Goal: Task Accomplishment & Management: Complete application form

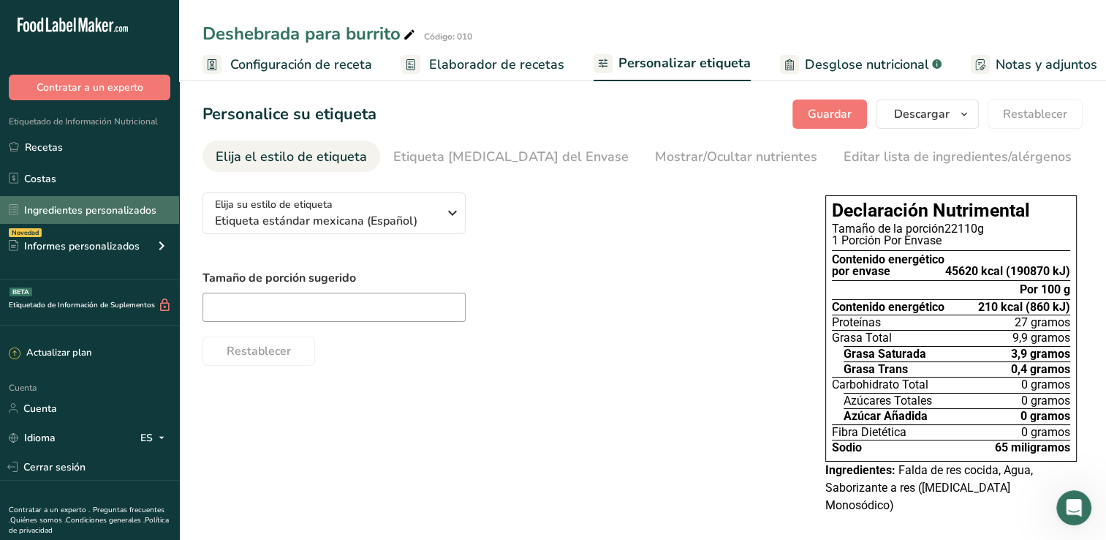
scroll to position [0, 181]
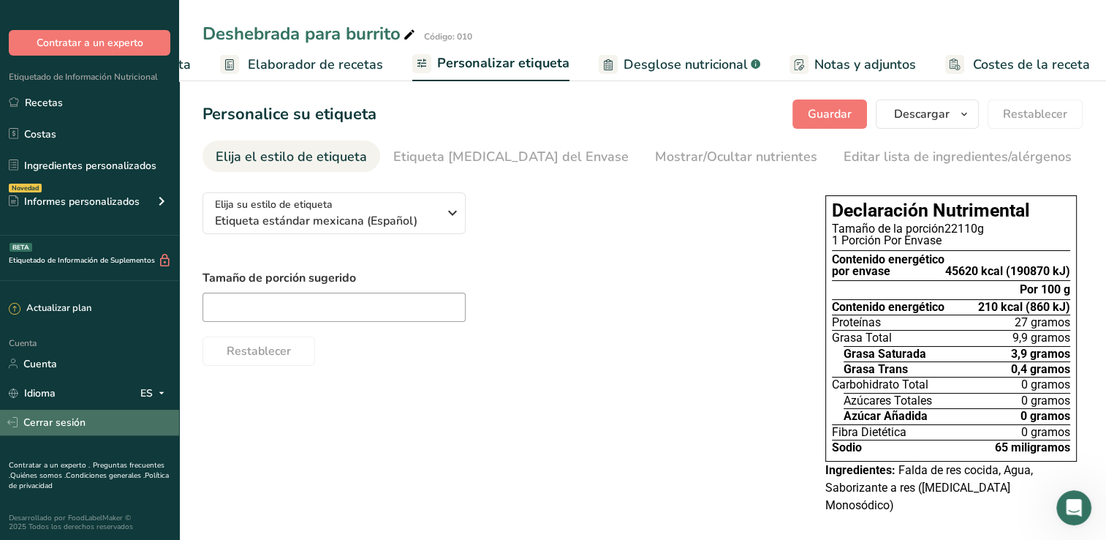
click at [58, 418] on font "Cerrar sesión" at bounding box center [54, 422] width 62 height 15
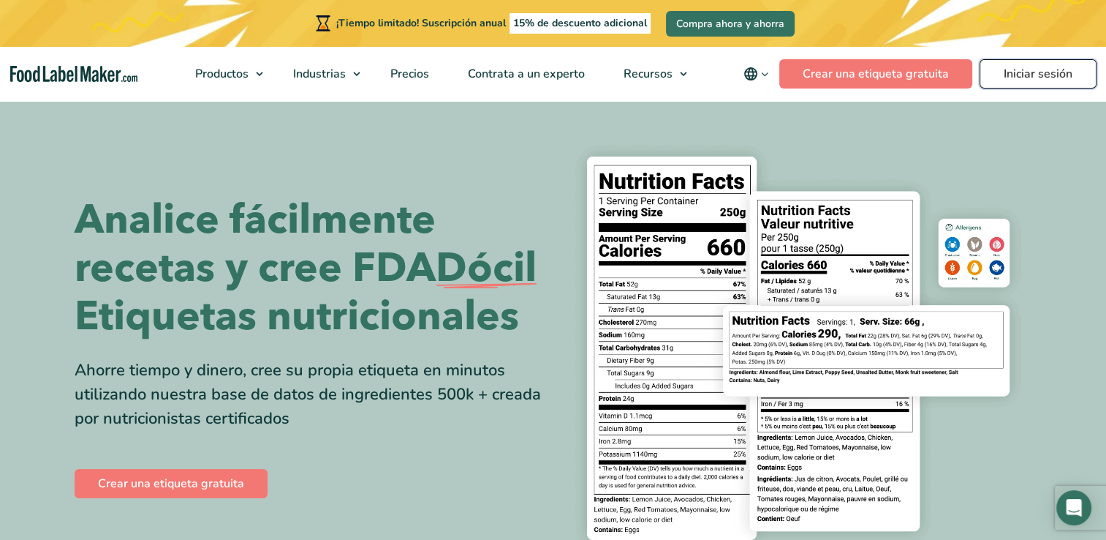
click at [1041, 74] on link "Iniciar sesión" at bounding box center [1038, 73] width 117 height 29
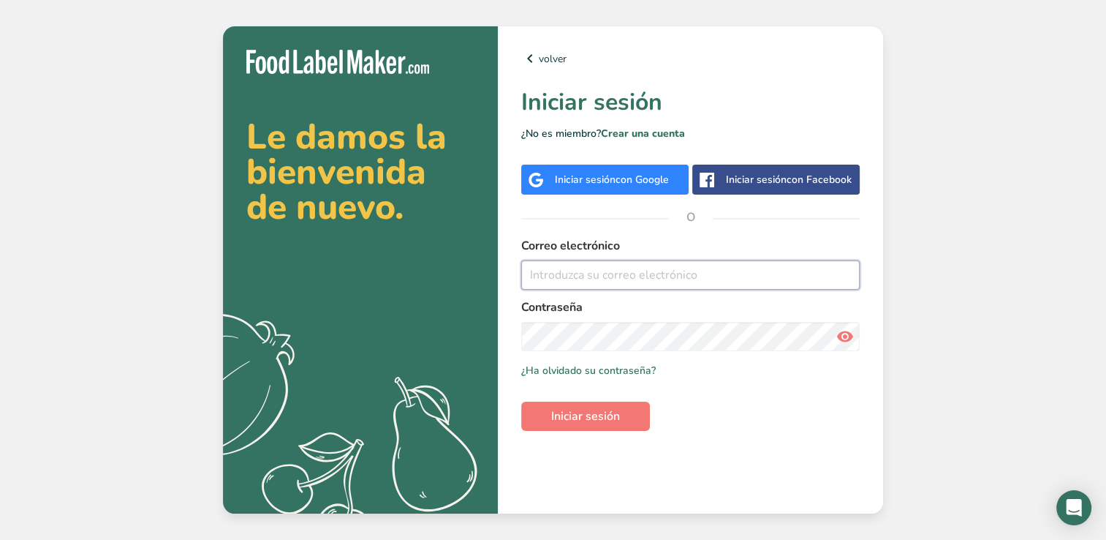
click at [577, 278] on input "email" at bounding box center [690, 274] width 339 height 29
type input "[EMAIL_ADDRESS][DOMAIN_NAME]"
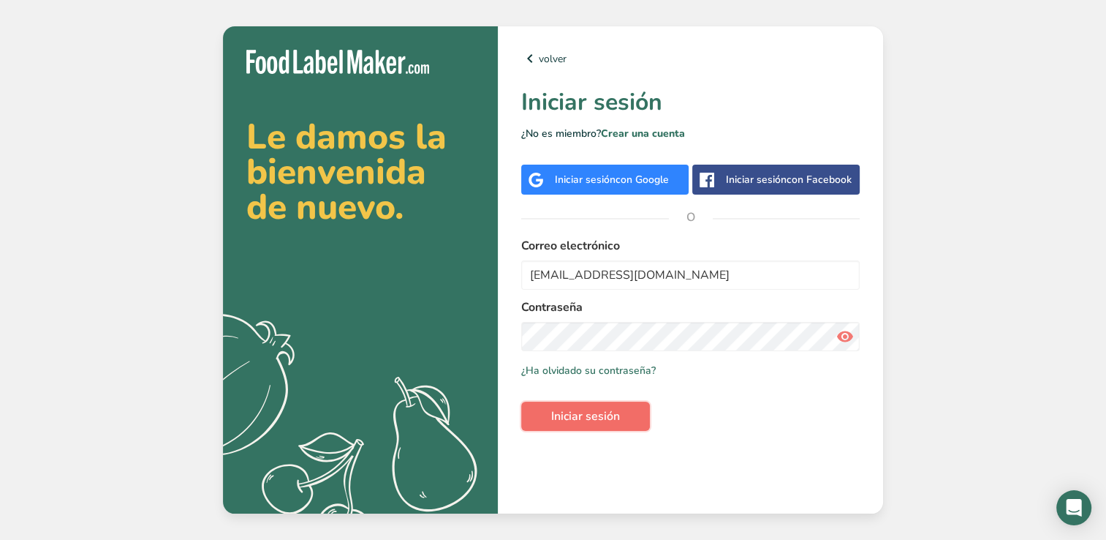
click at [582, 405] on button "Iniciar sesión" at bounding box center [585, 415] width 129 height 29
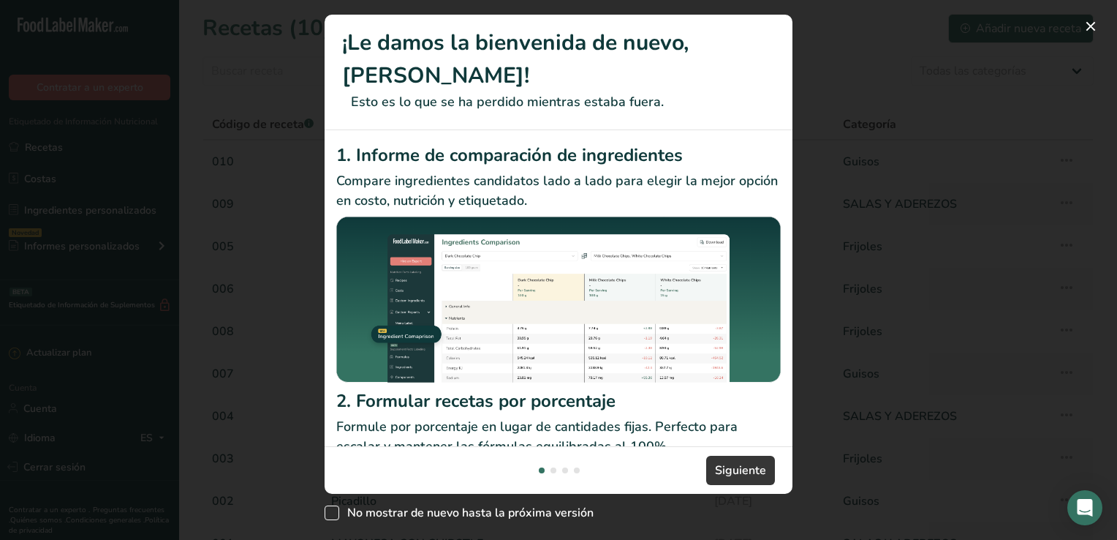
click at [339, 510] on span "Nuevas características" at bounding box center [332, 512] width 15 height 15
click at [334, 510] on input "No mostrar de nuevo hasta la próxima versión" at bounding box center [330, 513] width 10 height 10
checkbox input "true"
click at [752, 462] on span "Siguiente" at bounding box center [740, 470] width 51 height 18
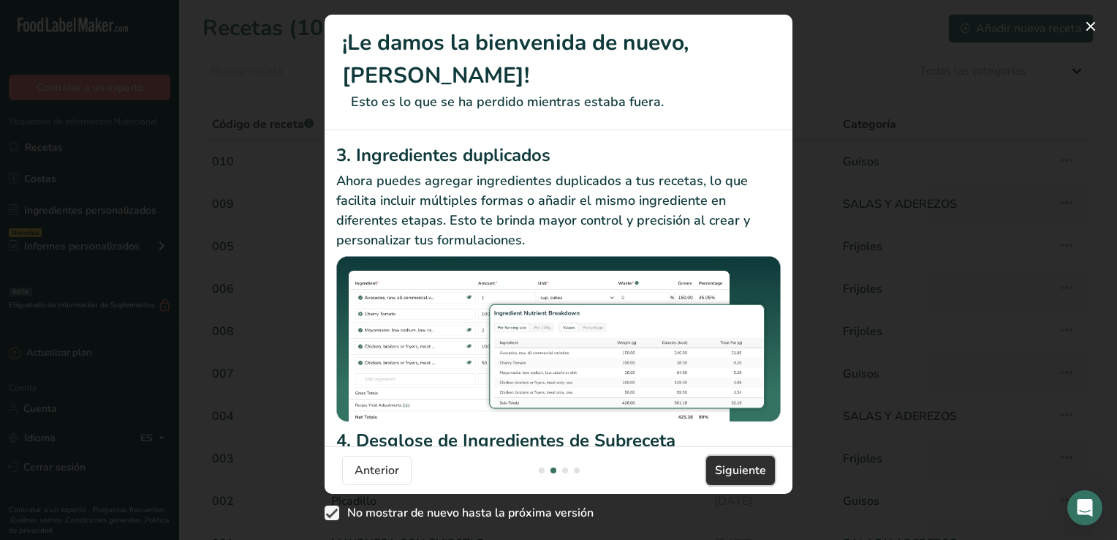
click at [751, 461] on span "Siguiente" at bounding box center [740, 470] width 51 height 18
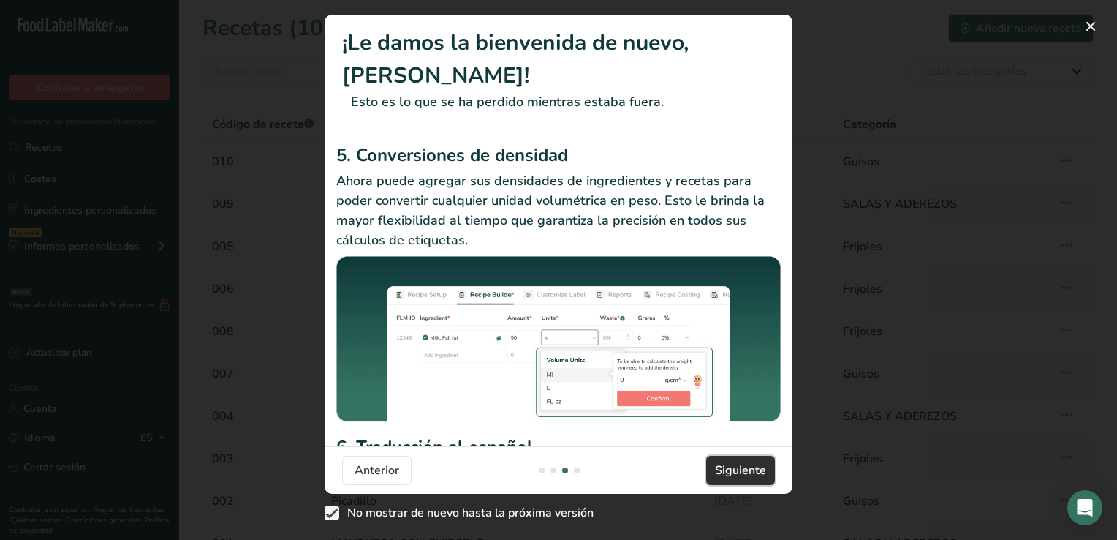
click at [751, 461] on span "Siguiente" at bounding box center [740, 470] width 51 height 18
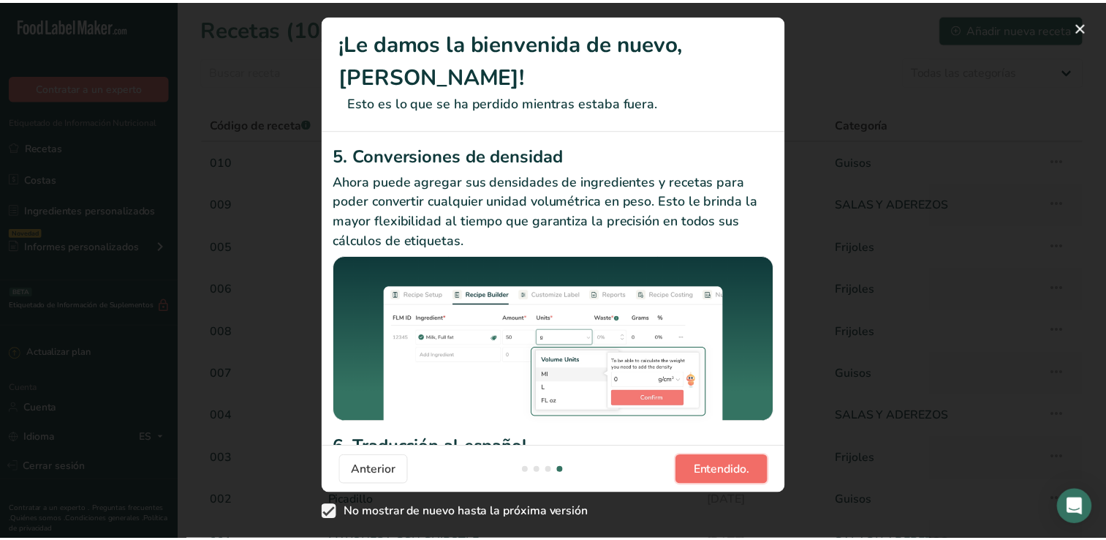
scroll to position [0, 1404]
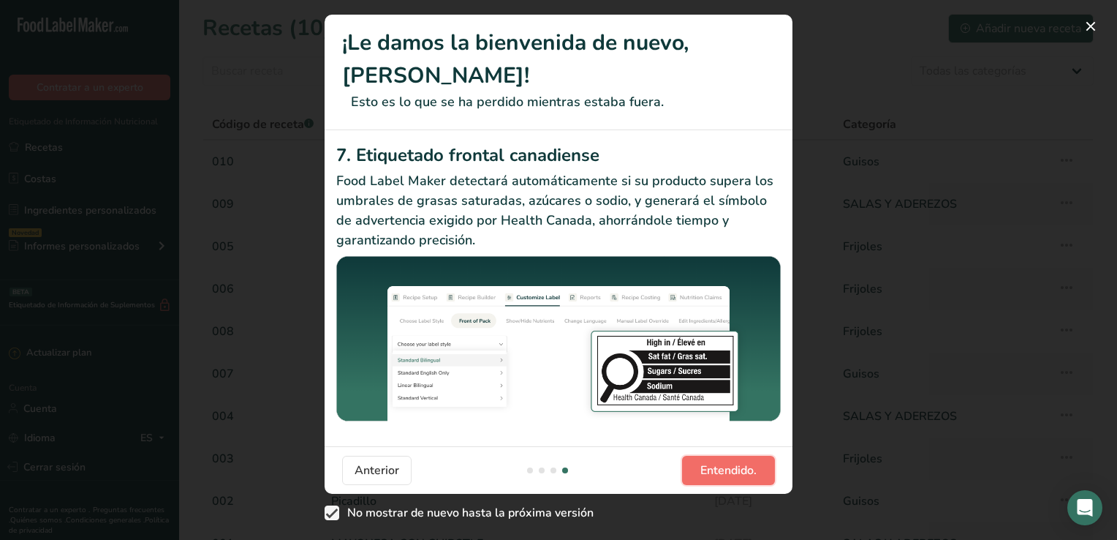
click at [729, 467] on span "Entendido." at bounding box center [729, 470] width 56 height 18
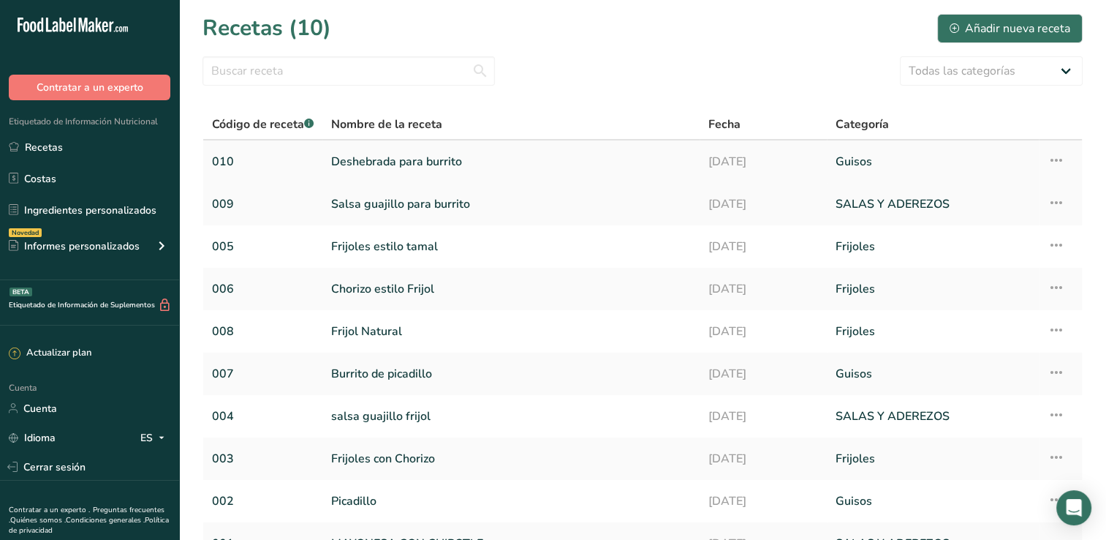
click at [416, 154] on link "Deshebrada para burrito" at bounding box center [511, 161] width 360 height 31
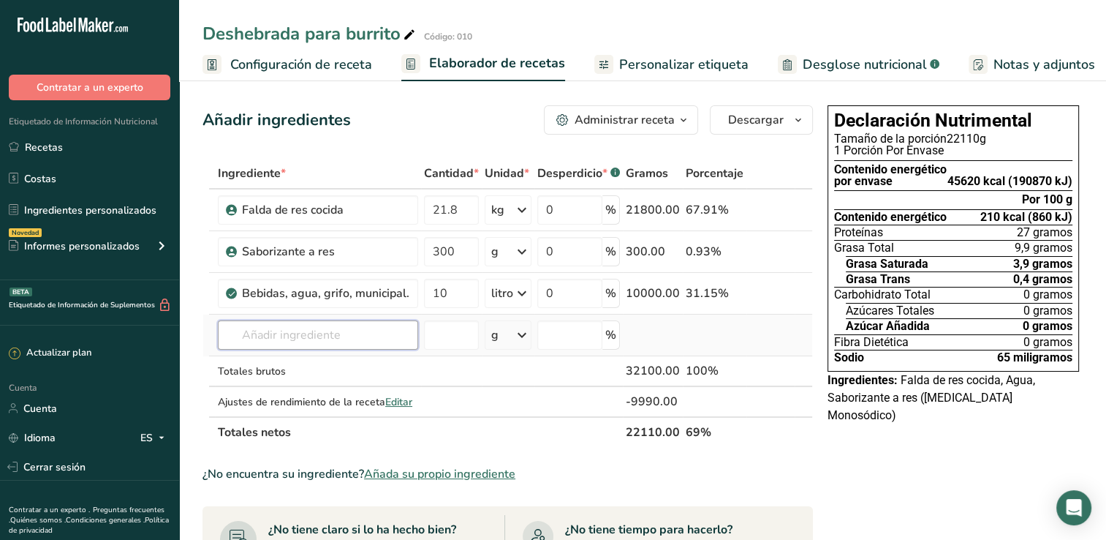
click at [251, 346] on input "text" at bounding box center [318, 334] width 200 height 29
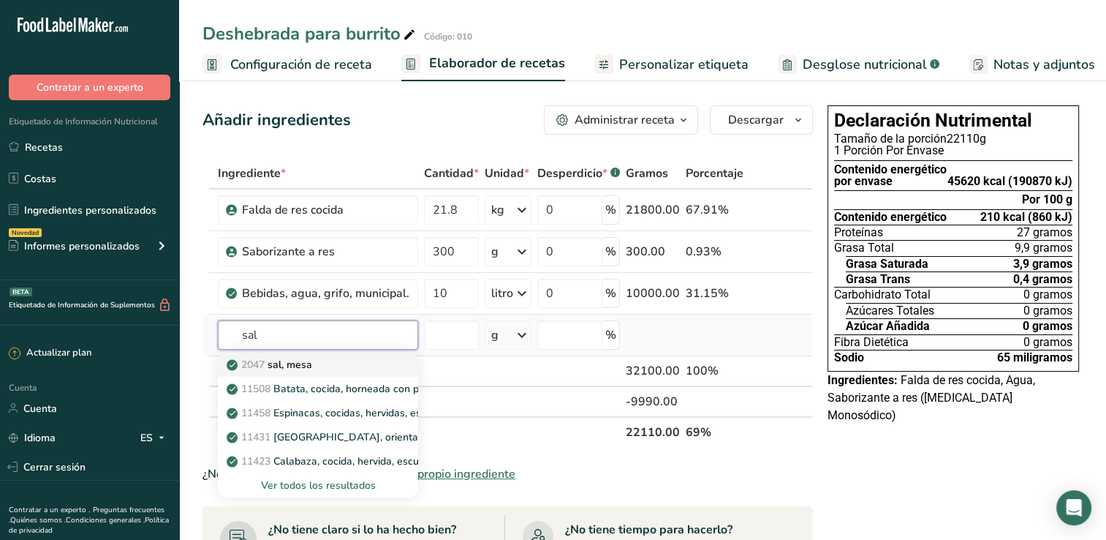
type input "sal"
click at [282, 358] on font "sal, mesa" at bounding box center [290, 365] width 45 height 14
type input "Salt, table"
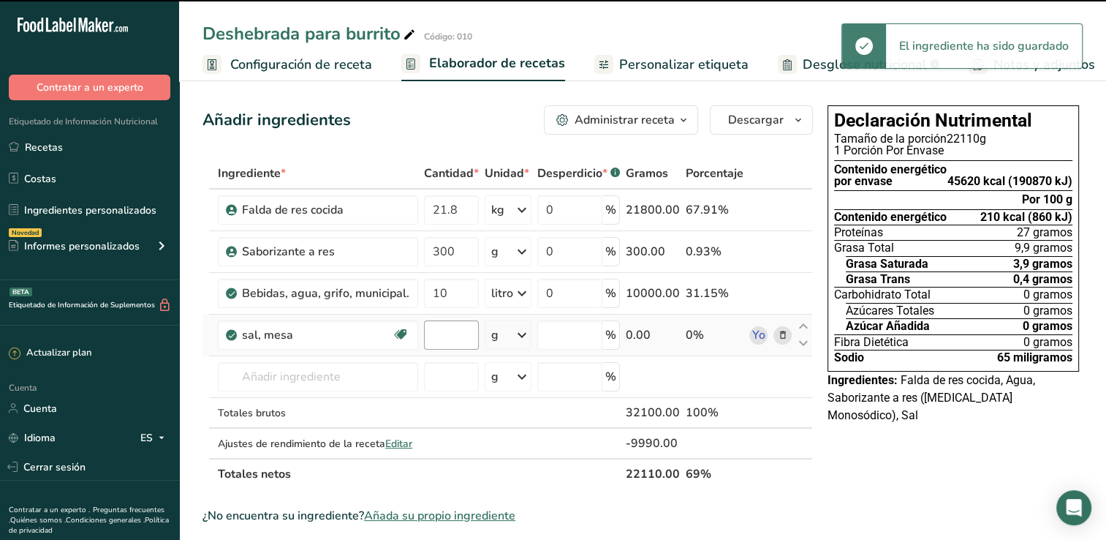
type input "0"
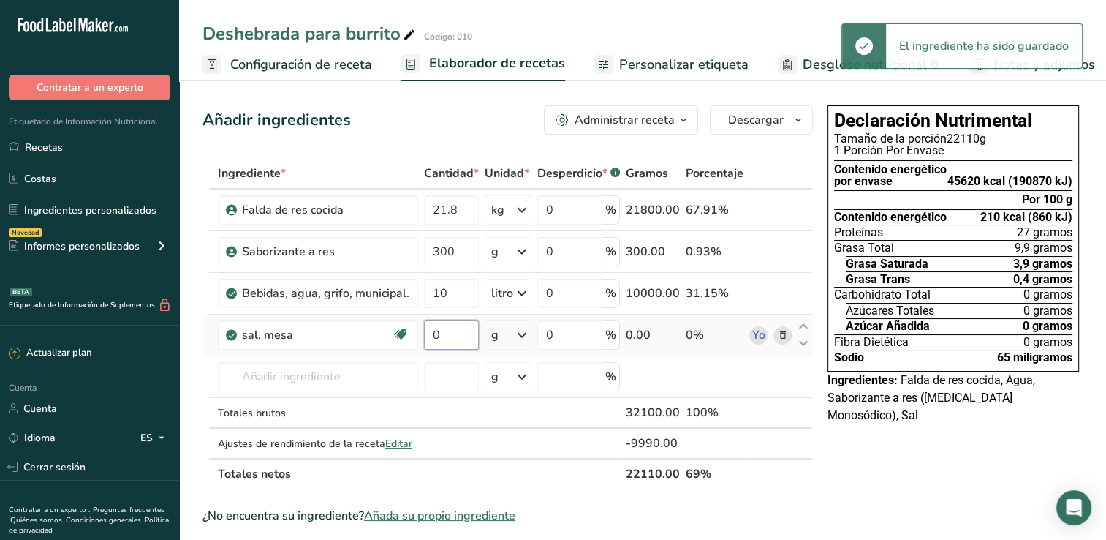
click at [447, 340] on input "0" at bounding box center [451, 334] width 55 height 29
type input "150"
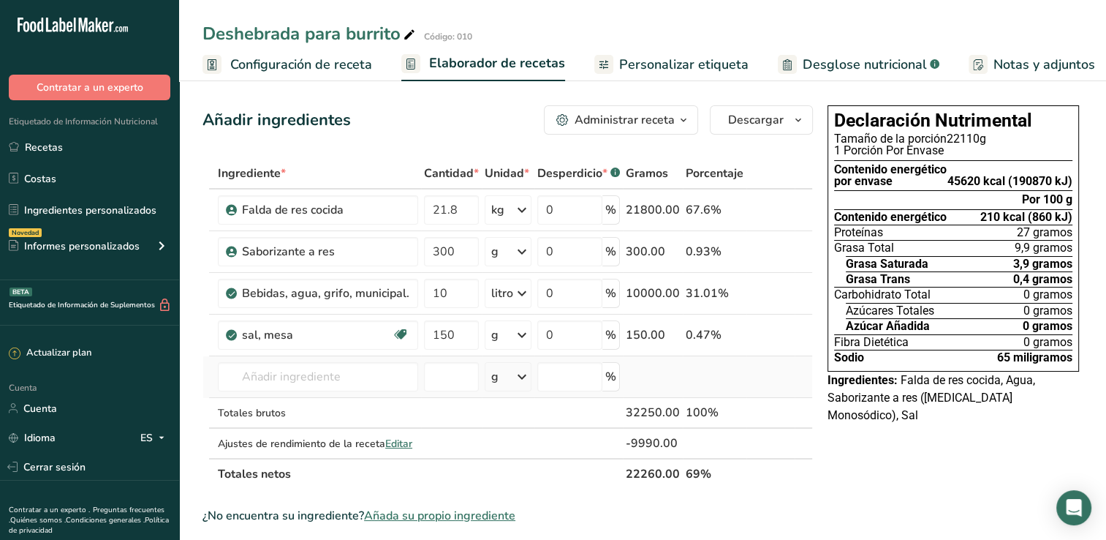
click at [714, 385] on div "Ingrediente * Cantidad * Unidad * Desperdicio * .a-a{fill:#347362;}.b-a{fill:#f…" at bounding box center [508, 323] width 611 height 331
click at [683, 118] on icon "button" at bounding box center [684, 120] width 12 height 18
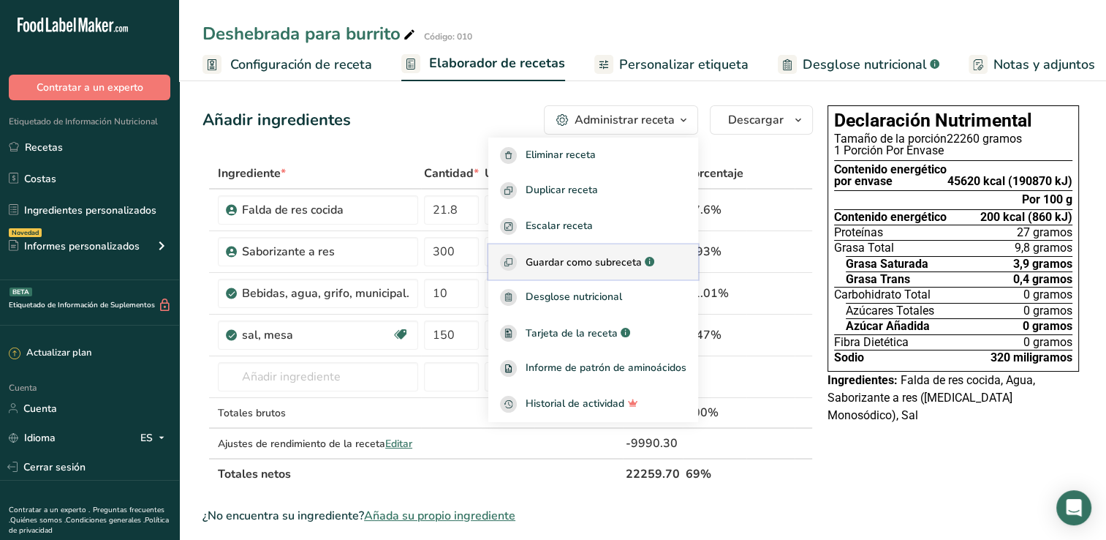
click at [614, 263] on span "Guardar como subreceta" at bounding box center [584, 261] width 116 height 15
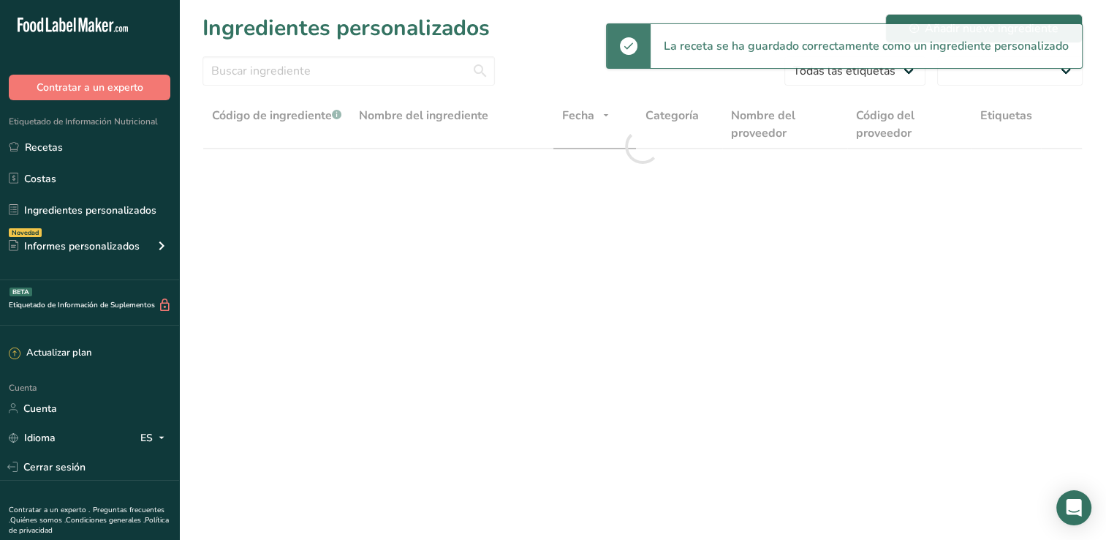
select select "30"
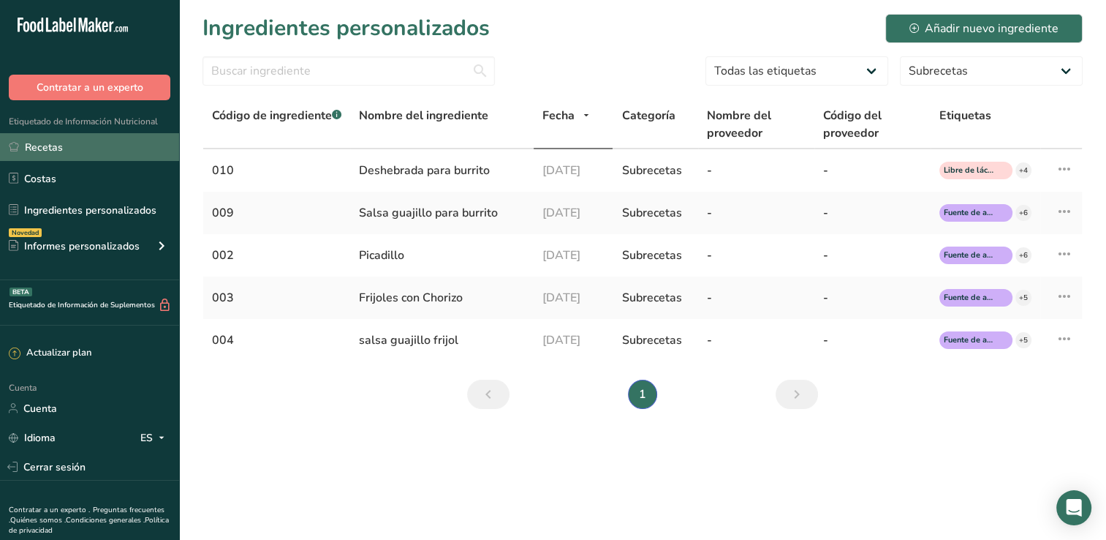
click at [94, 152] on link "Recetas" at bounding box center [89, 147] width 179 height 28
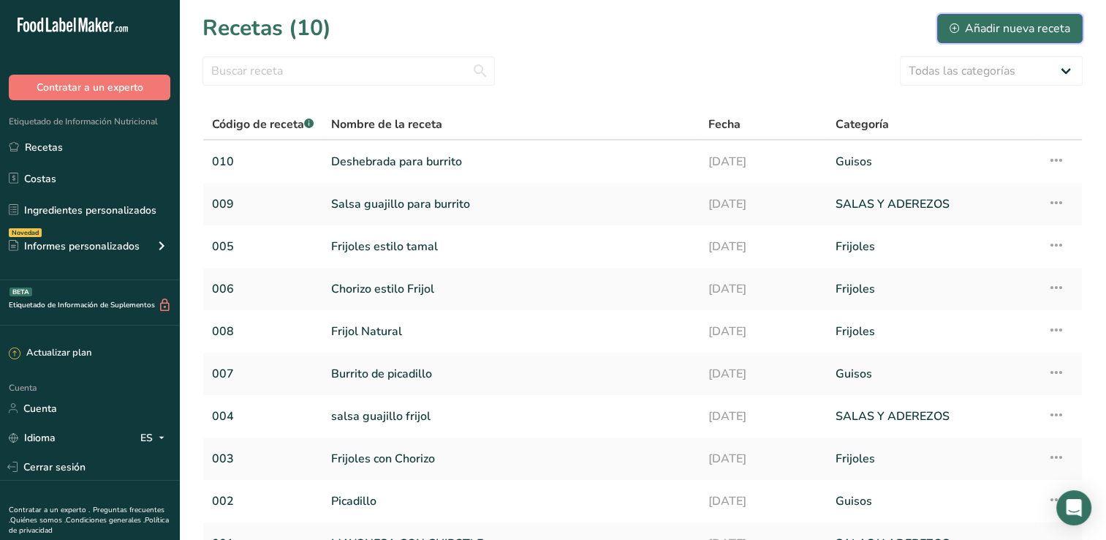
click at [988, 34] on font "Añadir nueva receta" at bounding box center [1017, 29] width 105 height 18
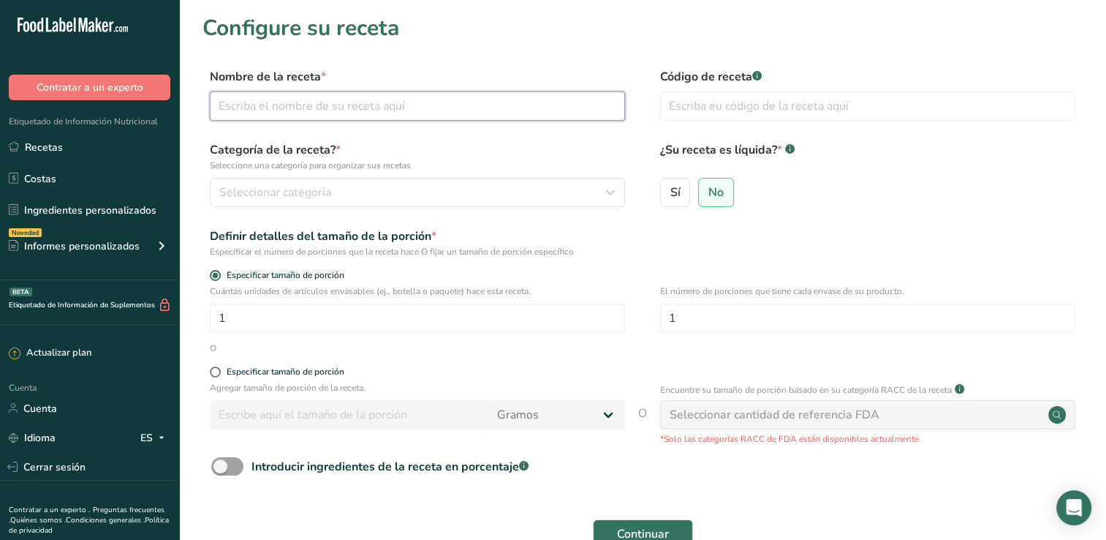
click at [448, 111] on input "text" at bounding box center [417, 105] width 415 height 29
type input "B"
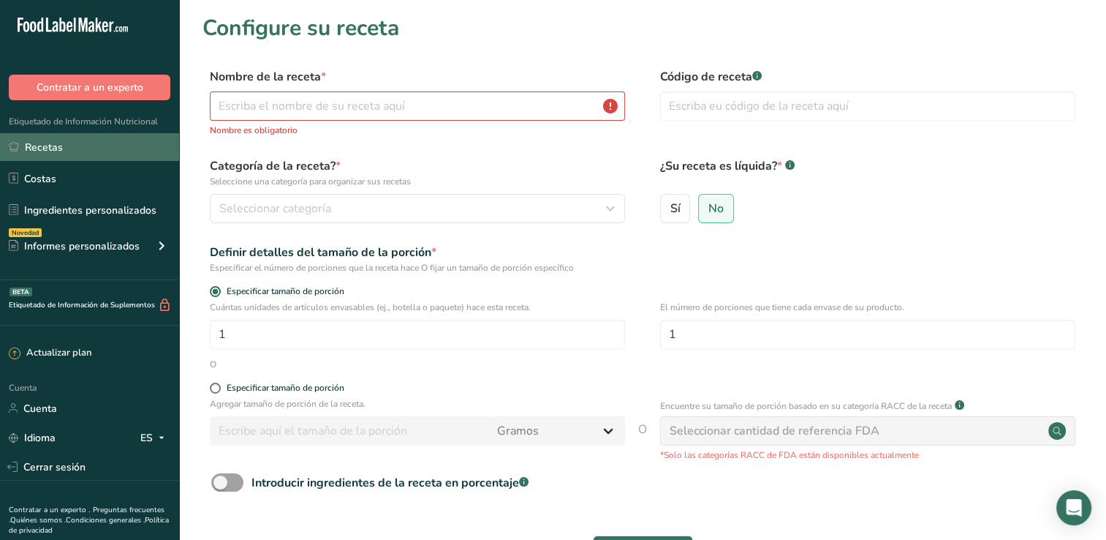
click at [56, 151] on font "Recetas" at bounding box center [44, 147] width 38 height 15
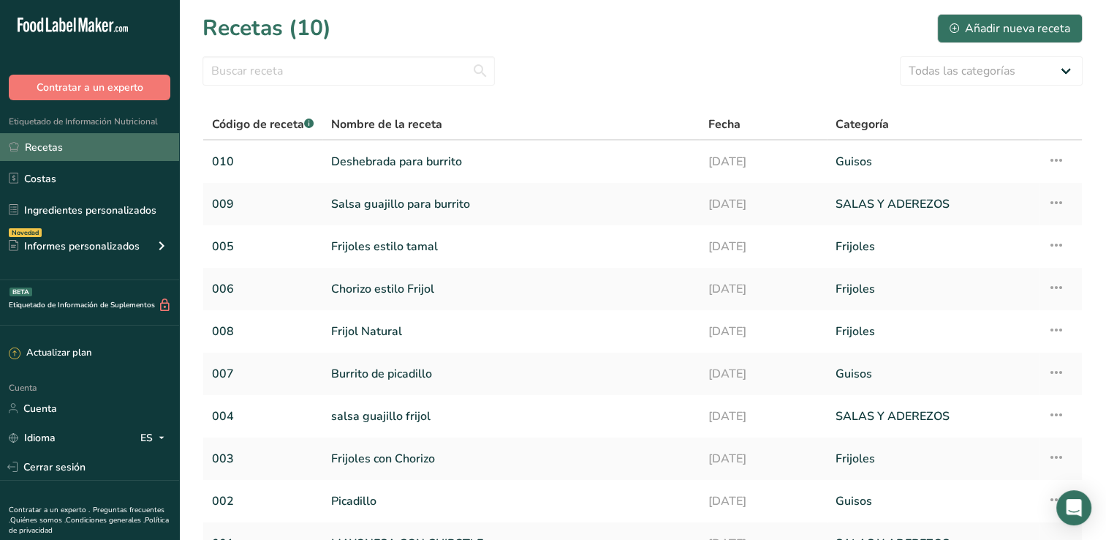
click at [41, 148] on font "Recetas" at bounding box center [44, 147] width 38 height 15
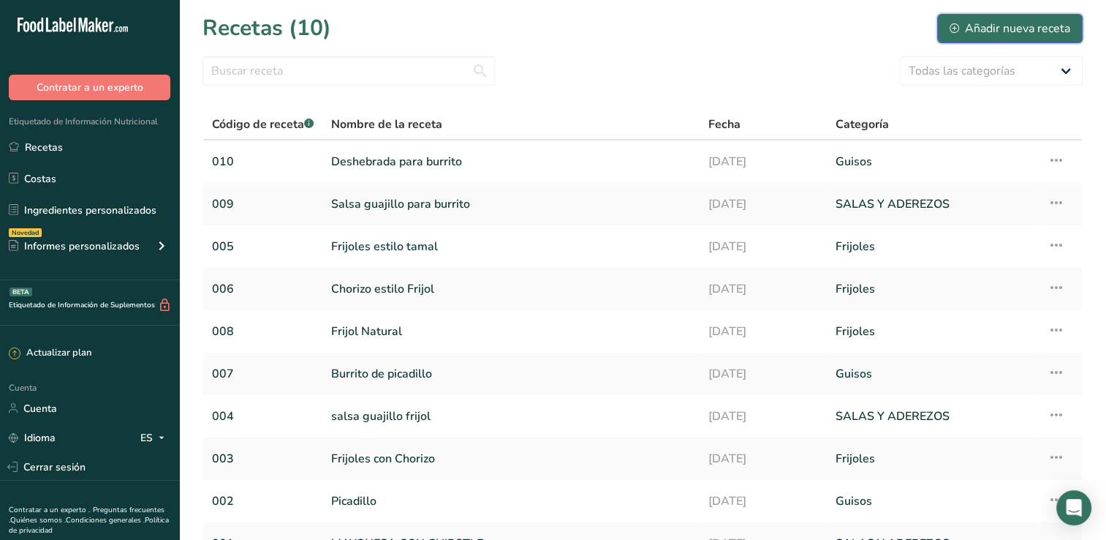
click at [1000, 28] on font "Añadir nueva receta" at bounding box center [1017, 29] width 105 height 18
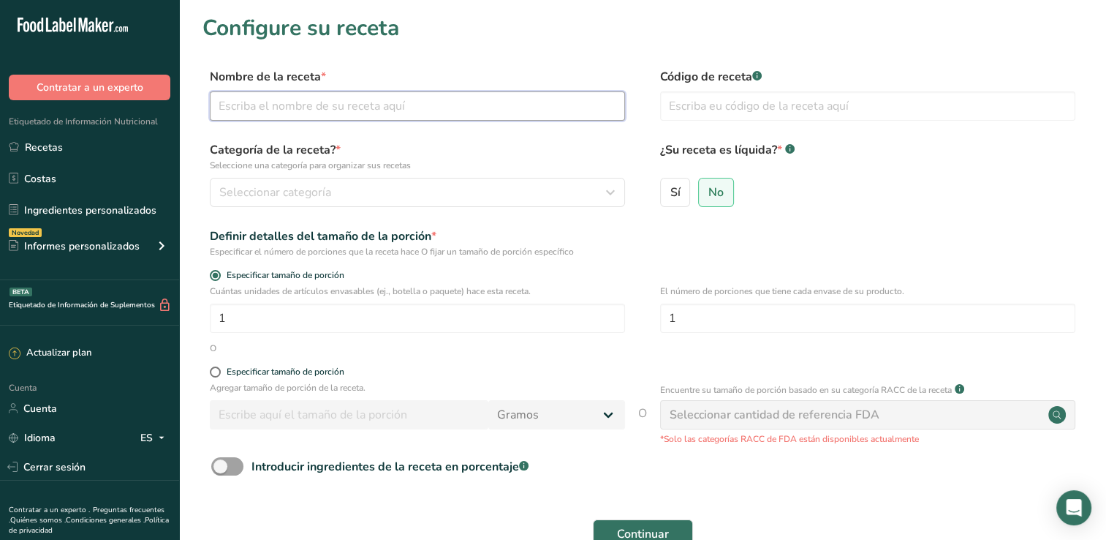
click at [429, 99] on input "text" at bounding box center [417, 105] width 415 height 29
type input "Burrito deshebrada"
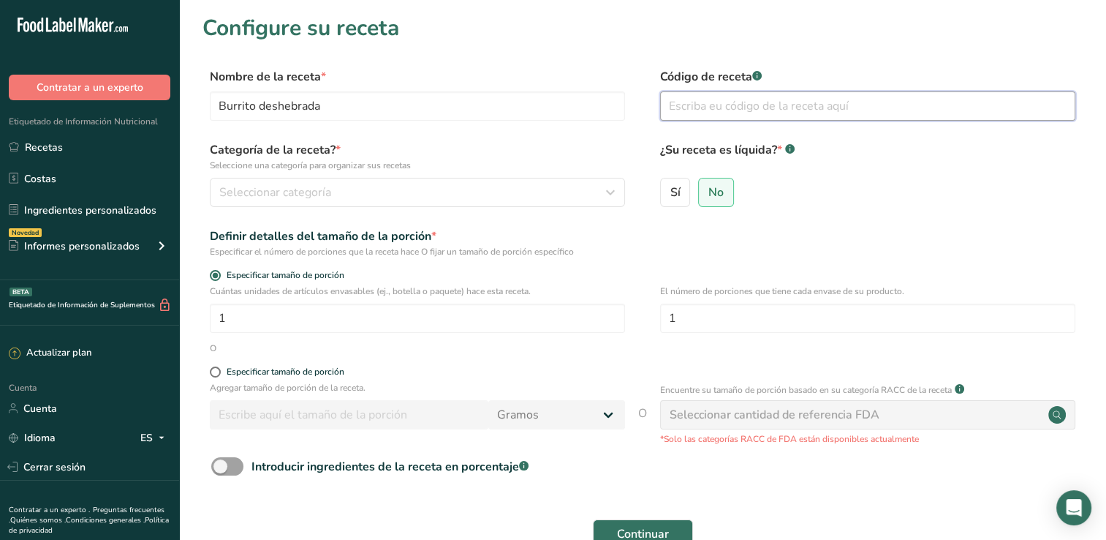
click at [826, 104] on input "text" at bounding box center [867, 105] width 415 height 29
type input "011"
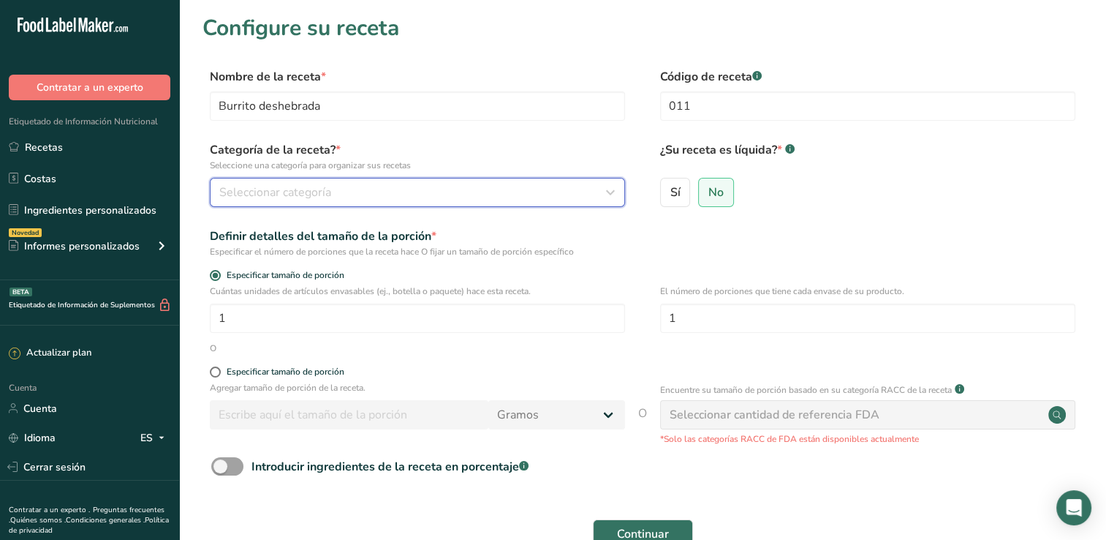
click at [328, 189] on span "Seleccionar categoría" at bounding box center [275, 193] width 112 height 18
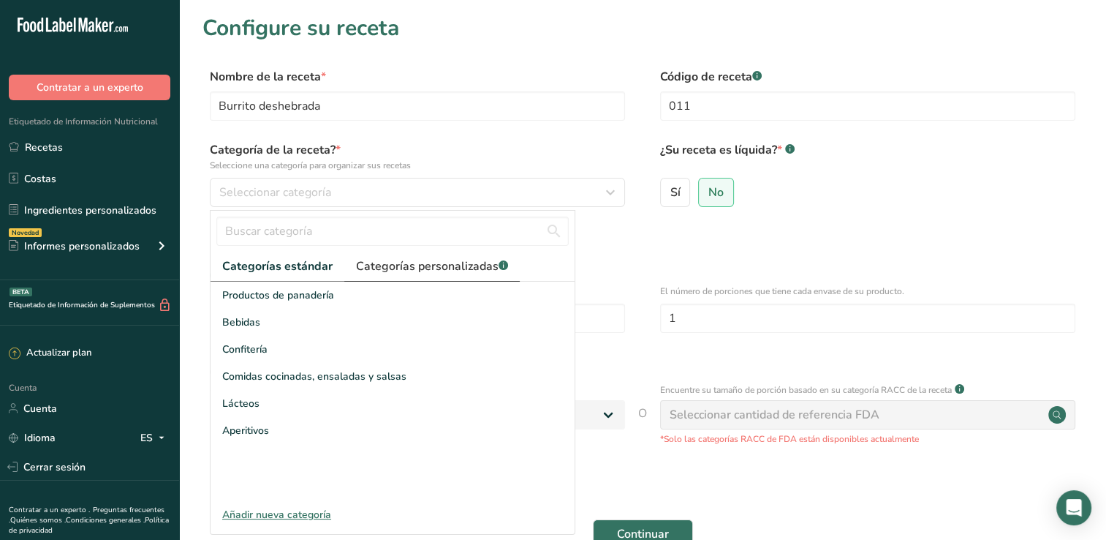
click at [401, 265] on font "Categorías personalizadas" at bounding box center [427, 266] width 143 height 16
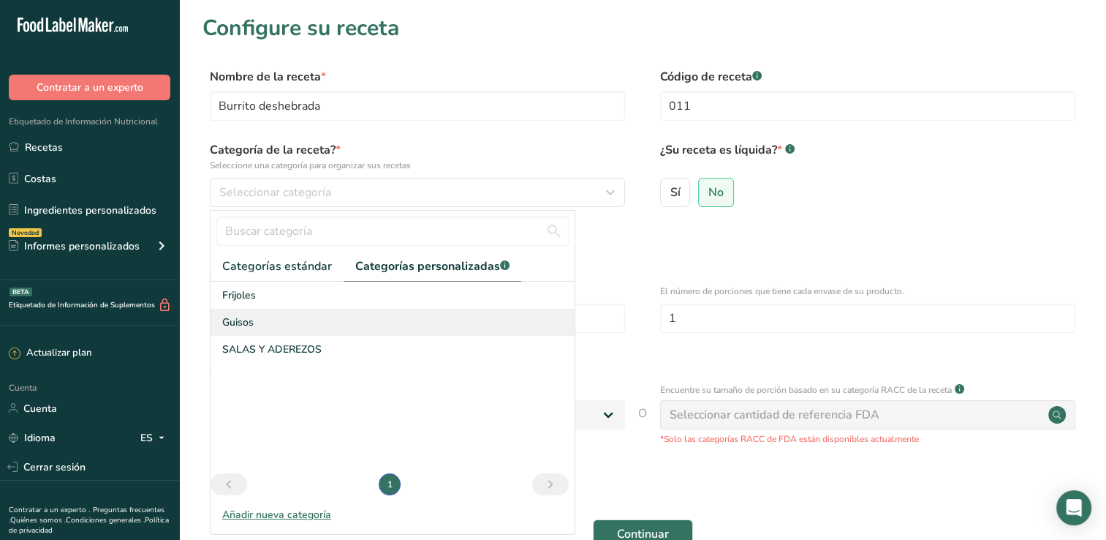
click at [325, 329] on div "Guisos" at bounding box center [393, 322] width 364 height 27
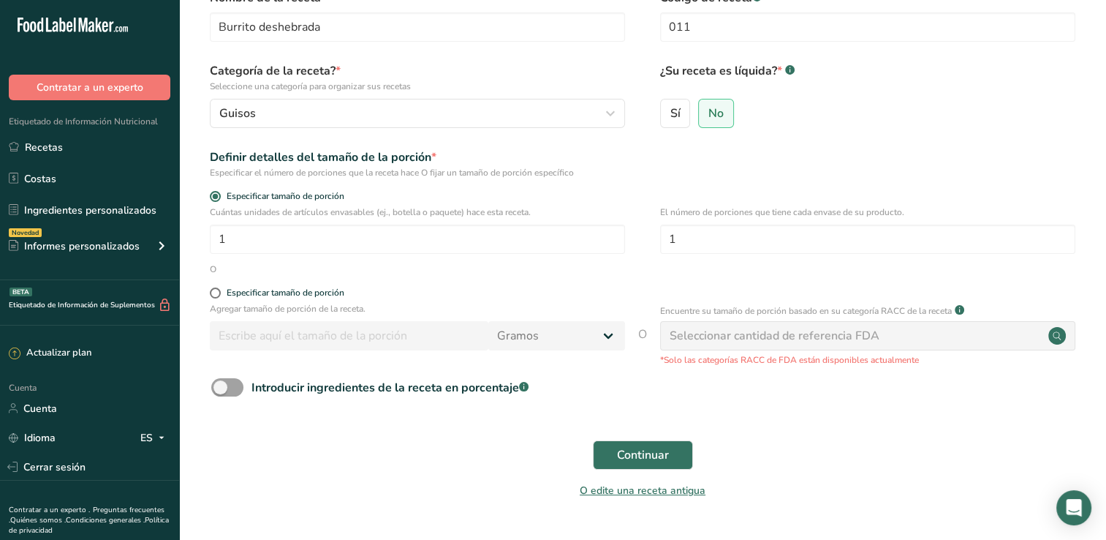
scroll to position [117, 0]
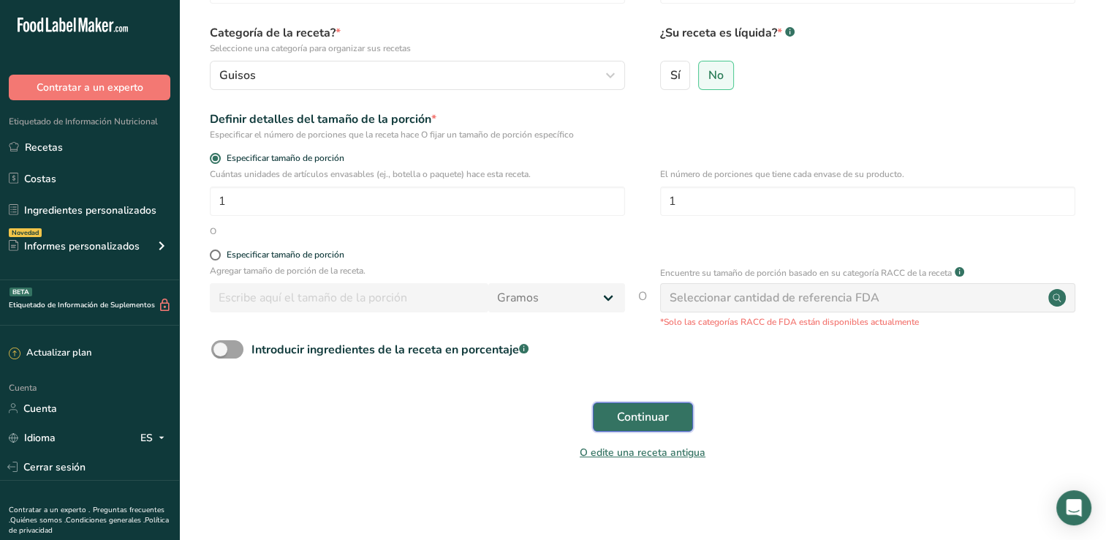
click at [626, 420] on span "Continuar" at bounding box center [643, 417] width 52 height 18
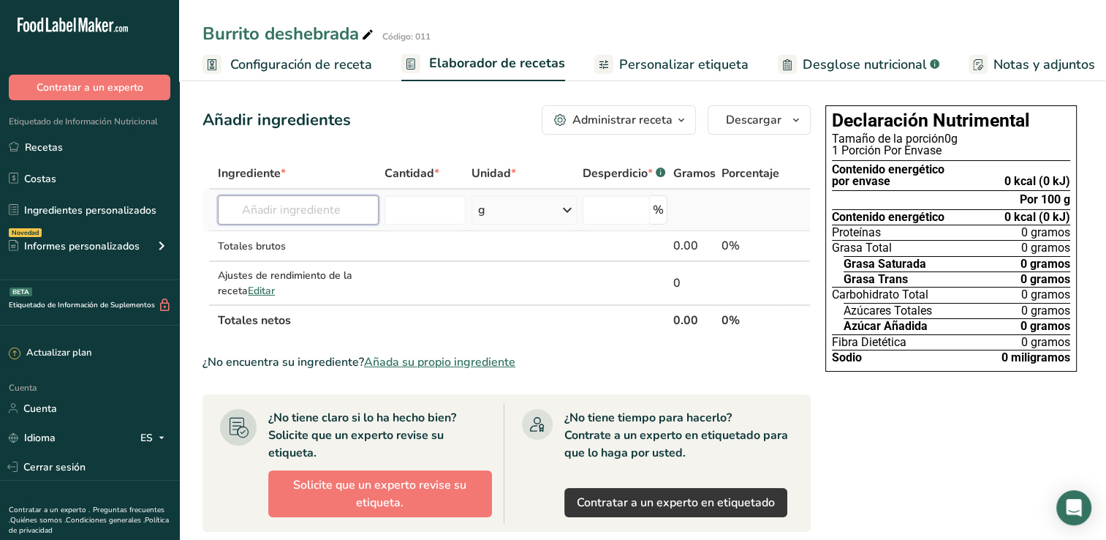
click at [334, 213] on input "text" at bounding box center [298, 209] width 161 height 29
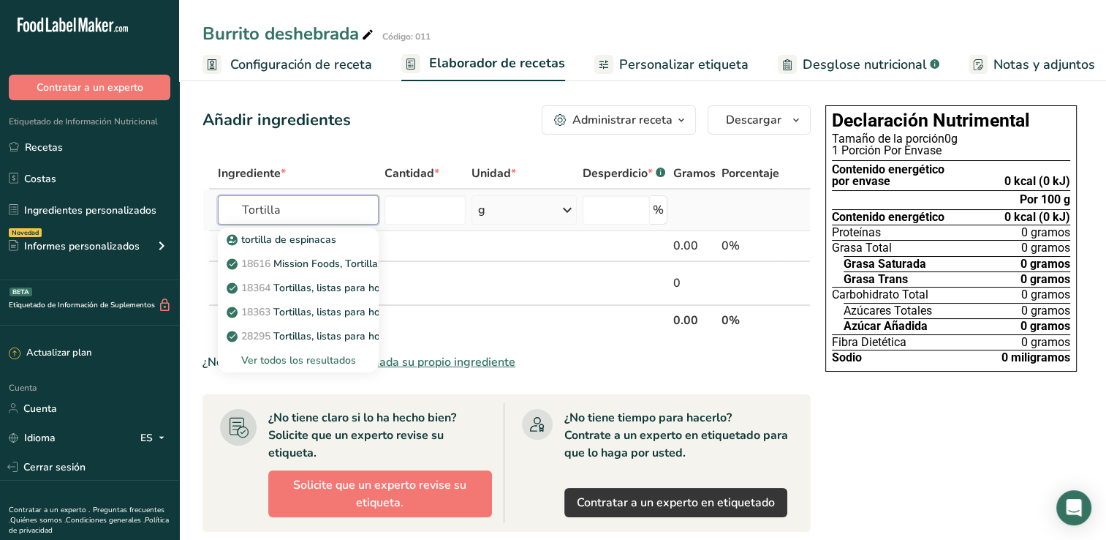
type input "Tortilla"
click at [298, 355] on div "Ver todos los resultados" at bounding box center [298, 359] width 137 height 15
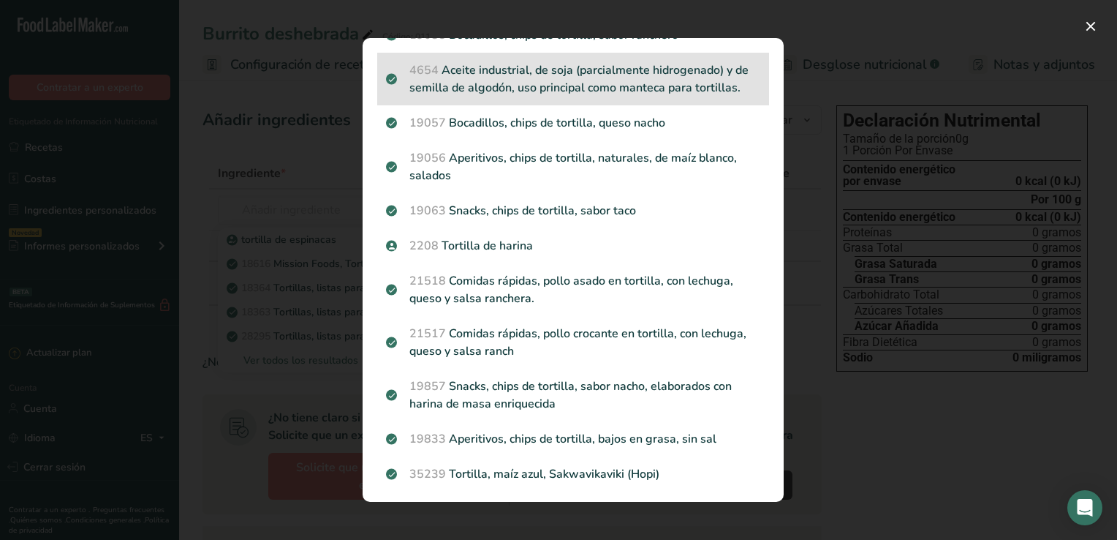
scroll to position [585, 0]
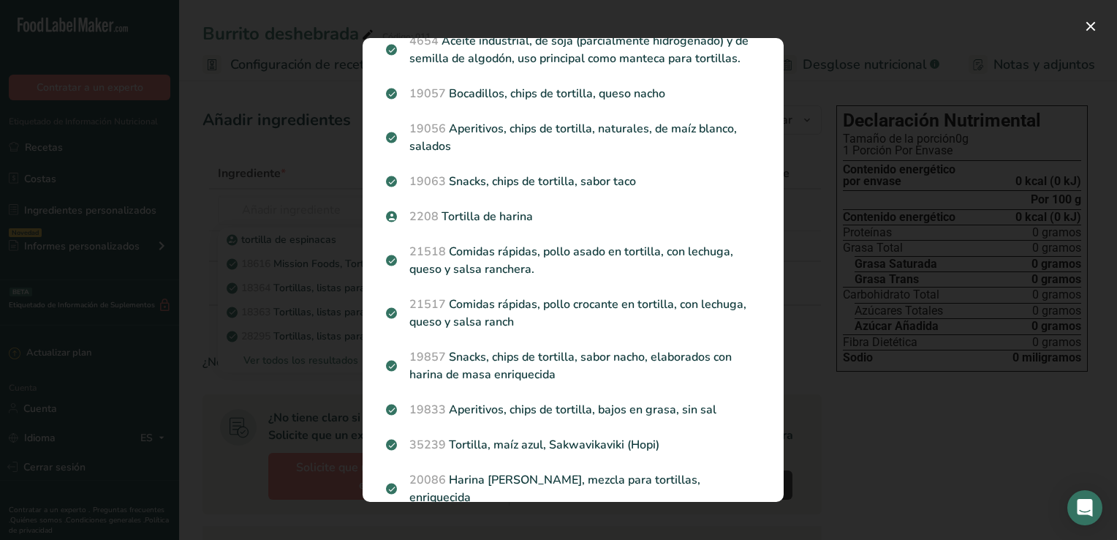
click at [225, 150] on div "Modal de resultados de búsqueda" at bounding box center [558, 270] width 1117 height 540
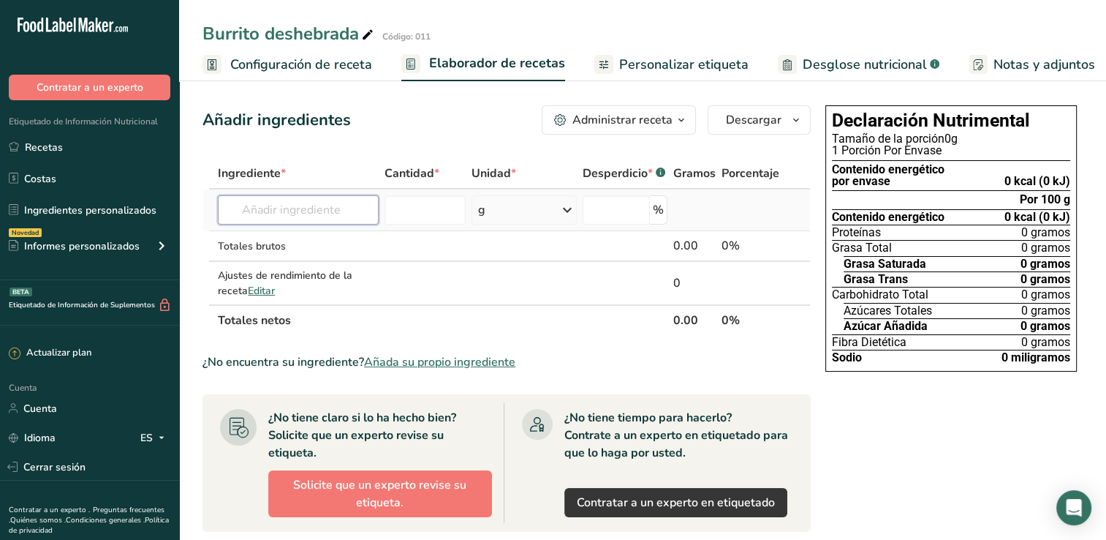
click at [264, 212] on input "text" at bounding box center [298, 209] width 161 height 29
type input "a"
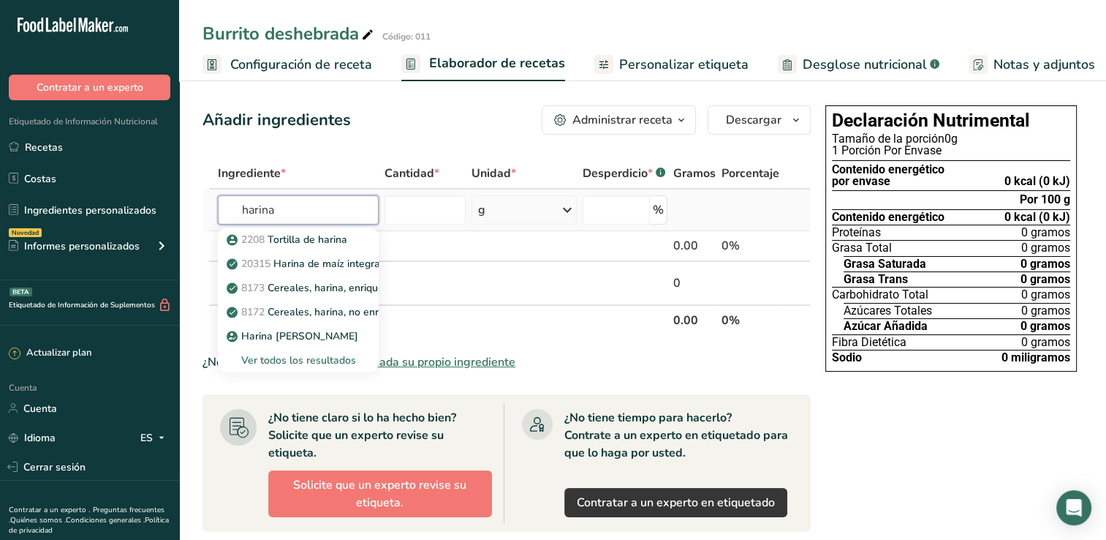
type input "harina"
click at [287, 361] on div "Ver todos los resultados" at bounding box center [298, 359] width 137 height 15
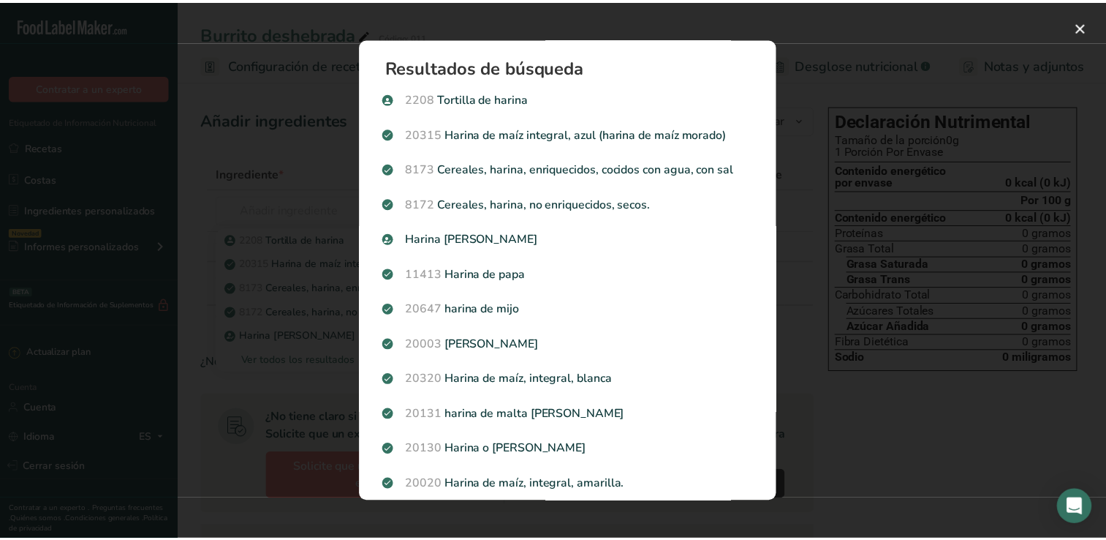
scroll to position [0, 0]
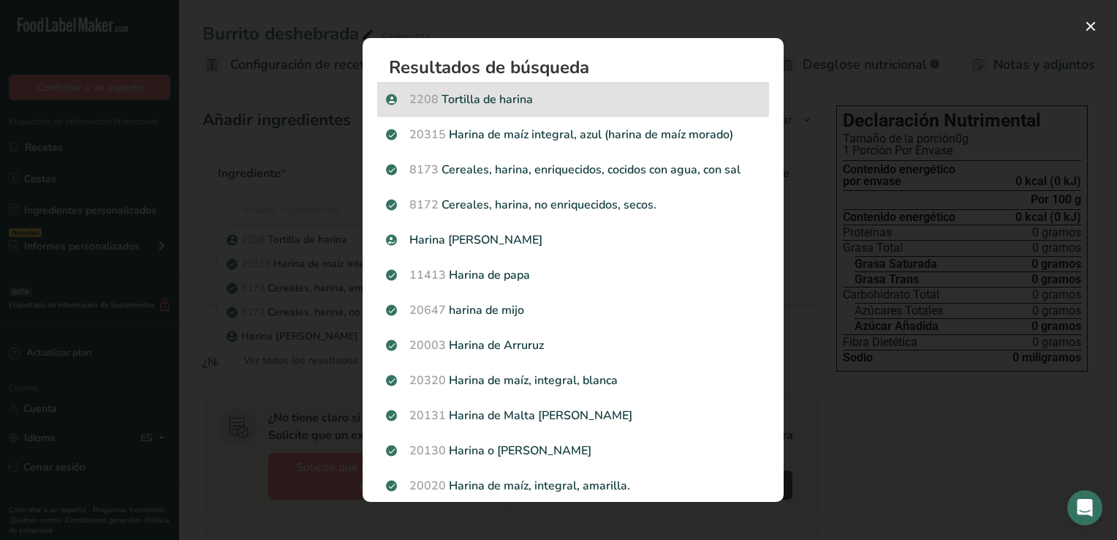
click at [490, 105] on p "2208 Tortilla de harina" at bounding box center [573, 100] width 374 height 18
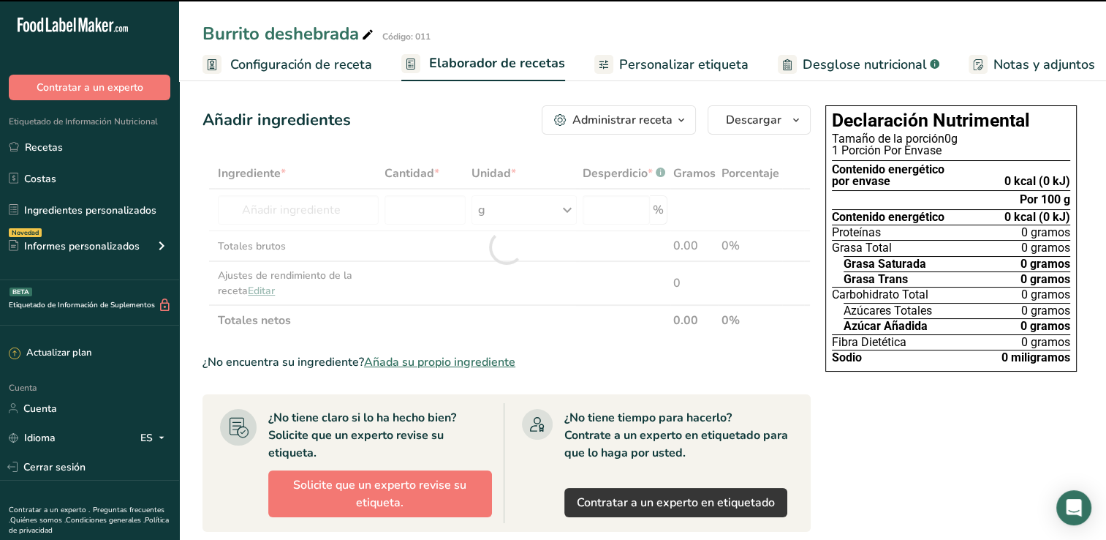
type input "0"
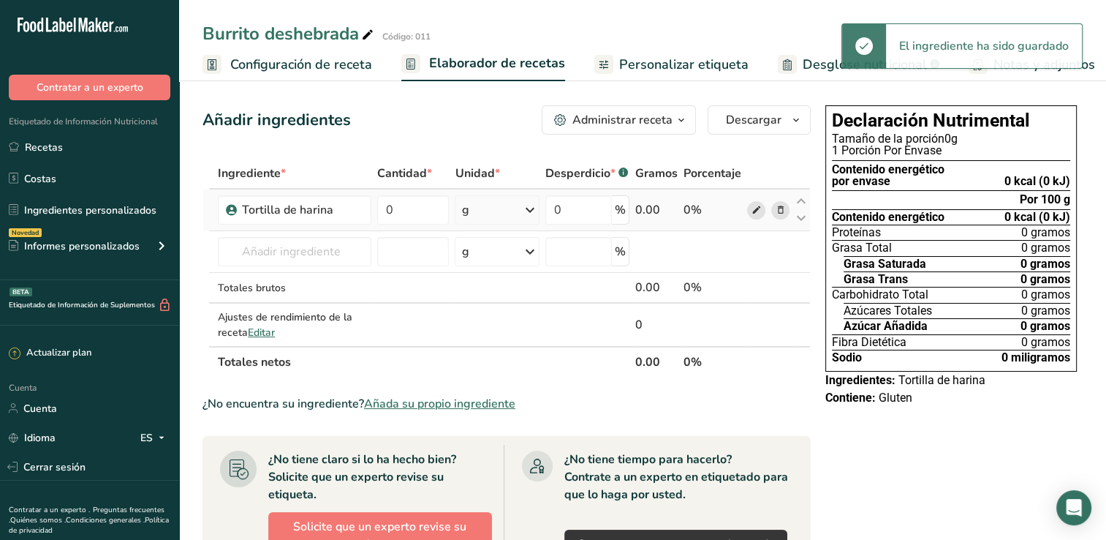
click at [758, 209] on icon at bounding box center [756, 210] width 10 height 15
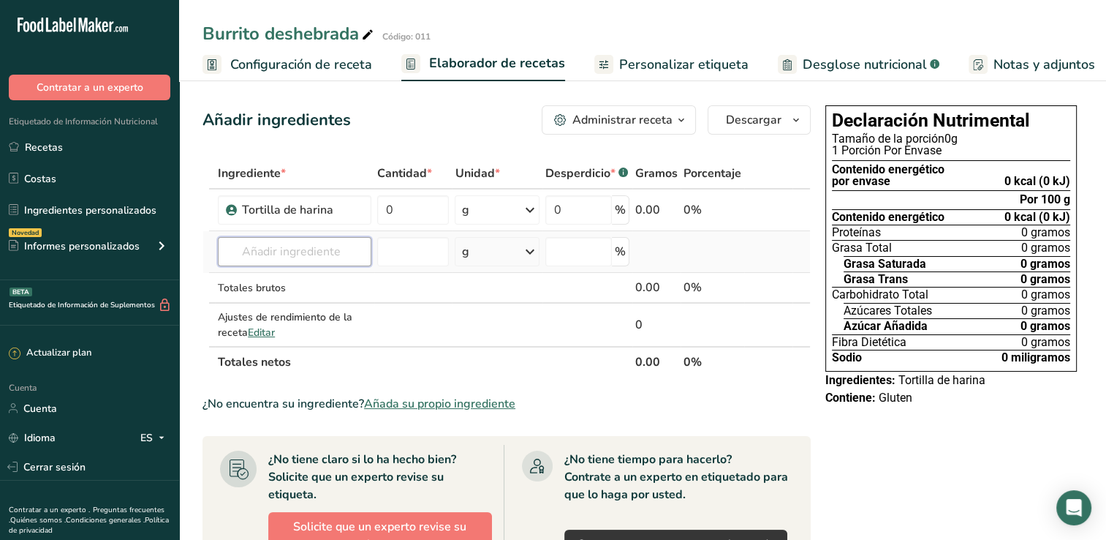
click at [286, 244] on input "text" at bounding box center [295, 251] width 154 height 29
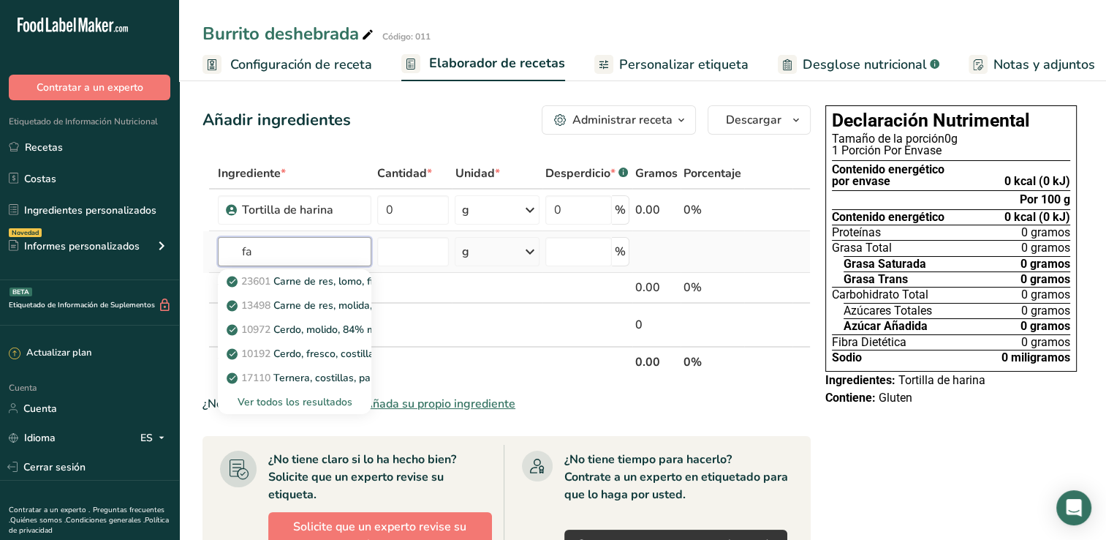
type input "f"
type input "deshe"
click at [328, 274] on font "Deshebrada para burrito" at bounding box center [320, 281] width 116 height 14
type input "Deshebrada para burrito"
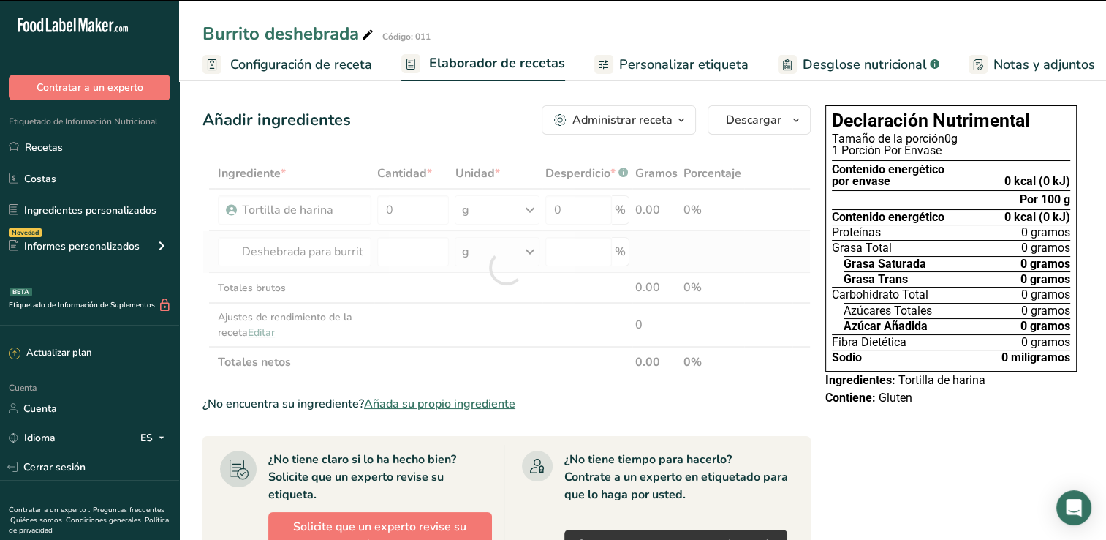
type input "0"
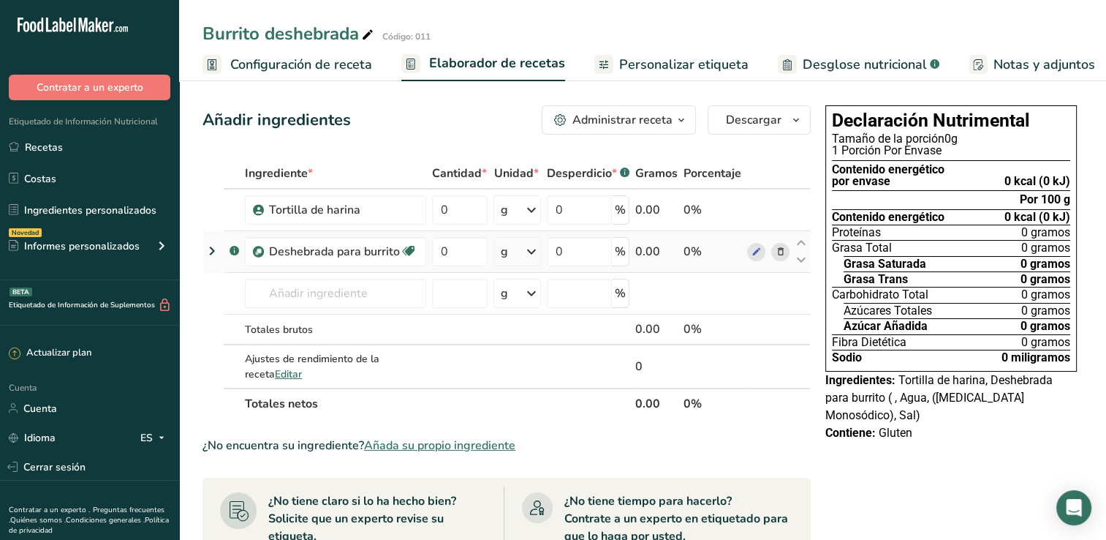
click at [783, 254] on icon at bounding box center [780, 251] width 10 height 15
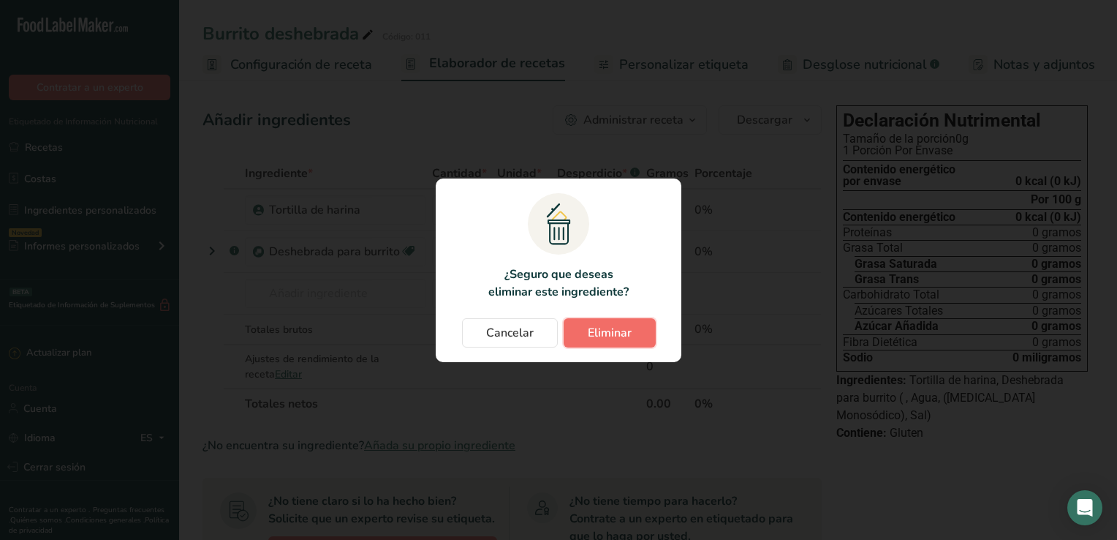
click at [627, 332] on span "Eliminar" at bounding box center [610, 333] width 44 height 18
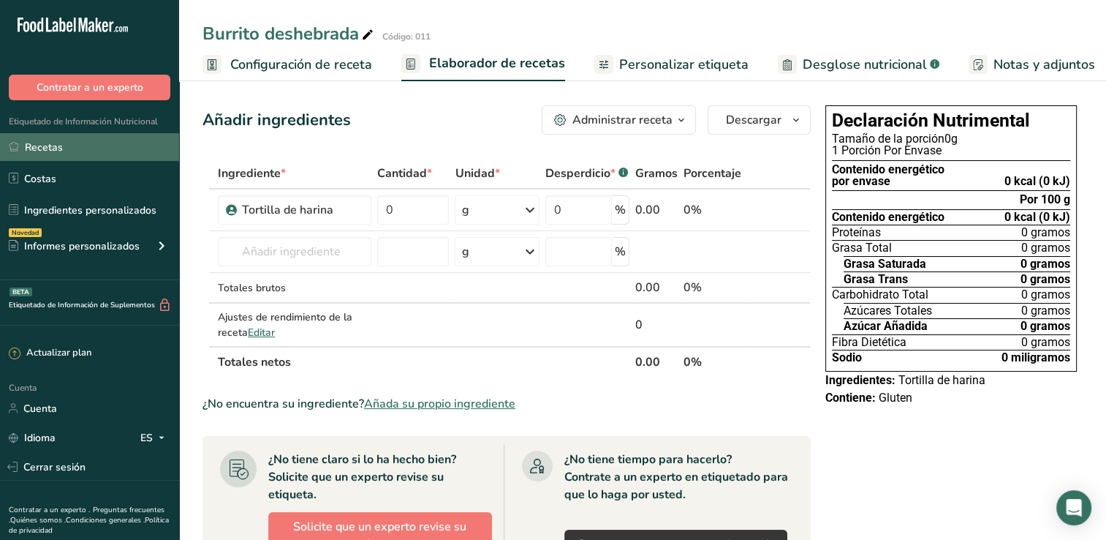
click at [102, 140] on link "Recetas" at bounding box center [89, 147] width 179 height 28
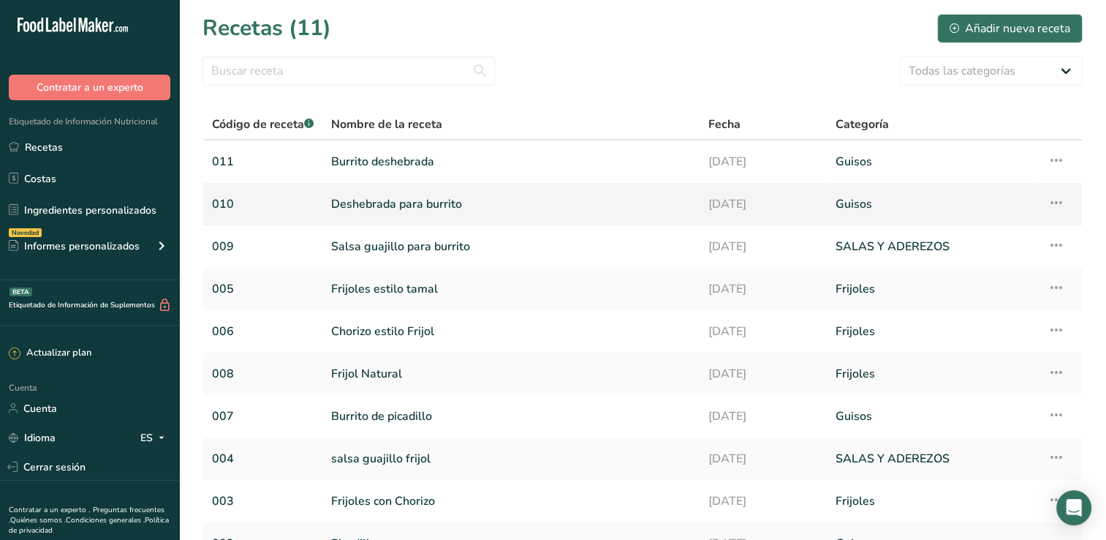
click at [407, 206] on link "Deshebrada para burrito" at bounding box center [511, 204] width 360 height 31
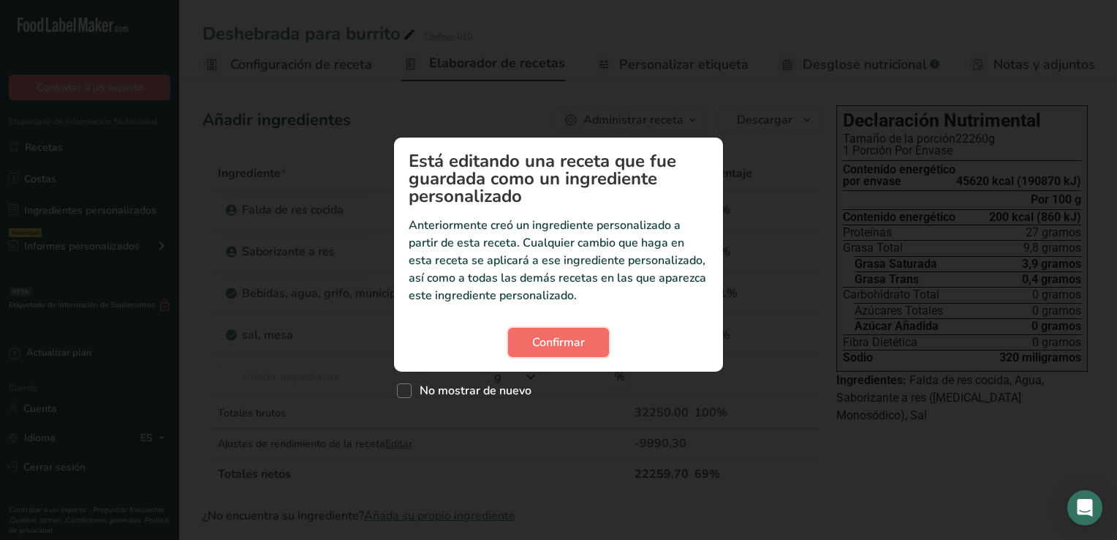
click at [586, 351] on button "Confirmar" at bounding box center [558, 342] width 101 height 29
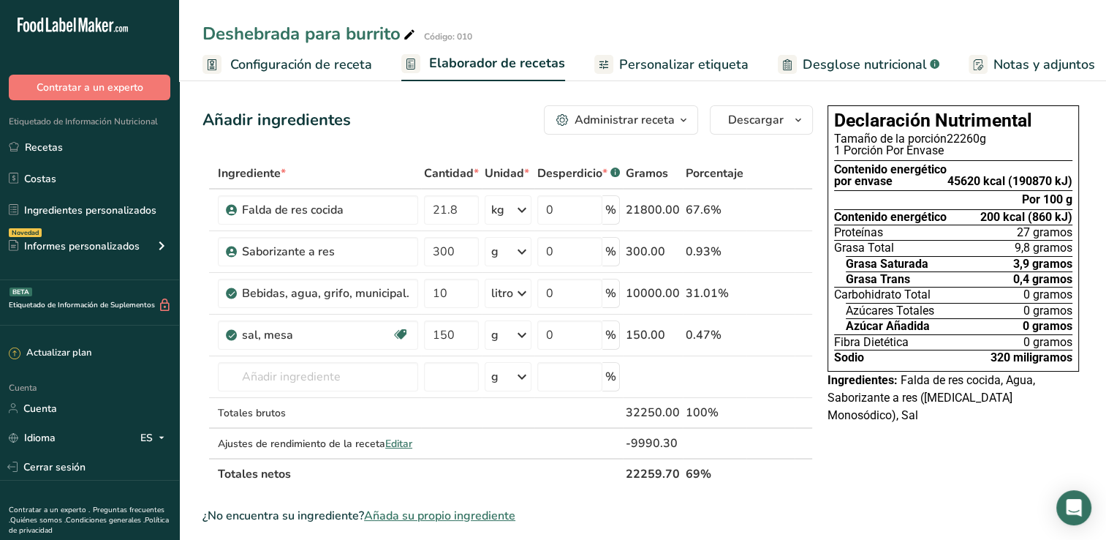
click at [410, 35] on icon at bounding box center [409, 35] width 13 height 20
click at [421, 10] on div "Deshebrada para burrito Código: 010 Configuración de receta Elaborador de recet…" at bounding box center [642, 40] width 927 height 81
drag, startPoint x: 421, startPoint y: 10, endPoint x: 409, endPoint y: 33, distance: 26.2
click at [409, 33] on icon at bounding box center [409, 35] width 13 height 20
type input "D"
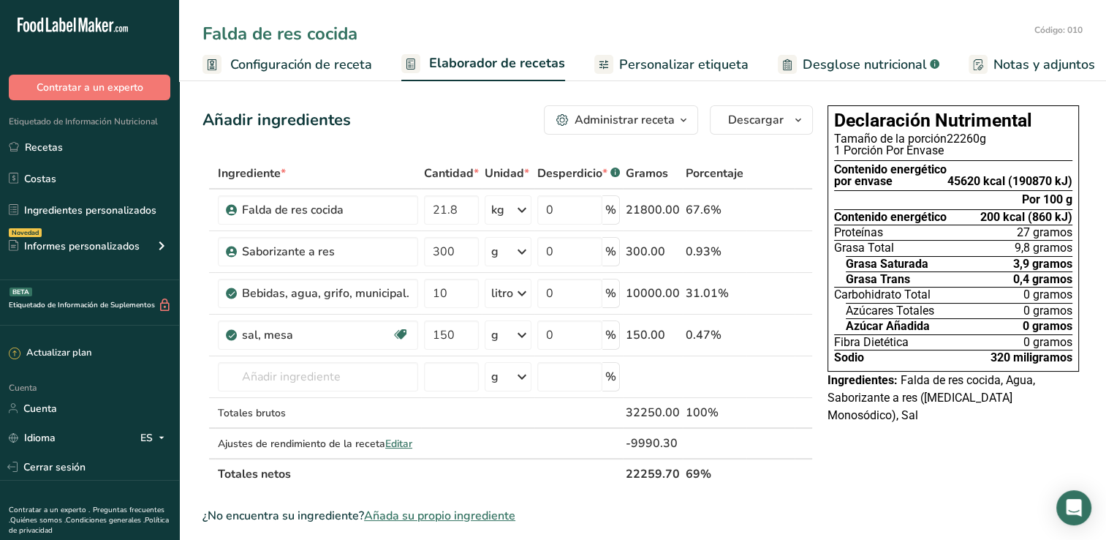
type input "Falda de res cocida"
click at [393, 108] on div "Añadir ingredientes Administrar receta Eliminar receta Duplicar receta Escalar …" at bounding box center [508, 119] width 611 height 29
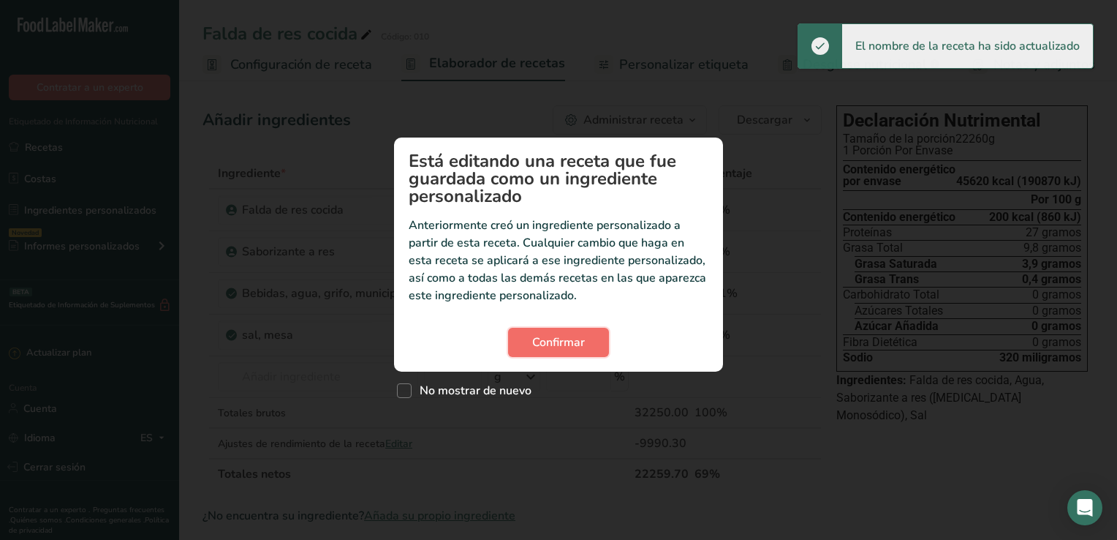
click at [545, 341] on span "Confirmar" at bounding box center [558, 342] width 53 height 18
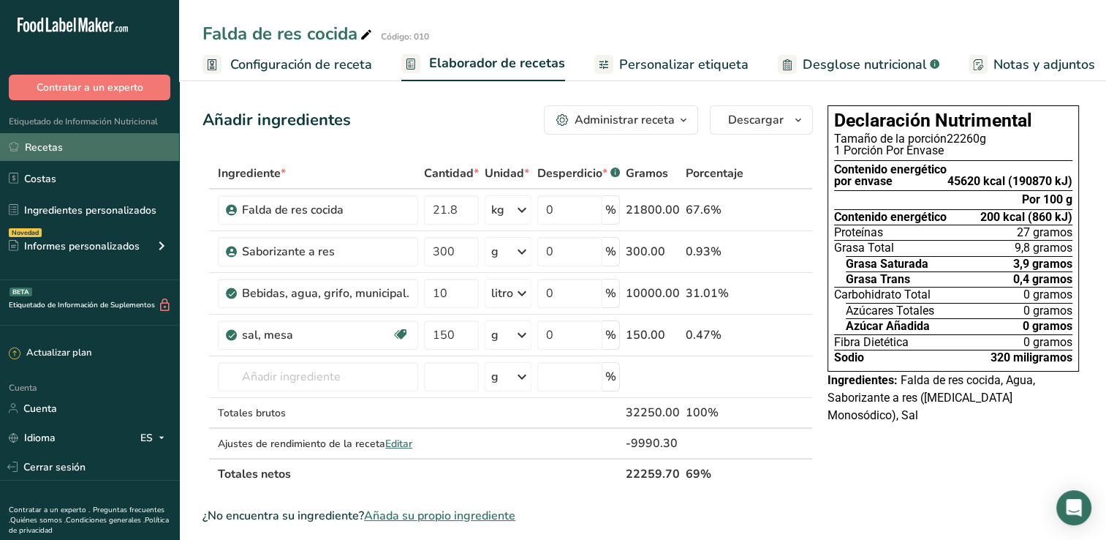
click at [118, 140] on link "Recetas" at bounding box center [89, 147] width 179 height 28
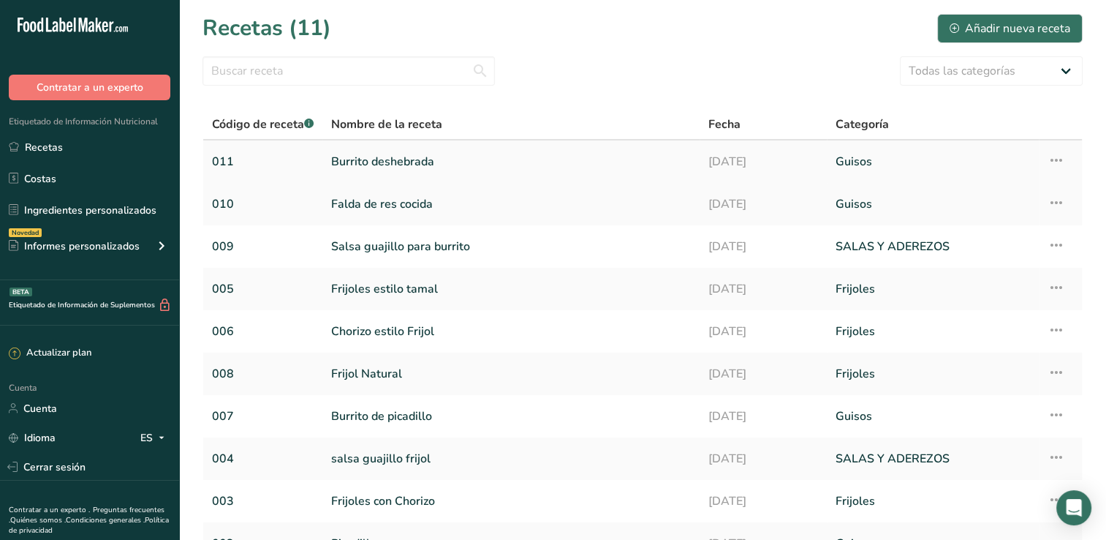
click at [225, 158] on link "011" at bounding box center [263, 161] width 102 height 31
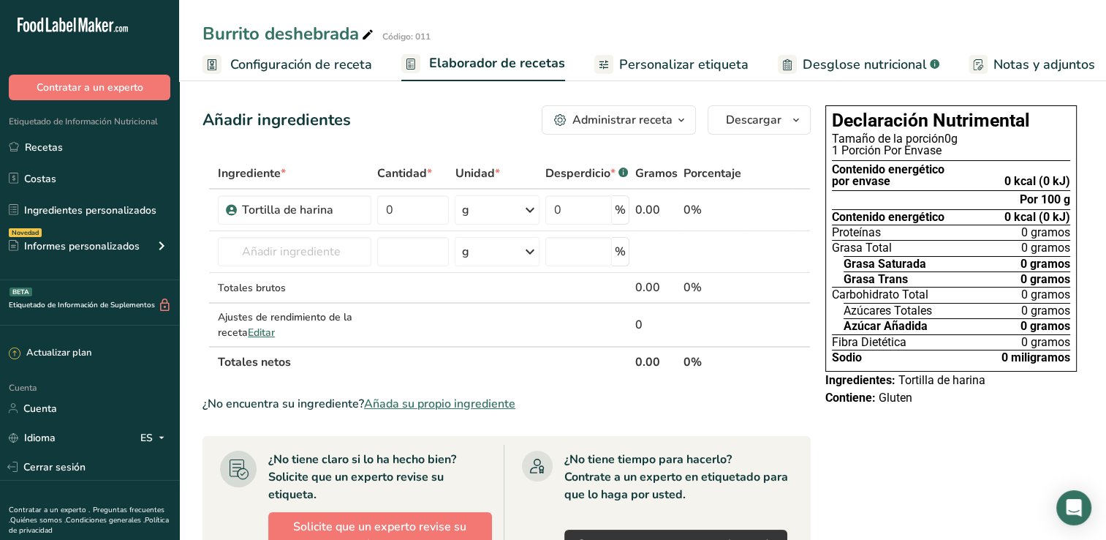
click at [436, 39] on div "Burrito deshebrada Código: 011" at bounding box center [642, 33] width 927 height 26
click at [430, 37] on div "Código: 011" at bounding box center [406, 36] width 48 height 13
click at [426, 37] on div "Código: 011" at bounding box center [406, 36] width 48 height 13
click at [347, 67] on span "Configuración de receta" at bounding box center [301, 65] width 142 height 20
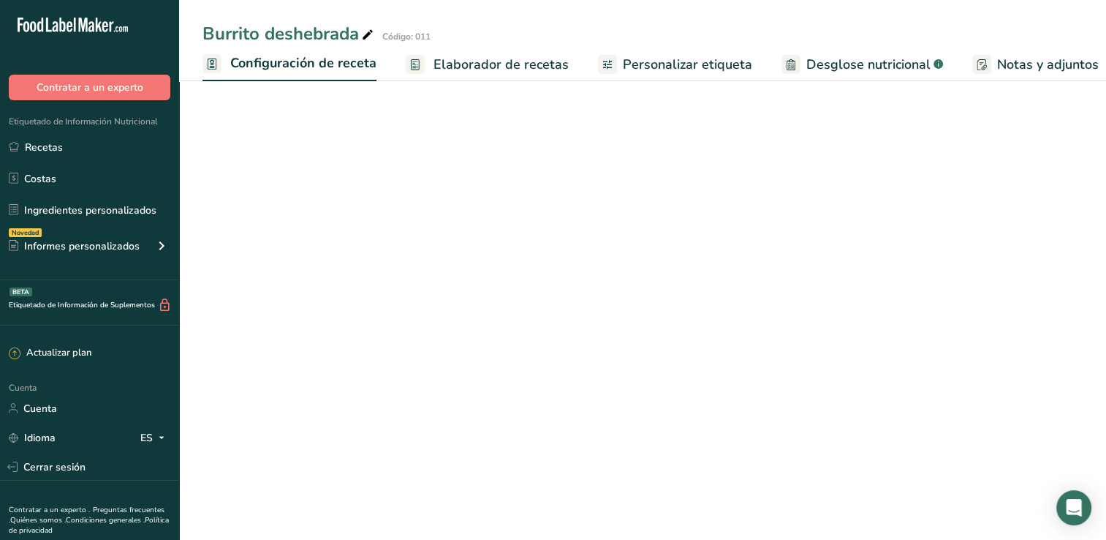
scroll to position [0, 5]
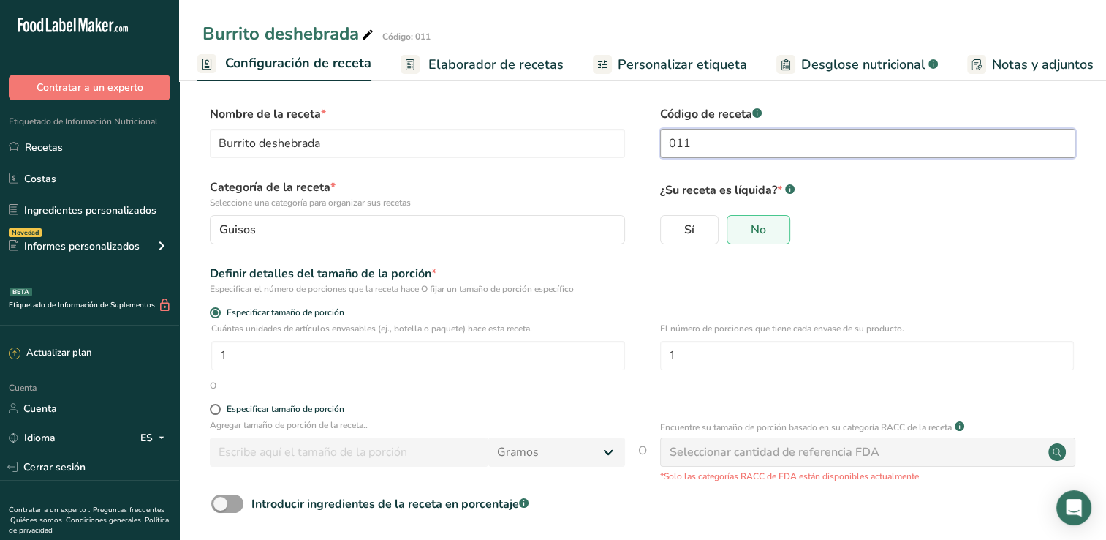
click at [709, 133] on input "011" at bounding box center [867, 143] width 415 height 29
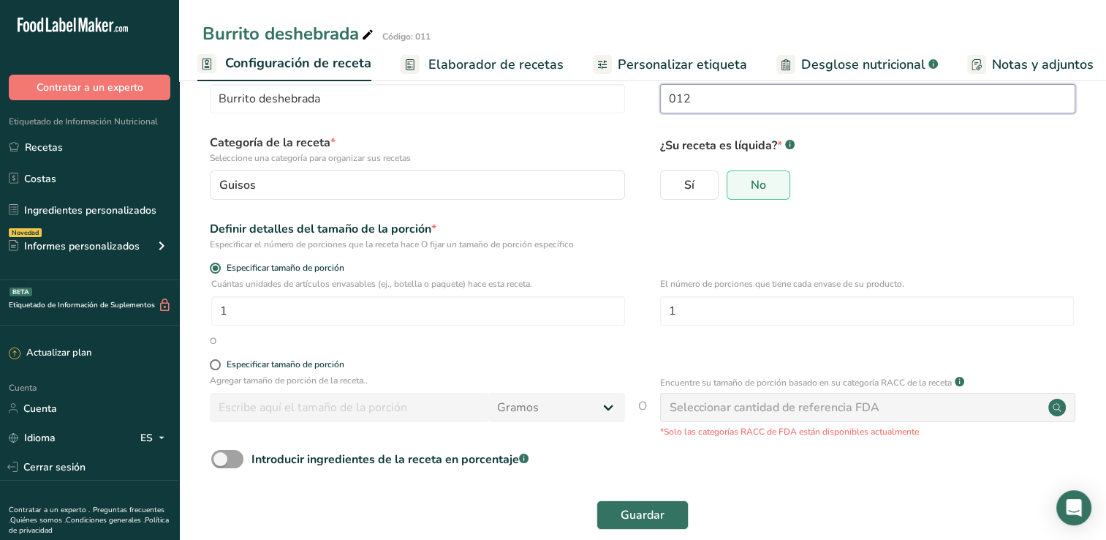
scroll to position [67, 0]
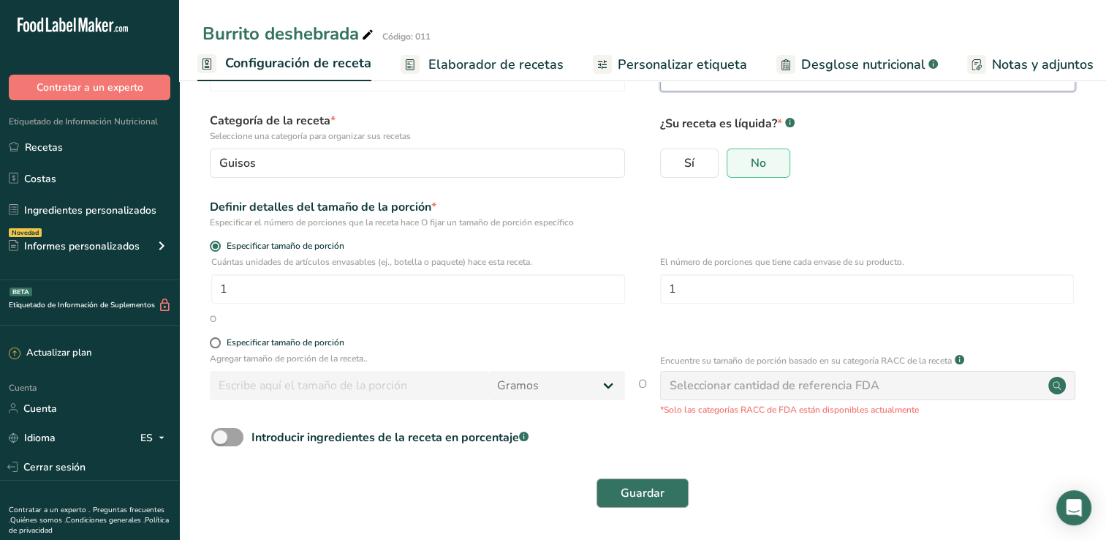
type input "012"
click at [626, 496] on span "Guardar" at bounding box center [643, 493] width 44 height 18
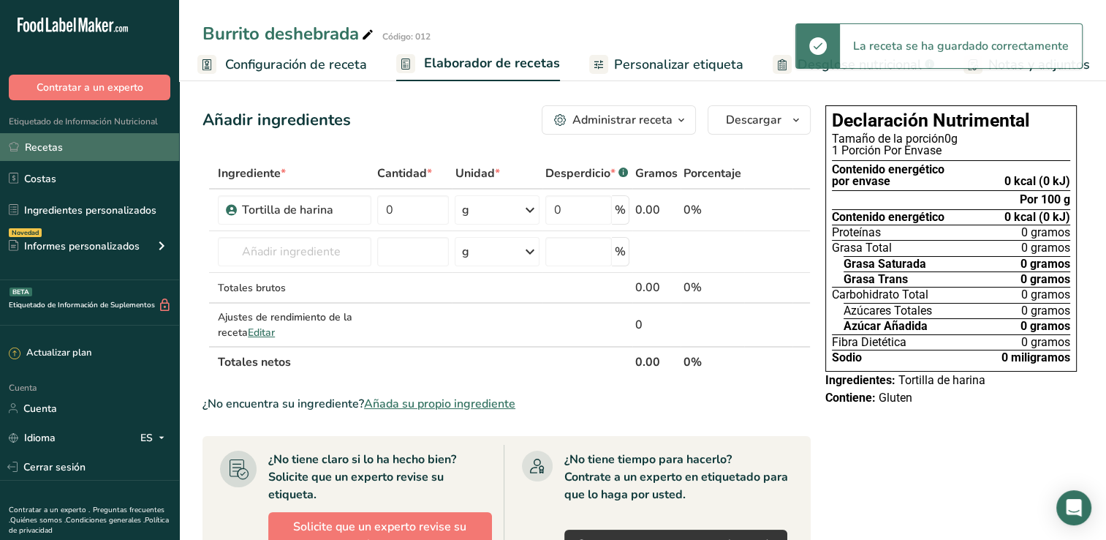
click at [61, 143] on font "Recetas" at bounding box center [44, 147] width 38 height 15
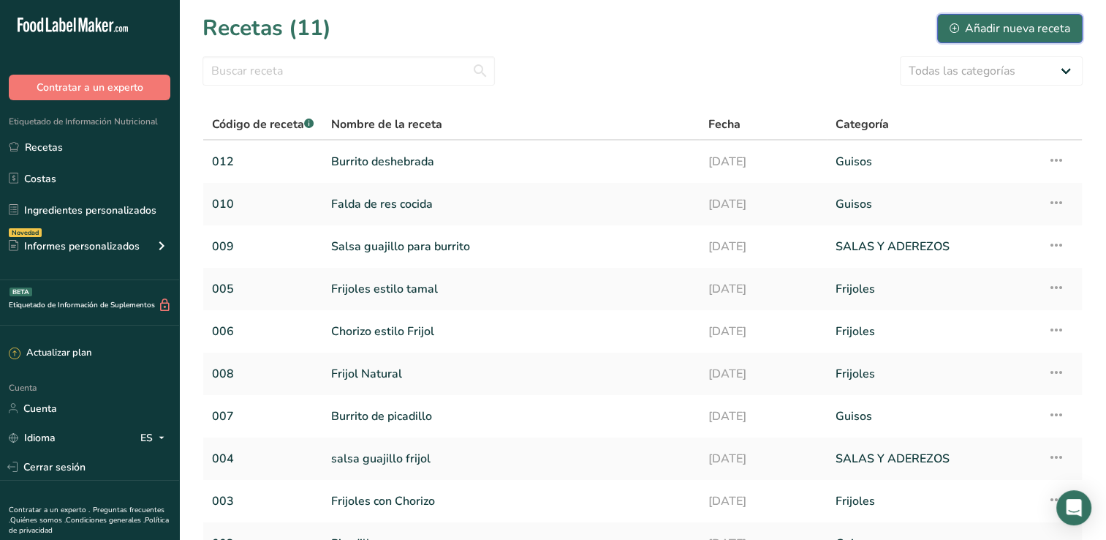
click at [1006, 26] on font "Añadir nueva receta" at bounding box center [1017, 29] width 105 height 18
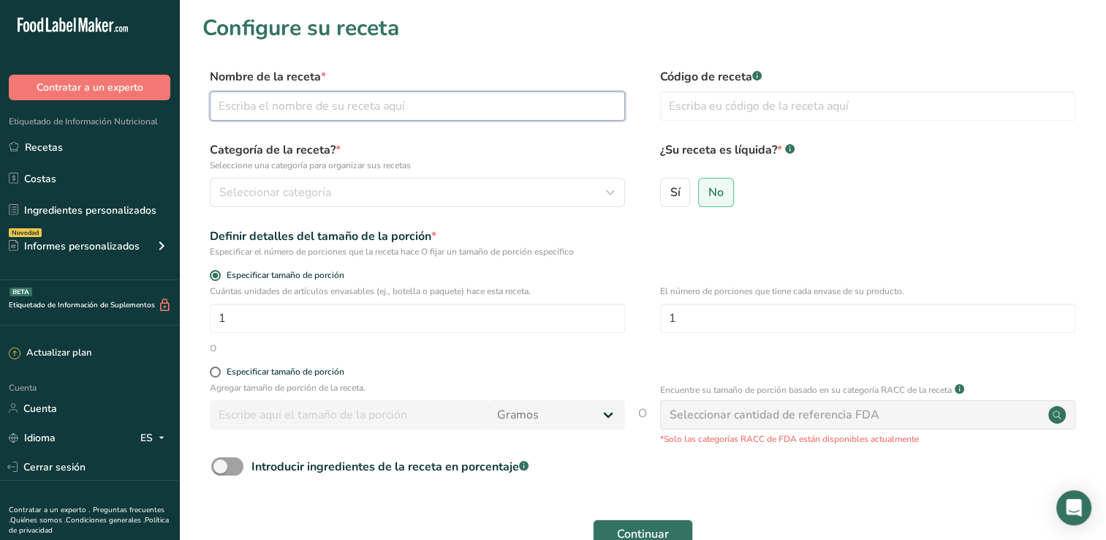
click at [423, 105] on input "text" at bounding box center [417, 105] width 415 height 29
type input "Deshebrada para burrito"
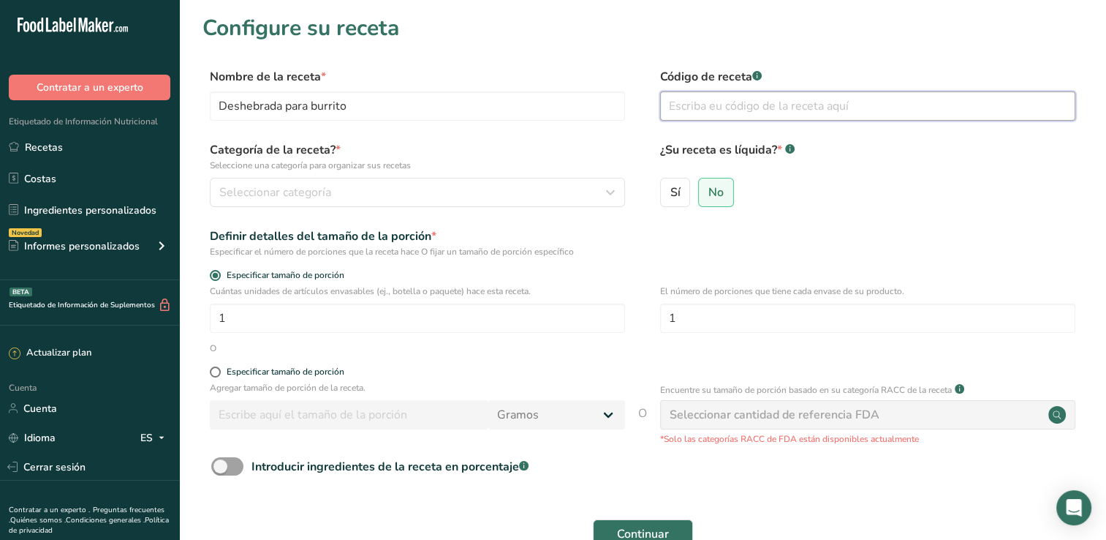
click at [720, 108] on input "text" at bounding box center [867, 105] width 415 height 29
type input "011"
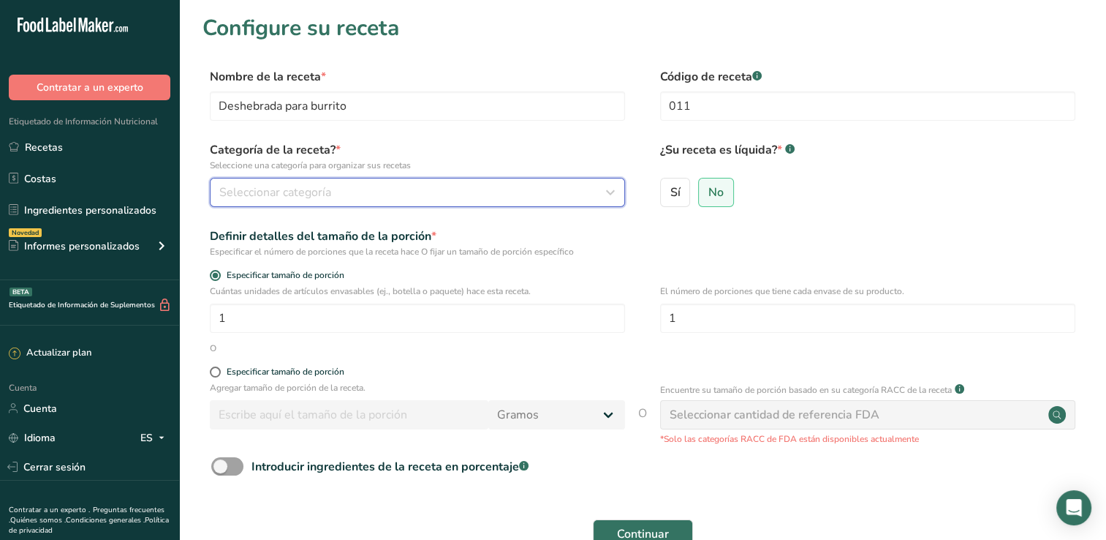
click at [354, 193] on div "Seleccionar categoría" at bounding box center [413, 193] width 388 height 18
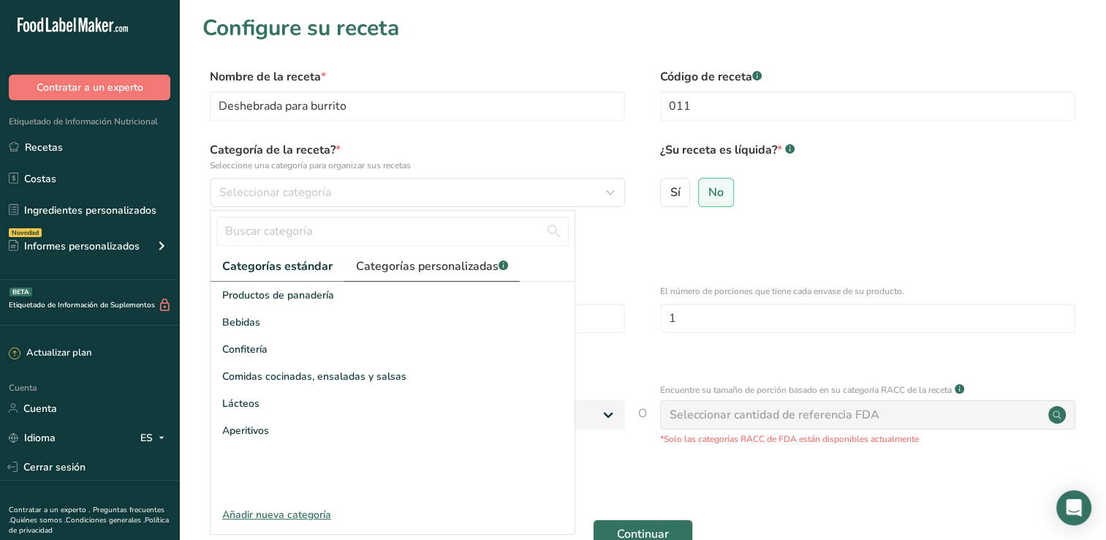
click at [401, 267] on font "Categorías personalizadas" at bounding box center [427, 266] width 143 height 16
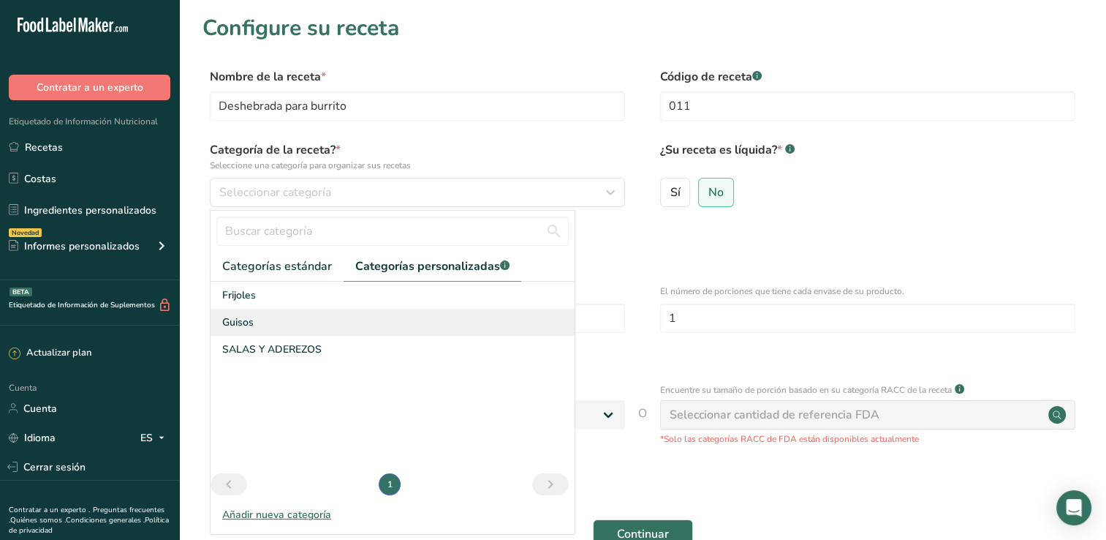
click at [262, 327] on div "Guisos" at bounding box center [393, 322] width 364 height 27
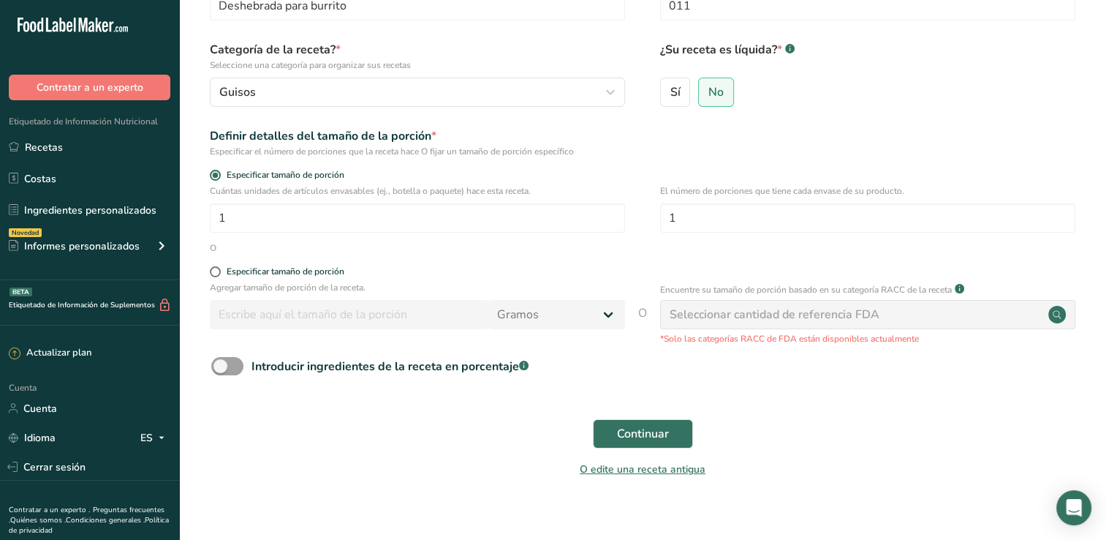
scroll to position [117, 0]
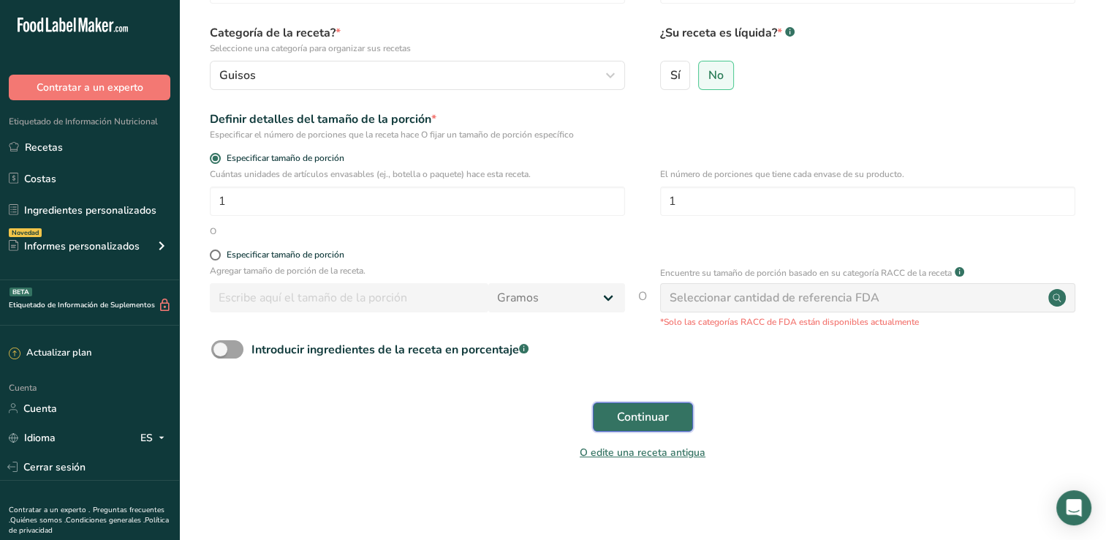
click at [622, 418] on span "Continuar" at bounding box center [643, 417] width 52 height 18
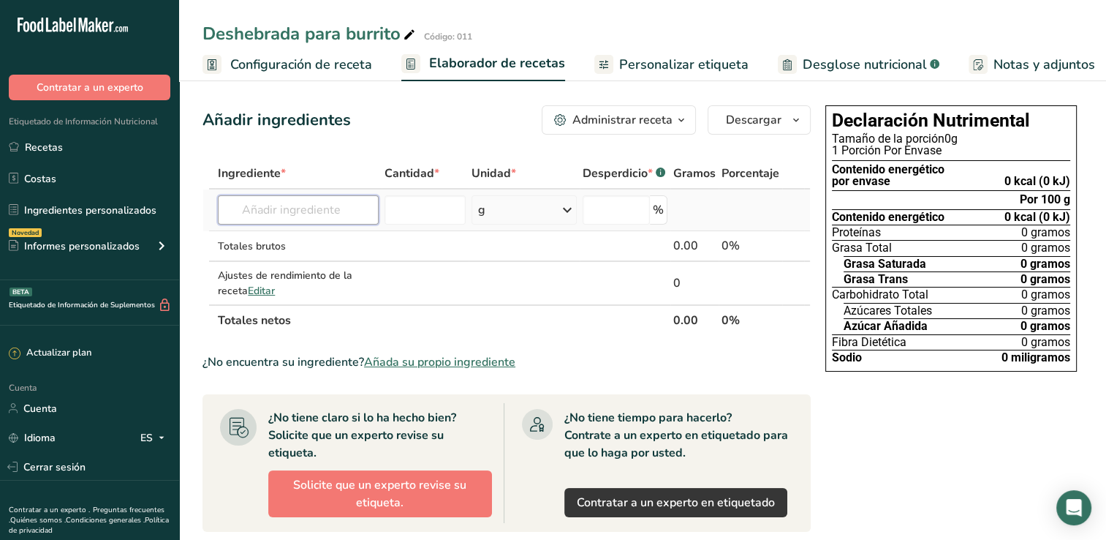
click at [323, 205] on input "text" at bounding box center [298, 209] width 161 height 29
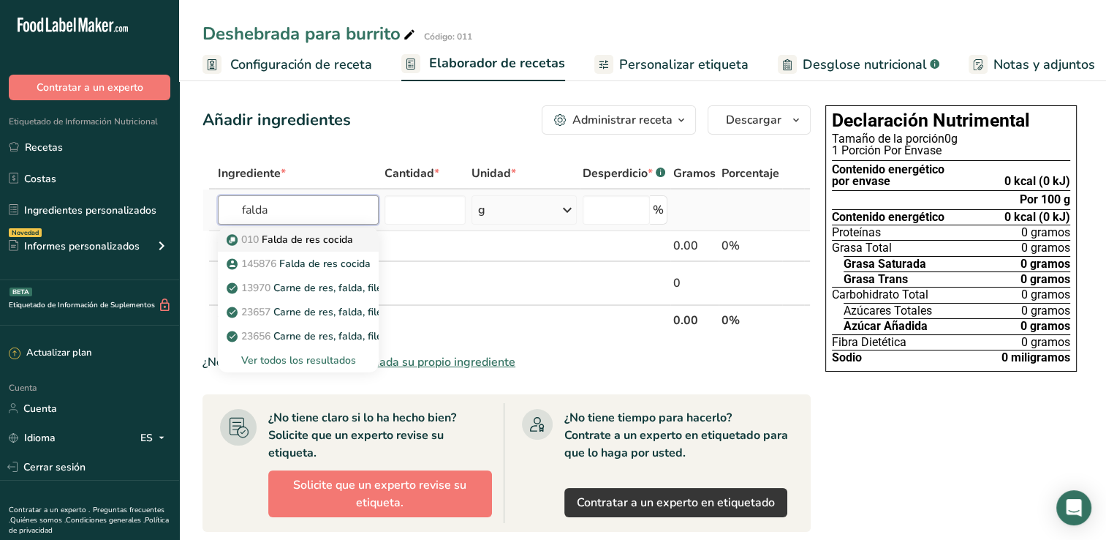
type input "falda"
click at [336, 241] on font "Falda de res cocida" at bounding box center [307, 240] width 91 height 14
type input "Falda de res cocida"
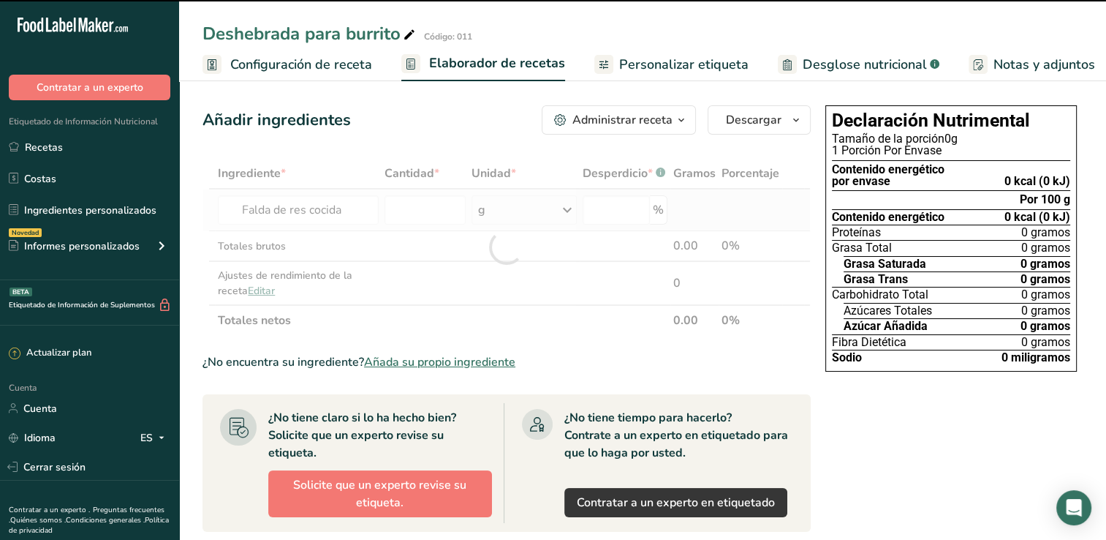
type input "0"
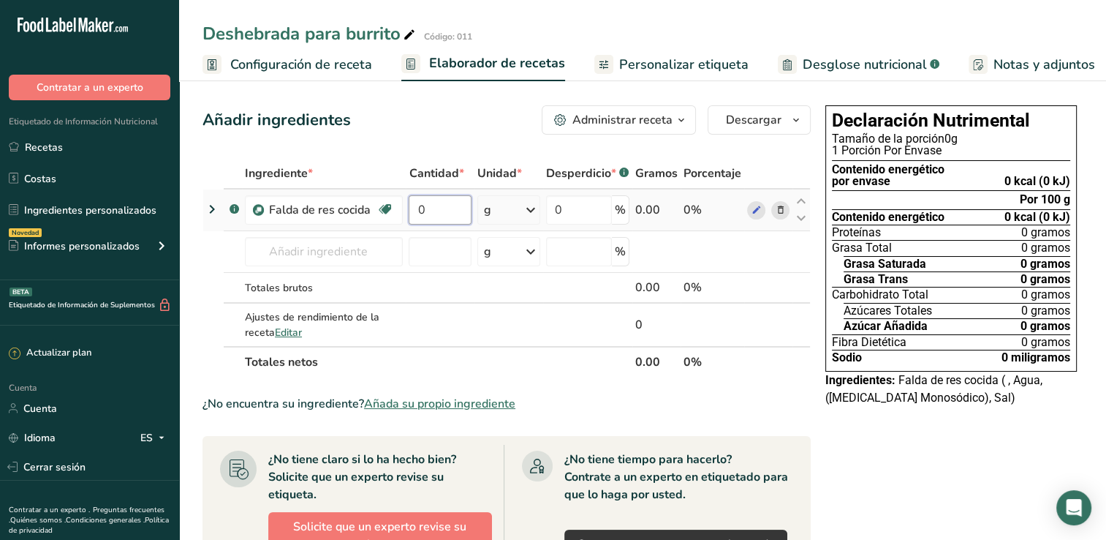
click at [442, 206] on input "0" at bounding box center [440, 209] width 63 height 29
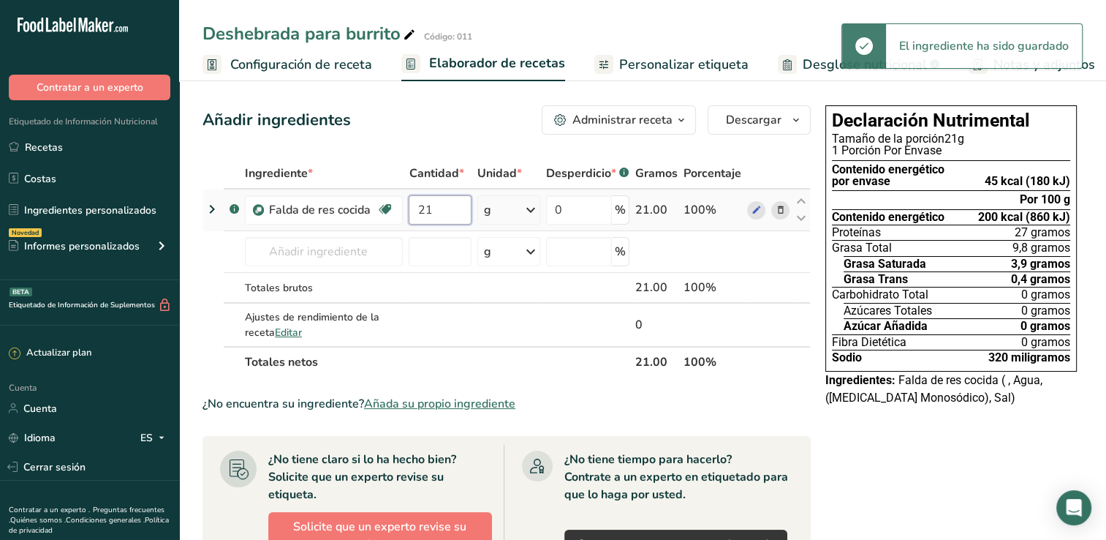
click at [456, 213] on input "21" at bounding box center [440, 209] width 63 height 29
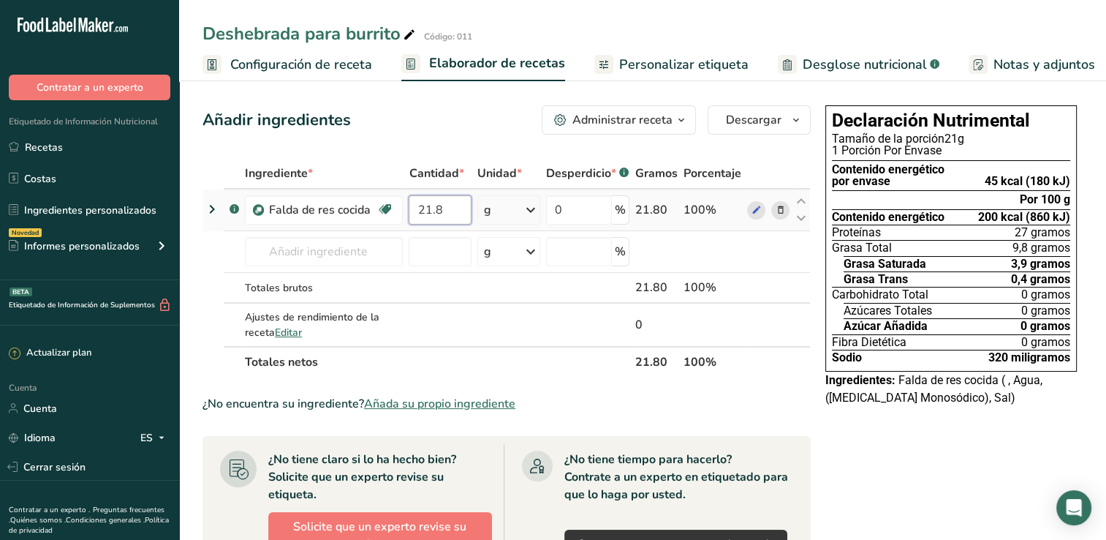
type input "21.8"
click at [535, 205] on div "Ingrediente * Cantidad * Unidad * Desperdicio * .a-a{fill:#347362;}.b-a{fill:#f…" at bounding box center [507, 267] width 608 height 219
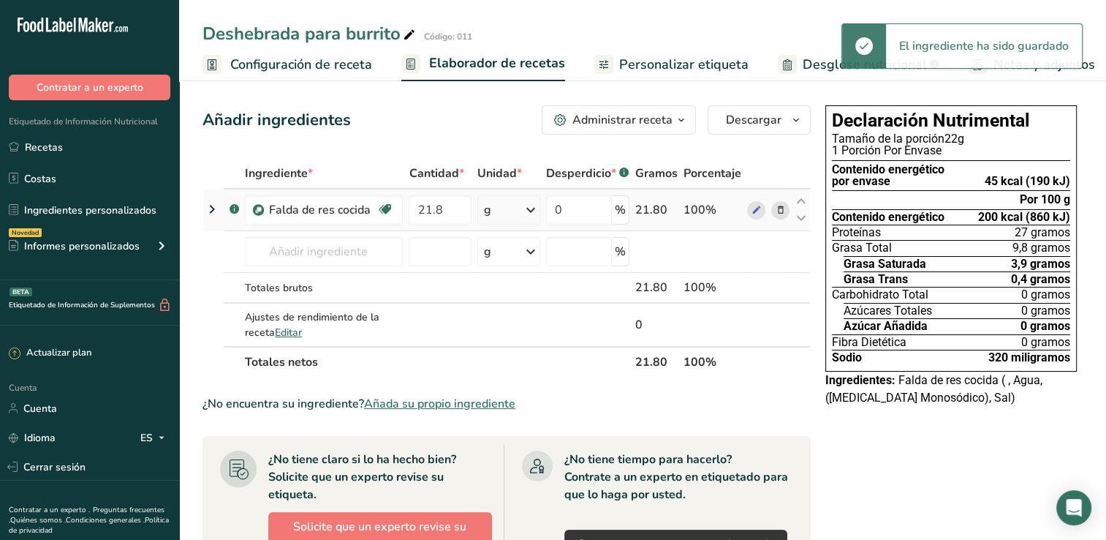
click at [532, 208] on icon at bounding box center [531, 210] width 18 height 26
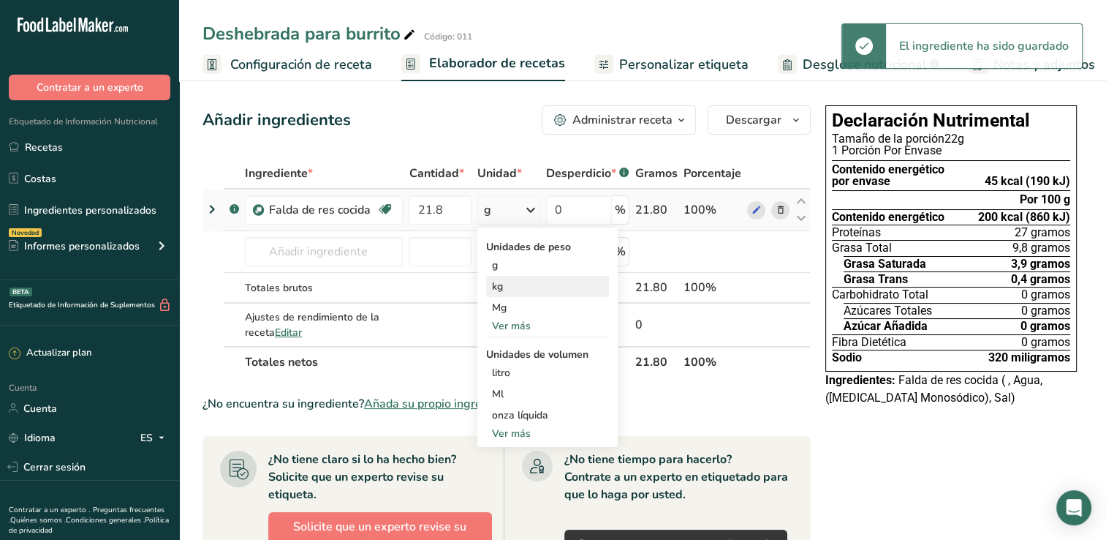
click at [519, 282] on div "kg" at bounding box center [547, 286] width 123 height 21
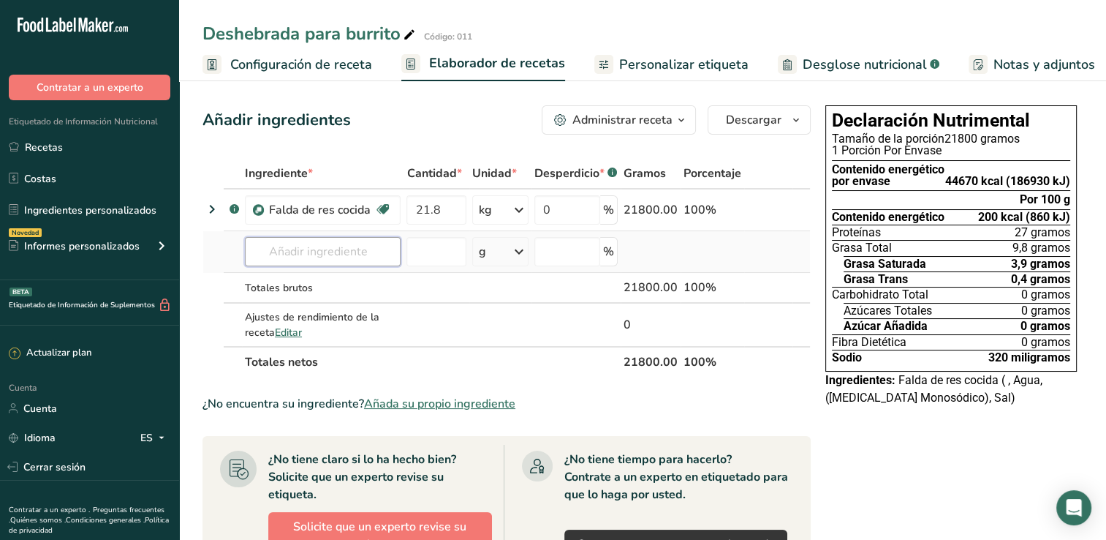
click at [293, 248] on input "text" at bounding box center [323, 251] width 156 height 29
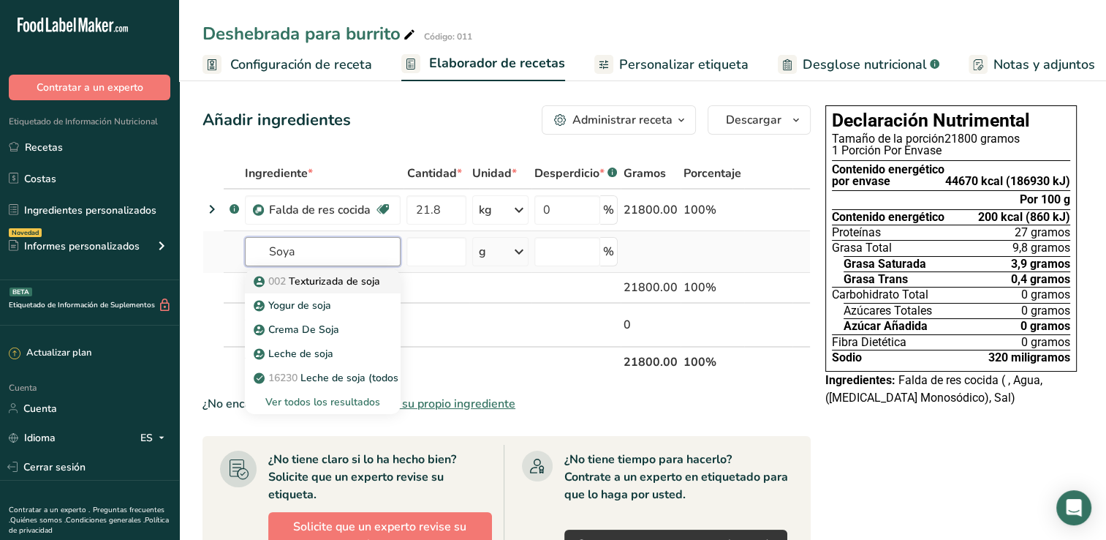
type input "Soya"
click at [314, 276] on font "Texturizada de soja" at bounding box center [334, 281] width 91 height 14
type input "Soya texturizada"
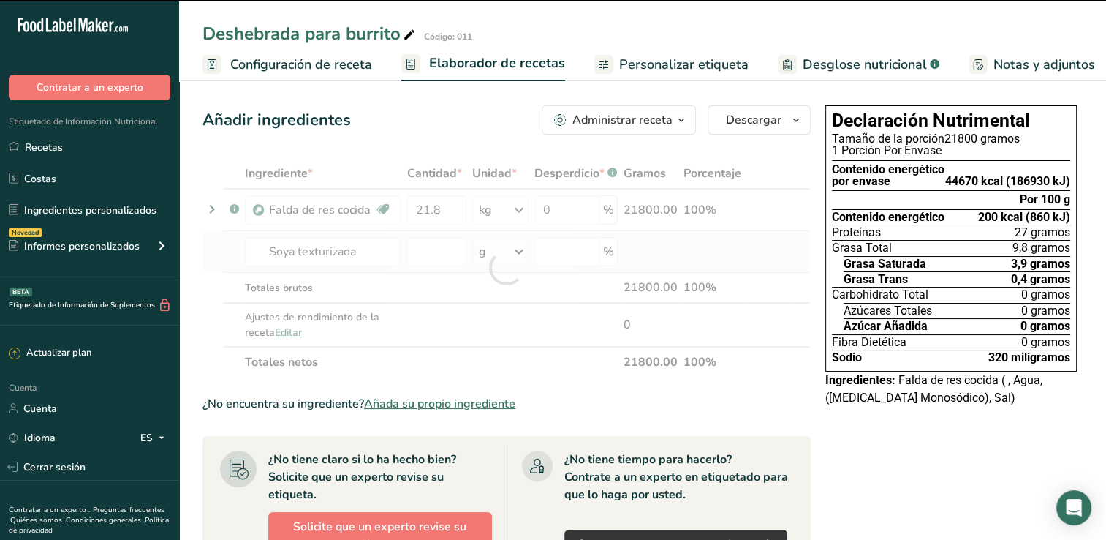
type input "0"
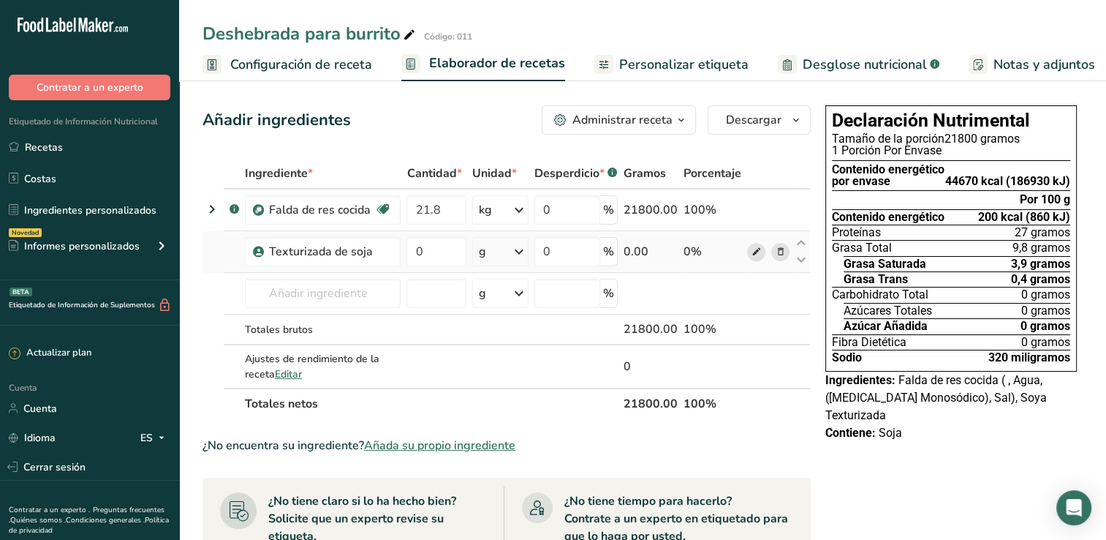
click at [754, 252] on icon at bounding box center [756, 251] width 10 height 15
drag, startPoint x: 88, startPoint y: 205, endPoint x: 106, endPoint y: 197, distance: 19.7
click at [88, 203] on font "Ingredientes personalizados" at bounding box center [90, 210] width 132 height 15
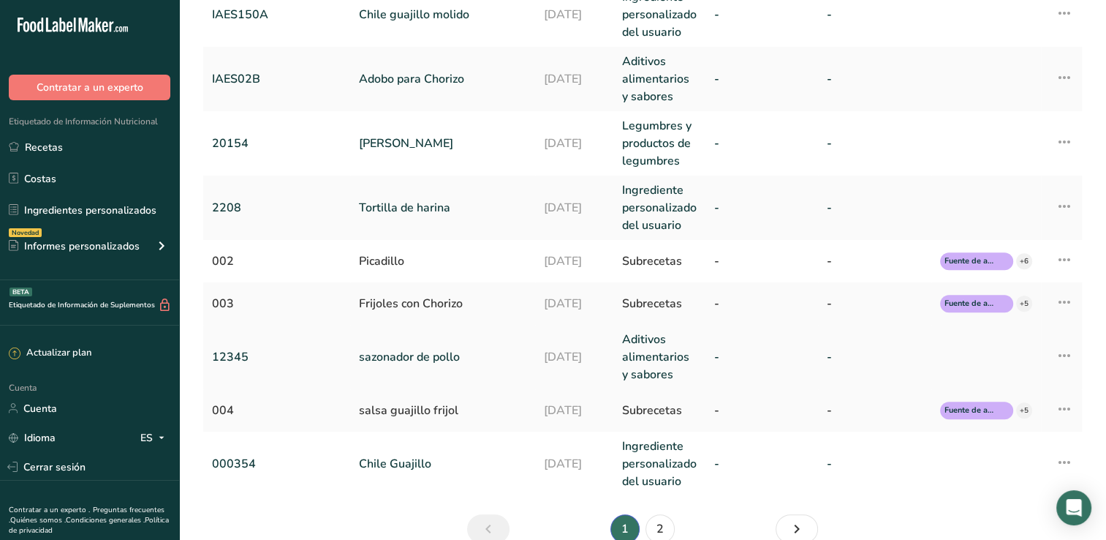
scroll to position [582, 0]
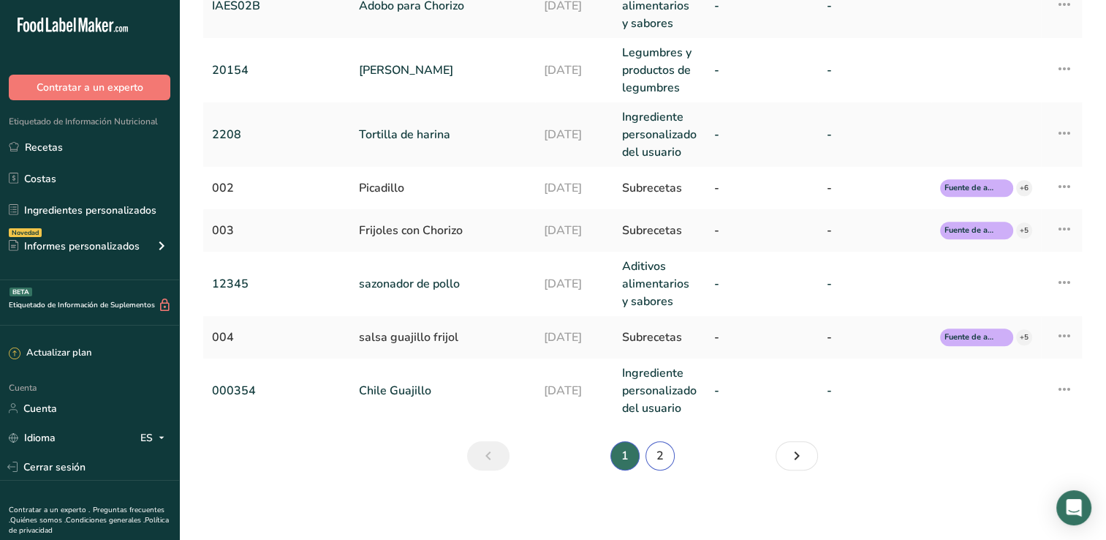
click at [660, 458] on link "2" at bounding box center [660, 455] width 29 height 29
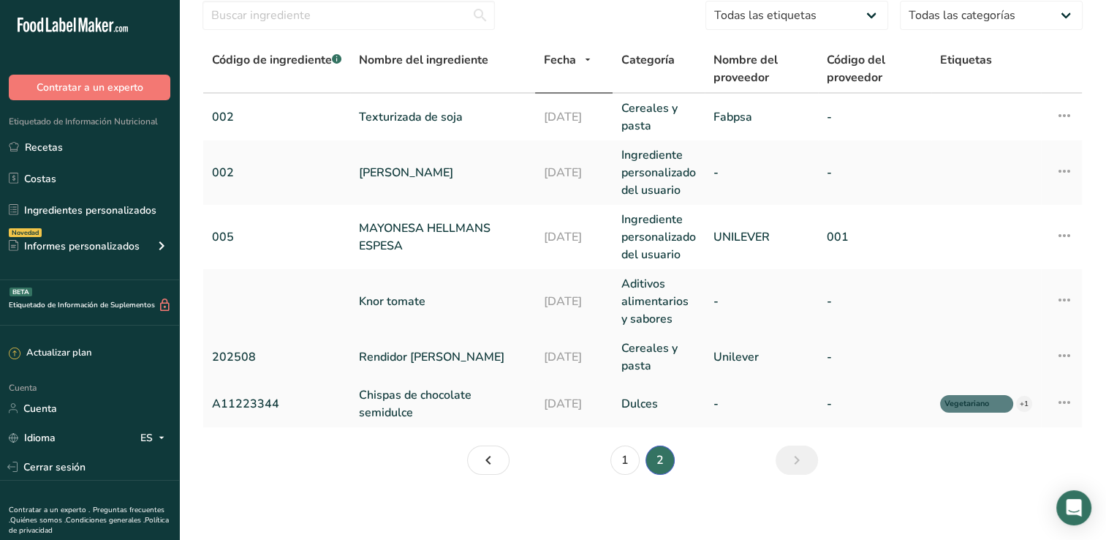
scroll to position [59, 0]
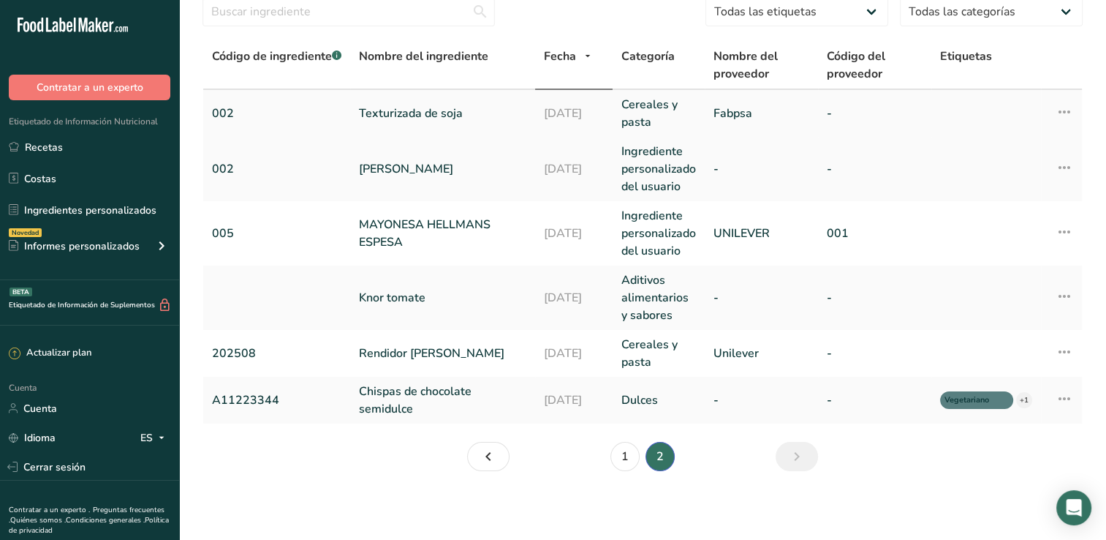
click at [447, 114] on link "Texturizada de soja" at bounding box center [442, 114] width 167 height 18
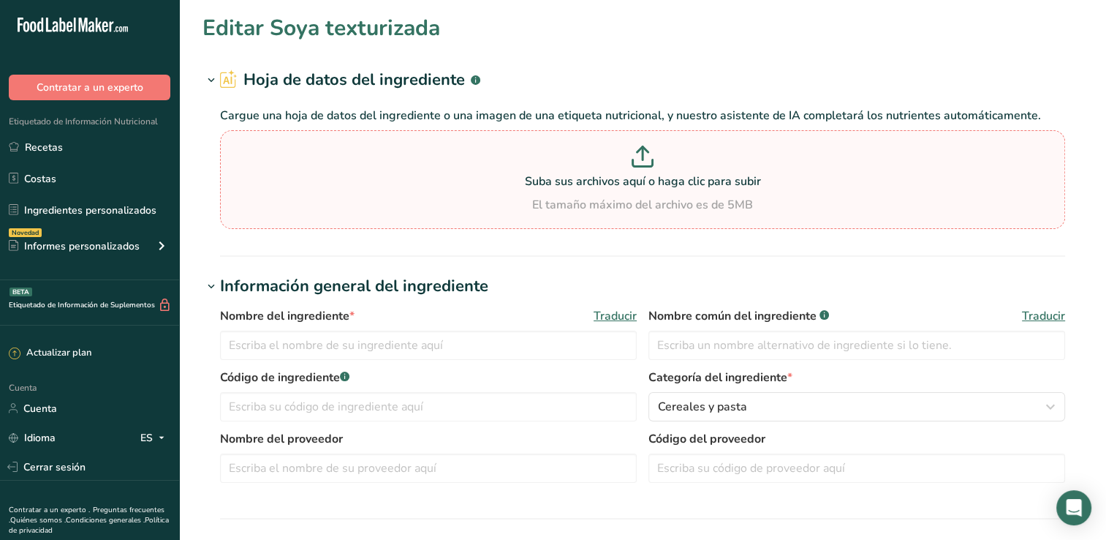
type input "Soya texturizada"
type input "Soya Texturizada"
type input "002"
type input "Fabpsa"
type input "100"
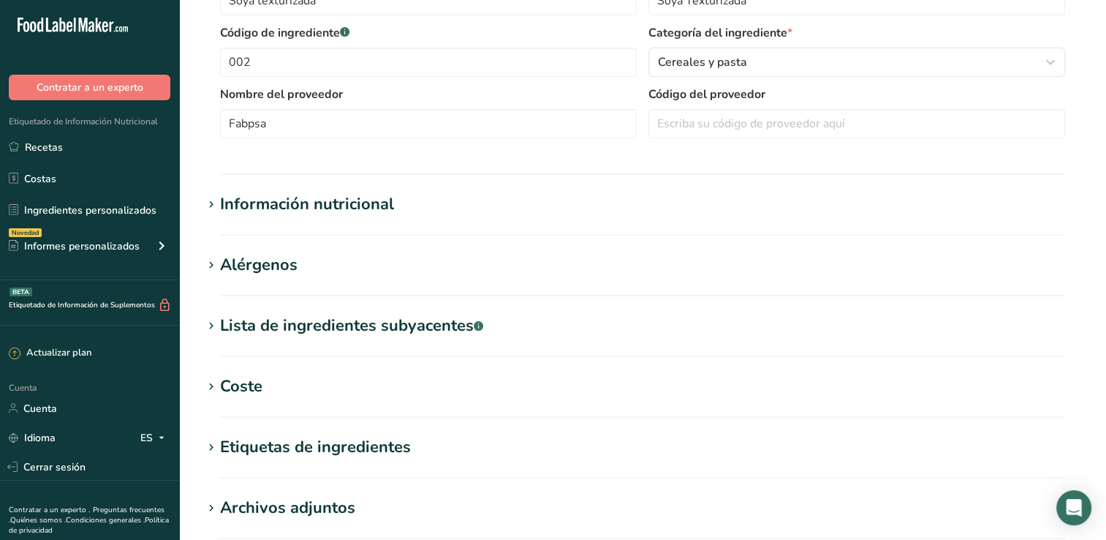
scroll to position [366, 0]
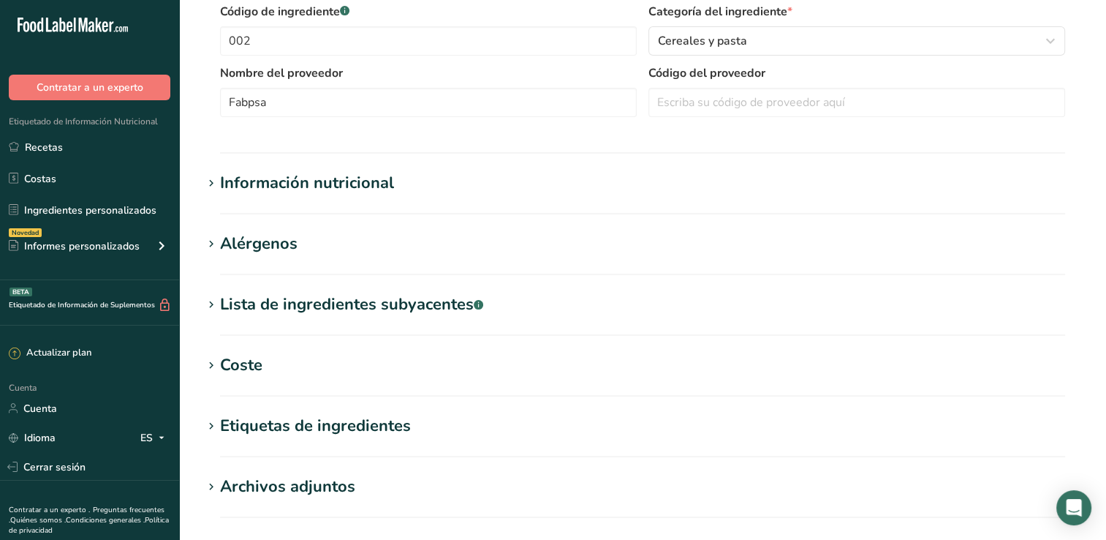
click at [391, 184] on div "Información nutricional" at bounding box center [307, 183] width 174 height 24
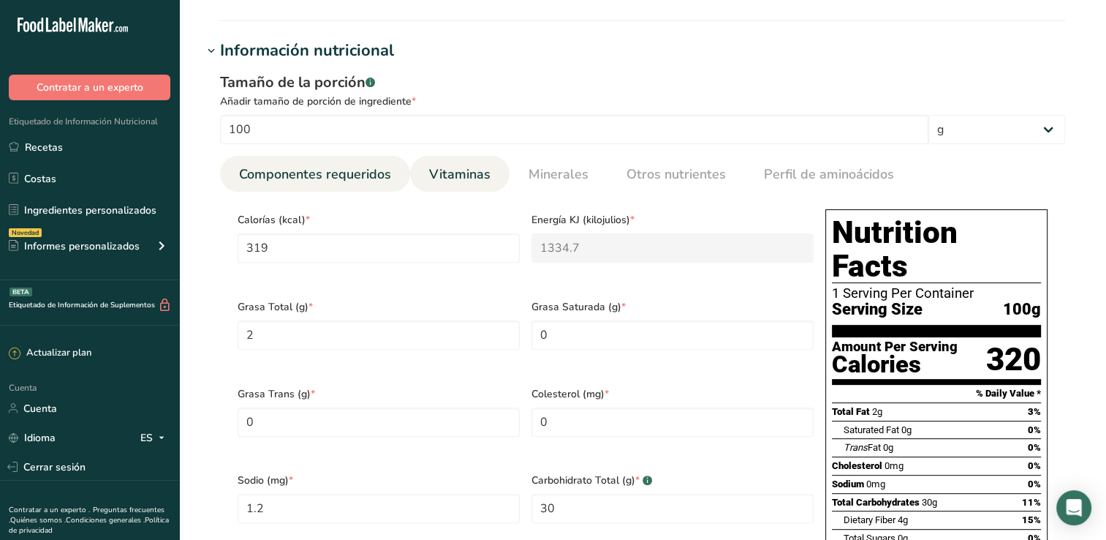
scroll to position [512, 0]
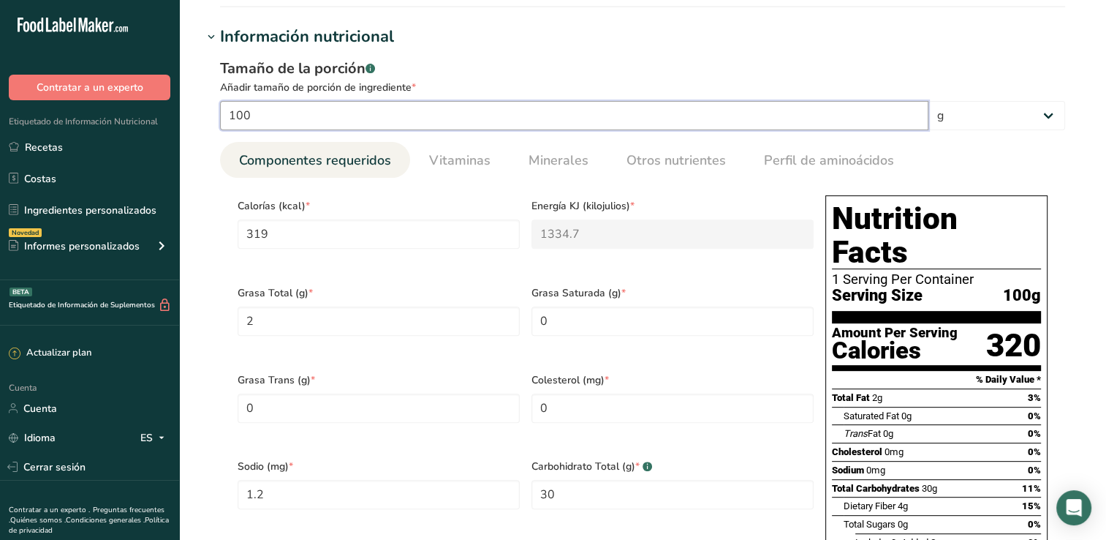
click at [339, 117] on input "100" at bounding box center [574, 115] width 709 height 29
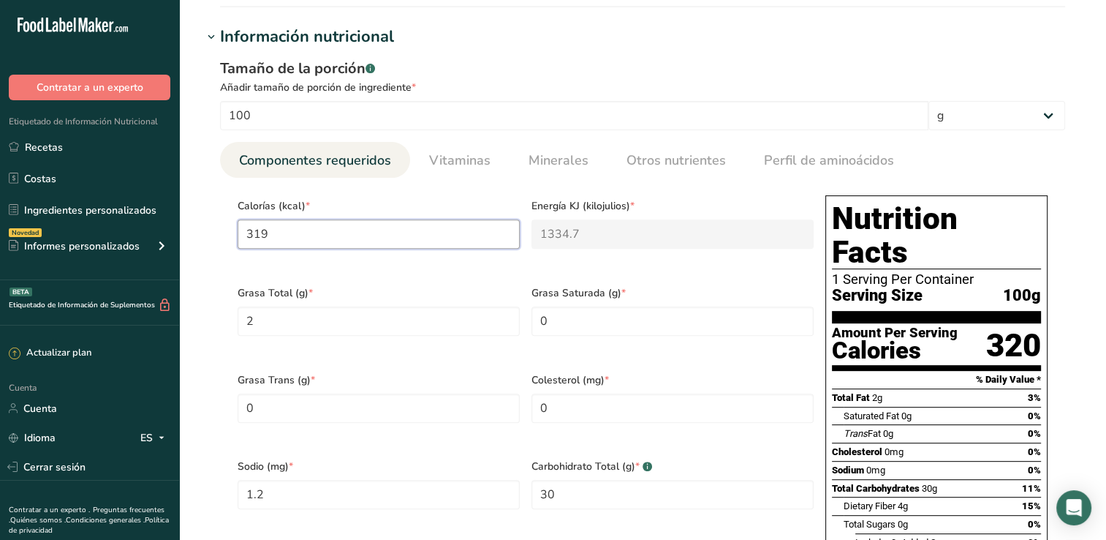
click at [328, 235] on input "319" at bounding box center [379, 233] width 282 height 29
type input "31"
type KJ "129.7"
type input "3"
type KJ "12.6"
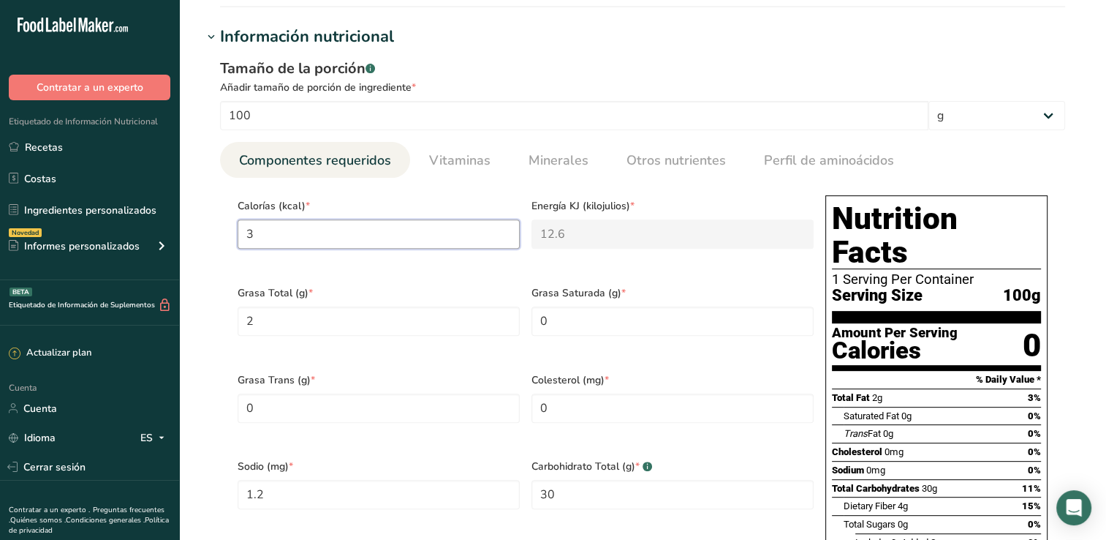
type input "0"
type KJ "0"
type input "1"
type KJ "4.2"
type input "10"
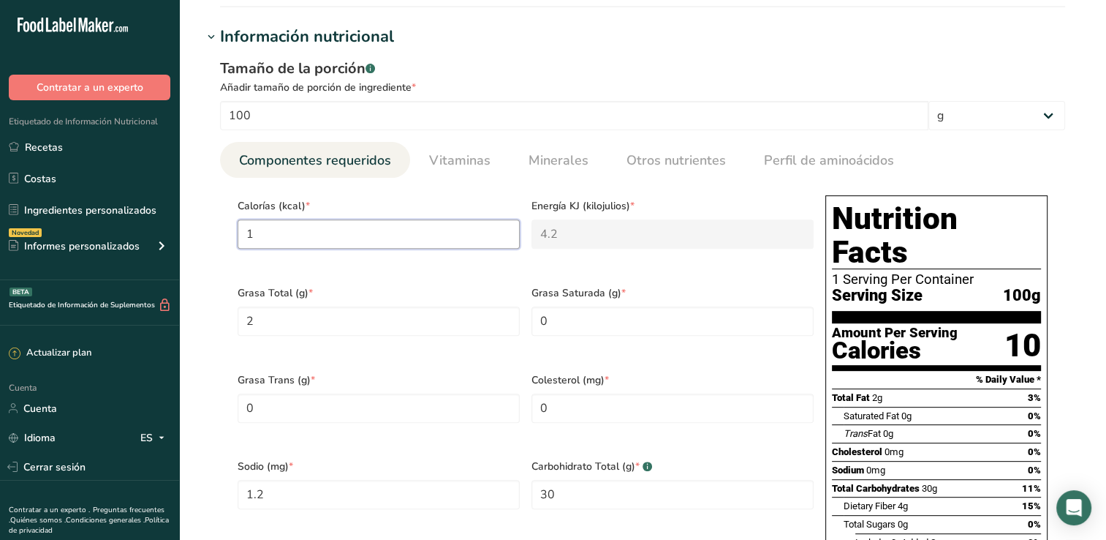
type KJ "41.8"
type input "106"
type KJ "443.5"
type input "106"
click at [347, 317] on Fat "2" at bounding box center [379, 320] width 282 height 29
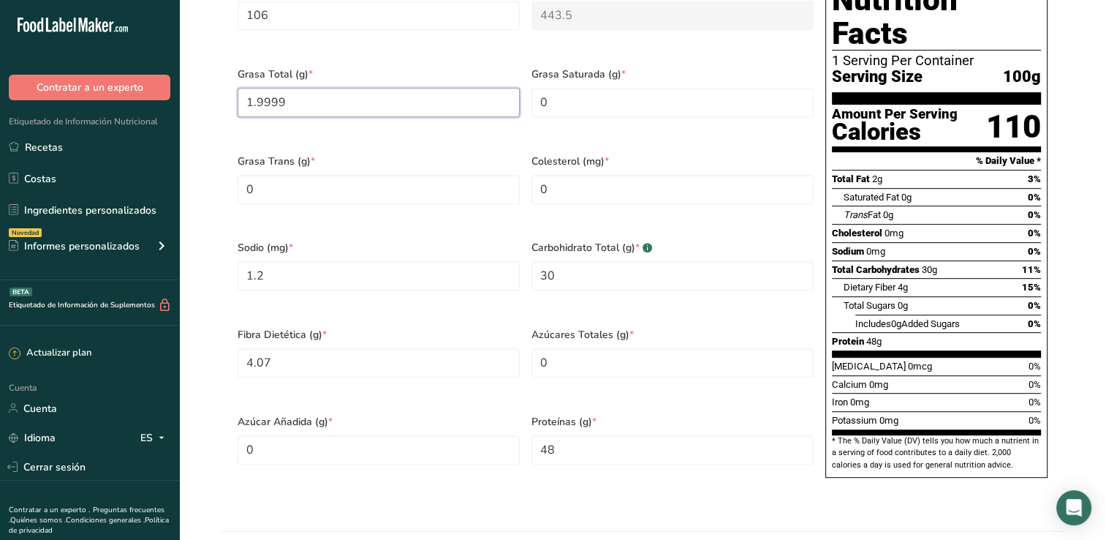
scroll to position [731, 0]
type Fat "1.9999"
click at [578, 434] on input "48" at bounding box center [673, 448] width 282 height 29
type input "0"
type input "16"
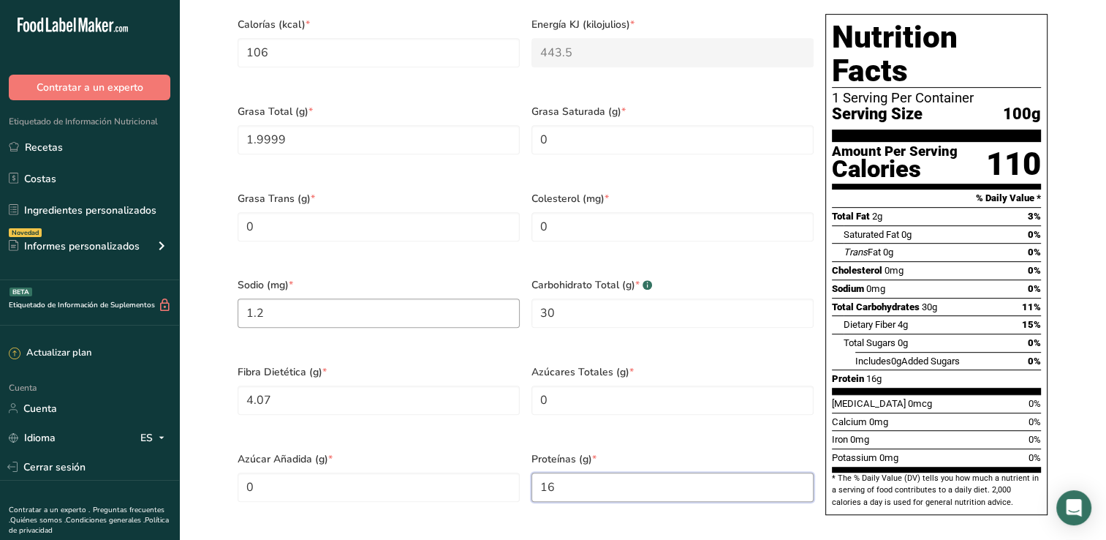
scroll to position [658, 0]
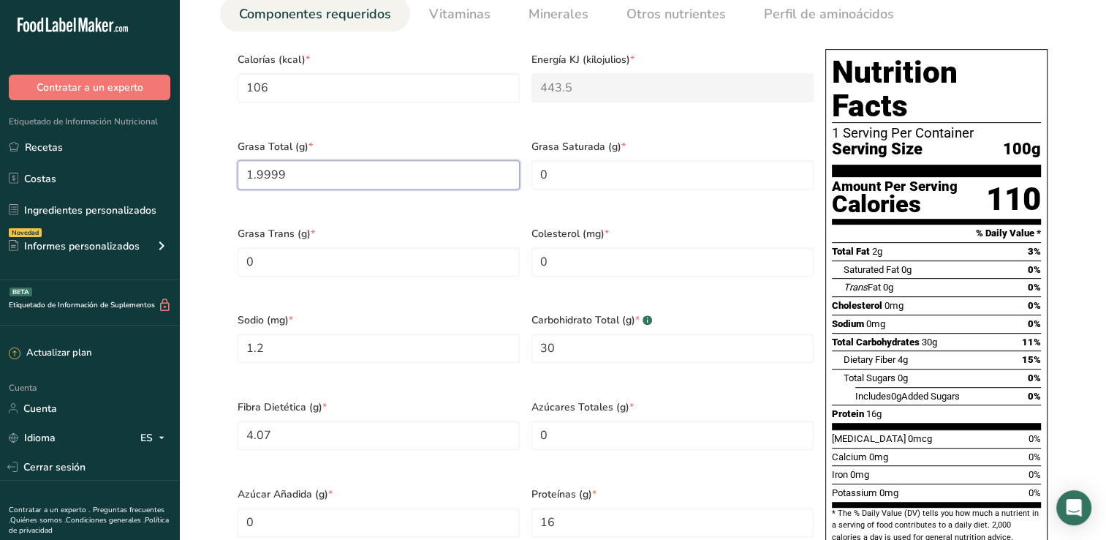
click at [391, 174] on Fat "1.9999" at bounding box center [379, 174] width 282 height 29
type Fat "0"
type Fat "0.67"
click at [589, 170] on Fat "0" at bounding box center [673, 174] width 282 height 29
type Fat "0.14"
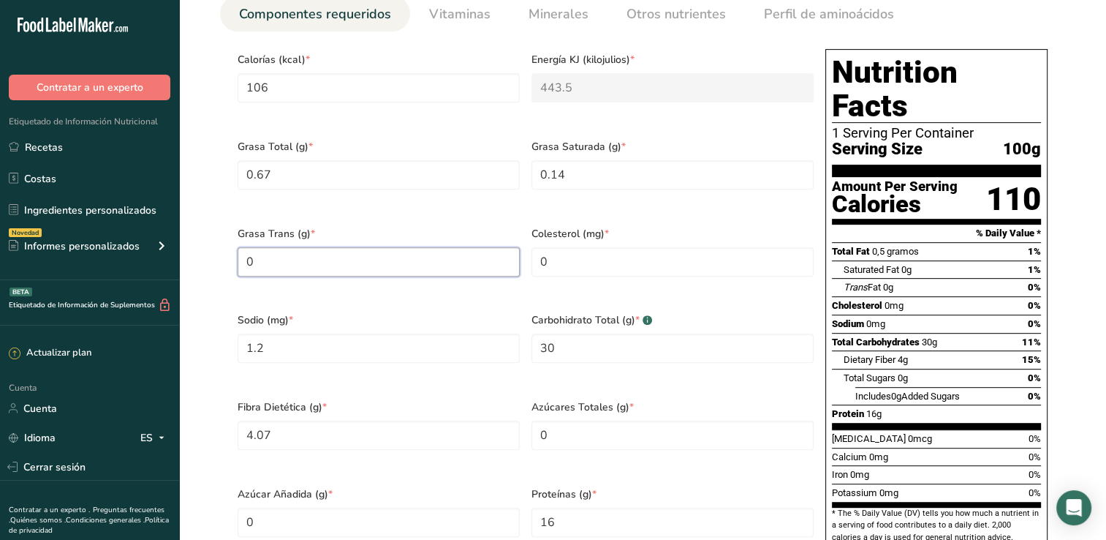
click at [402, 247] on Fat "0" at bounding box center [379, 261] width 282 height 29
click at [562, 333] on Carbohydrates "30" at bounding box center [673, 347] width 282 height 29
type Carbohydrates "0"
type Carbohydrates "10"
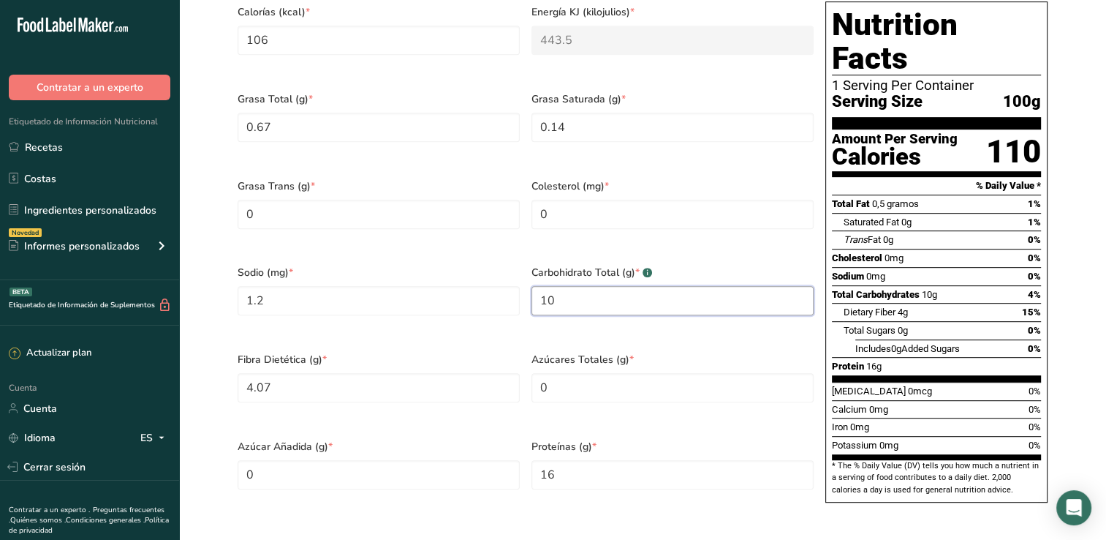
scroll to position [731, 0]
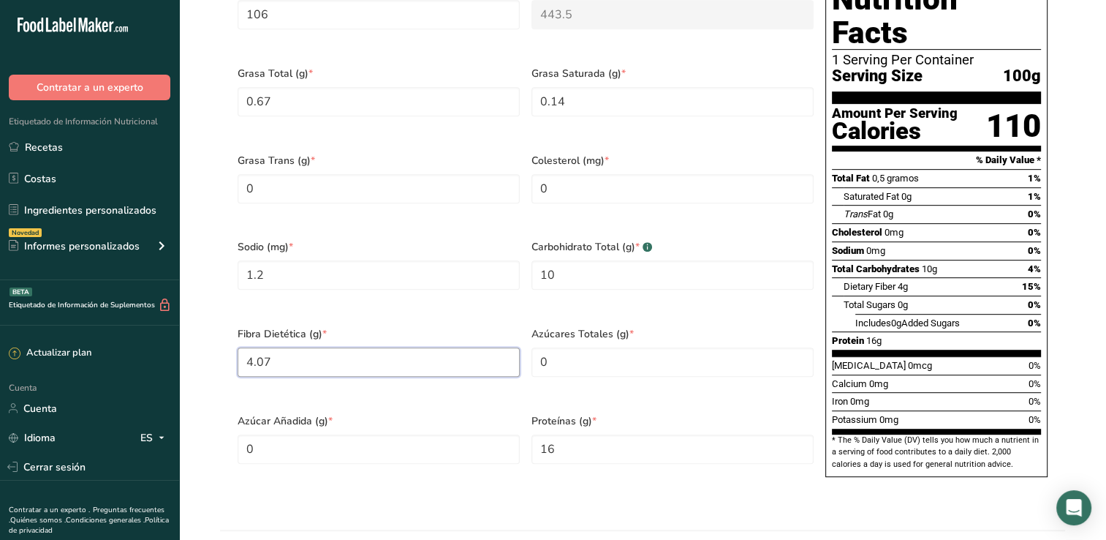
click at [350, 347] on Fiber "4.07" at bounding box center [379, 361] width 282 height 29
type Fiber "0"
type Fiber "1.36"
click at [492, 284] on div "Sodio (mg) * 1.2" at bounding box center [379, 273] width 294 height 87
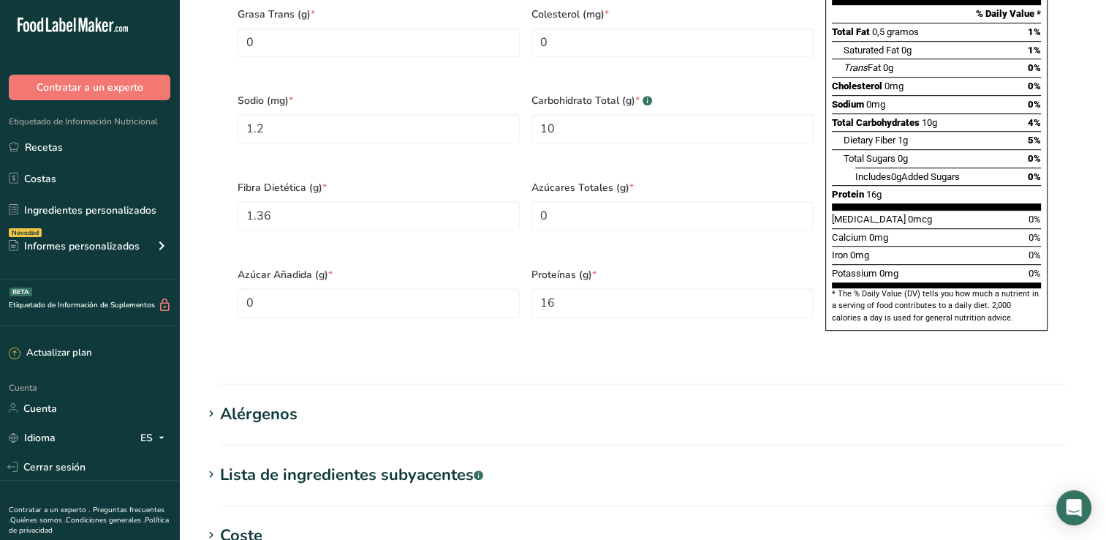
scroll to position [804, 0]
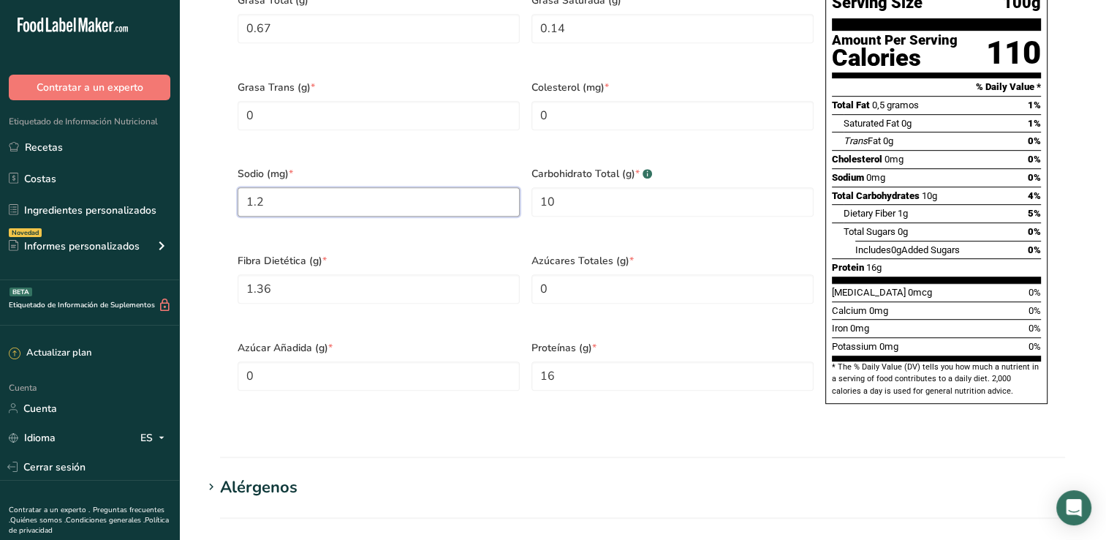
click at [382, 187] on input "1.2" at bounding box center [379, 201] width 282 height 29
type input "0"
type input "0.40"
click at [415, 132] on div "Grasa Trans (g) * 0" at bounding box center [379, 114] width 294 height 87
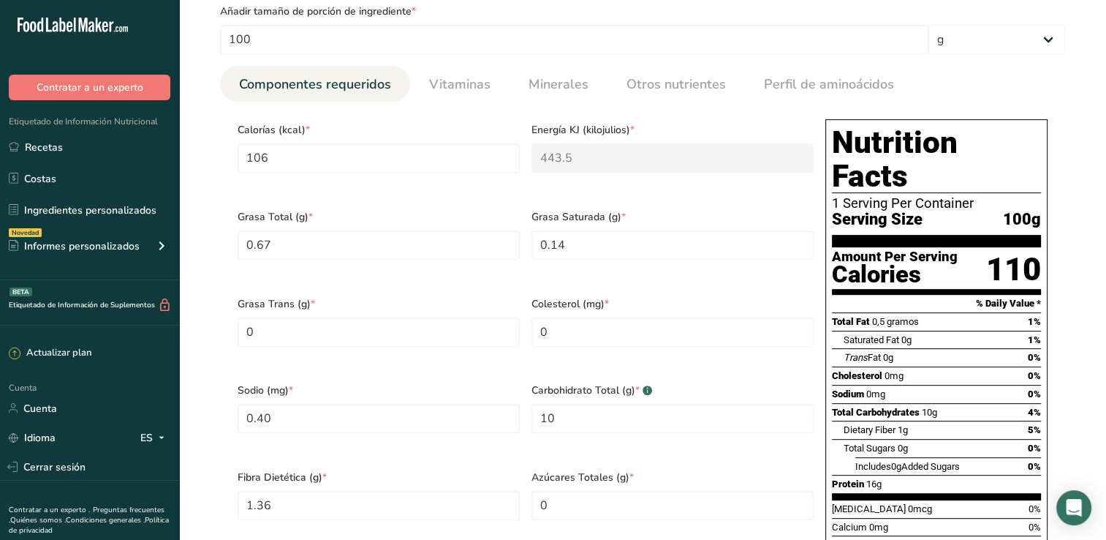
scroll to position [585, 0]
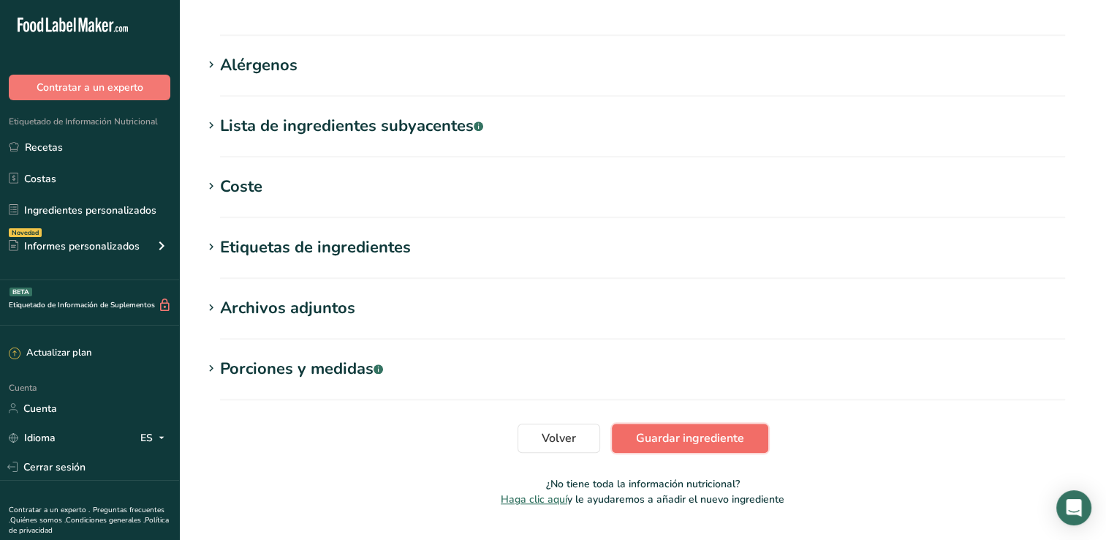
click at [696, 429] on span "Guardar ingrediente" at bounding box center [690, 438] width 108 height 18
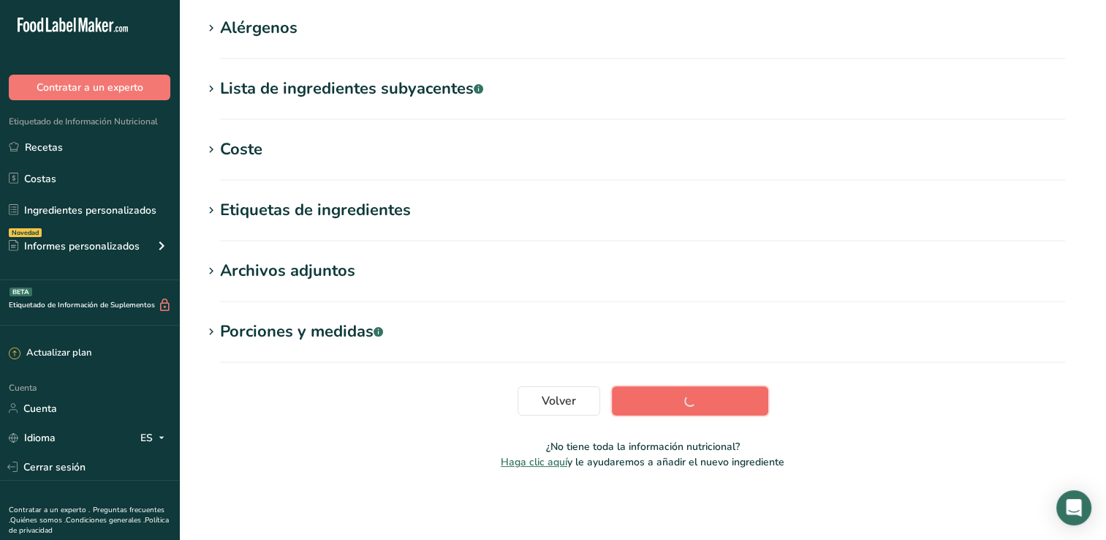
scroll to position [234, 0]
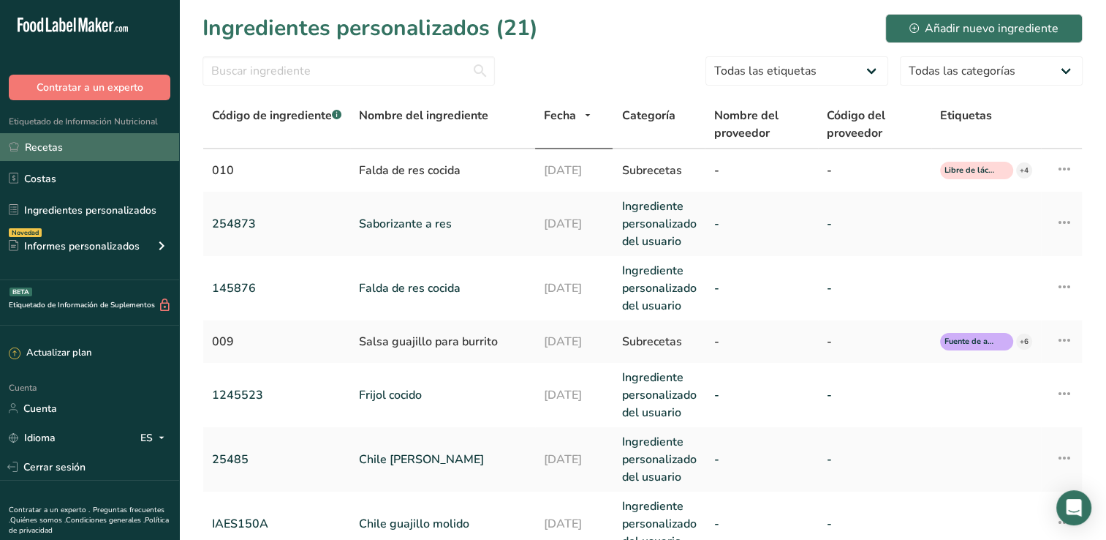
click at [75, 149] on link "Recetas" at bounding box center [89, 147] width 179 height 28
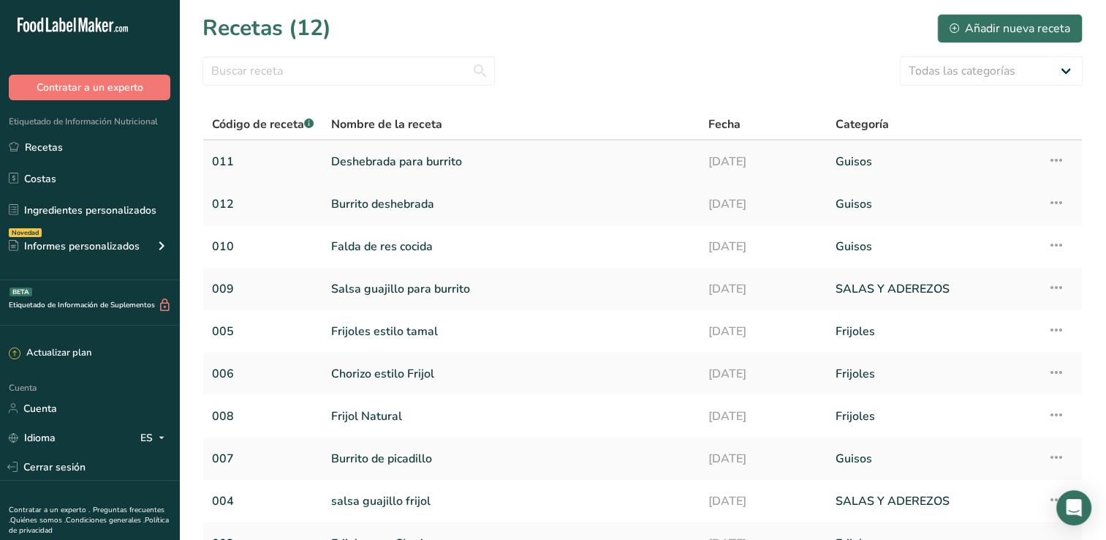
click at [472, 162] on link "Deshebrada para burrito" at bounding box center [511, 161] width 360 height 31
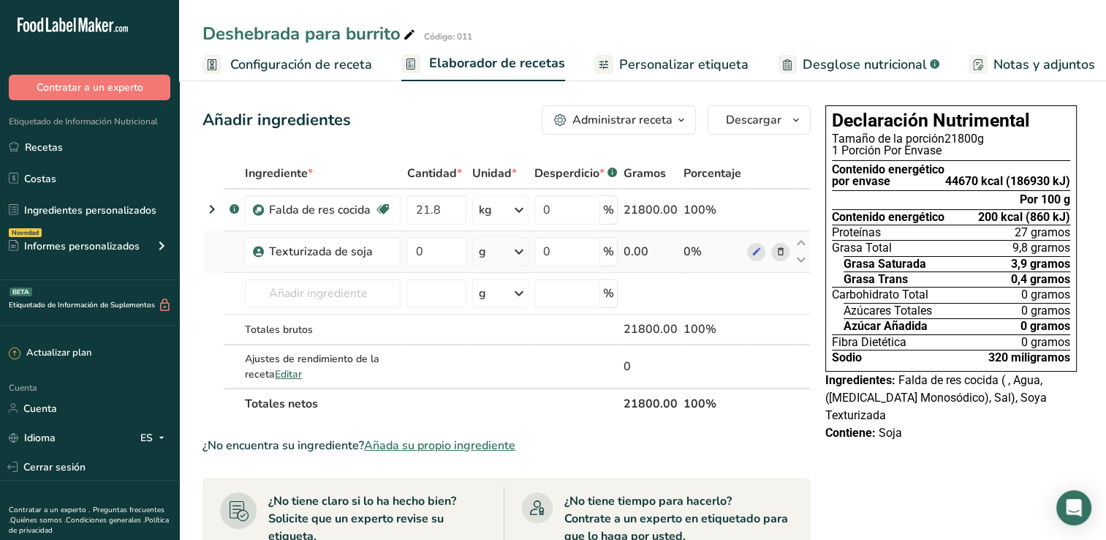
click at [777, 254] on icon at bounding box center [780, 251] width 10 height 15
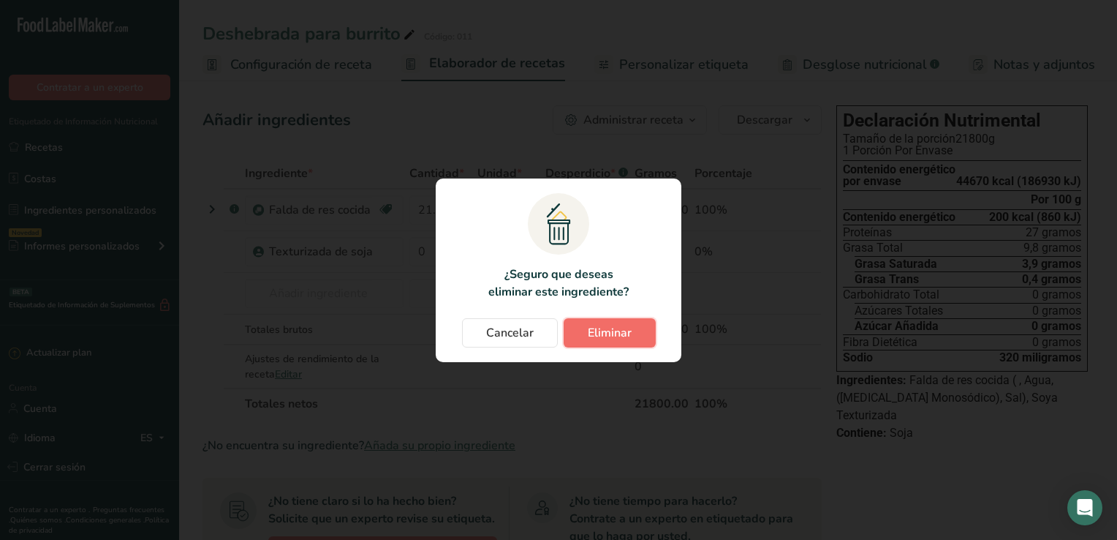
click at [655, 330] on button "Eliminar" at bounding box center [610, 332] width 92 height 29
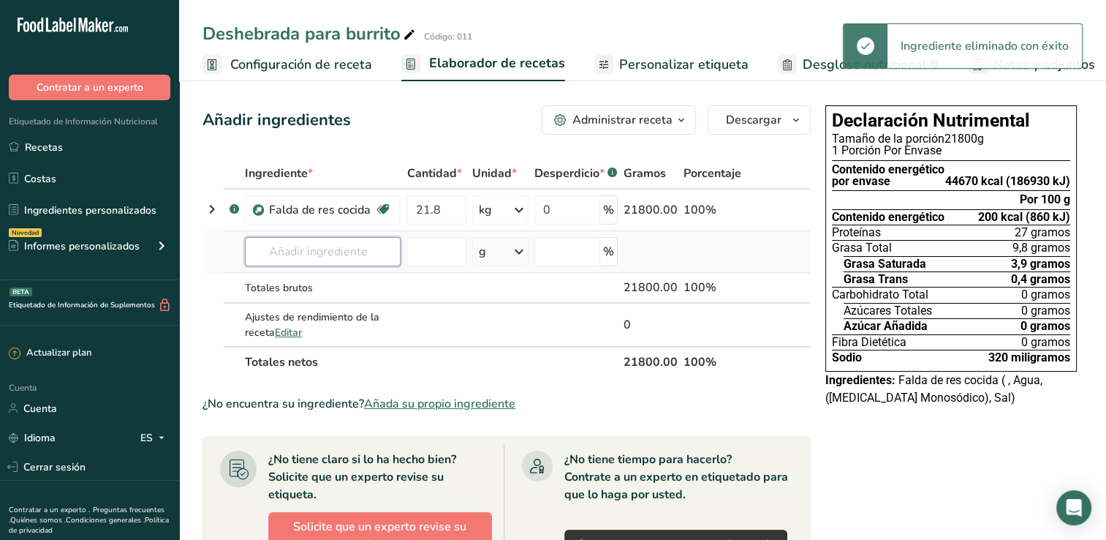
click at [290, 251] on input "text" at bounding box center [323, 251] width 156 height 29
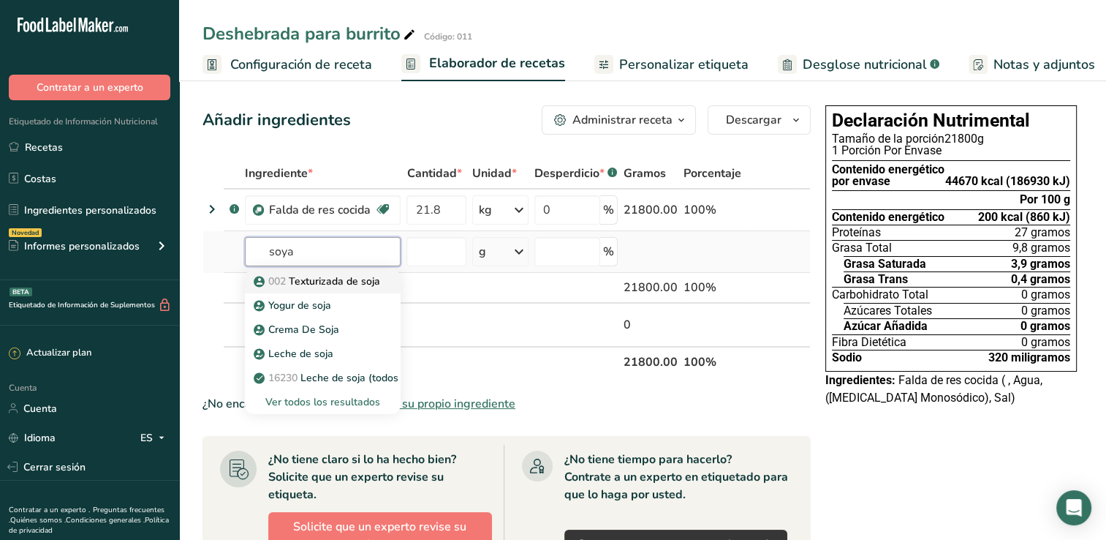
type input "soya"
click at [367, 274] on font "Texturizada de soja" at bounding box center [334, 281] width 91 height 14
type input "Soya texturizada"
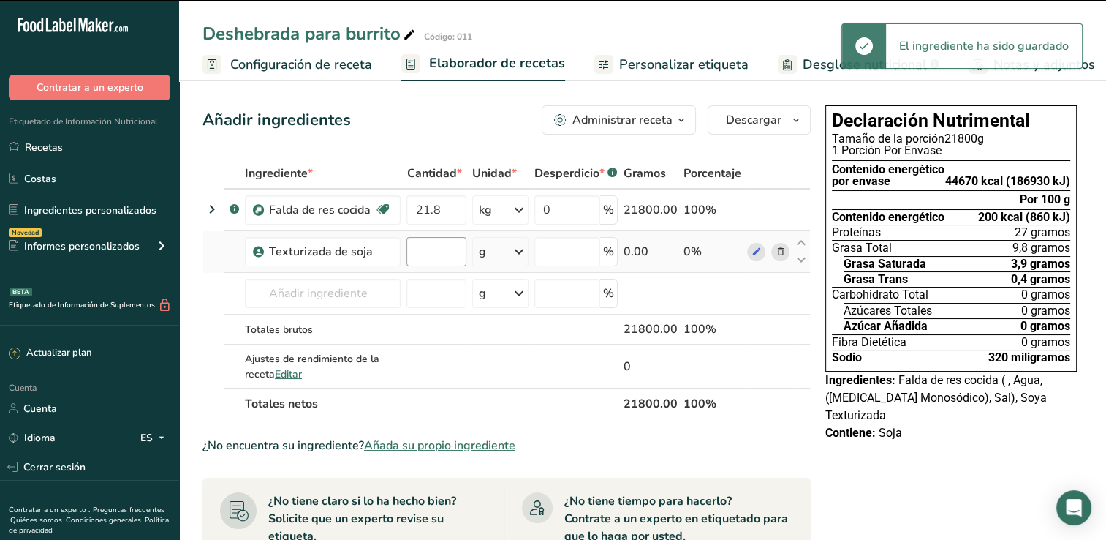
type input "0"
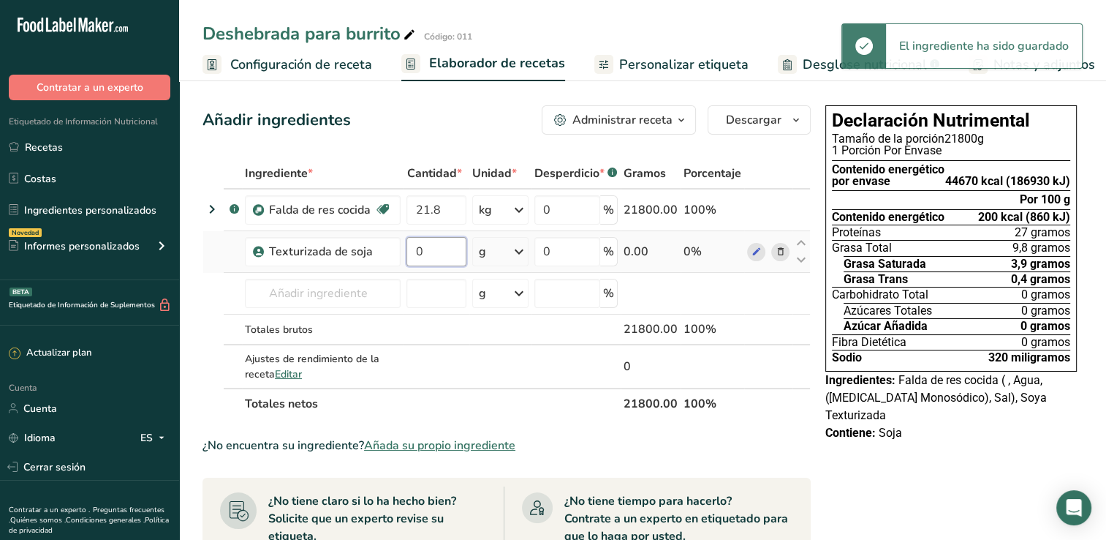
click at [429, 250] on input "0" at bounding box center [437, 251] width 60 height 29
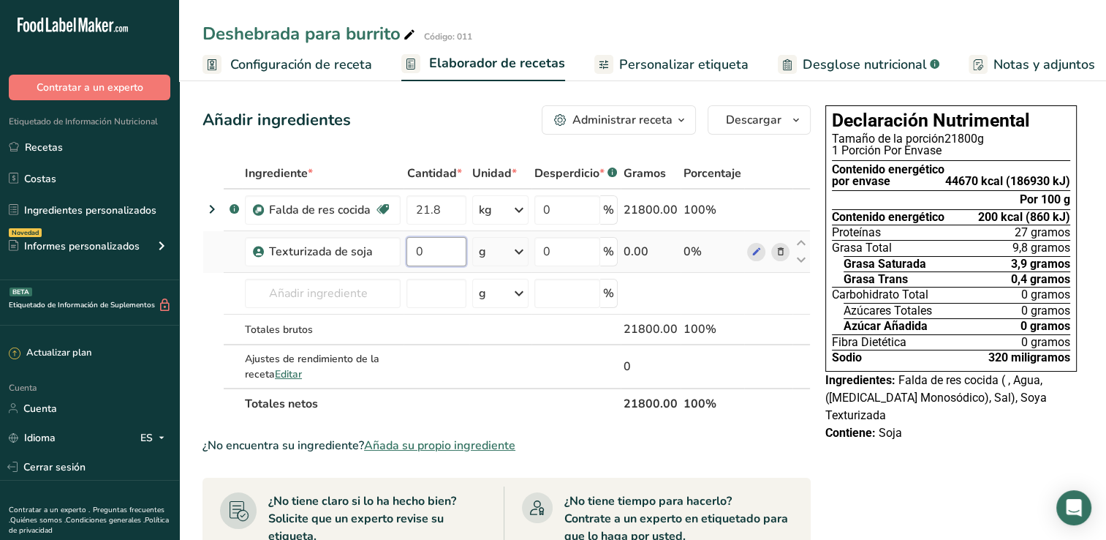
click at [434, 248] on input "0" at bounding box center [437, 251] width 60 height 29
type input "21.372"
click at [524, 251] on div "Ingrediente * Cantidad * Unidad * Desperdicio * .a-a{fill:#347362;}.b-a{fill:#f…" at bounding box center [507, 288] width 608 height 261
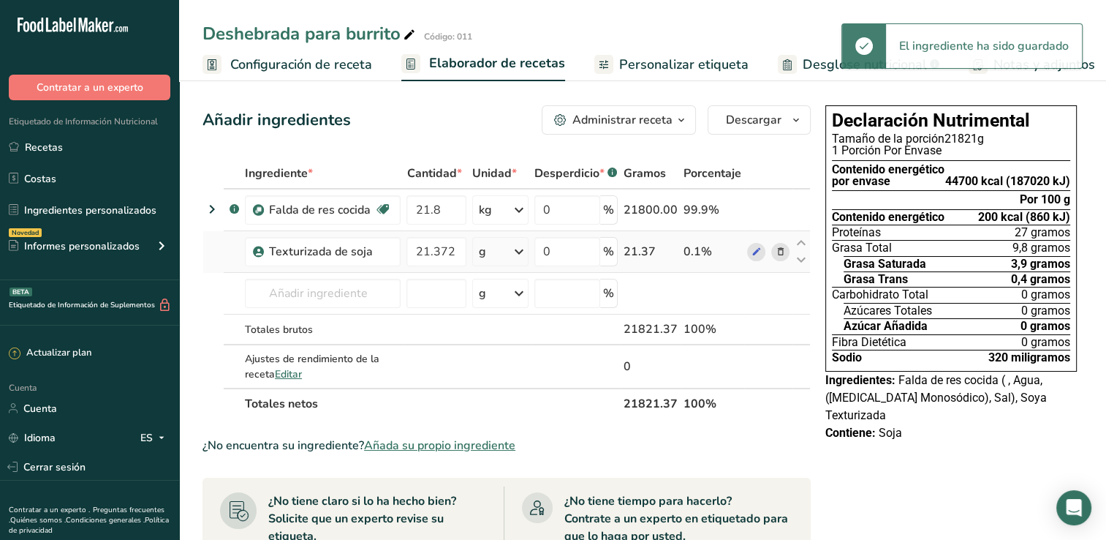
click at [524, 250] on icon at bounding box center [519, 251] width 18 height 26
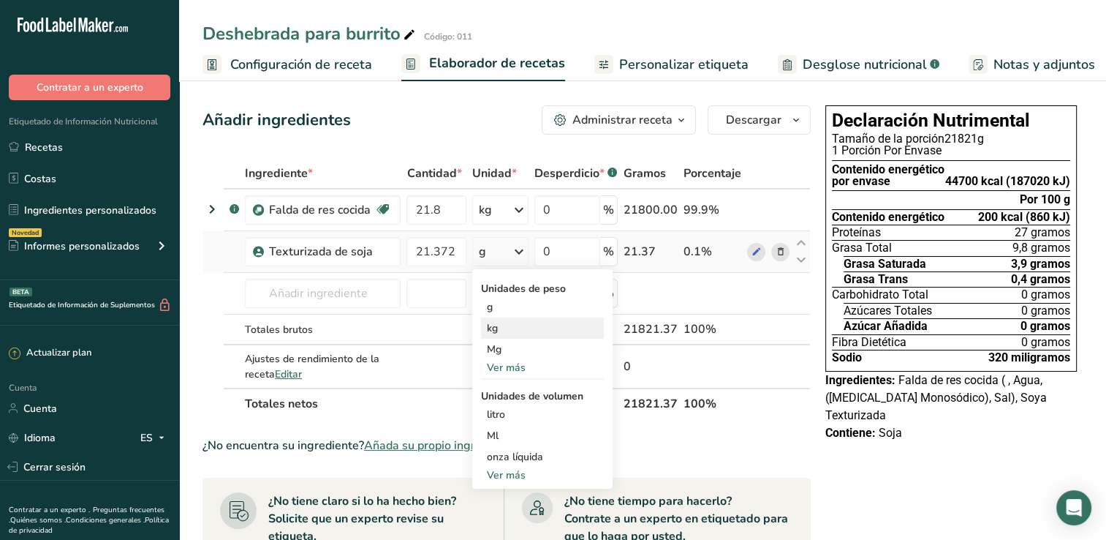
click at [508, 328] on div "kg" at bounding box center [542, 327] width 123 height 21
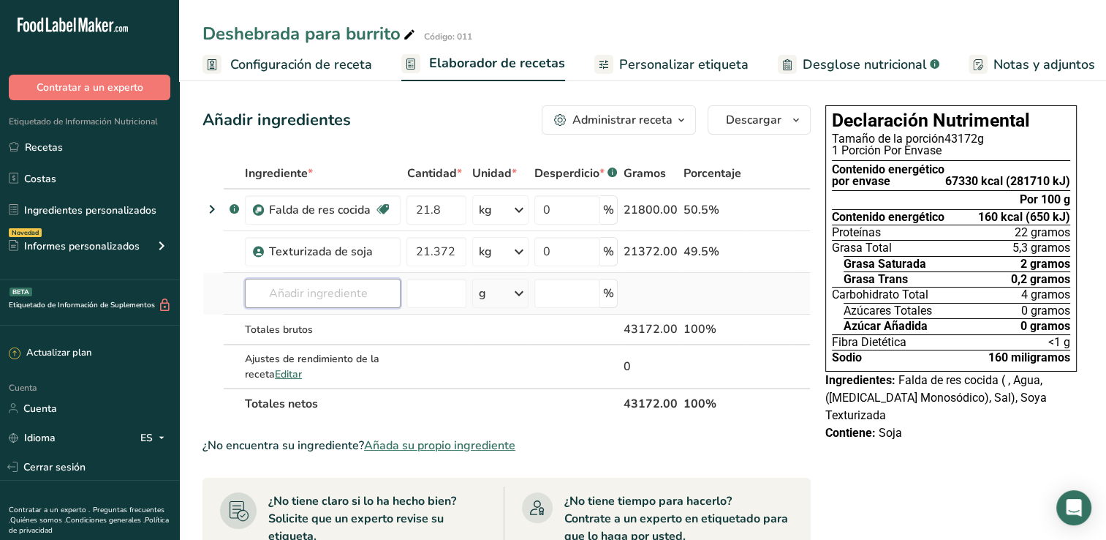
click at [304, 294] on input "text" at bounding box center [323, 293] width 156 height 29
type input "s"
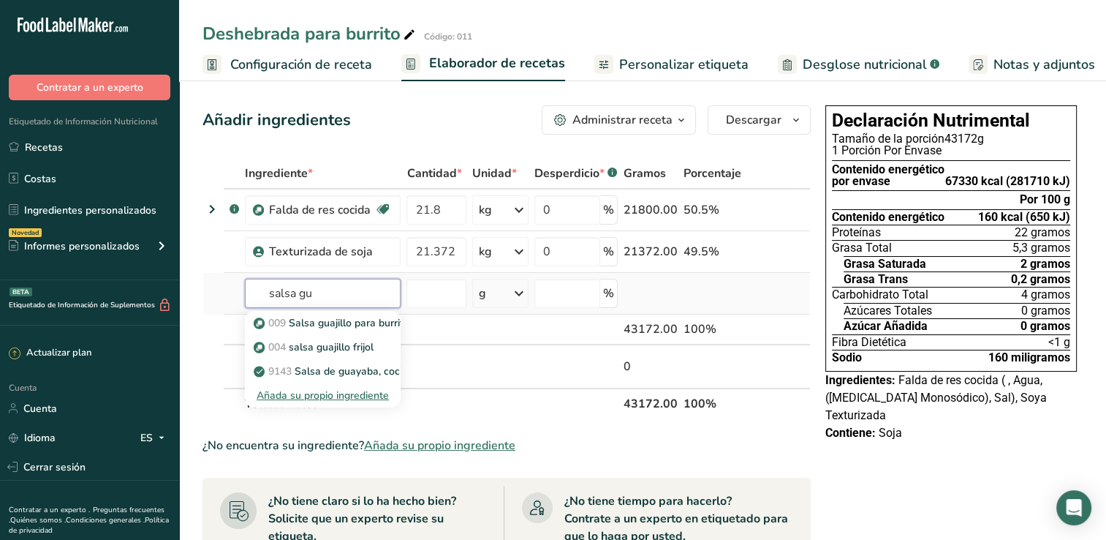
type input "salsa gu"
click at [321, 391] on div "Añada su propio ingrediente" at bounding box center [323, 395] width 132 height 15
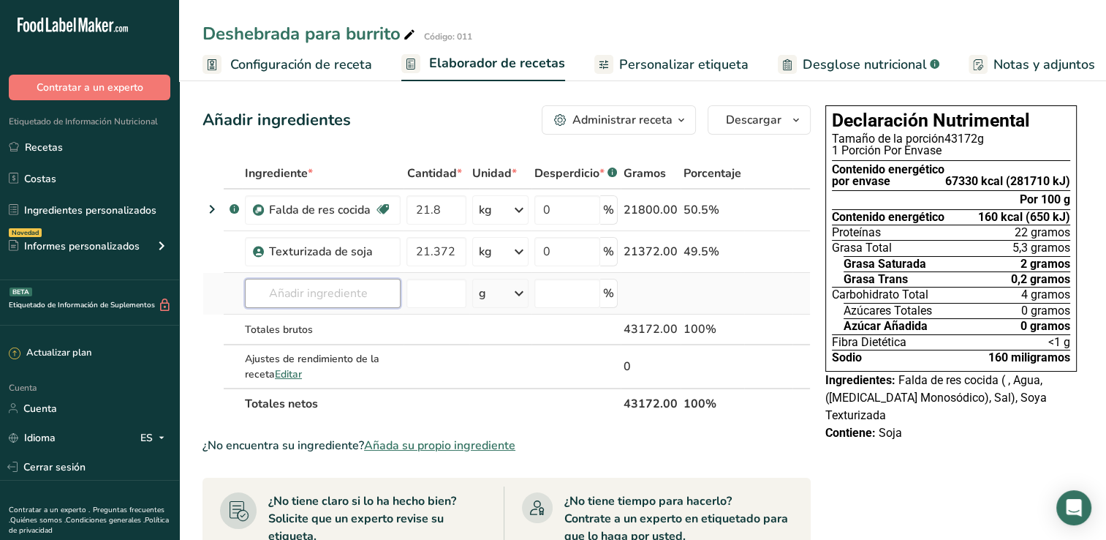
click at [321, 295] on input "text" at bounding box center [323, 293] width 156 height 29
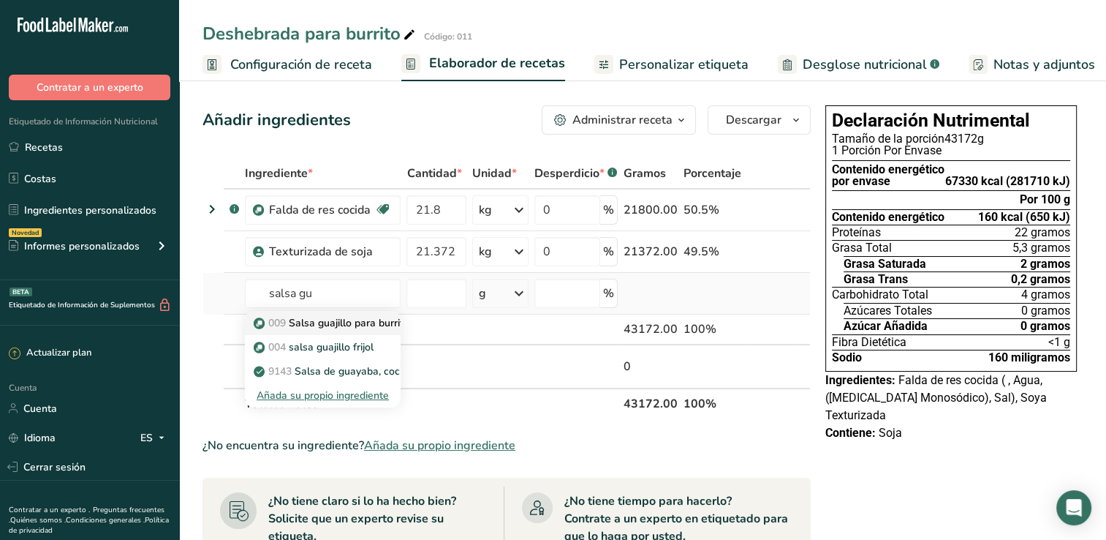
click at [357, 320] on font "Salsa guajillo para burrito" at bounding box center [349, 323] width 121 height 14
type input "Salsa guajillo para burrito"
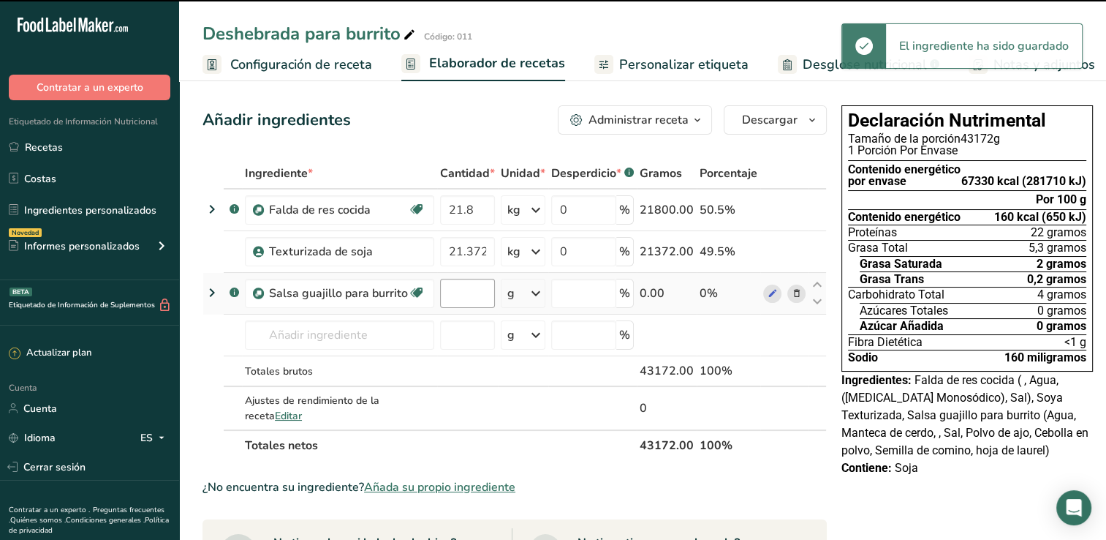
type input "0"
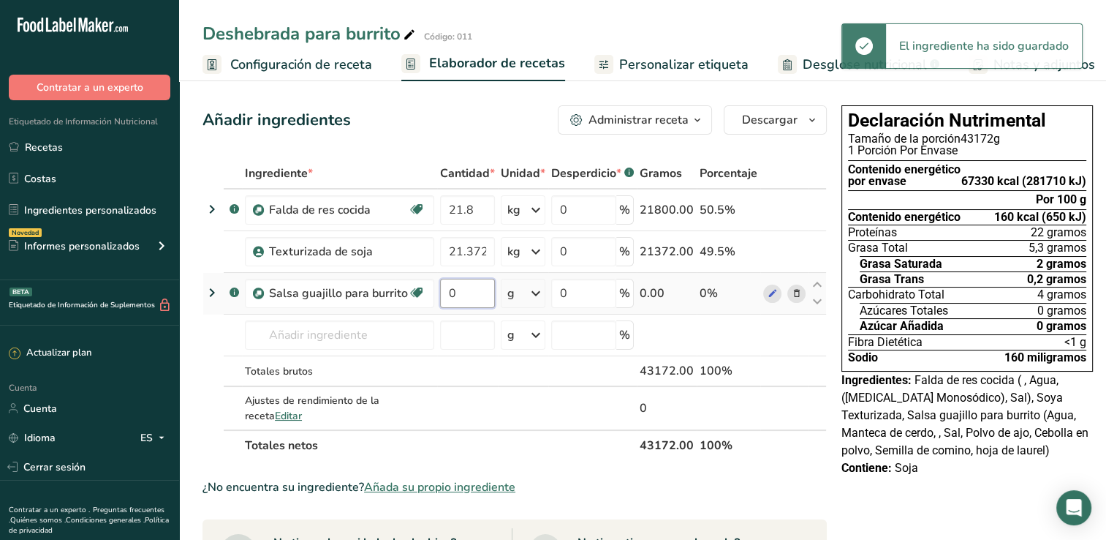
click at [458, 291] on input "0" at bounding box center [467, 293] width 55 height 29
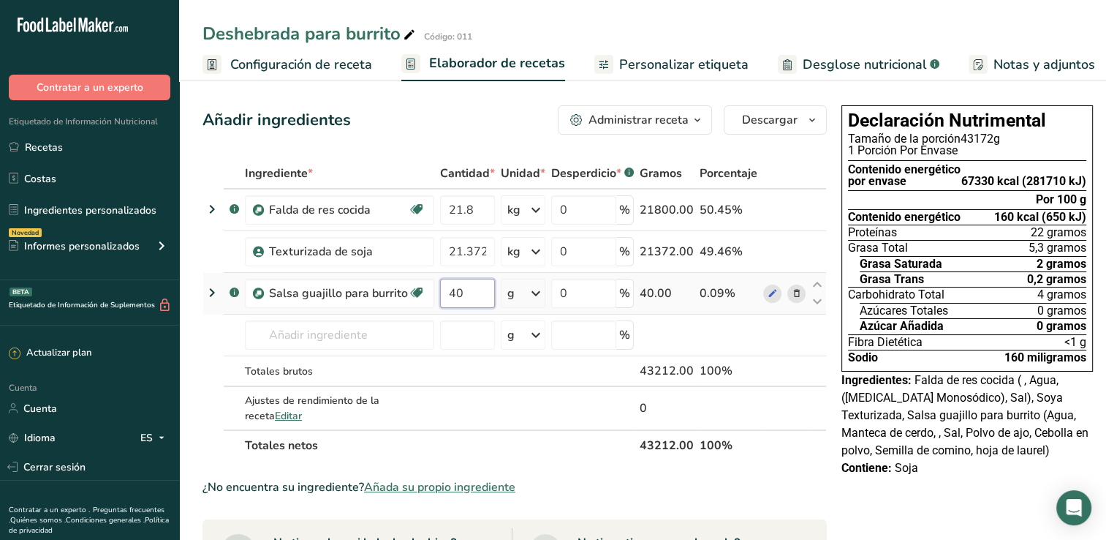
type input "40"
click at [528, 293] on div "Ingrediente * Cantidad * Unidad * Desperdicio * .a-a{fill:#347362;}.b-a{fill:#f…" at bounding box center [515, 309] width 625 height 303
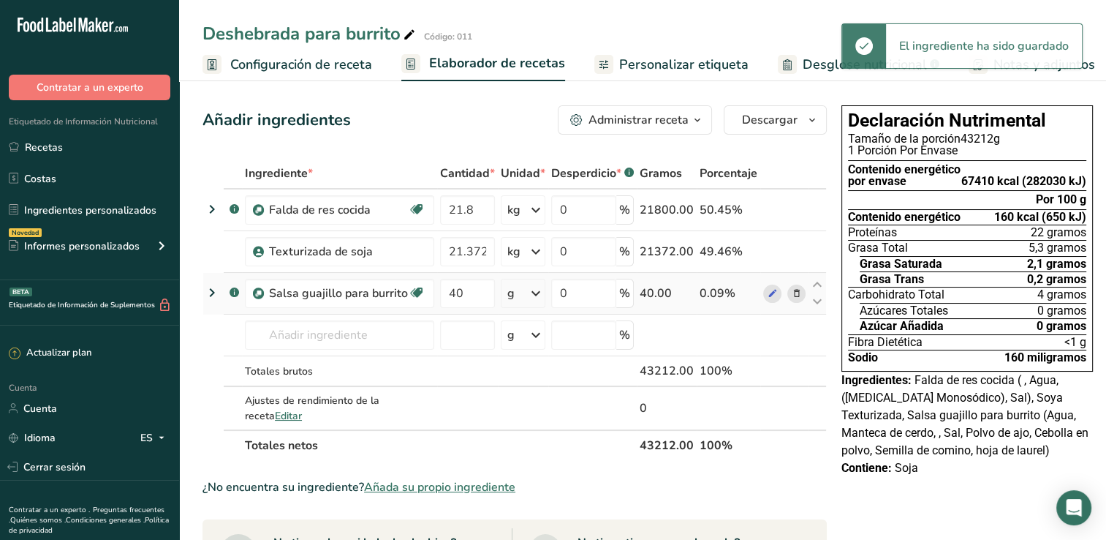
click at [535, 292] on icon at bounding box center [536, 293] width 18 height 26
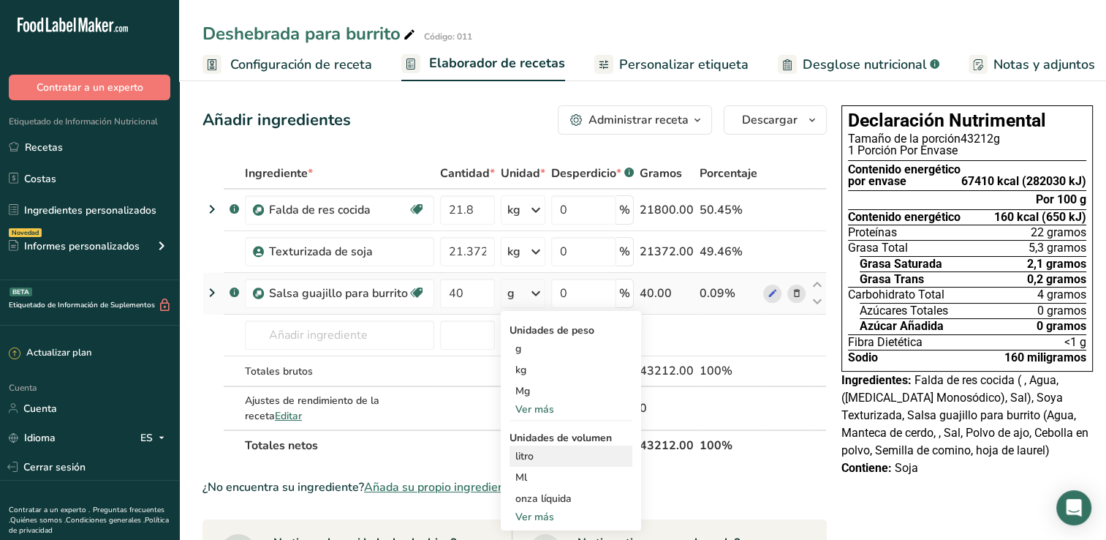
click at [524, 453] on div "litro" at bounding box center [571, 455] width 111 height 15
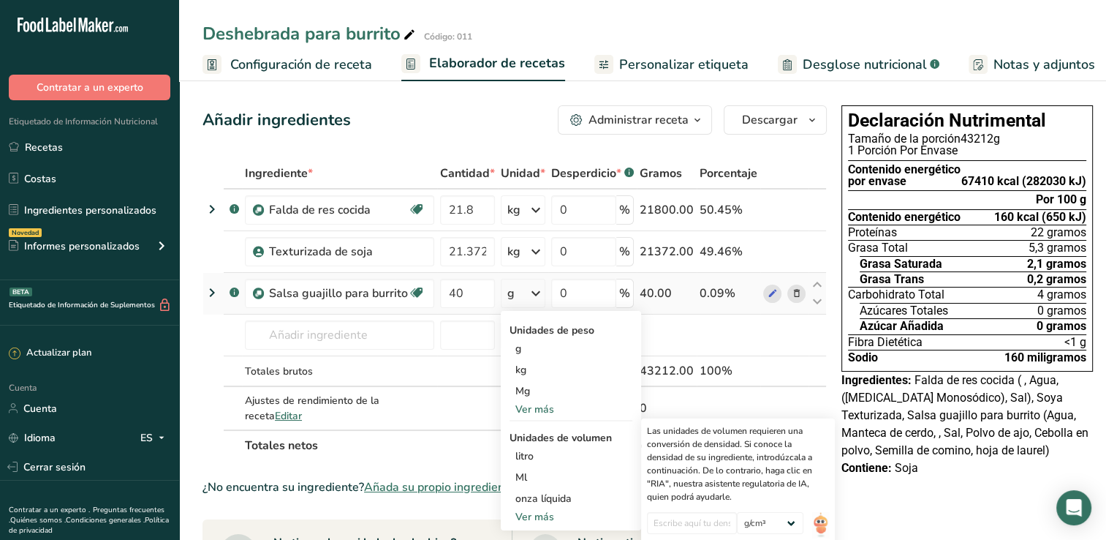
click at [535, 407] on div "Ver más" at bounding box center [571, 408] width 123 height 15
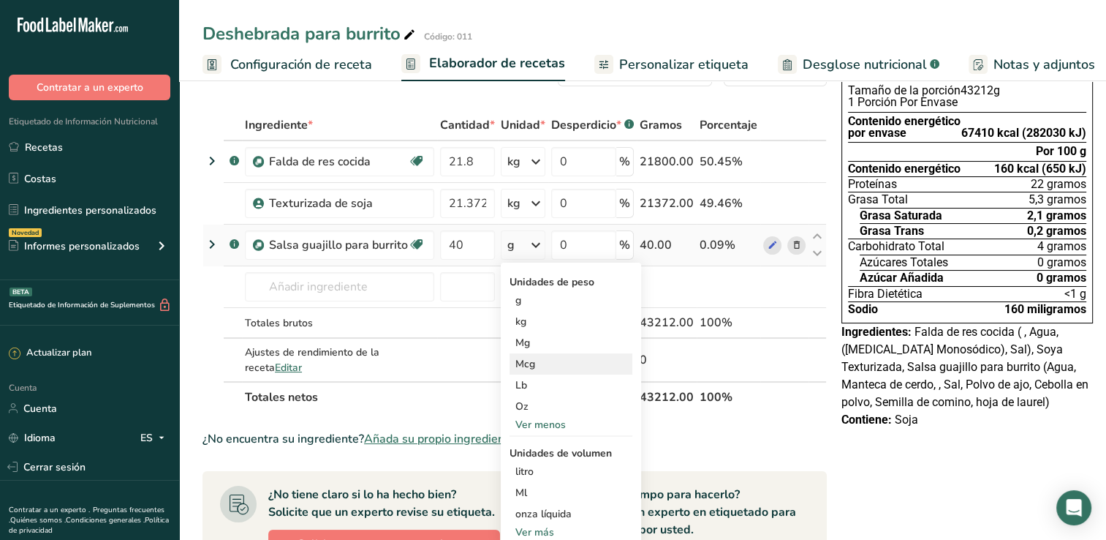
scroll to position [73, 0]
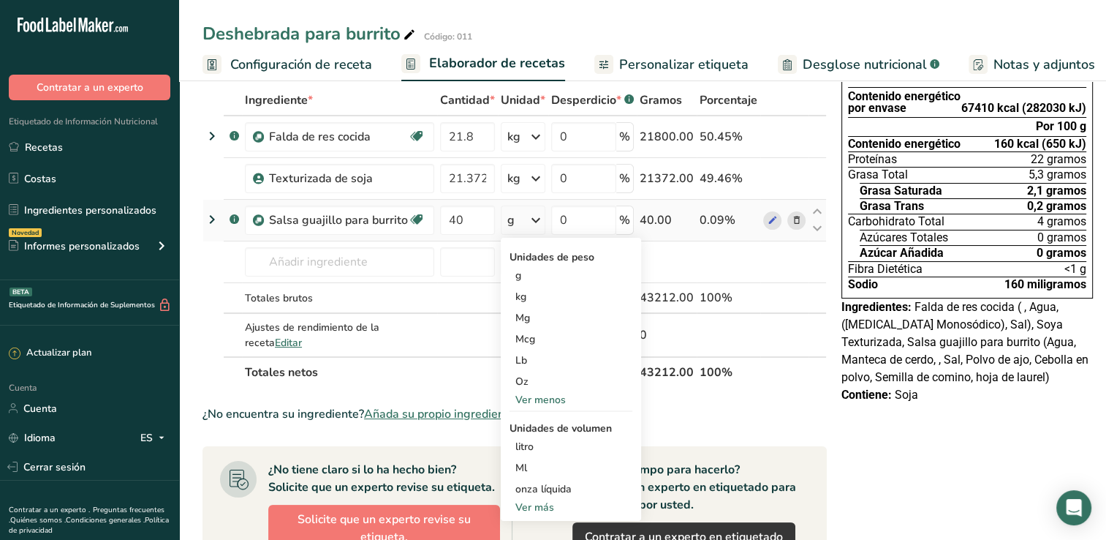
click at [535, 505] on div "Ver más" at bounding box center [571, 506] width 123 height 15
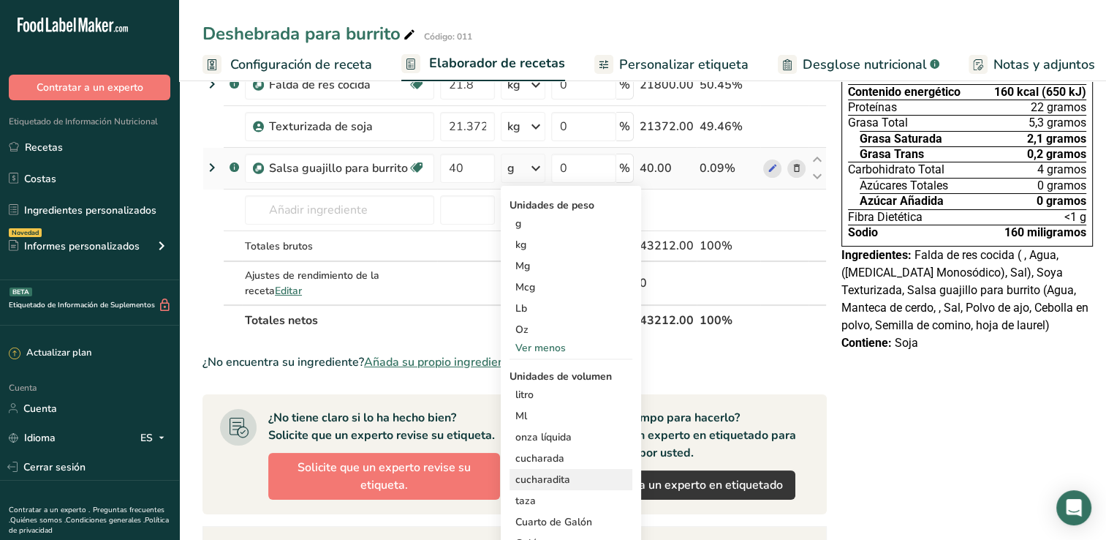
scroll to position [146, 0]
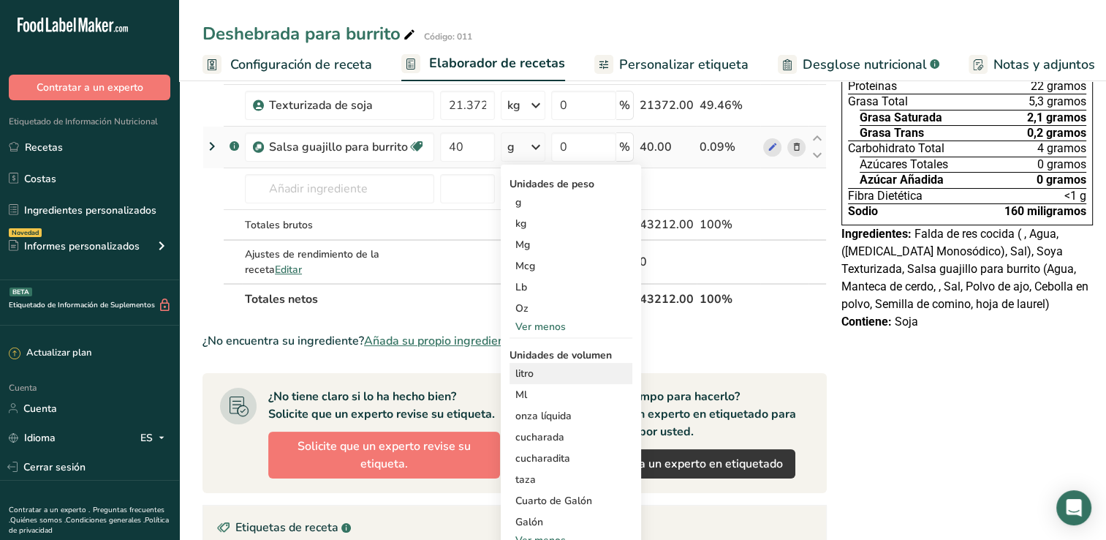
click at [531, 374] on div "litro" at bounding box center [571, 373] width 111 height 15
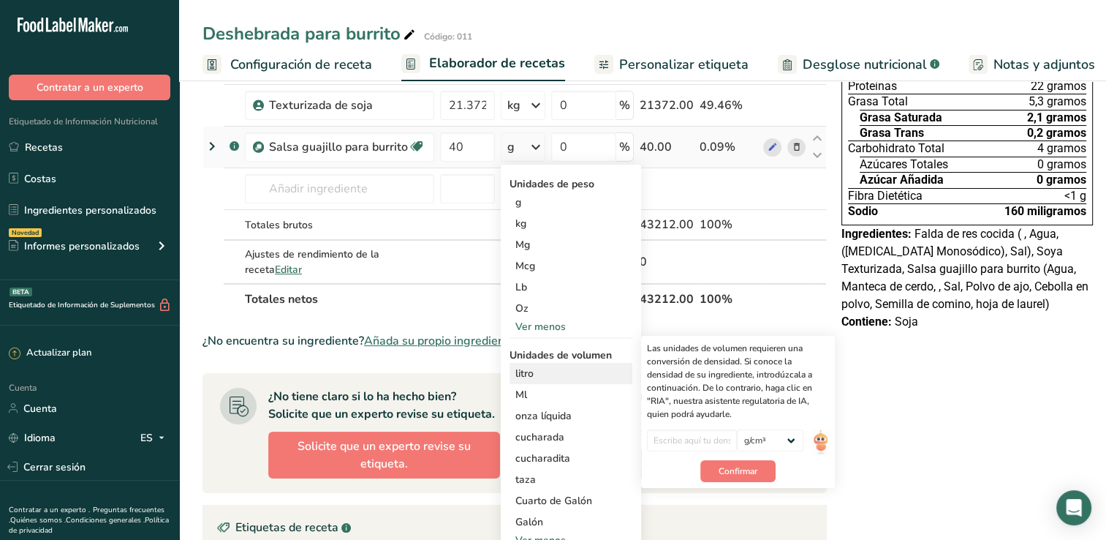
click at [519, 366] on div "litro" at bounding box center [571, 373] width 111 height 15
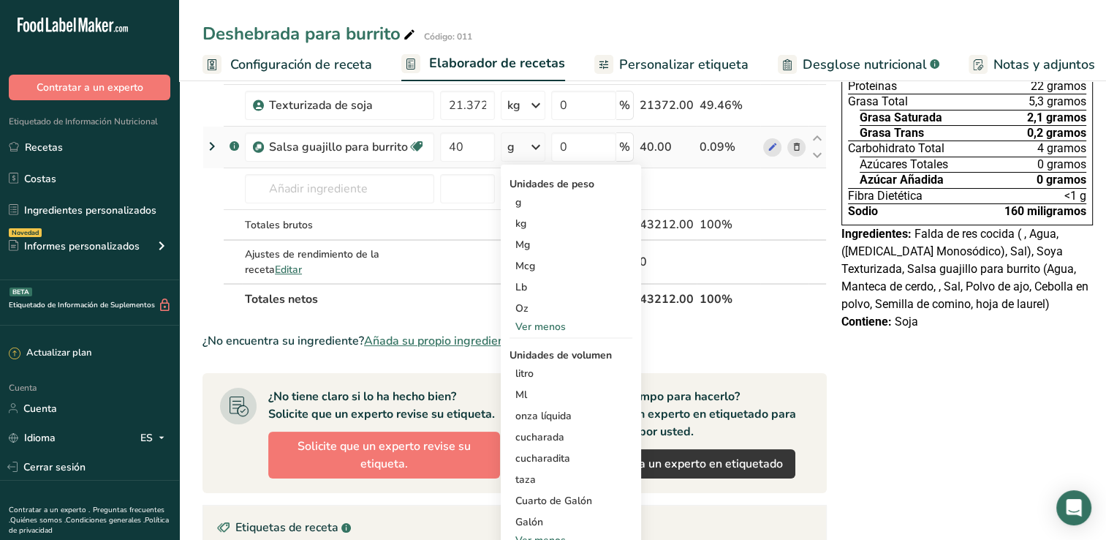
click at [527, 325] on div "Ver menos" at bounding box center [571, 326] width 123 height 15
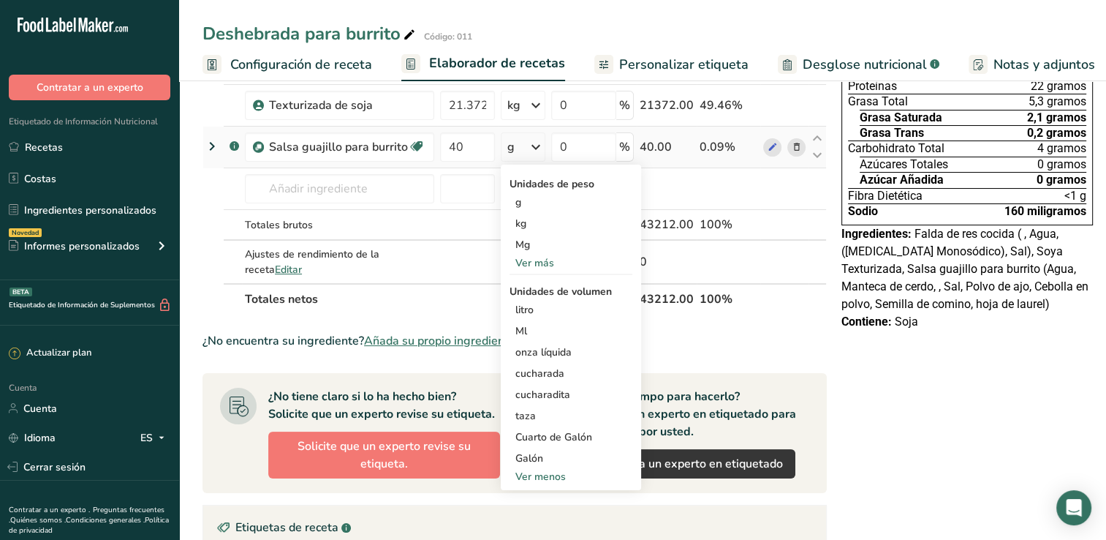
click at [532, 478] on div "Ver menos" at bounding box center [571, 476] width 123 height 15
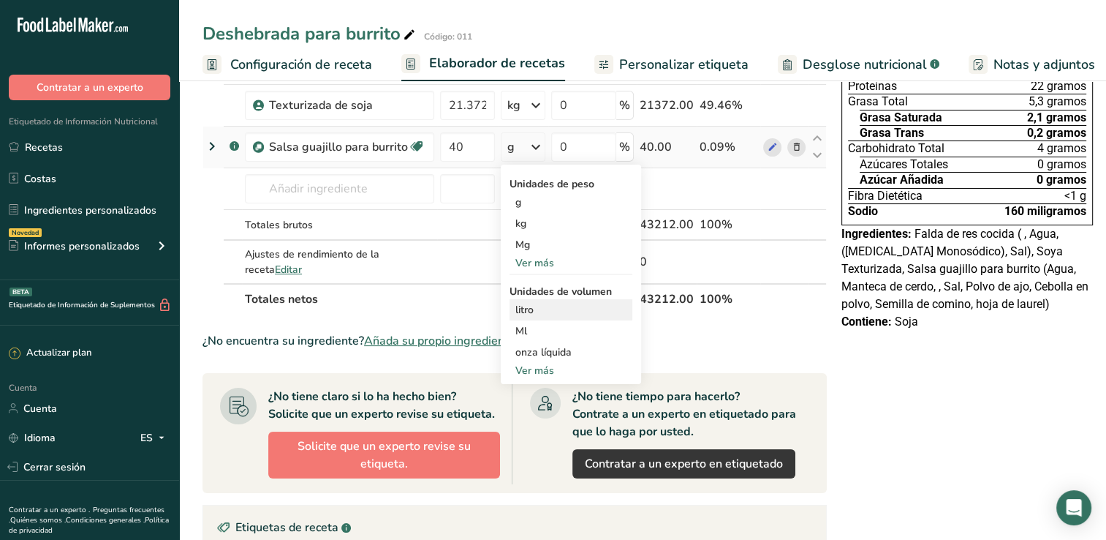
click at [521, 309] on div "litro" at bounding box center [571, 309] width 111 height 15
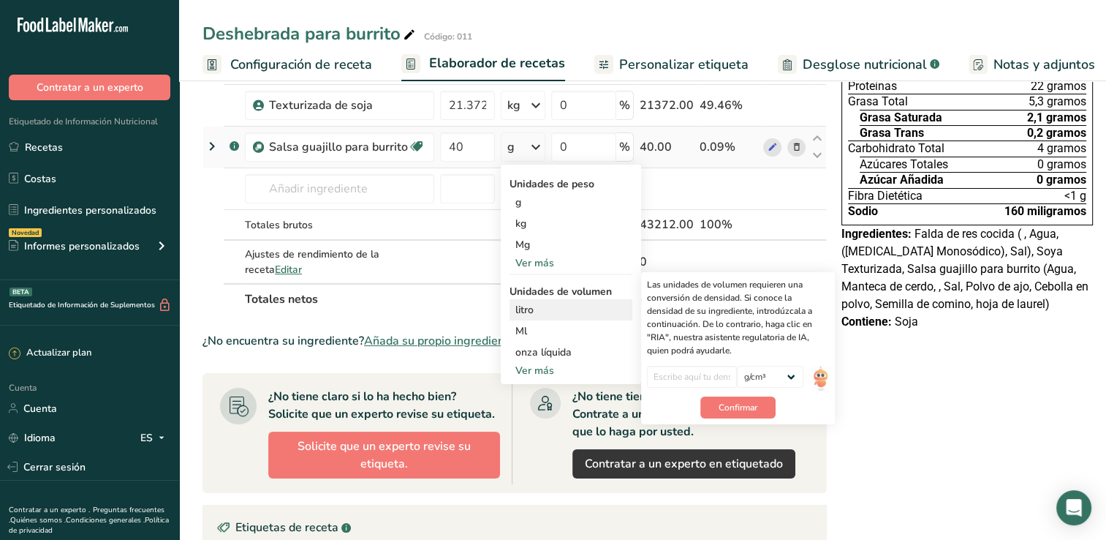
click at [516, 306] on div "litro" at bounding box center [571, 309] width 111 height 15
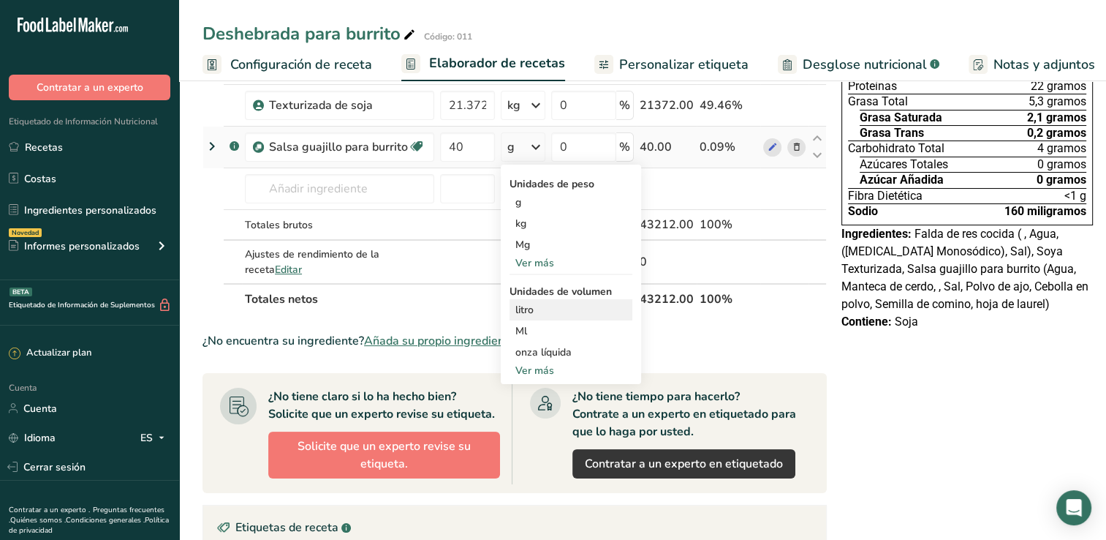
click at [516, 308] on div "litro" at bounding box center [571, 309] width 111 height 15
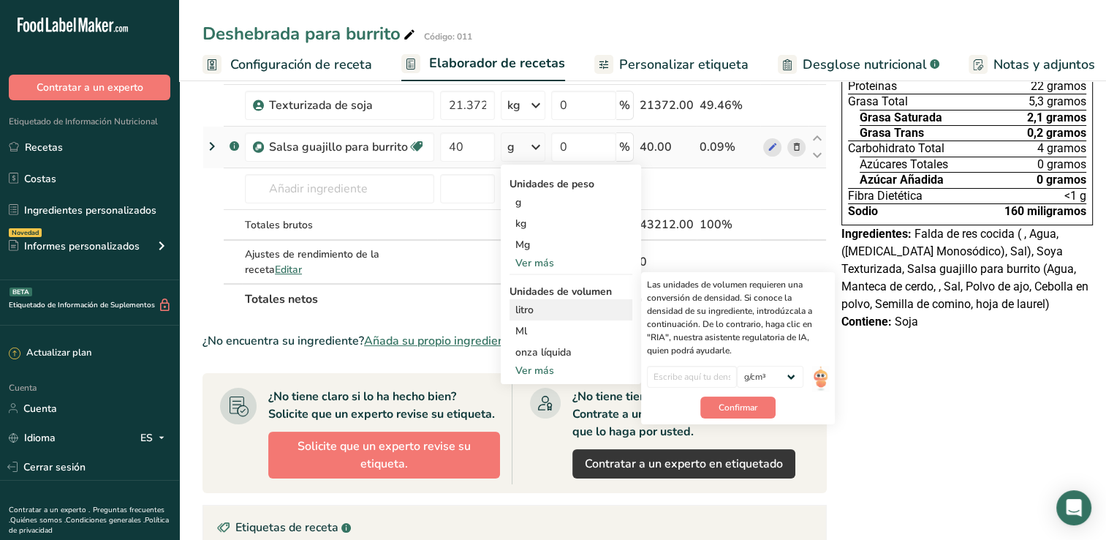
click at [516, 309] on div "litro" at bounding box center [571, 309] width 111 height 15
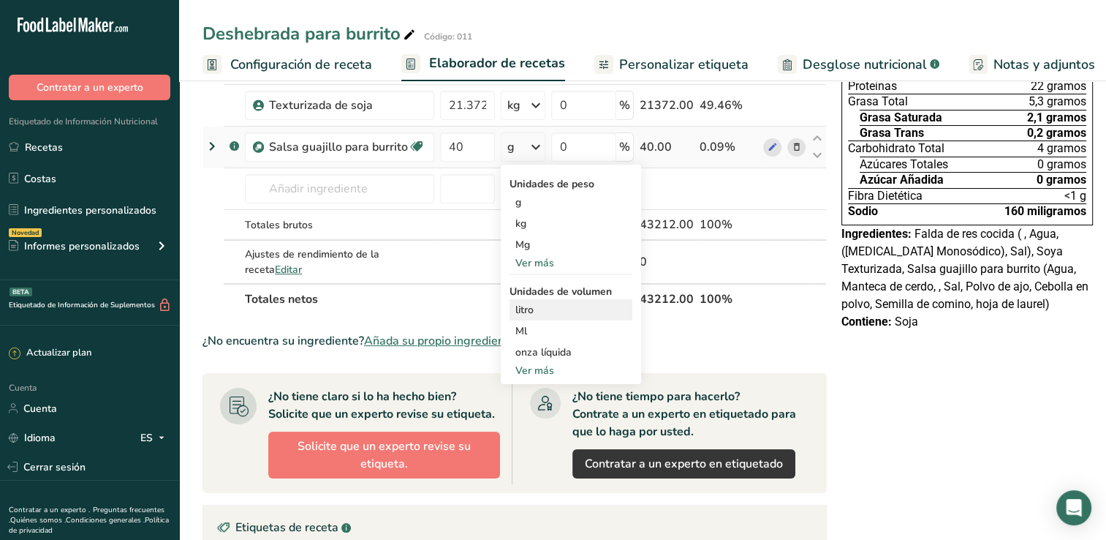
click at [585, 305] on div "litro" at bounding box center [571, 309] width 111 height 15
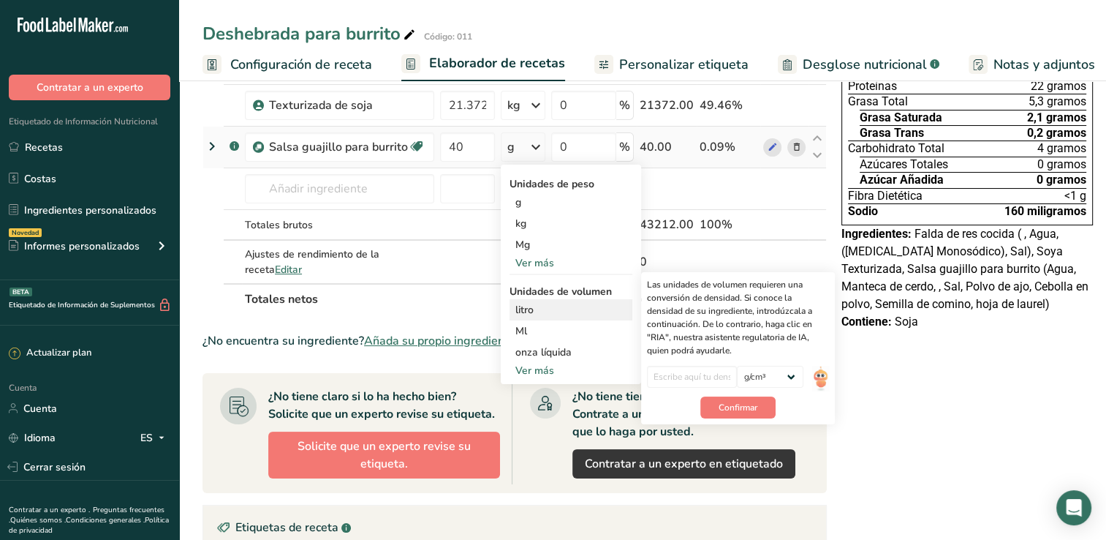
click at [609, 303] on div "litro" at bounding box center [571, 309] width 111 height 15
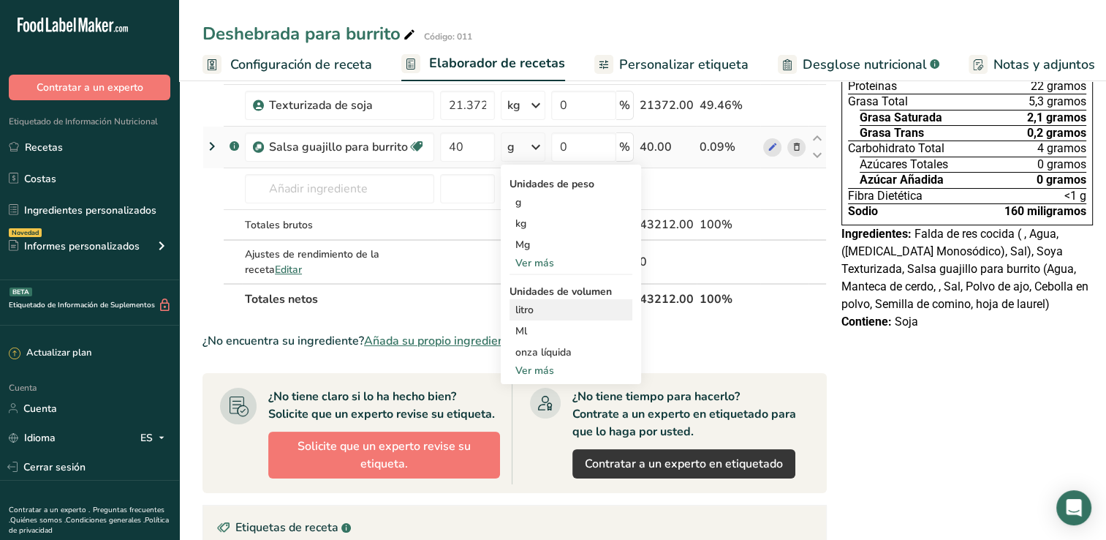
click at [527, 302] on div "litro" at bounding box center [571, 309] width 111 height 15
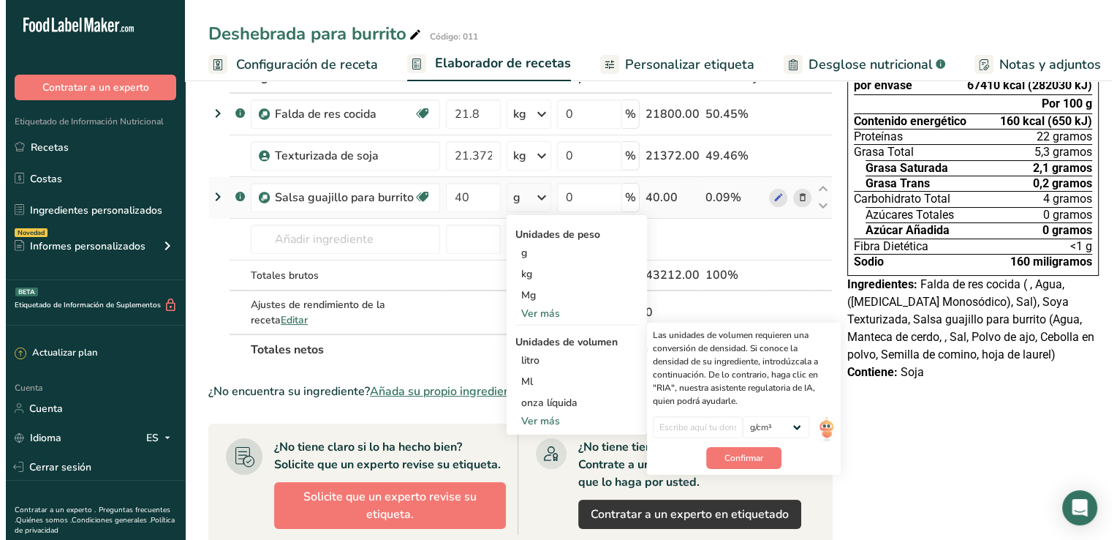
scroll to position [0, 0]
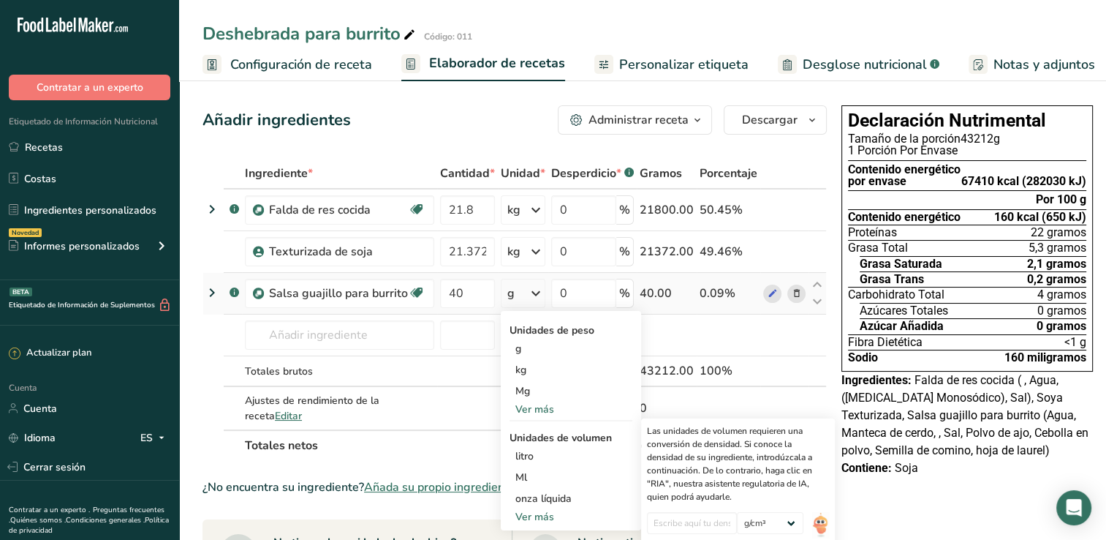
click at [511, 291] on div "g" at bounding box center [511, 293] width 7 height 18
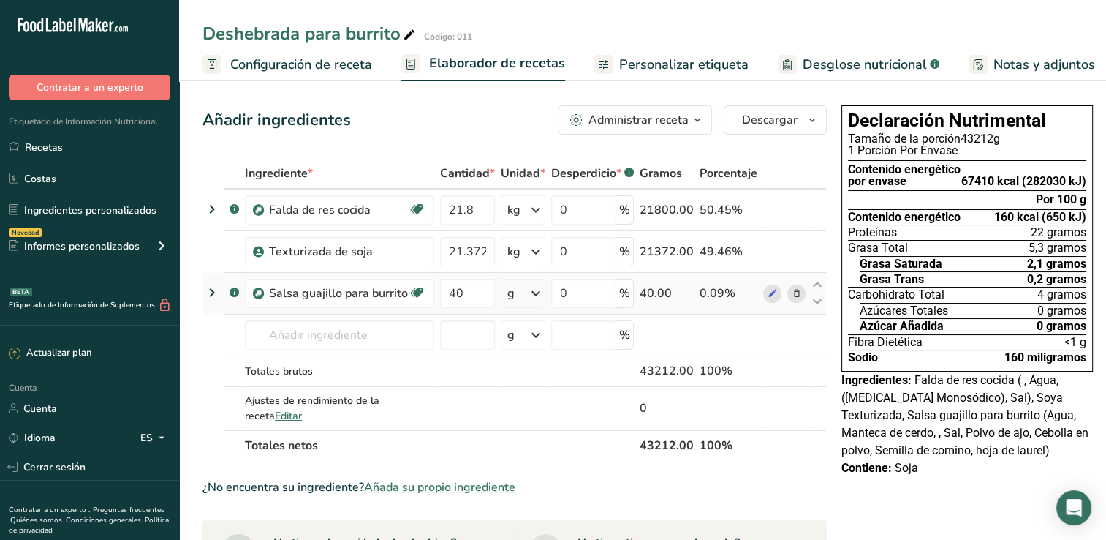
click at [509, 296] on div "g" at bounding box center [511, 293] width 7 height 18
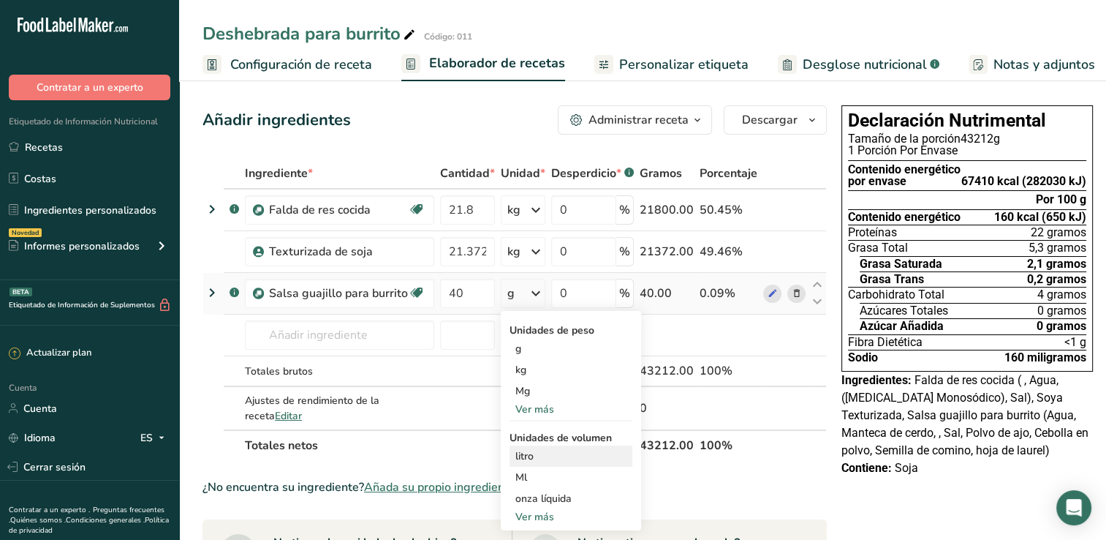
click at [522, 453] on div "litro" at bounding box center [571, 455] width 111 height 15
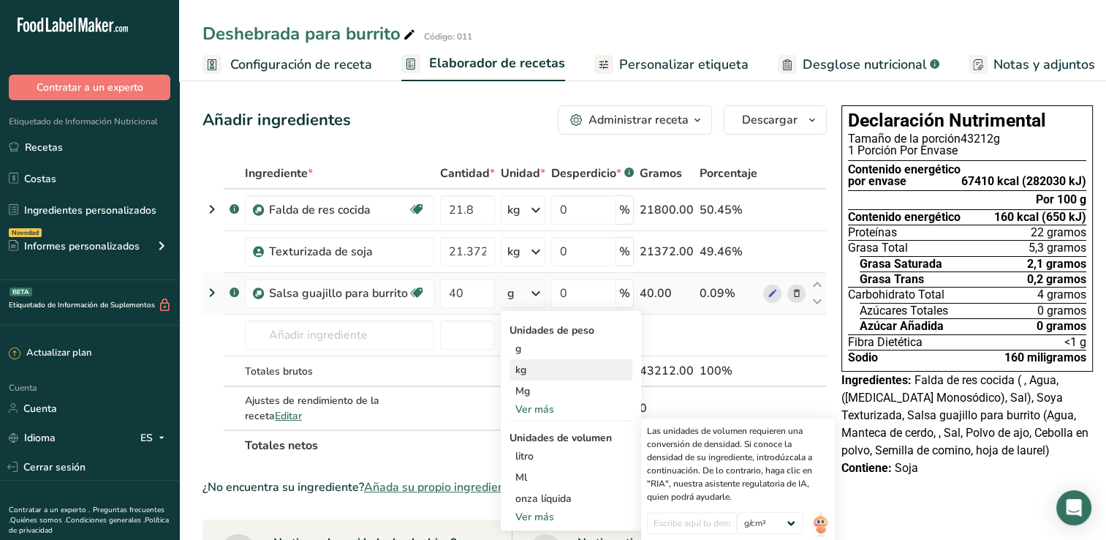
click at [529, 369] on div "kg" at bounding box center [571, 369] width 123 height 21
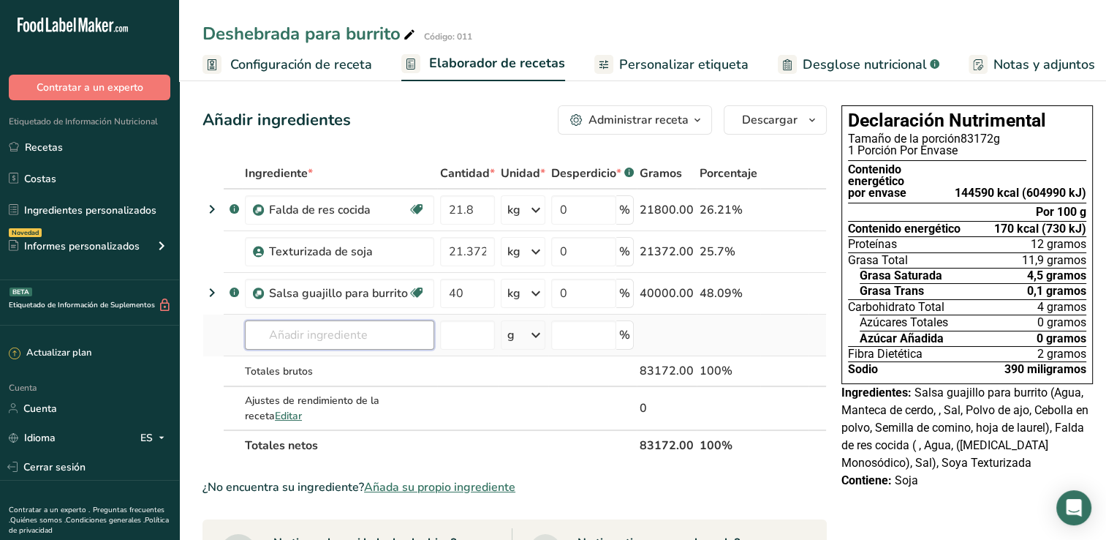
click at [318, 335] on input "text" at bounding box center [339, 334] width 189 height 29
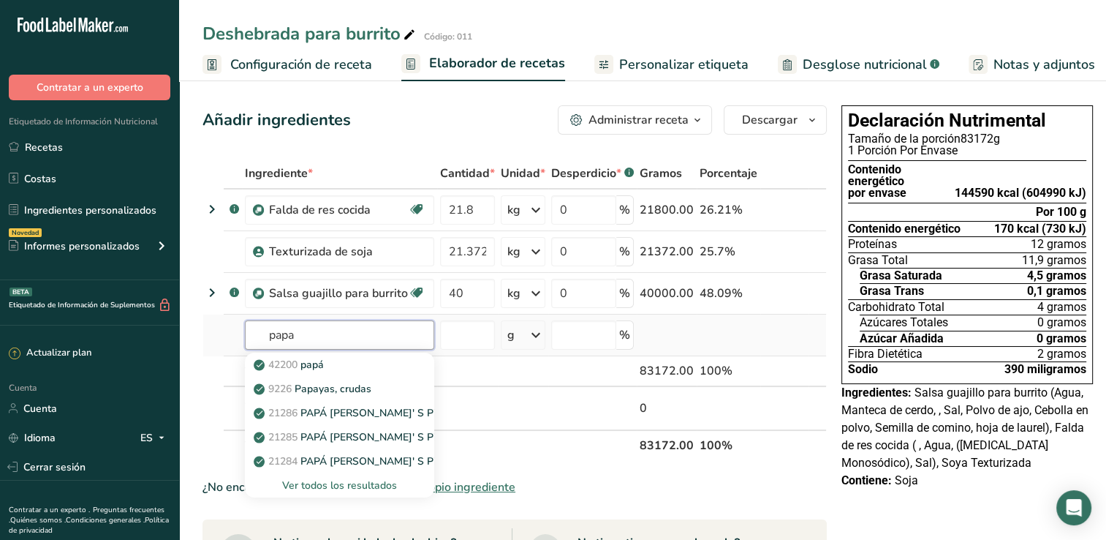
type input "papa"
click at [344, 486] on div "Ver todos los resultados" at bounding box center [340, 485] width 166 height 15
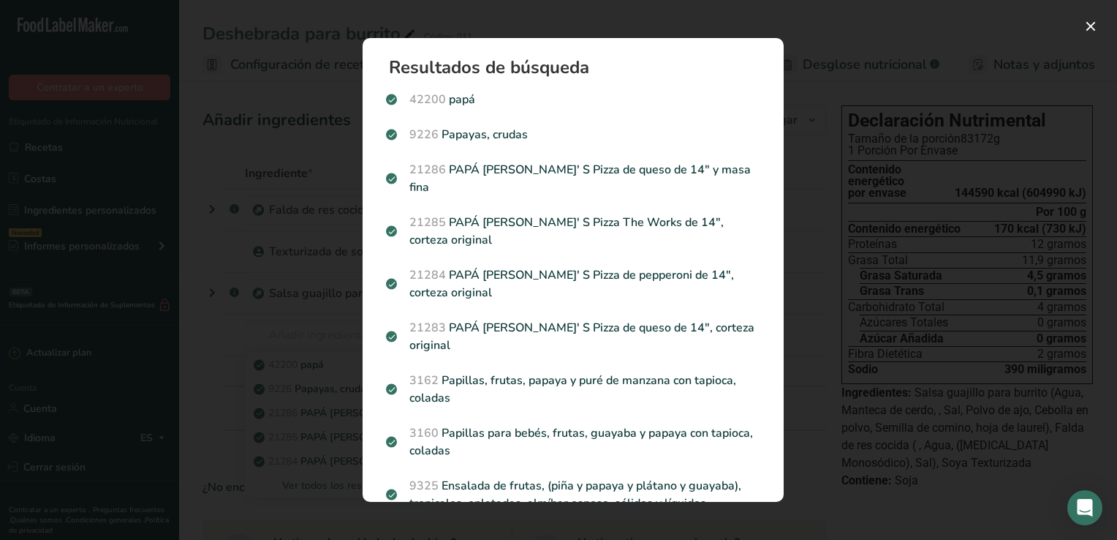
click at [208, 347] on div "Modal de resultados de búsqueda" at bounding box center [558, 270] width 1117 height 540
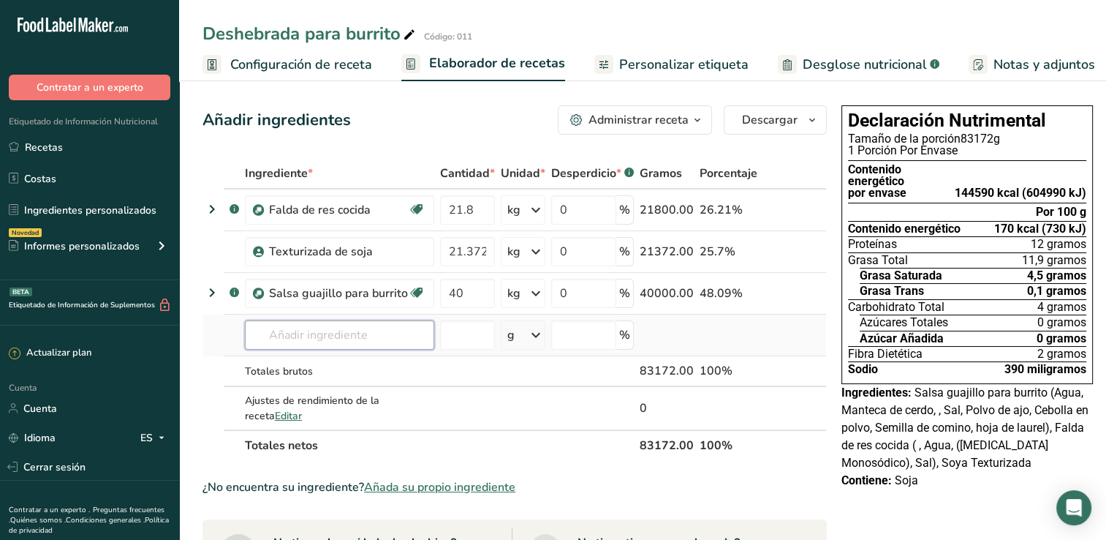
click at [342, 324] on input "text" at bounding box center [339, 334] width 189 height 29
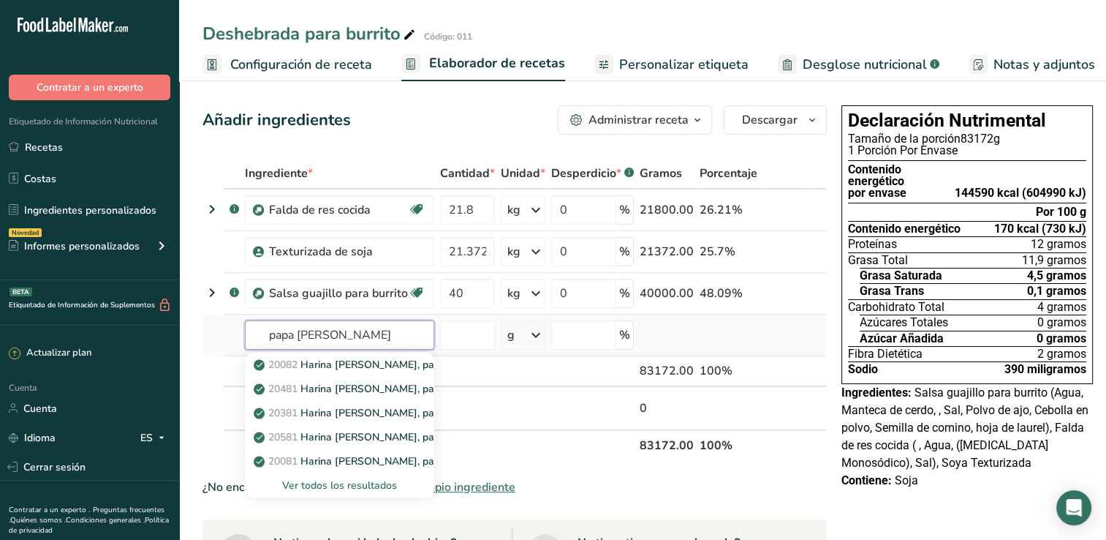
type input "papa blanca"
click at [351, 481] on div "Ver todos los resultados" at bounding box center [340, 485] width 166 height 15
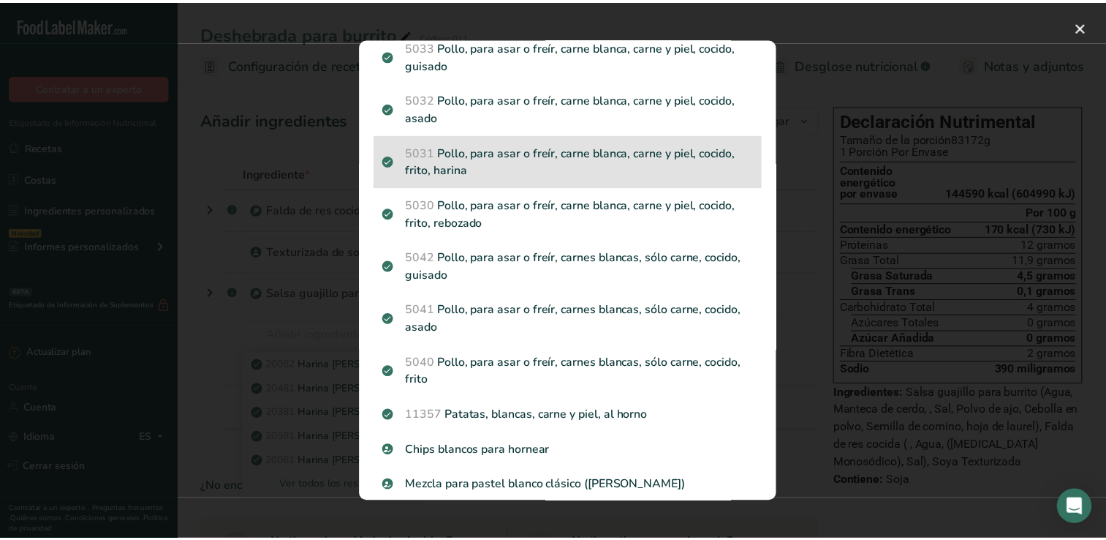
scroll to position [472, 0]
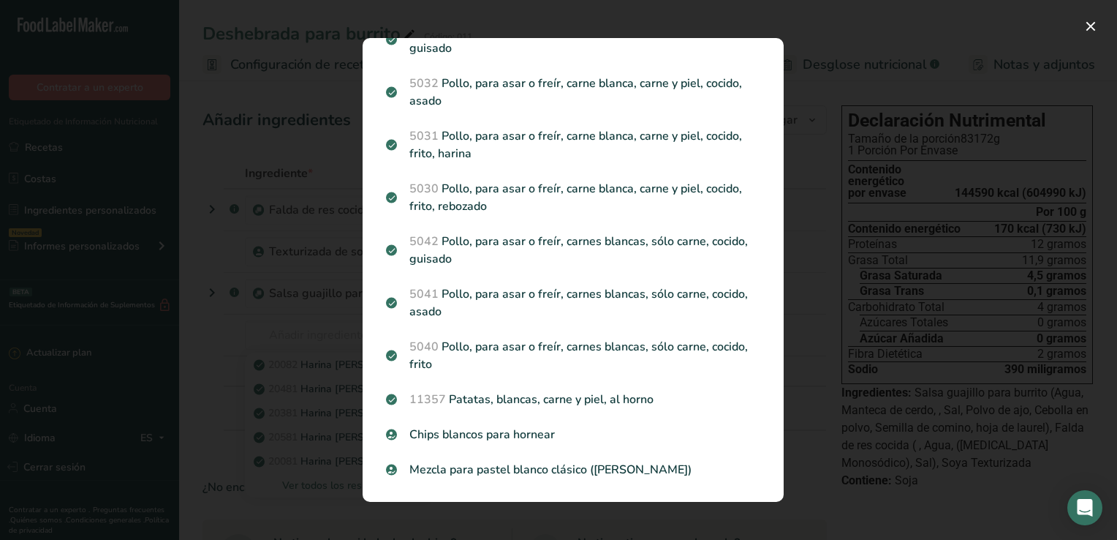
click at [218, 323] on div "Modal de resultados de búsqueda" at bounding box center [558, 270] width 1117 height 540
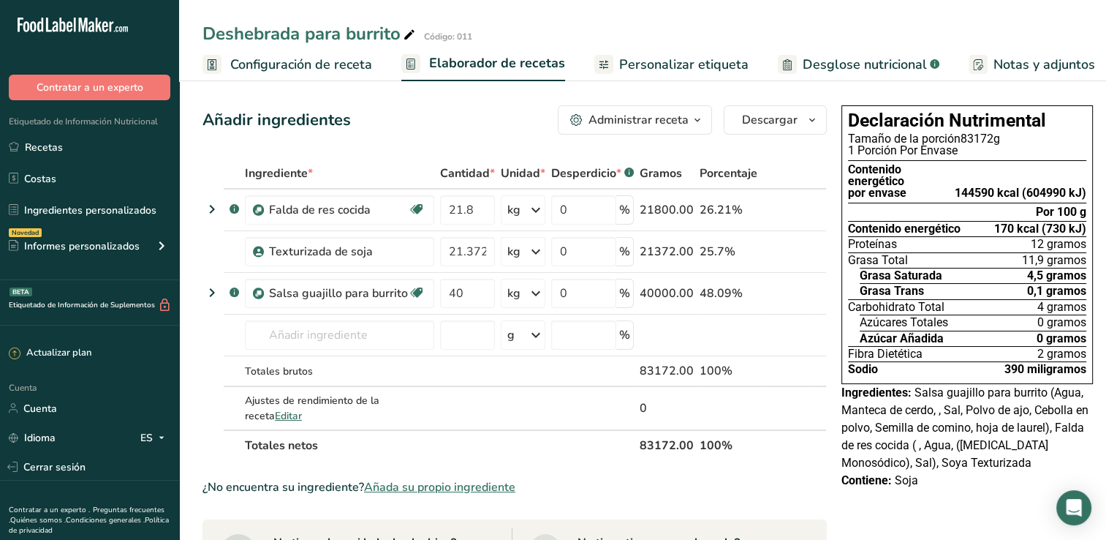
drag, startPoint x: 113, startPoint y: 143, endPoint x: 243, endPoint y: 121, distance: 131.9
click at [113, 143] on link "Recetas" at bounding box center [89, 147] width 179 height 28
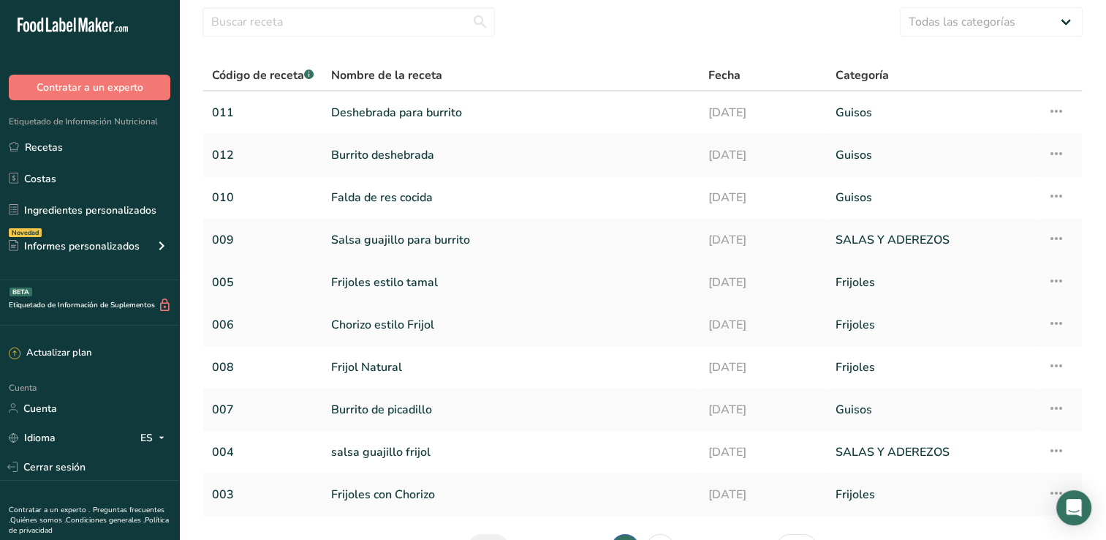
scroll to position [73, 0]
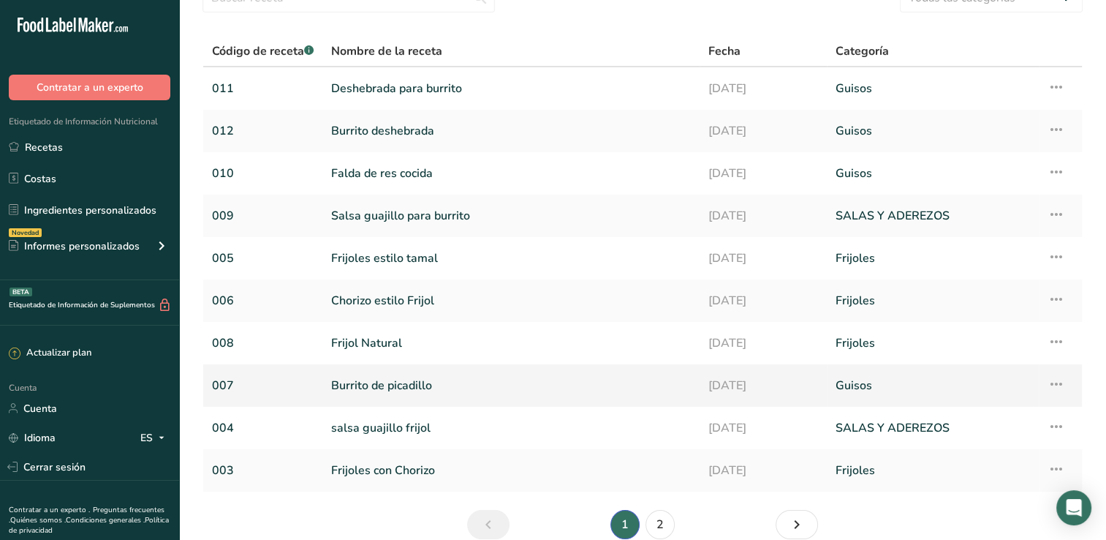
click at [404, 382] on link "Burrito de picadillo" at bounding box center [511, 385] width 360 height 31
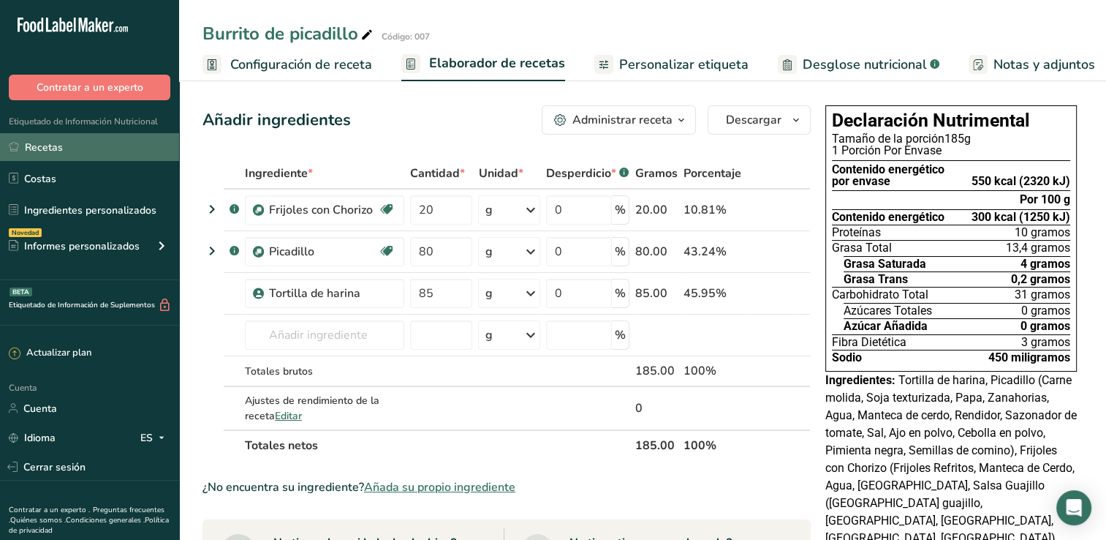
click at [83, 143] on link "Recetas" at bounding box center [89, 147] width 179 height 28
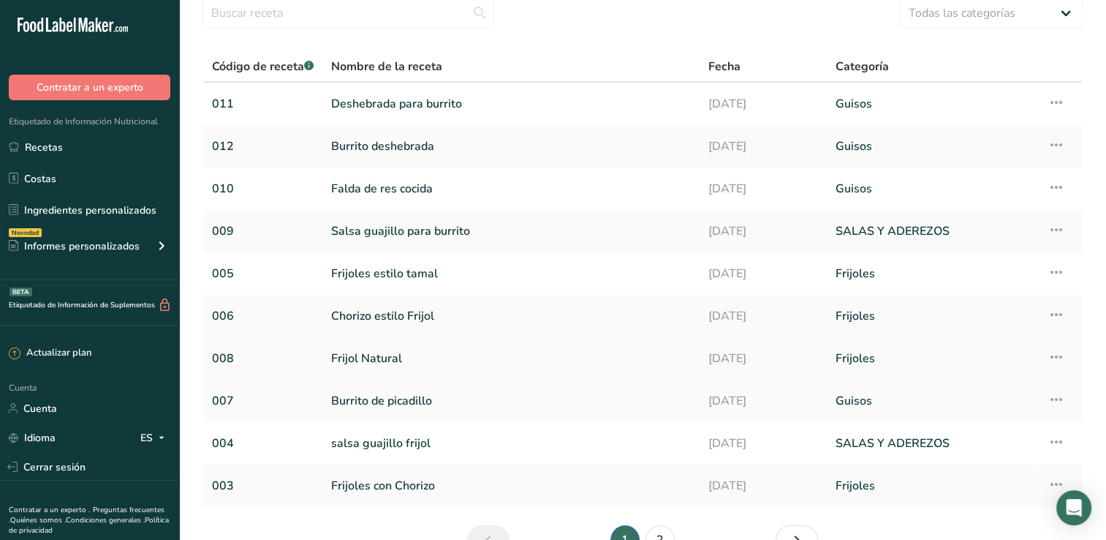
scroll to position [141, 0]
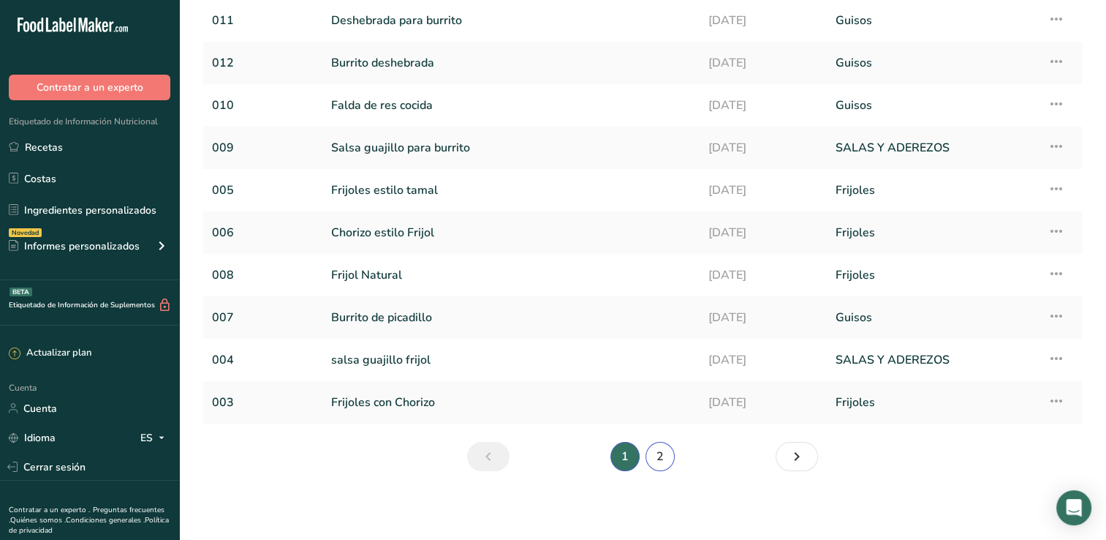
click at [661, 455] on link "2" at bounding box center [660, 456] width 29 height 29
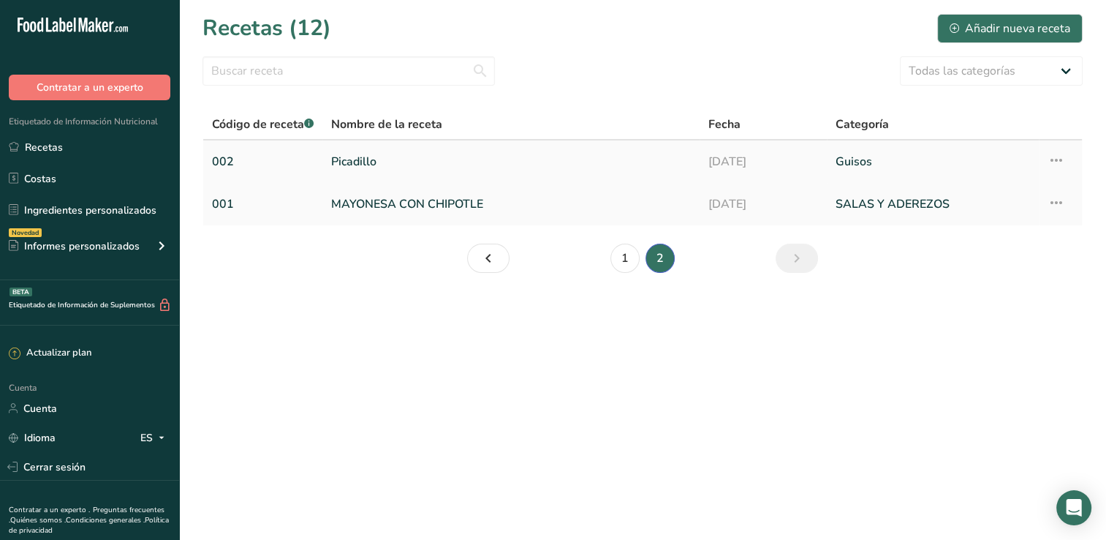
click at [374, 162] on link "Picadillo" at bounding box center [511, 161] width 360 height 31
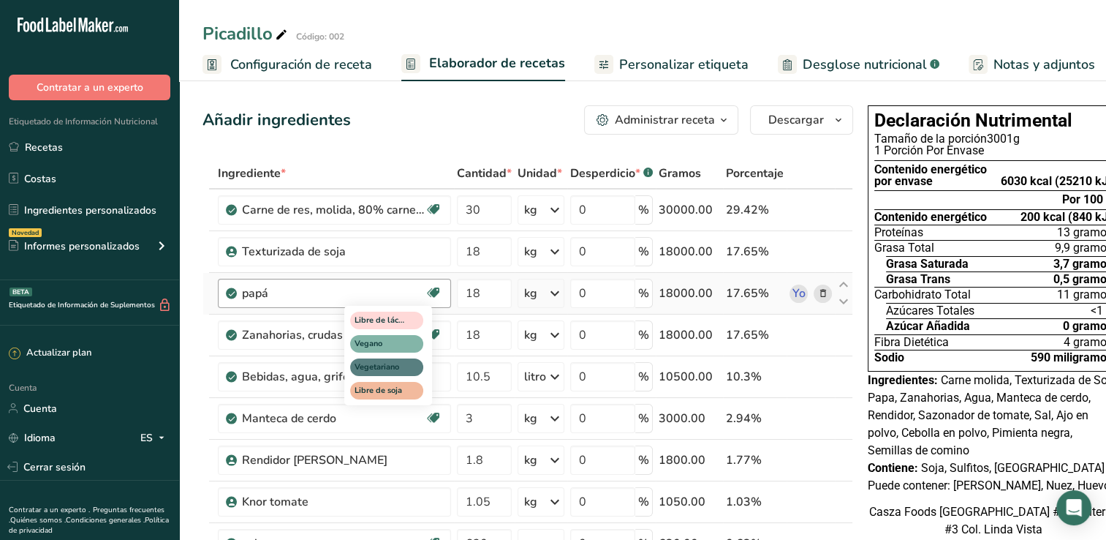
click at [435, 291] on icon at bounding box center [433, 293] width 15 height 23
click at [791, 294] on link "Yo" at bounding box center [799, 293] width 18 height 18
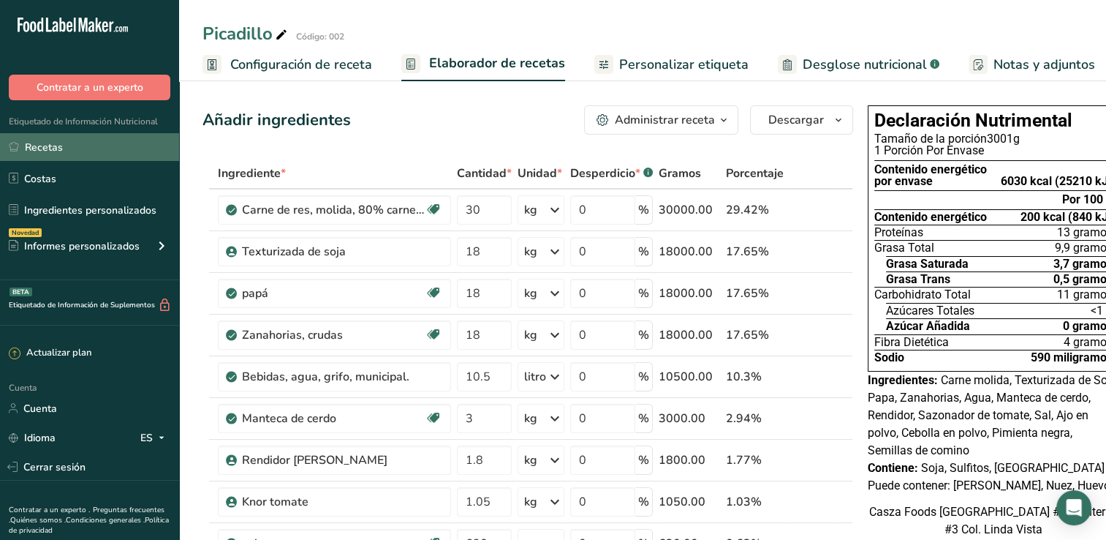
click at [97, 148] on link "Recetas" at bounding box center [89, 147] width 179 height 28
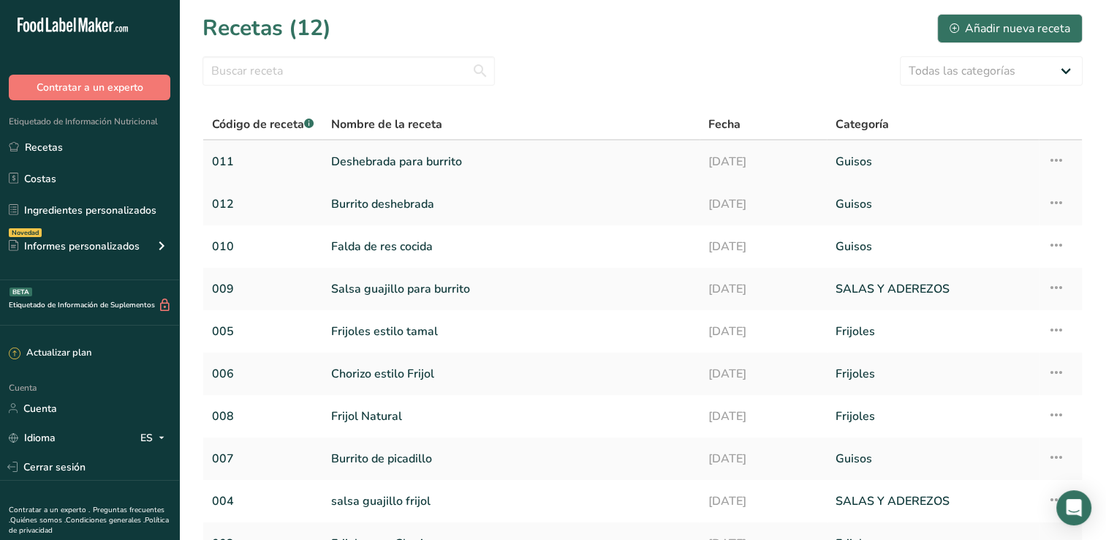
click at [412, 157] on link "Deshebrada para burrito" at bounding box center [511, 161] width 360 height 31
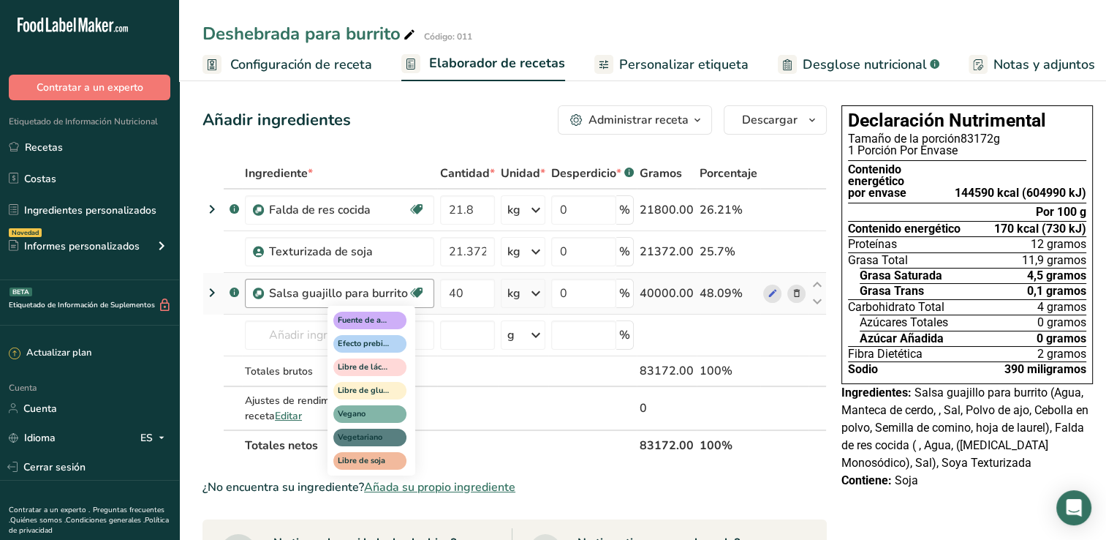
click at [358, 339] on span "Efecto prebiótico" at bounding box center [363, 344] width 51 height 12
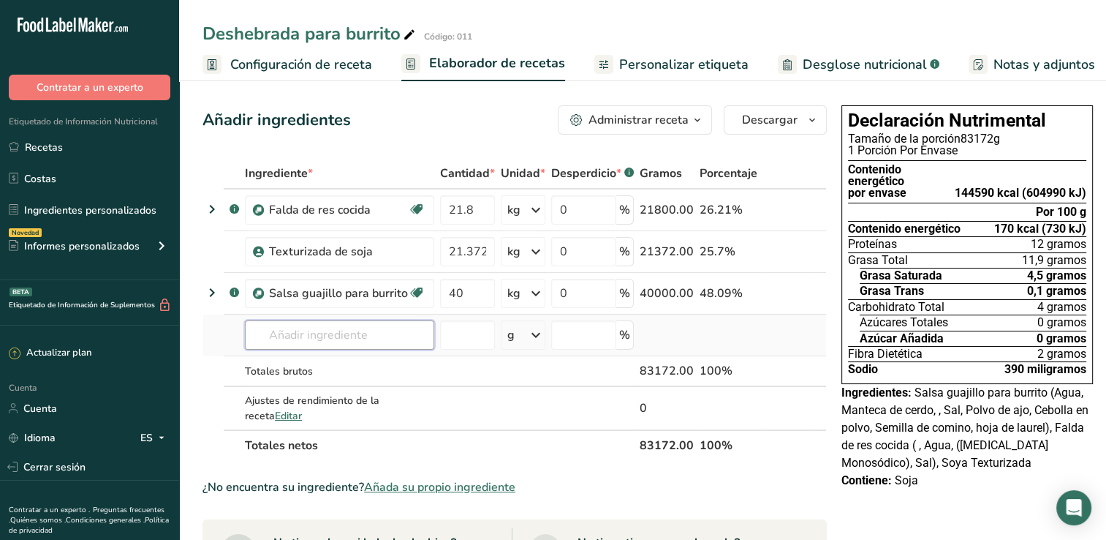
drag, startPoint x: 301, startPoint y: 336, endPoint x: 294, endPoint y: 336, distance: 7.3
click at [298, 336] on input "text" at bounding box center [339, 334] width 189 height 29
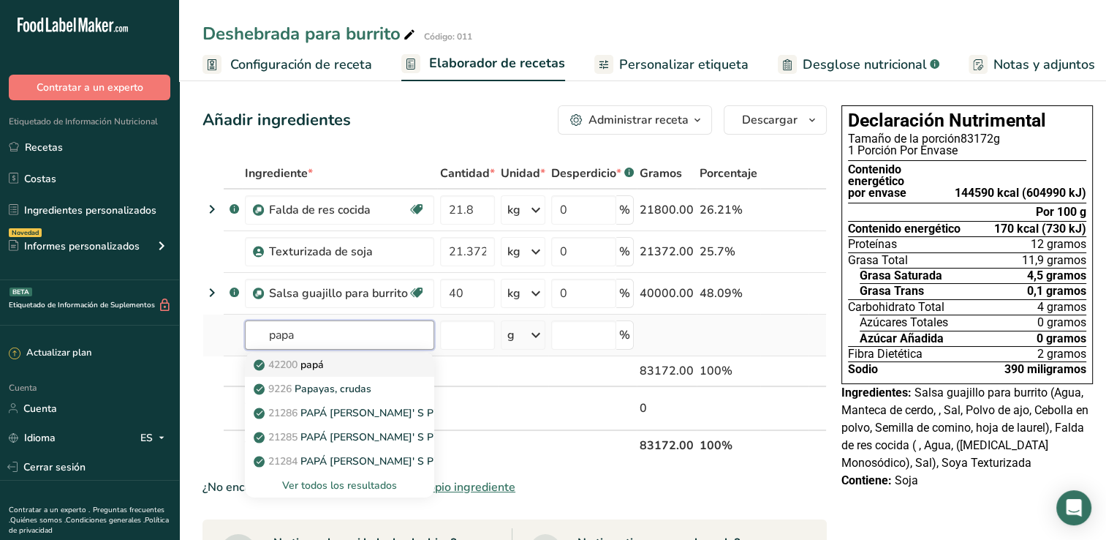
type input "papa"
click at [274, 364] on span "42200" at bounding box center [282, 365] width 29 height 14
type input "Papad"
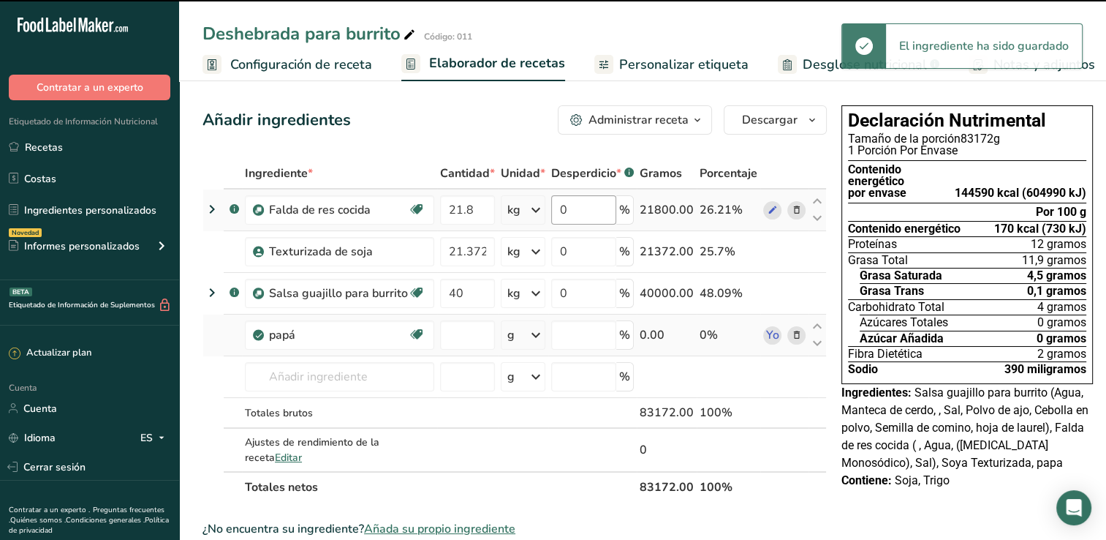
type input "0"
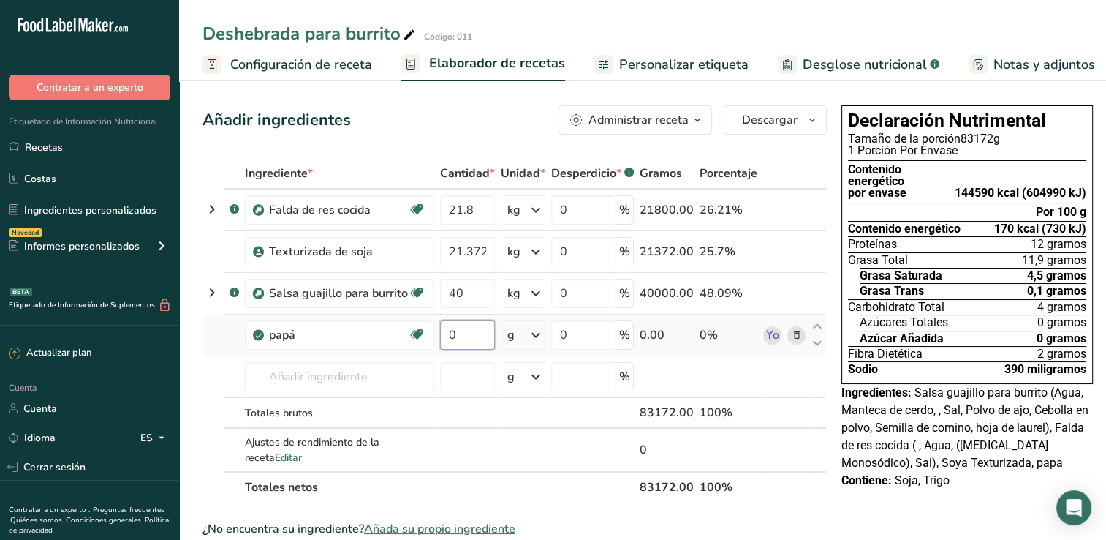
click at [480, 337] on input "0" at bounding box center [467, 334] width 55 height 29
type input "40"
click at [533, 332] on div "Ingrediente * Cantidad * Unidad * Desperdicio * .a-a{fill:#347362;}.b-a{fill:#f…" at bounding box center [515, 330] width 625 height 344
click at [533, 332] on icon at bounding box center [536, 335] width 18 height 26
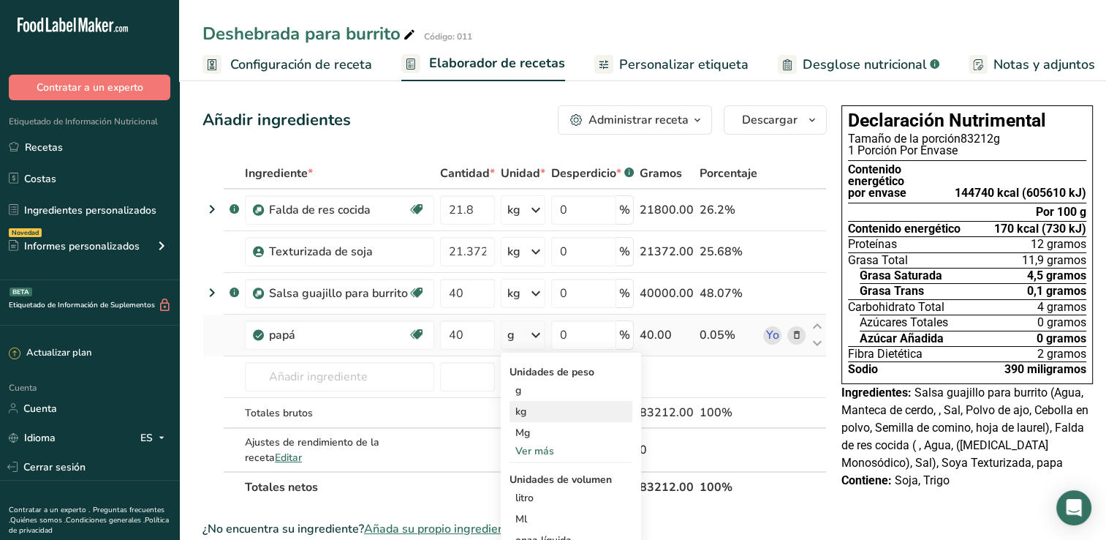
click at [538, 405] on div "kg" at bounding box center [571, 411] width 123 height 21
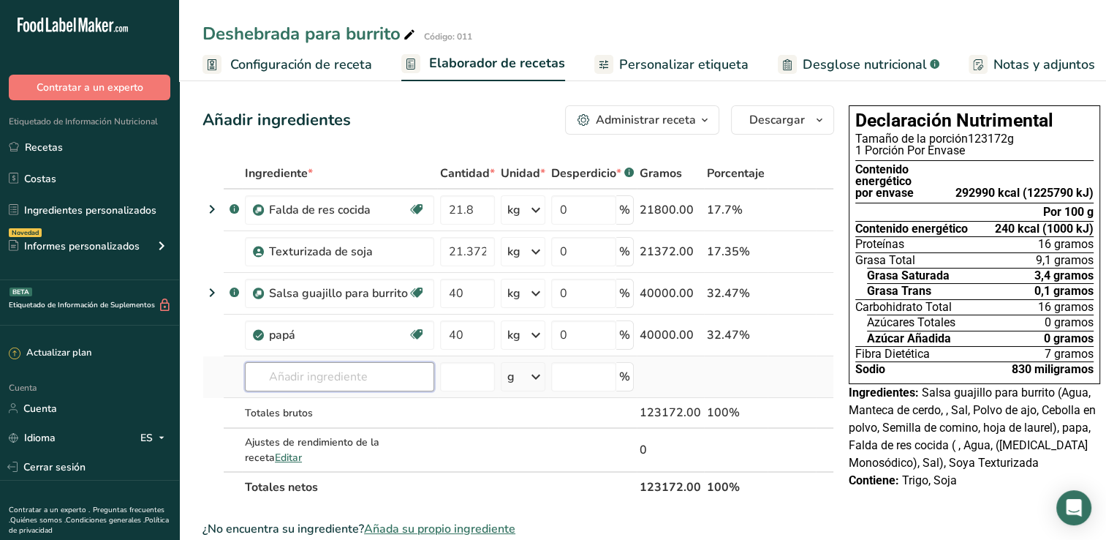
click at [361, 370] on input "text" at bounding box center [339, 376] width 189 height 29
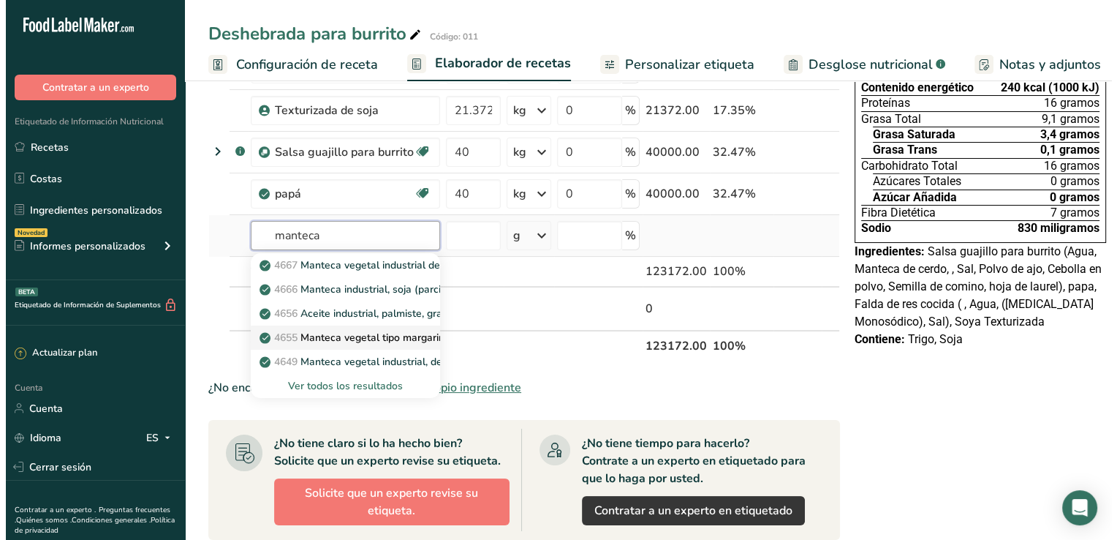
scroll to position [146, 0]
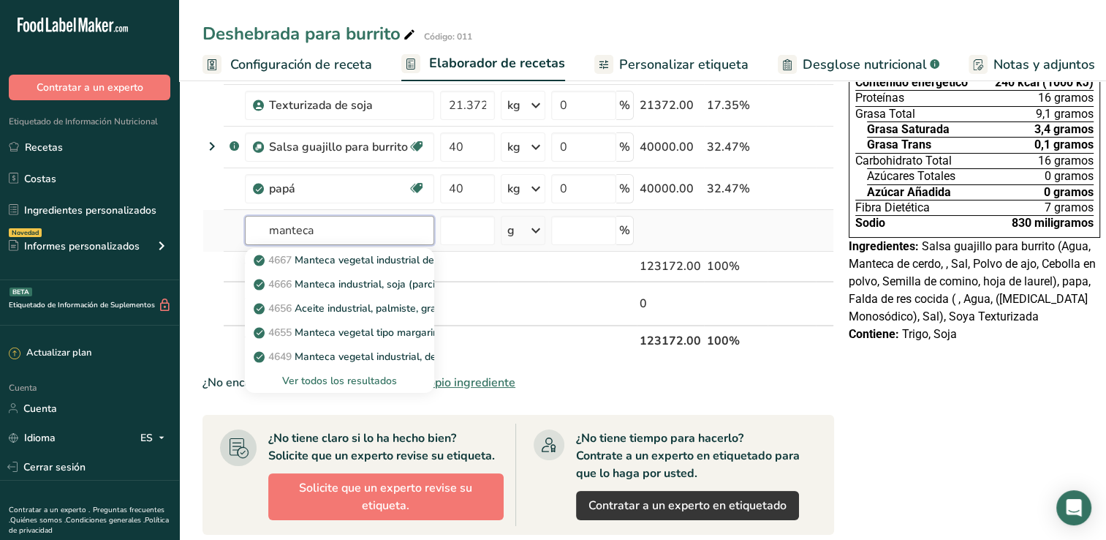
type input "manteca"
click at [357, 376] on div "Ver todos los resultados" at bounding box center [340, 380] width 166 height 15
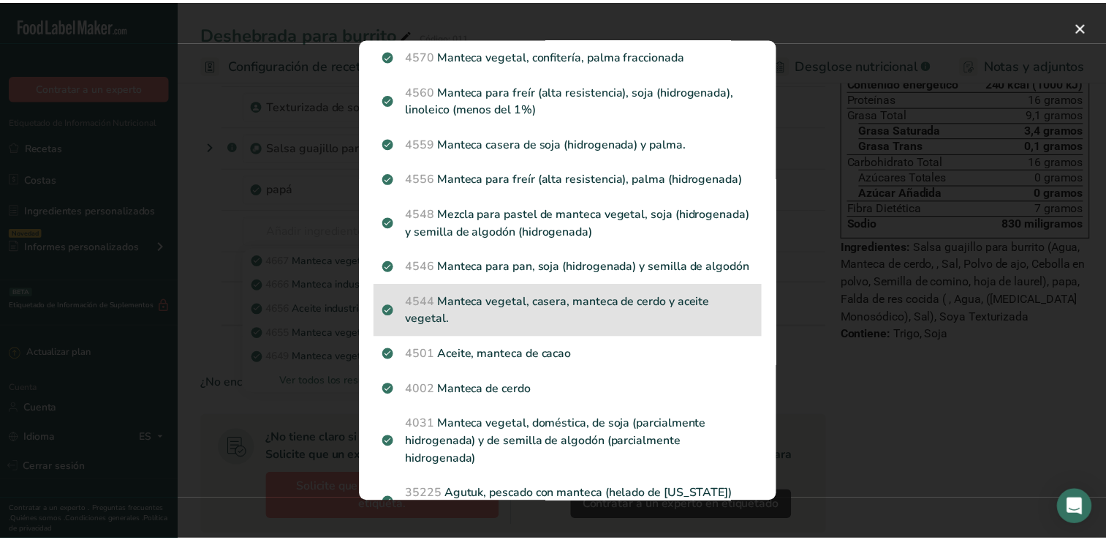
scroll to position [951, 0]
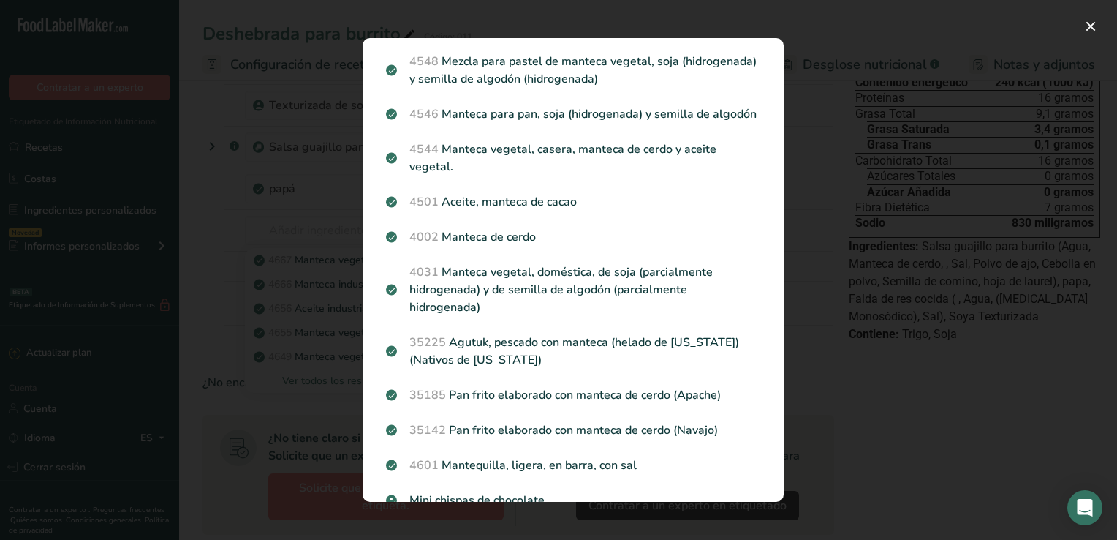
click at [512, 246] on p "4002 Manteca de cerdo" at bounding box center [573, 237] width 374 height 18
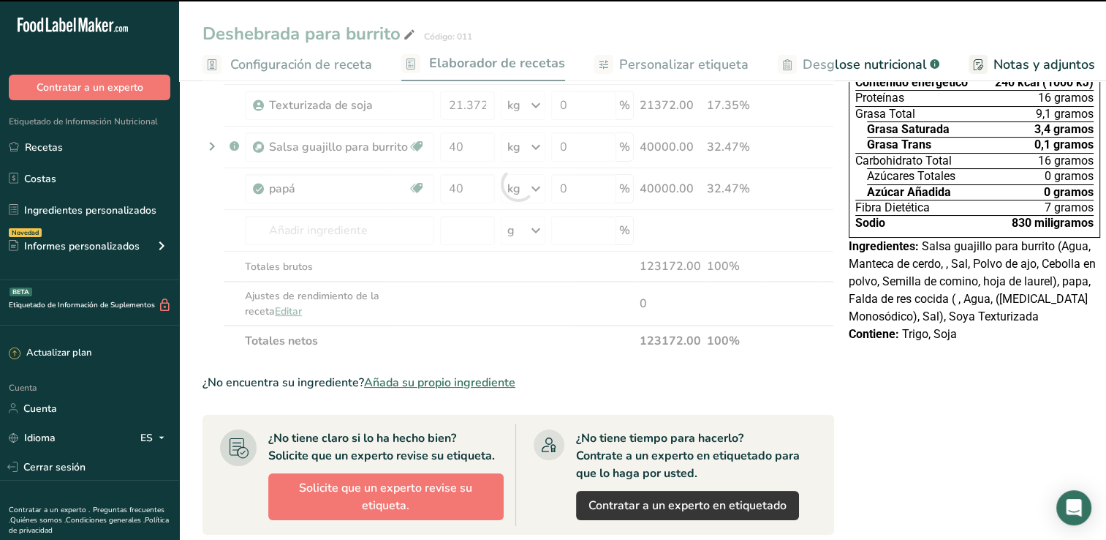
type input "0"
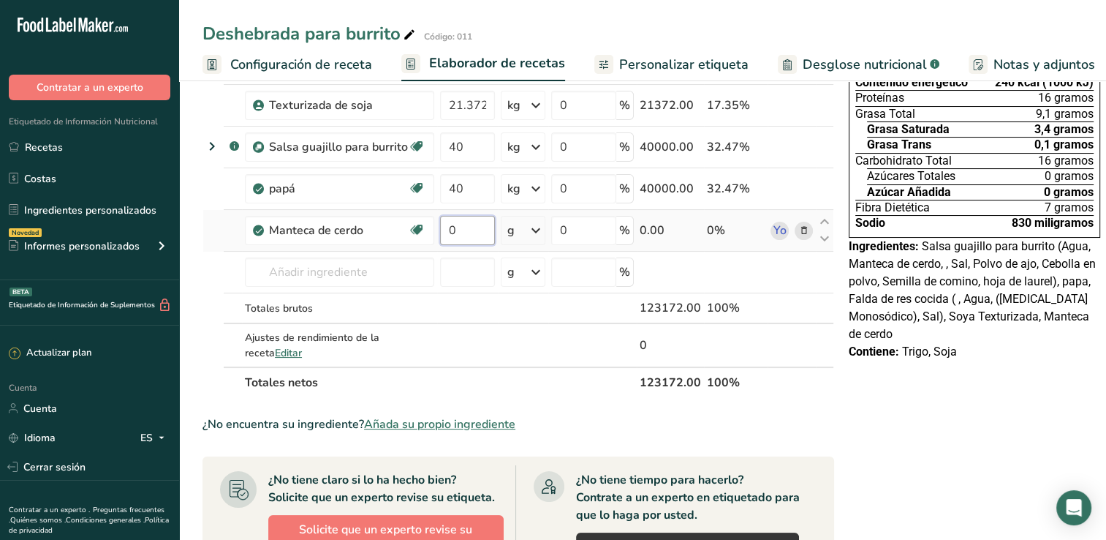
click at [474, 226] on input "0" at bounding box center [467, 230] width 55 height 29
type input "3.836"
click at [535, 227] on div "Ingrediente * Cantidad * Unidad * Desperdicio * .a-a{fill:#347362;}.b-a{fill:#f…" at bounding box center [519, 205] width 632 height 386
click at [533, 230] on icon at bounding box center [536, 230] width 18 height 26
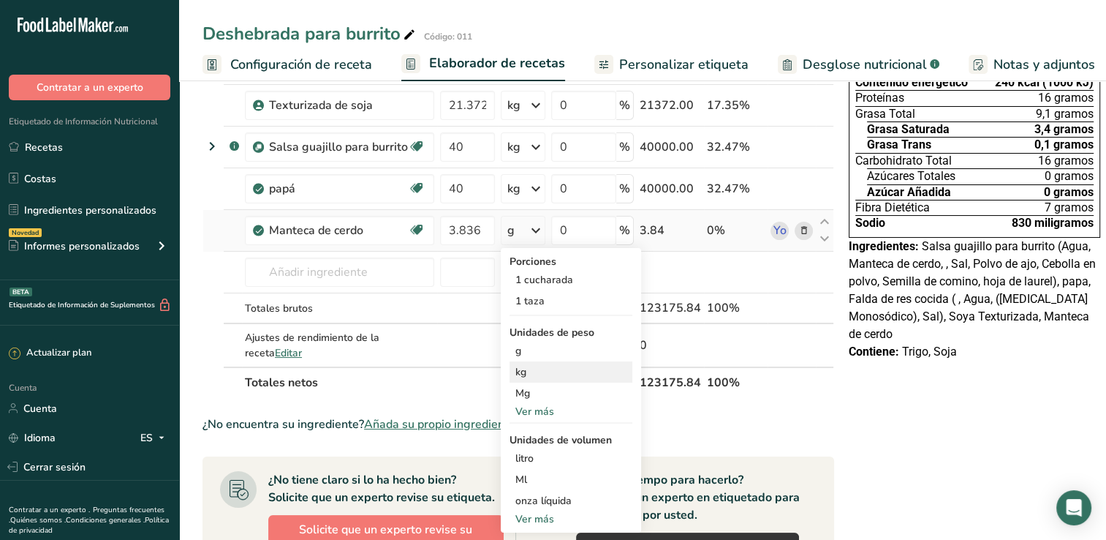
click at [538, 369] on div "kg" at bounding box center [571, 371] width 123 height 21
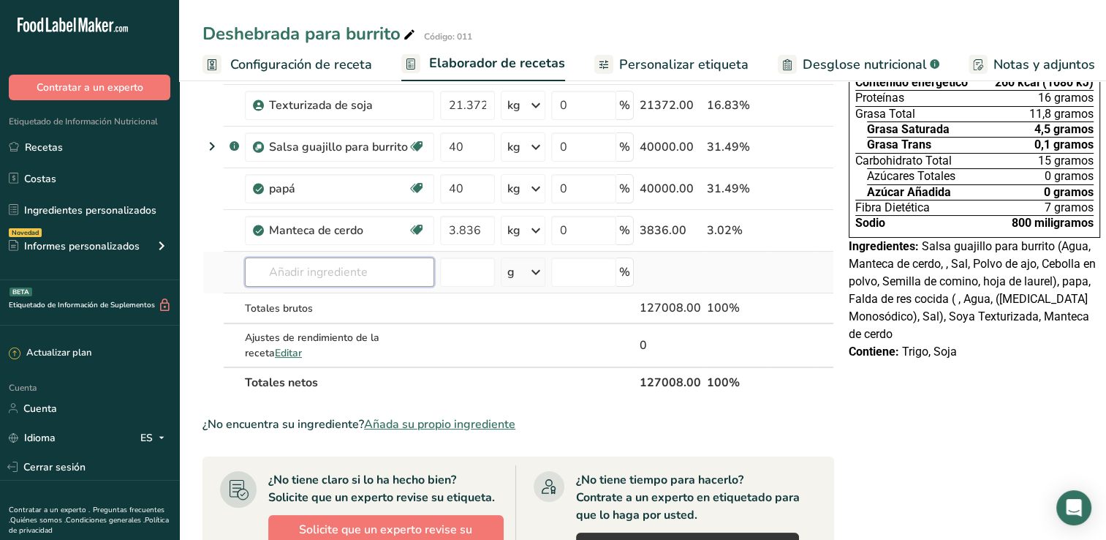
click at [317, 257] on input "text" at bounding box center [339, 271] width 189 height 29
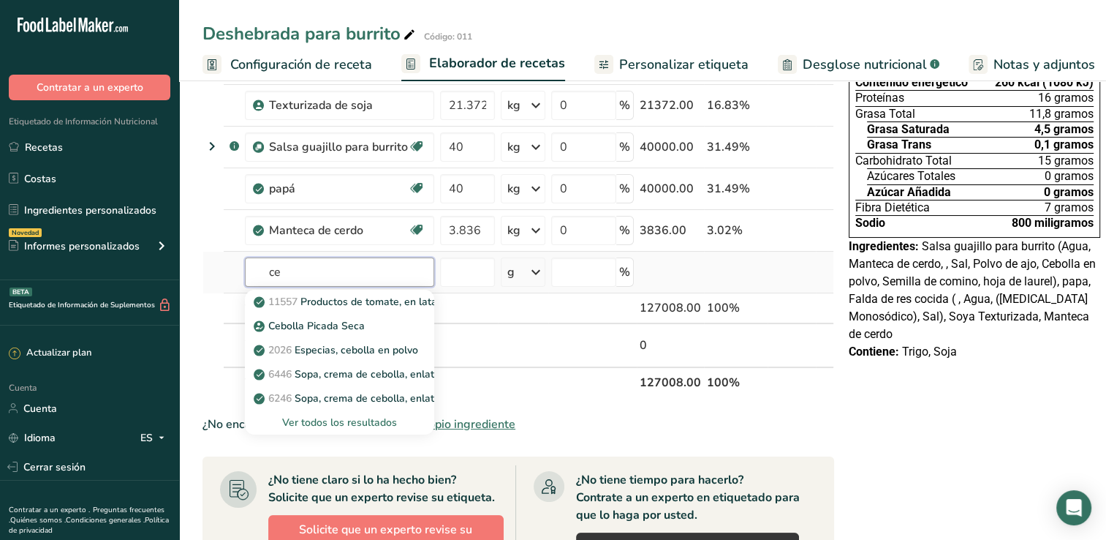
type input "c"
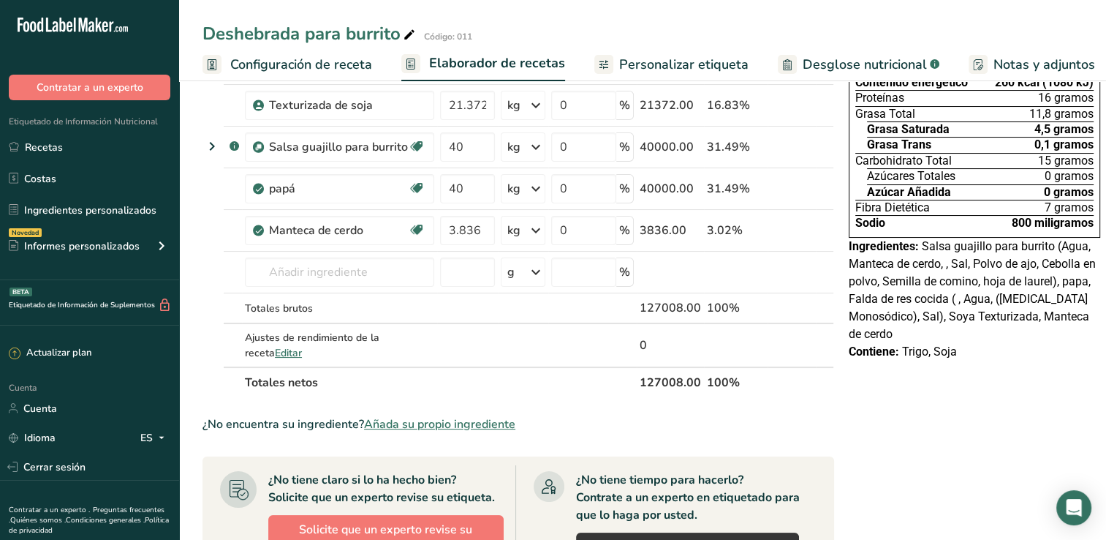
click at [438, 423] on span "Añada su propio ingrediente" at bounding box center [439, 424] width 151 height 18
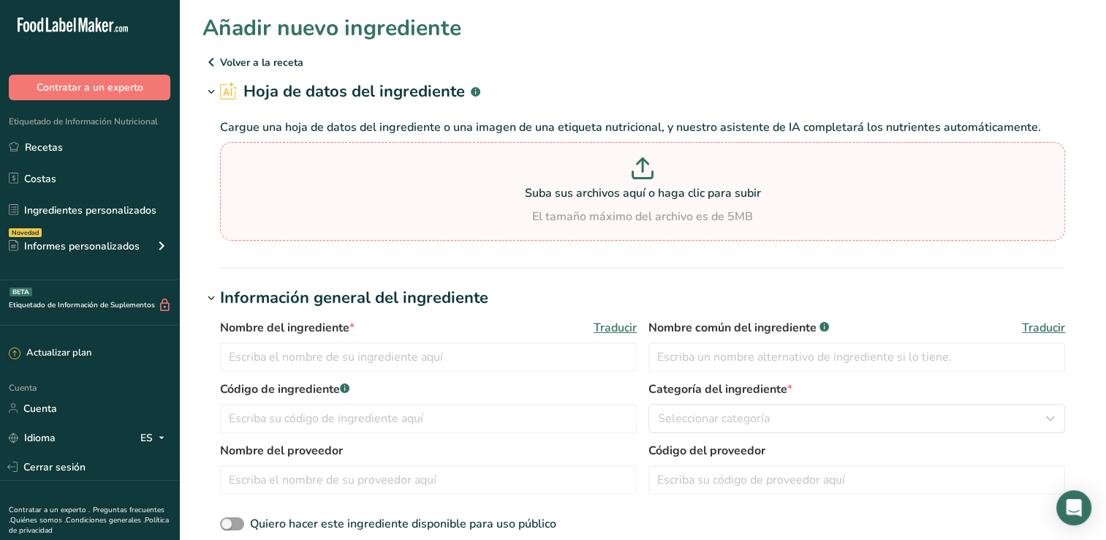
click at [669, 195] on p "Suba sus archivos aquí o haga clic para subir" at bounding box center [643, 193] width 838 height 18
click at [669, 195] on input "Suba sus archivos aquí o haga clic para subir El tamaño máximo del archivo es d…" at bounding box center [642, 191] width 845 height 99
type input "C:\fakepath\ajo polvo.png"
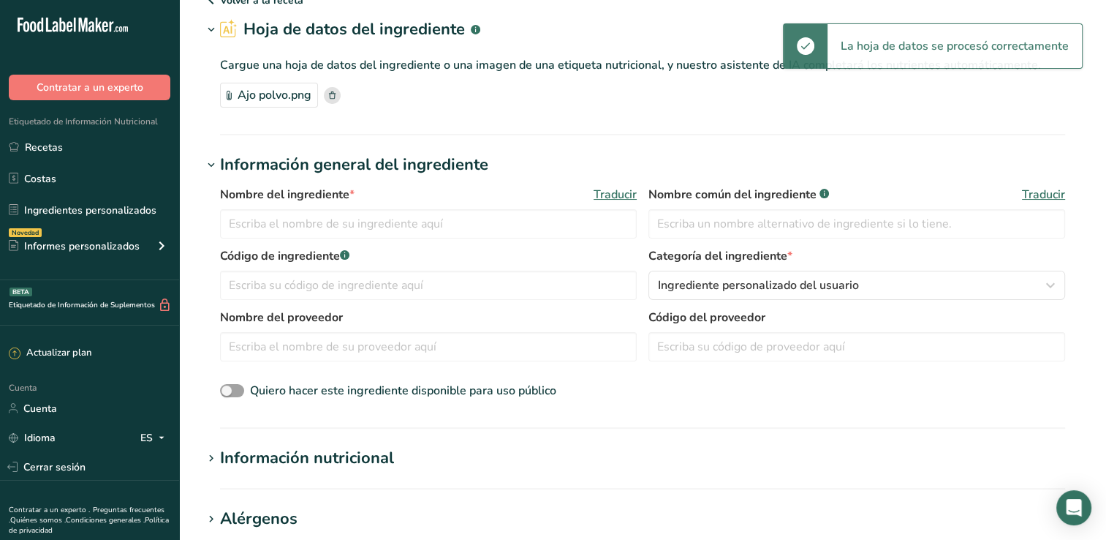
scroll to position [73, 0]
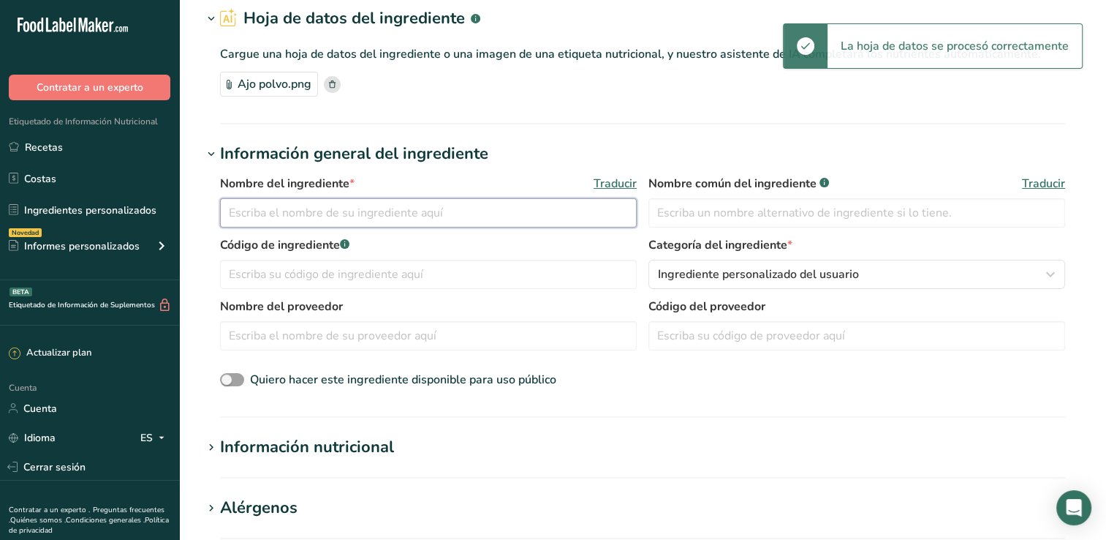
click at [404, 218] on input "text" at bounding box center [428, 212] width 417 height 29
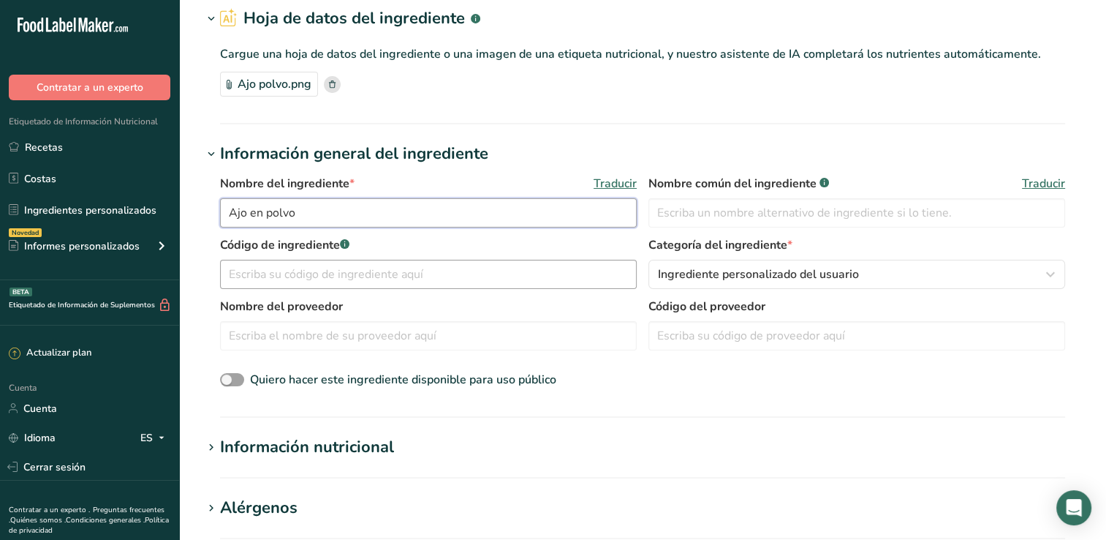
type input "Ajo en polvo"
click at [331, 275] on input "text" at bounding box center [428, 274] width 417 height 29
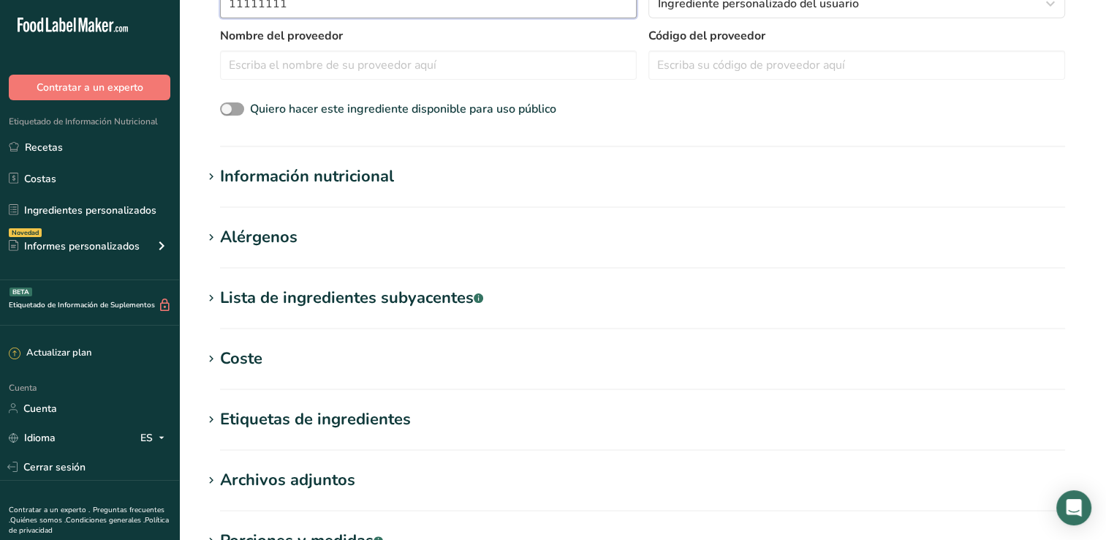
scroll to position [366, 0]
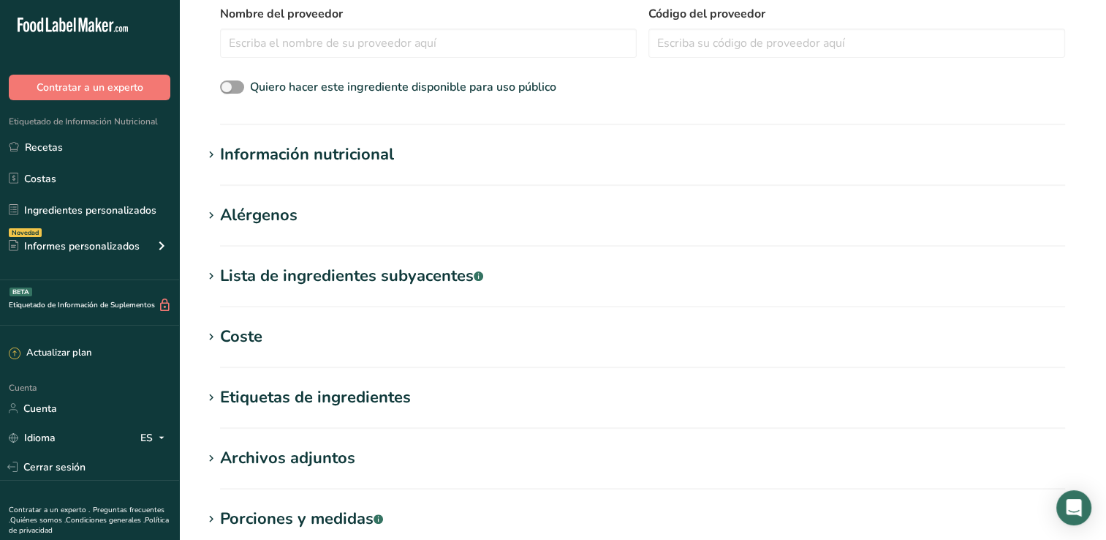
type input "11111111"
click at [344, 157] on div "Información nutricional" at bounding box center [307, 155] width 174 height 24
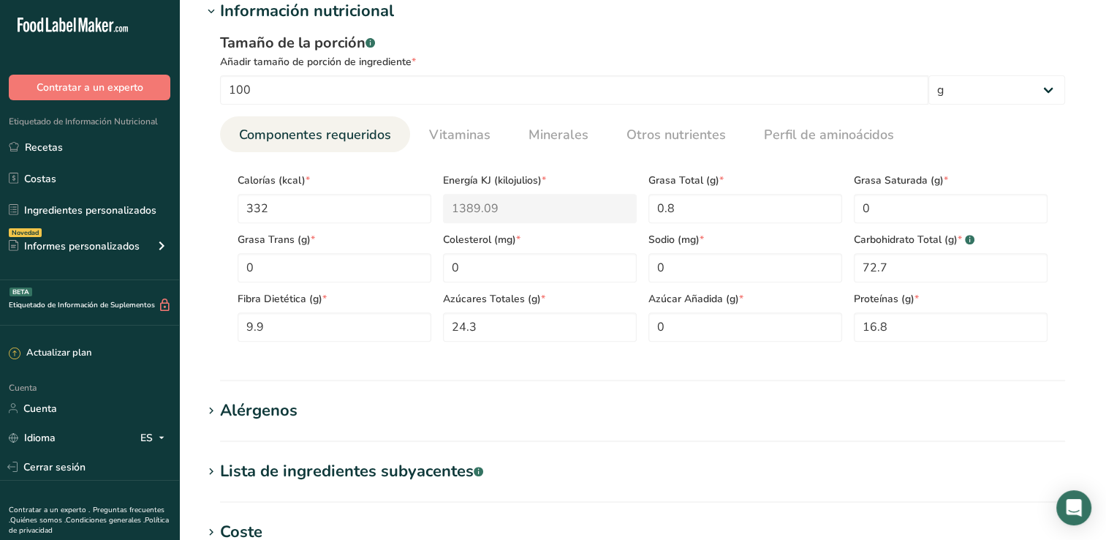
scroll to position [512, 0]
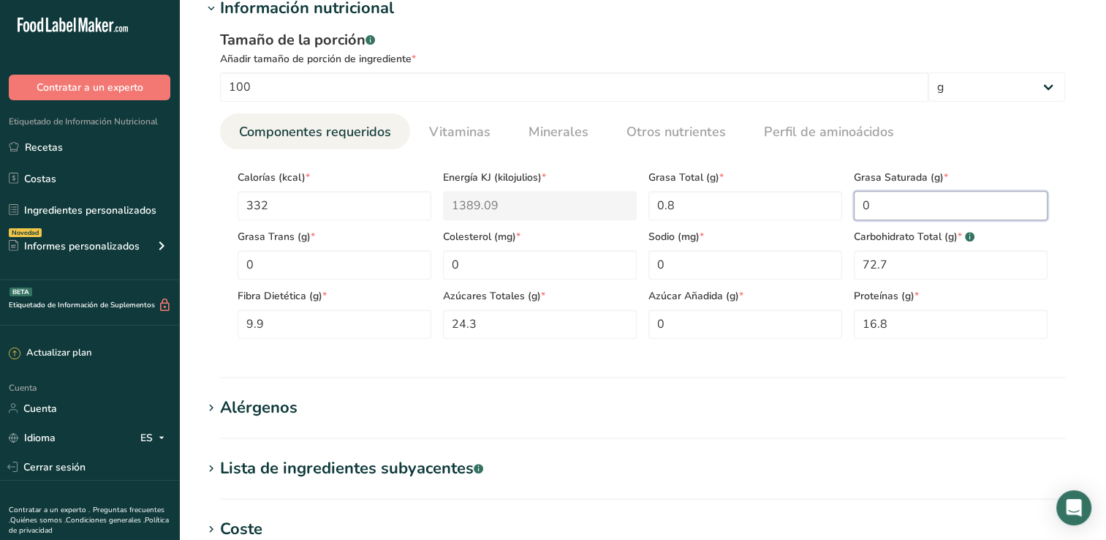
click at [946, 214] on Fat "0" at bounding box center [951, 205] width 194 height 29
type Fat "0.10"
click at [468, 135] on span "Vitaminas" at bounding box center [459, 132] width 61 height 20
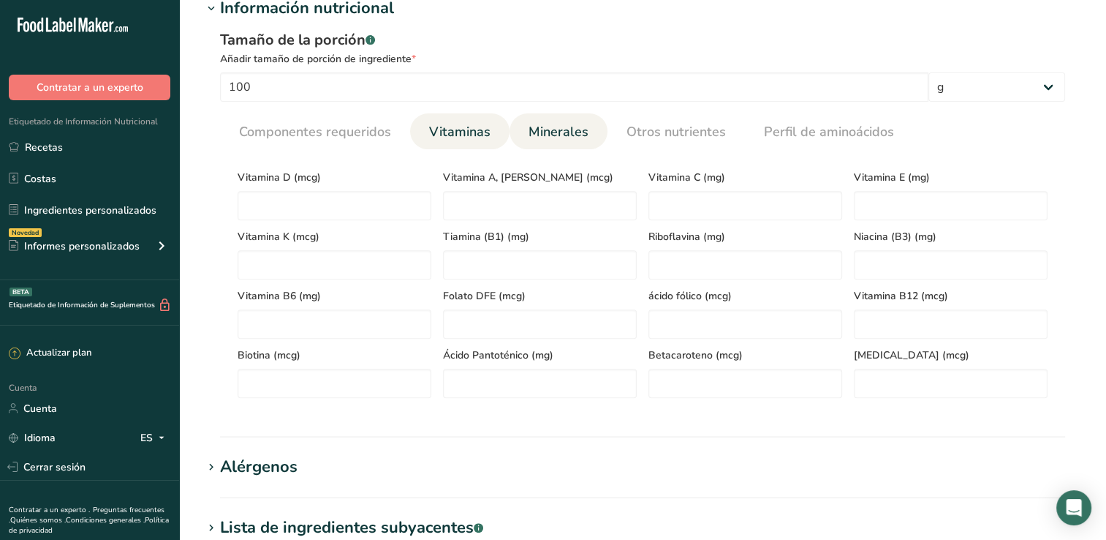
click at [561, 132] on span "Minerales" at bounding box center [559, 132] width 60 height 20
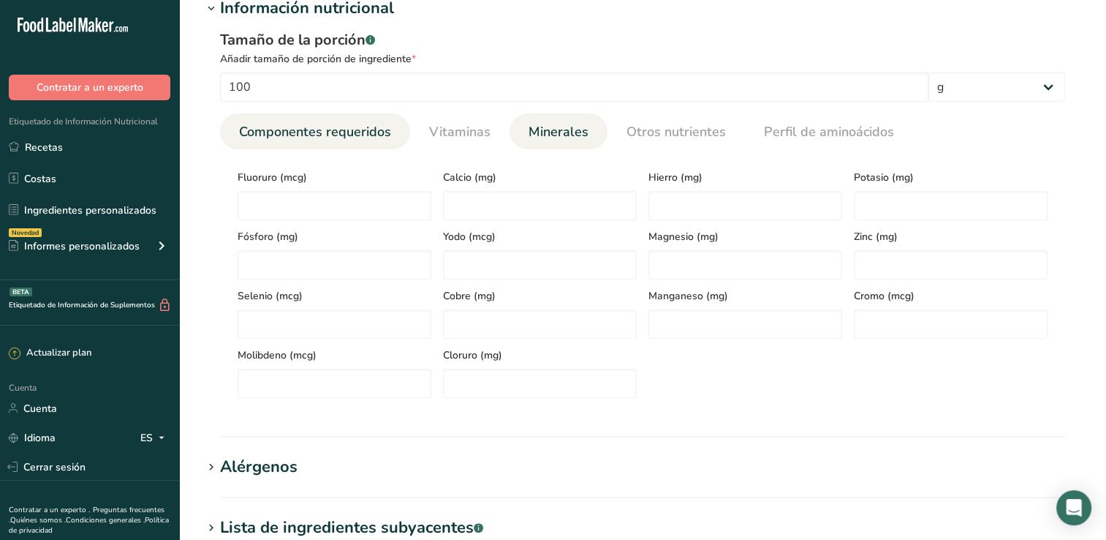
click at [331, 129] on span "Componentes requeridos" at bounding box center [315, 132] width 152 height 20
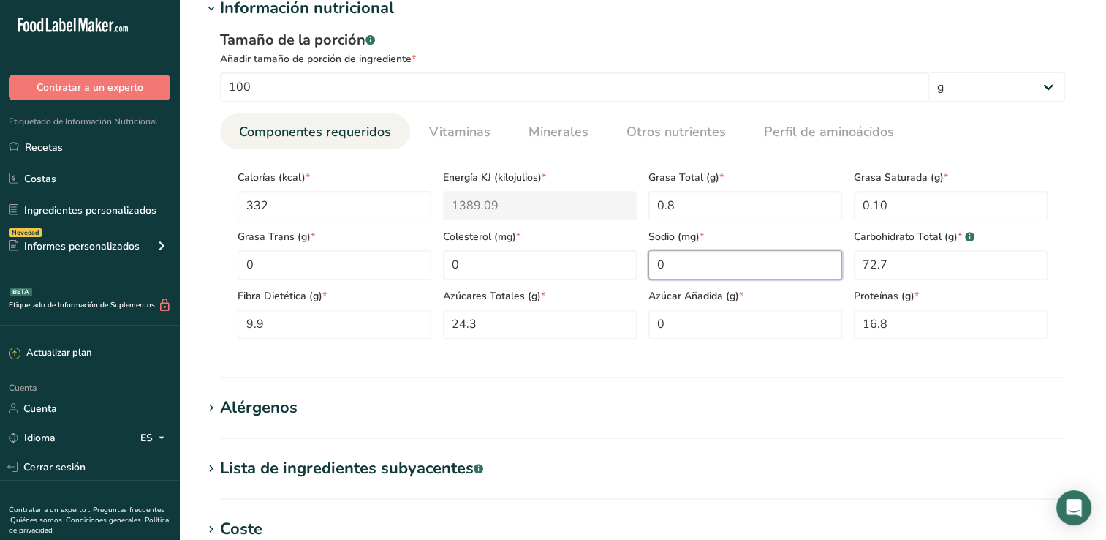
click at [704, 265] on input "0" at bounding box center [746, 264] width 194 height 29
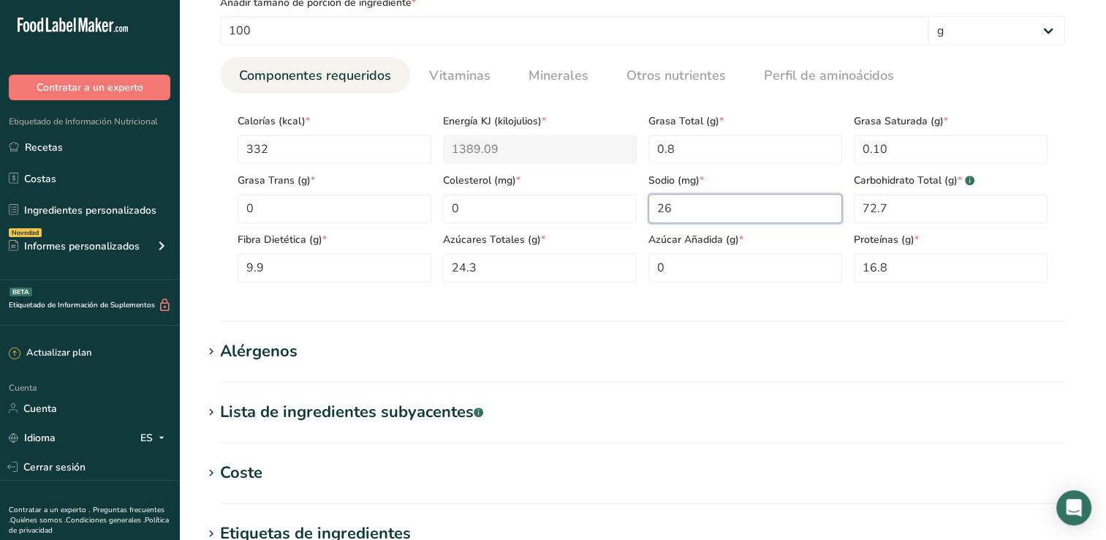
scroll to position [585, 0]
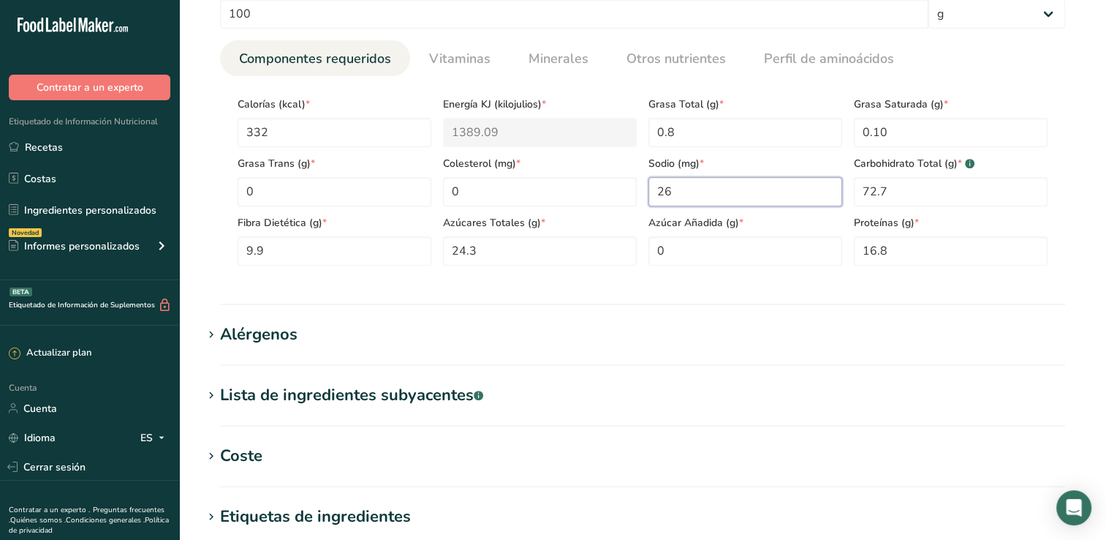
type input "26"
click at [491, 295] on section "Información nutricional Tamaño de la porción .a-a{fill:#347362;}.b-a{fill:#fff;…" at bounding box center [643, 114] width 881 height 382
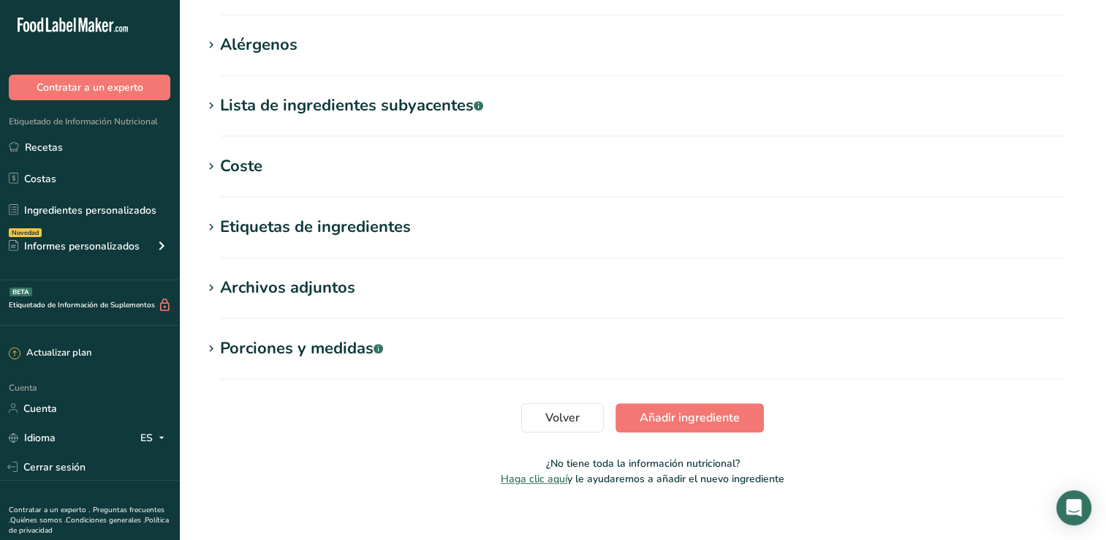
scroll to position [878, 0]
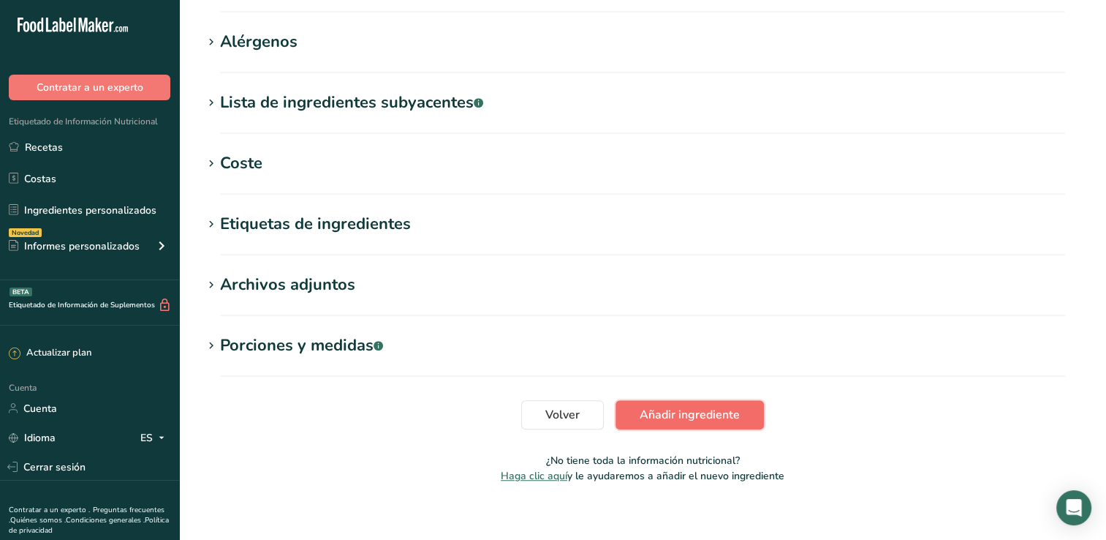
click at [701, 416] on span "Añadir ingrediente" at bounding box center [690, 415] width 100 height 18
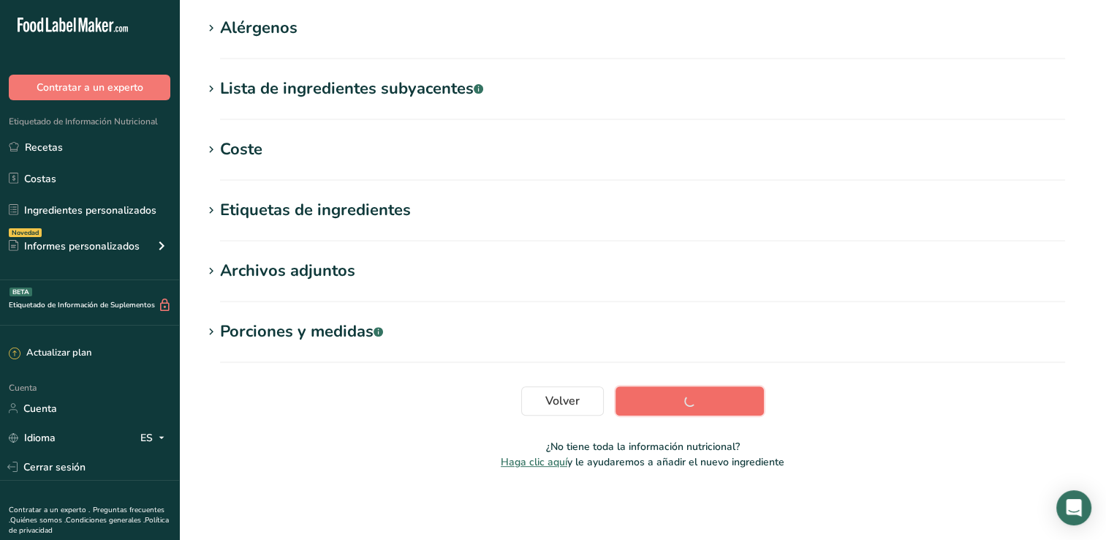
scroll to position [231, 0]
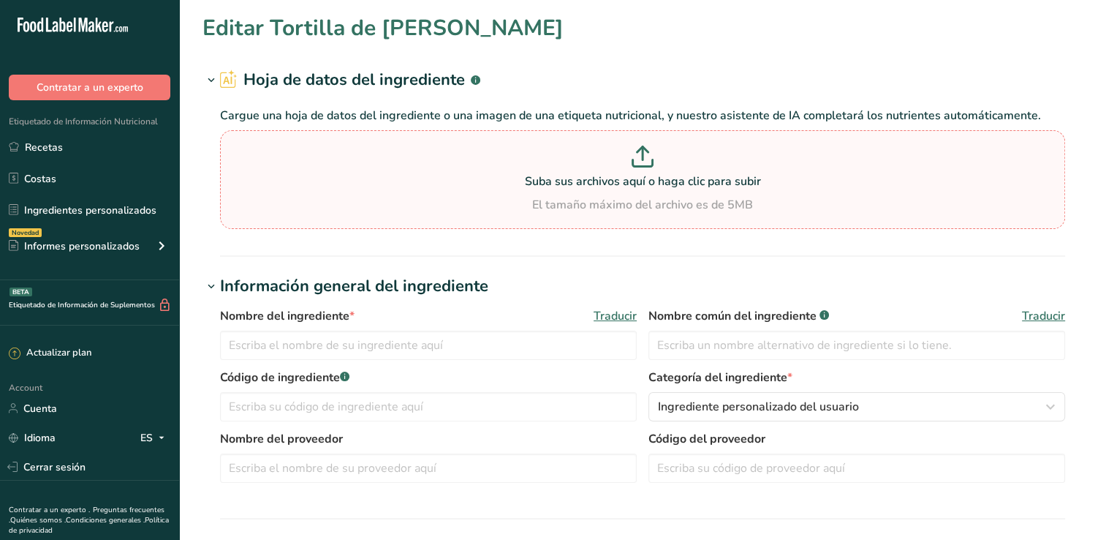
type input "Tortilla de harina"
type input "2208"
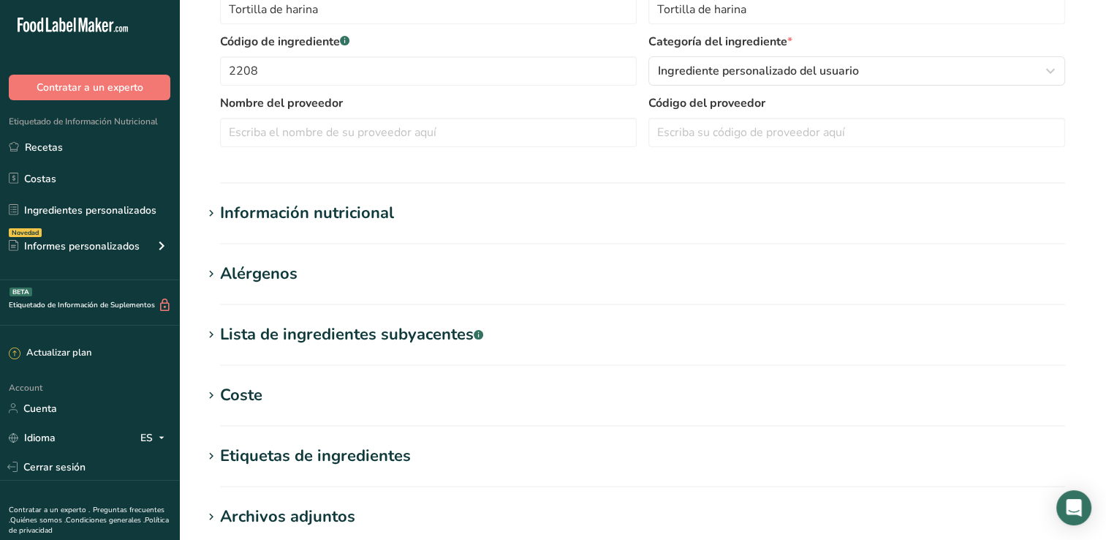
scroll to position [366, 0]
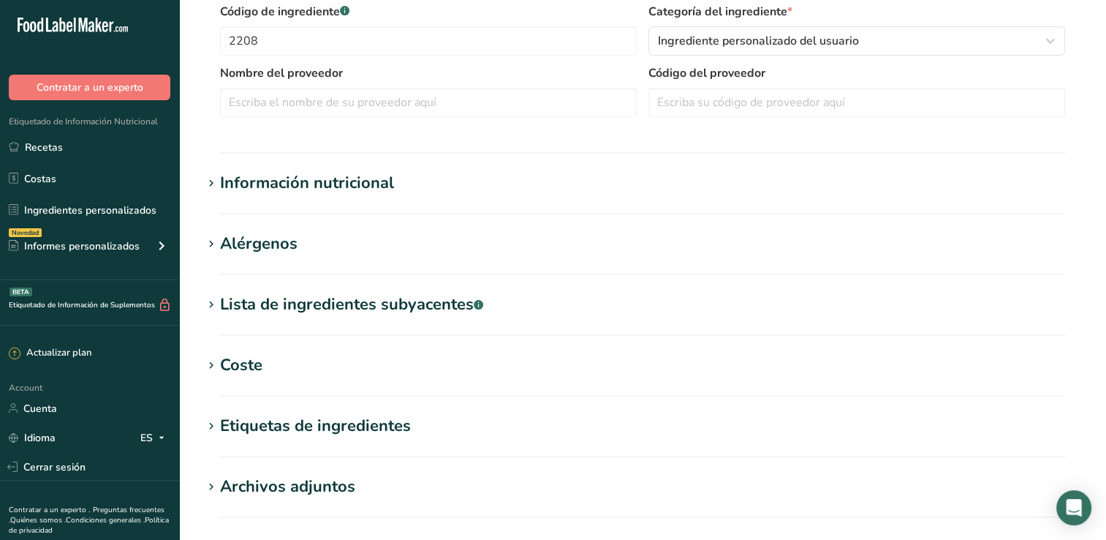
click at [325, 183] on div "Información nutricional" at bounding box center [307, 183] width 174 height 24
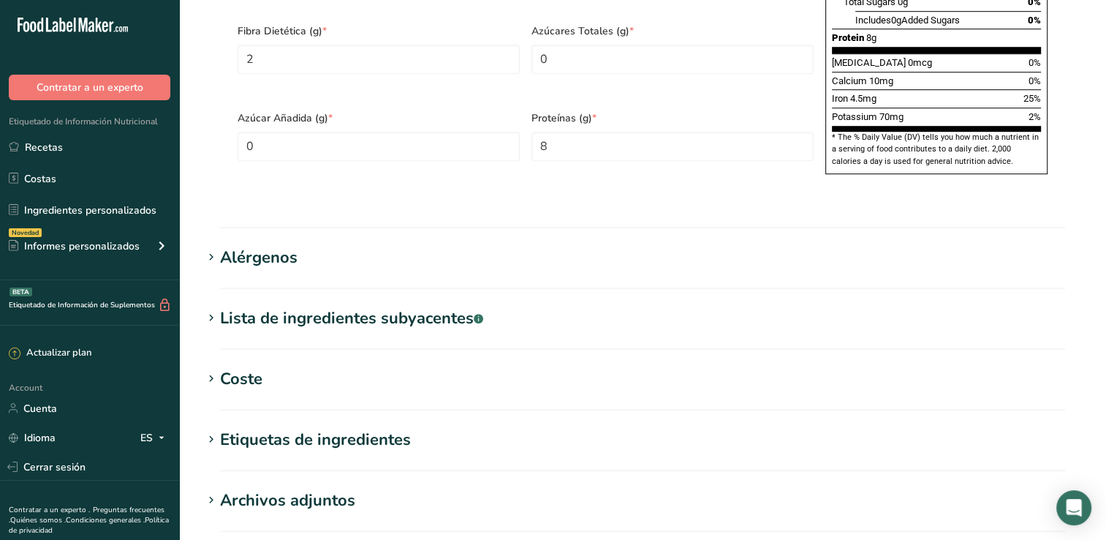
scroll to position [1097, 0]
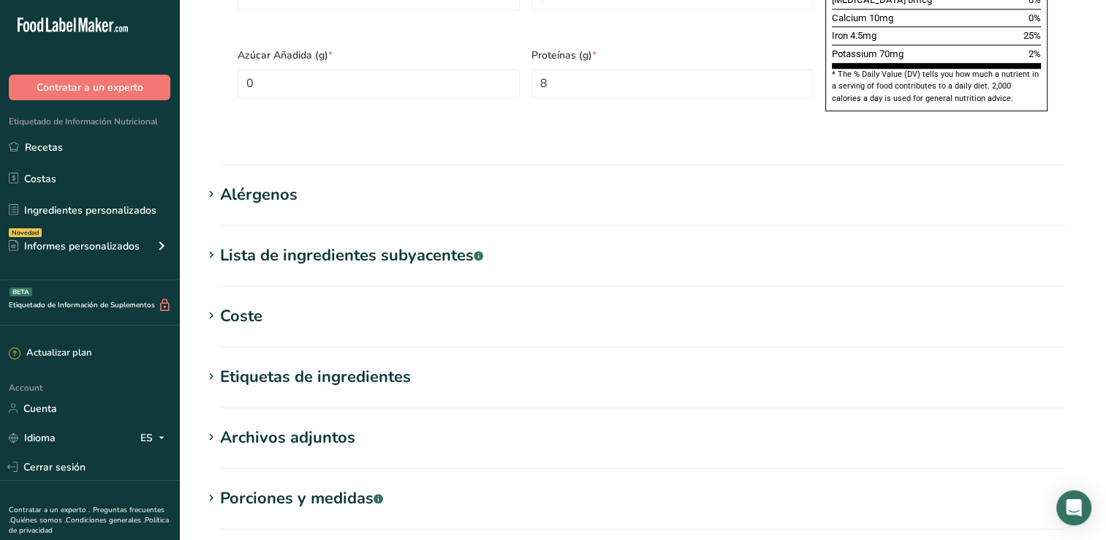
click at [287, 183] on div "Alérgenos" at bounding box center [259, 195] width 78 height 24
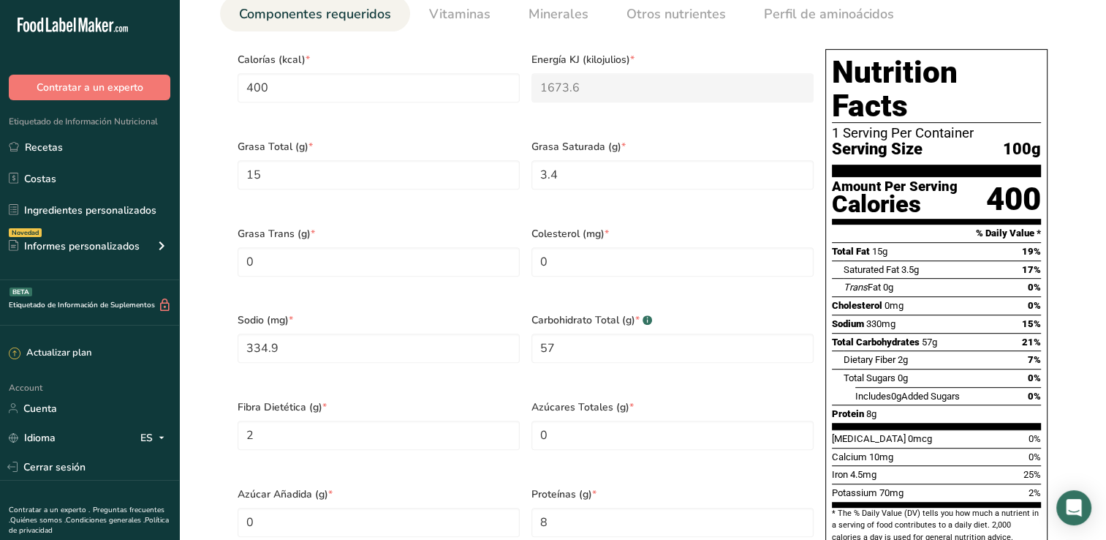
scroll to position [731, 0]
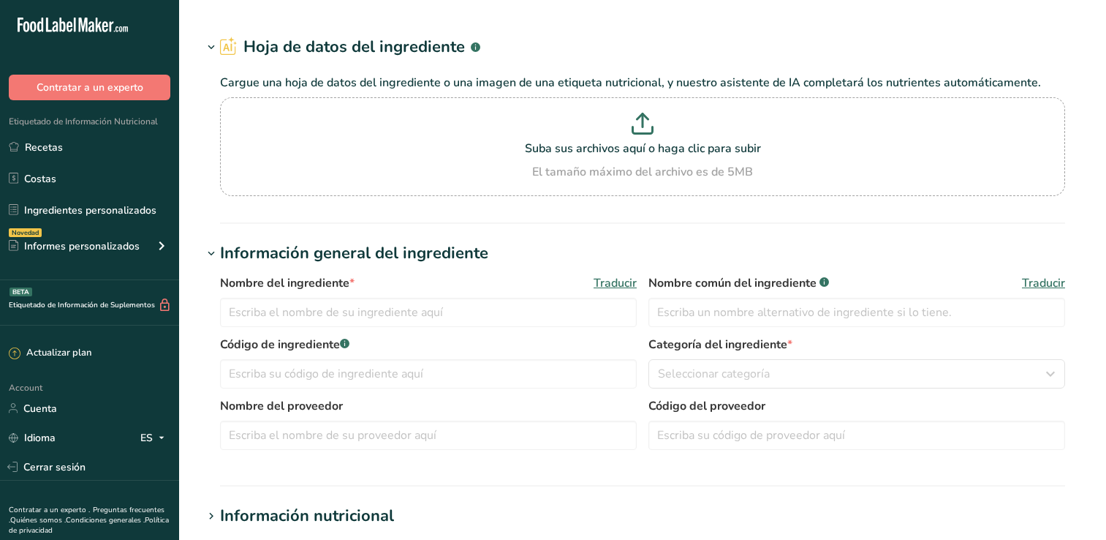
type input "Soya texturizada"
type input "Soya Texturizada"
type input "002"
type input "Fabpsa"
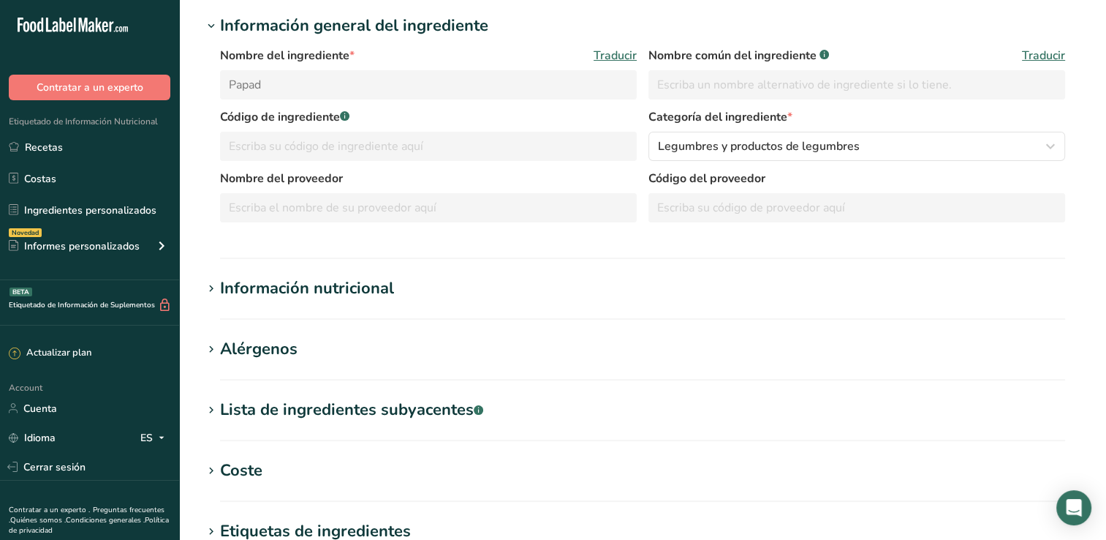
scroll to position [293, 0]
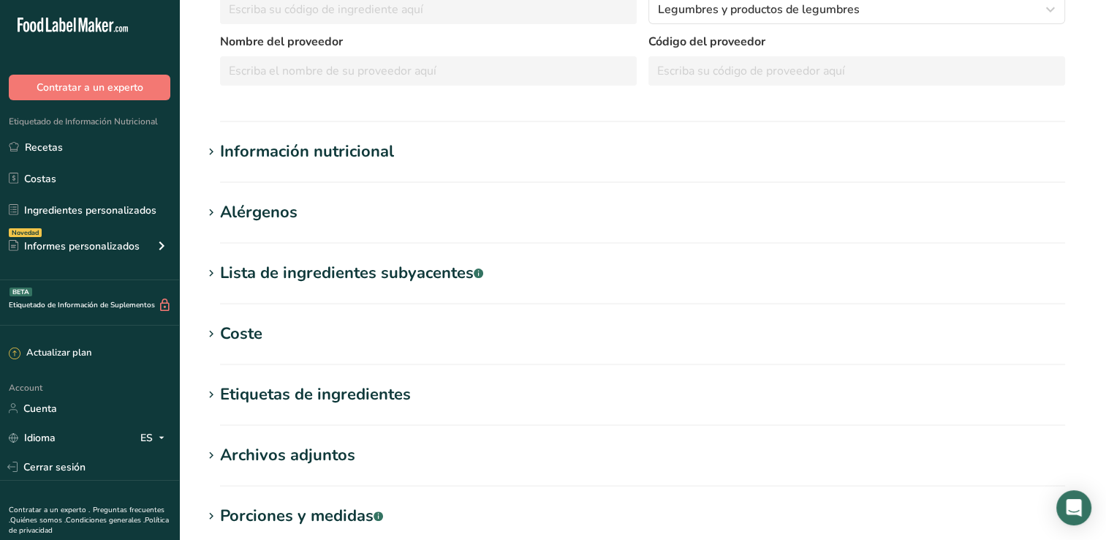
click at [362, 144] on div "Información nutricional" at bounding box center [307, 152] width 174 height 24
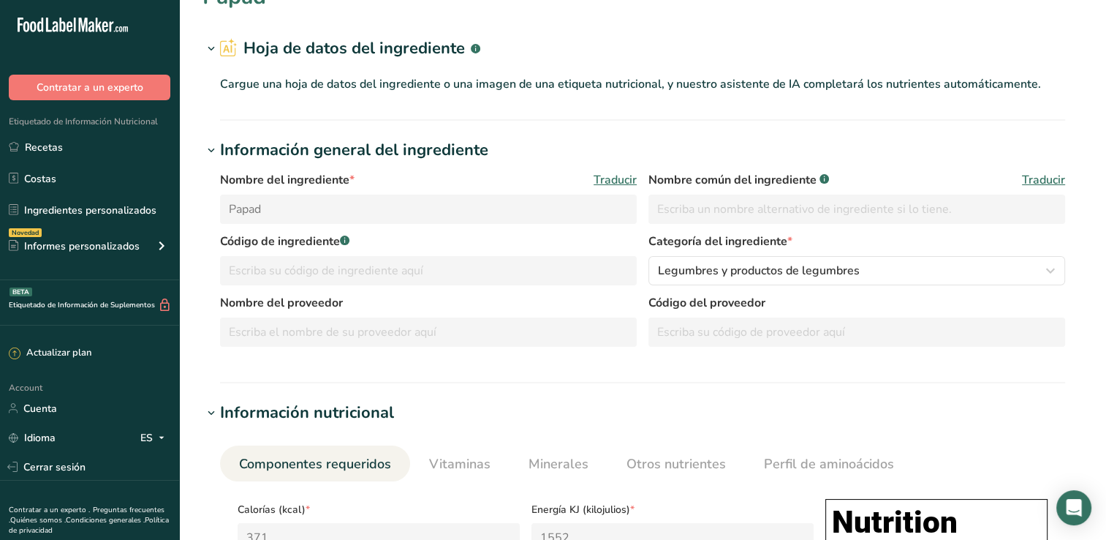
scroll to position [0, 0]
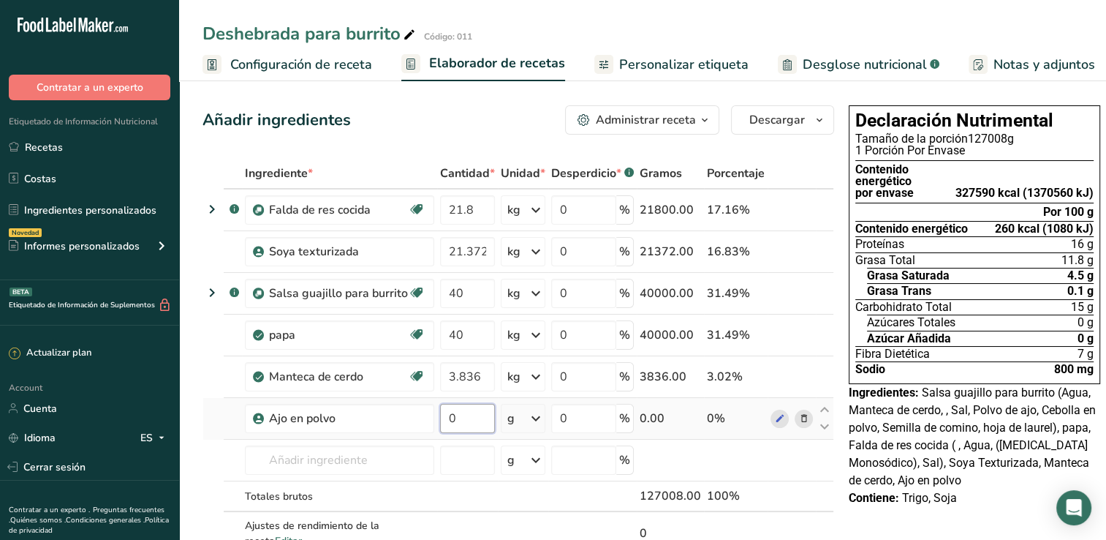
click at [468, 423] on input "0" at bounding box center [467, 418] width 55 height 29
type input "164"
click at [341, 467] on div "Ingrediente * Cantidad * Unidad * Desperdicio * .a-a{fill:#347362;}.b-a{fill:#f…" at bounding box center [519, 372] width 632 height 428
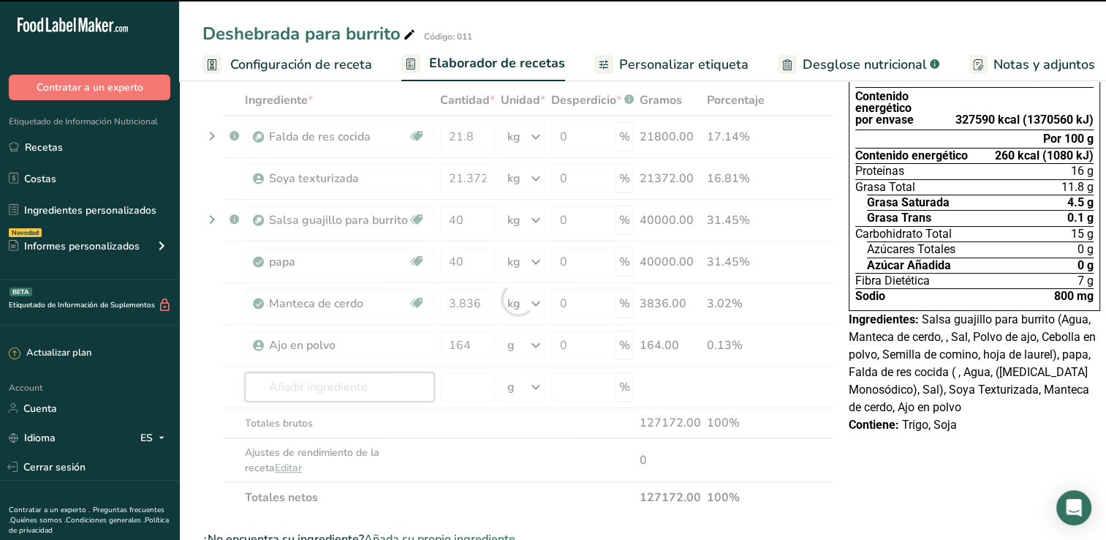
scroll to position [146, 0]
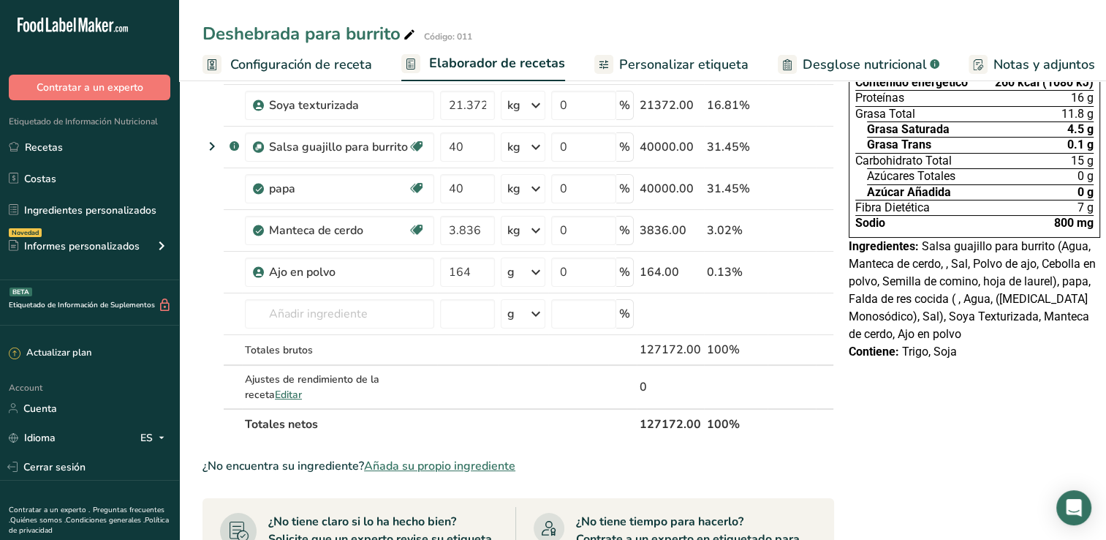
click at [441, 461] on span "Añada su propio ingrediente" at bounding box center [439, 466] width 151 height 18
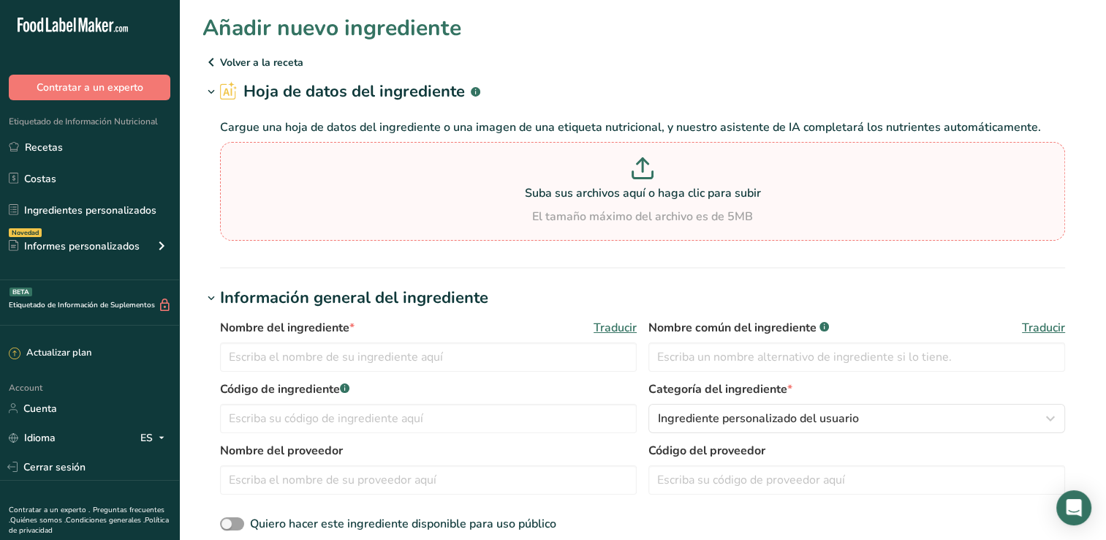
click at [631, 185] on p "Suba sus archivos aquí o haga clic para subir" at bounding box center [643, 193] width 838 height 18
click at [631, 185] on input "Suba sus archivos aquí o haga clic para subir El tamaño máximo del archivo es d…" at bounding box center [642, 191] width 845 height 99
type input "C:\fakepath\cebolla polvo.png"
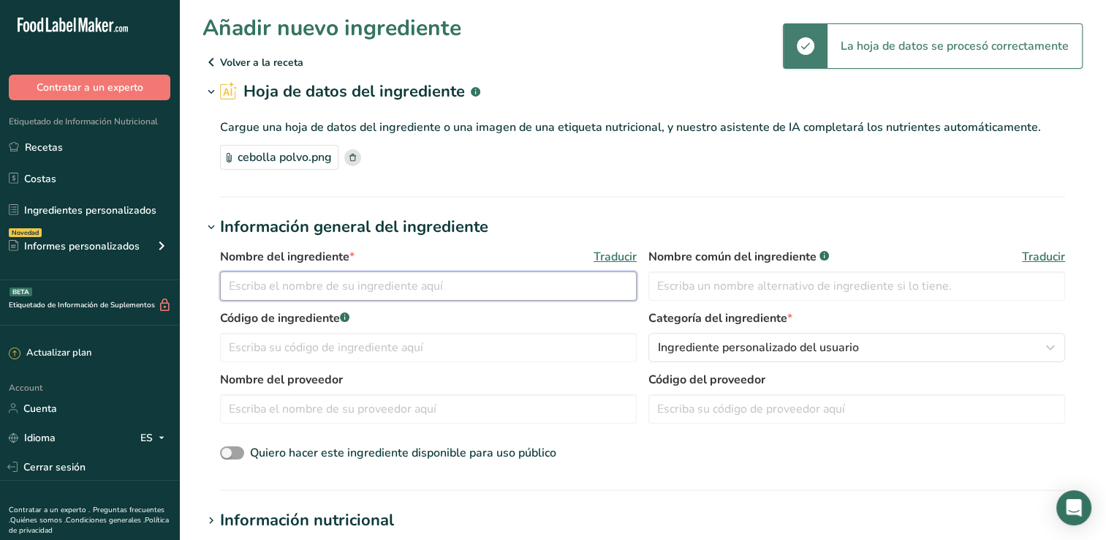
click at [304, 278] on input "text" at bounding box center [428, 285] width 417 height 29
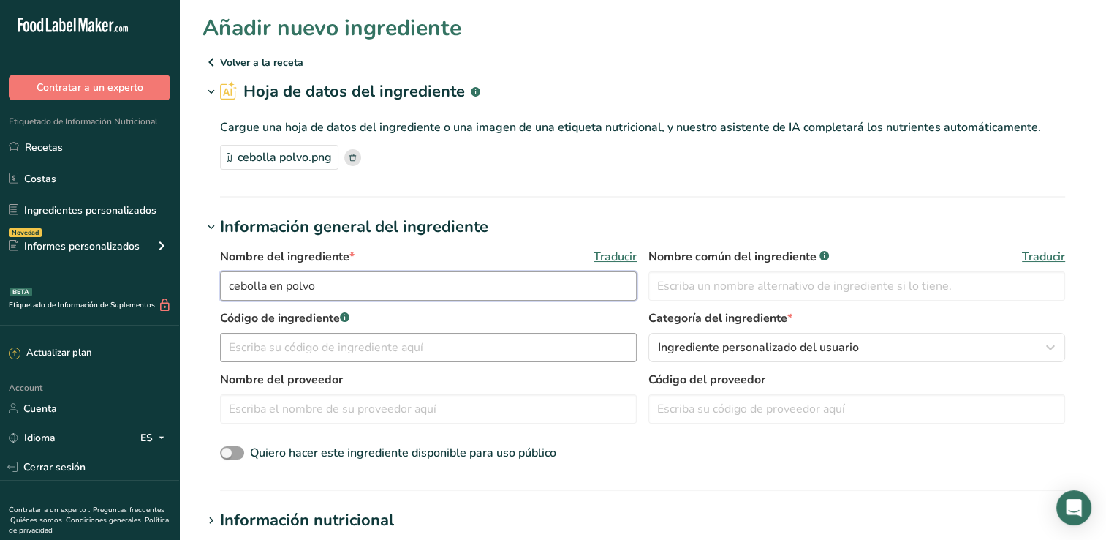
type input "cebolla en polvo"
click at [333, 351] on input "text" at bounding box center [428, 347] width 417 height 29
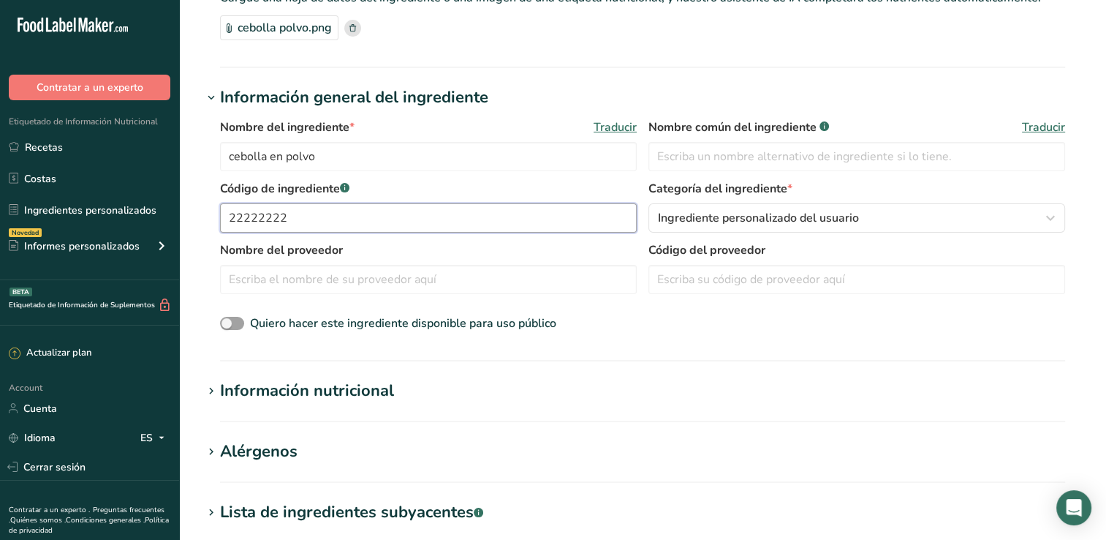
scroll to position [219, 0]
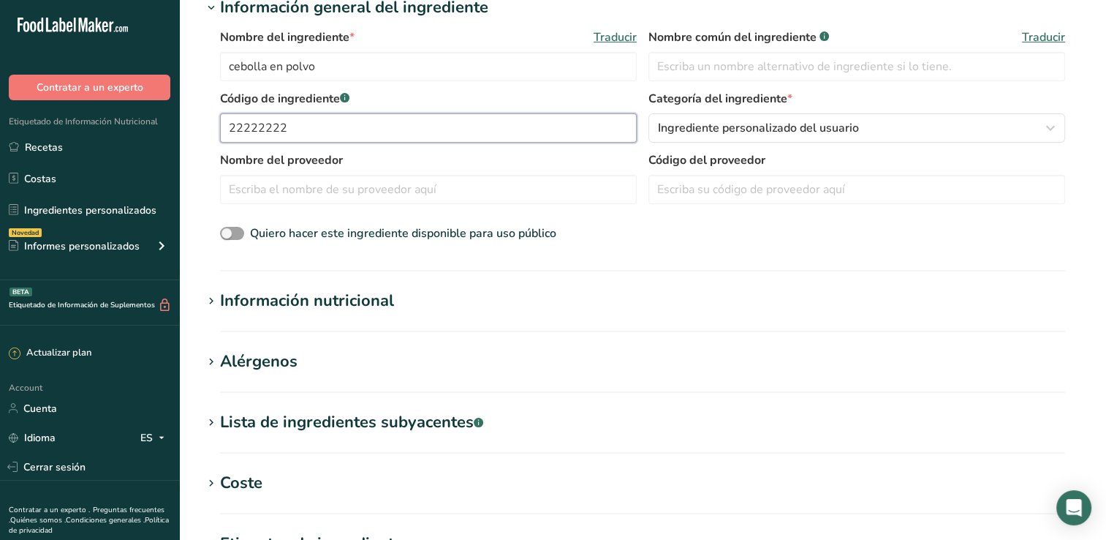
type input "22222222"
click at [337, 312] on div "Información nutricional" at bounding box center [307, 301] width 174 height 24
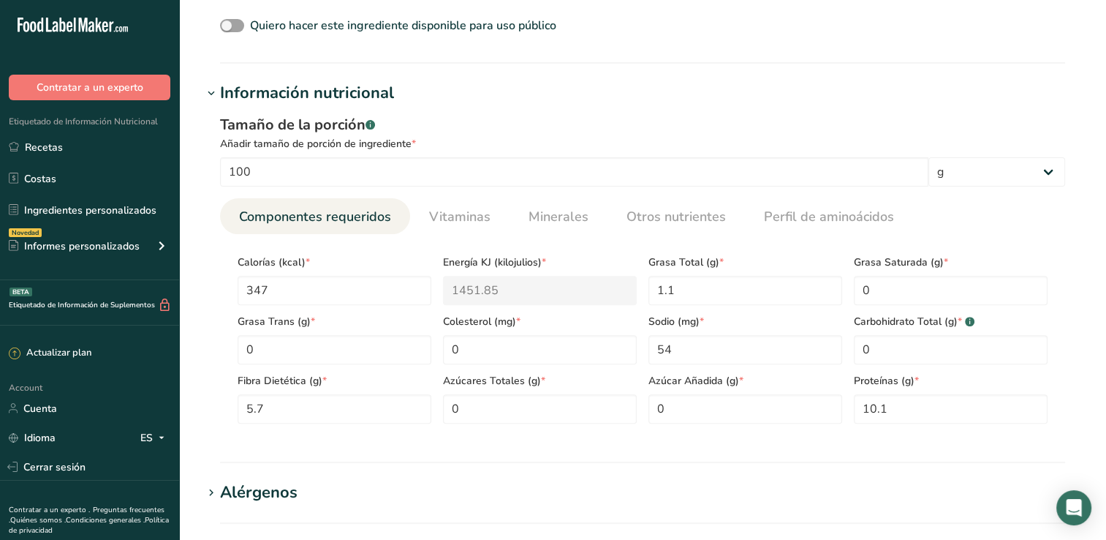
scroll to position [439, 0]
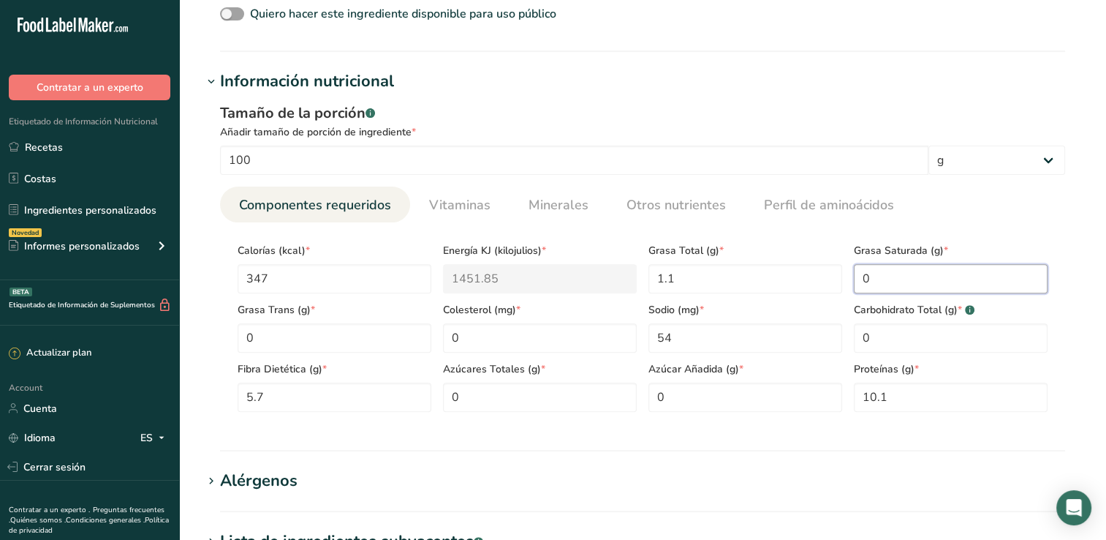
click at [894, 285] on Fat "0" at bounding box center [951, 278] width 194 height 29
type Fat "0.20"
click at [892, 336] on Carbohydrates "0" at bounding box center [951, 337] width 194 height 29
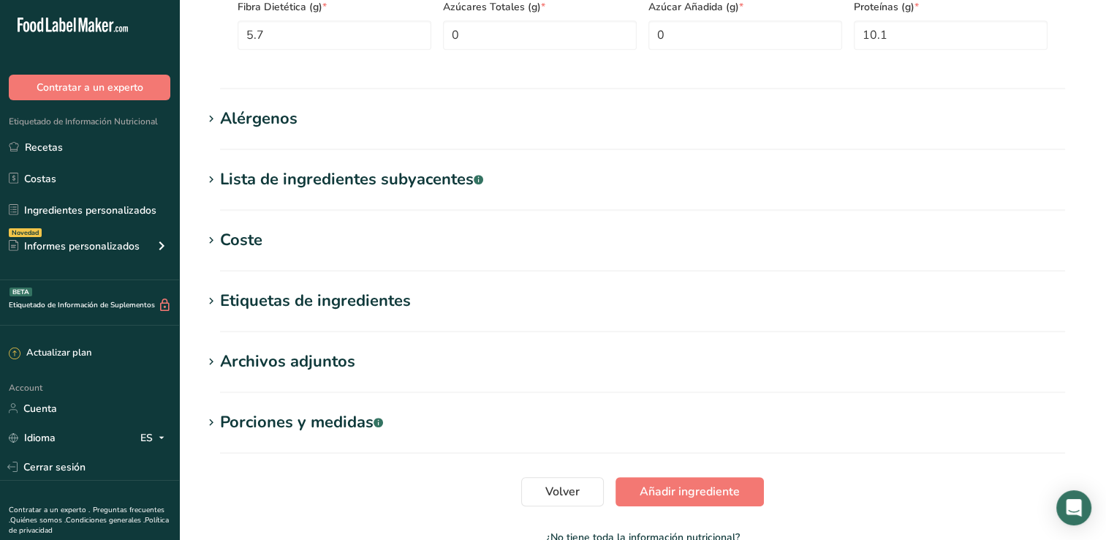
scroll to position [878, 0]
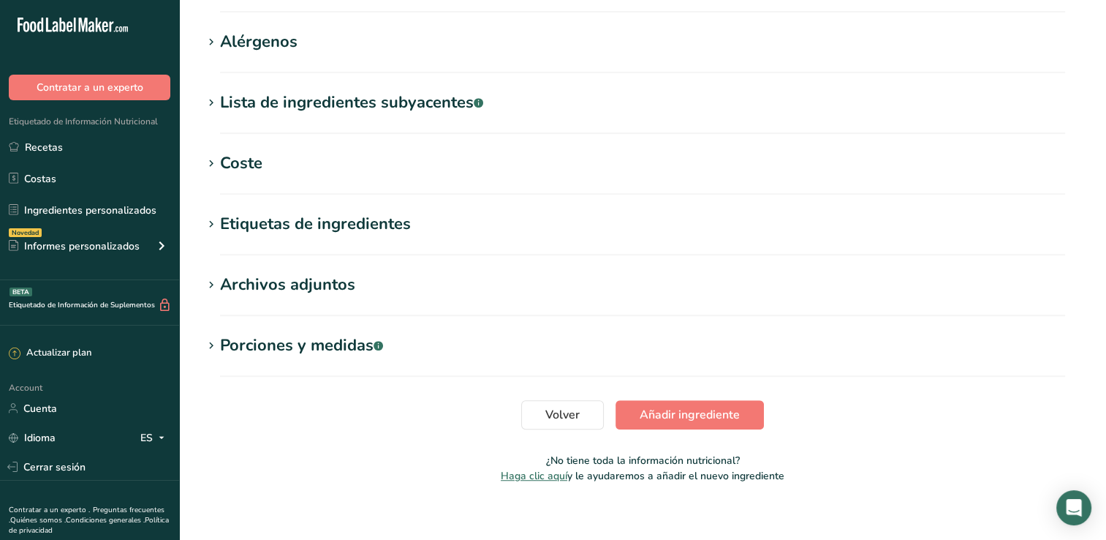
type Carbohydrates "80.70"
click at [681, 407] on span "Añadir ingrediente" at bounding box center [690, 415] width 100 height 18
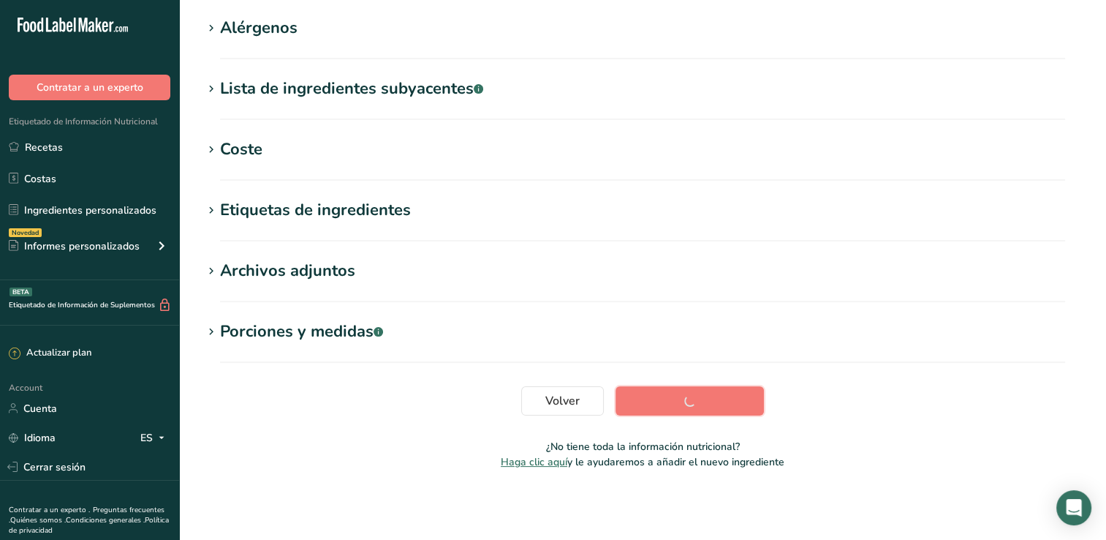
scroll to position [231, 0]
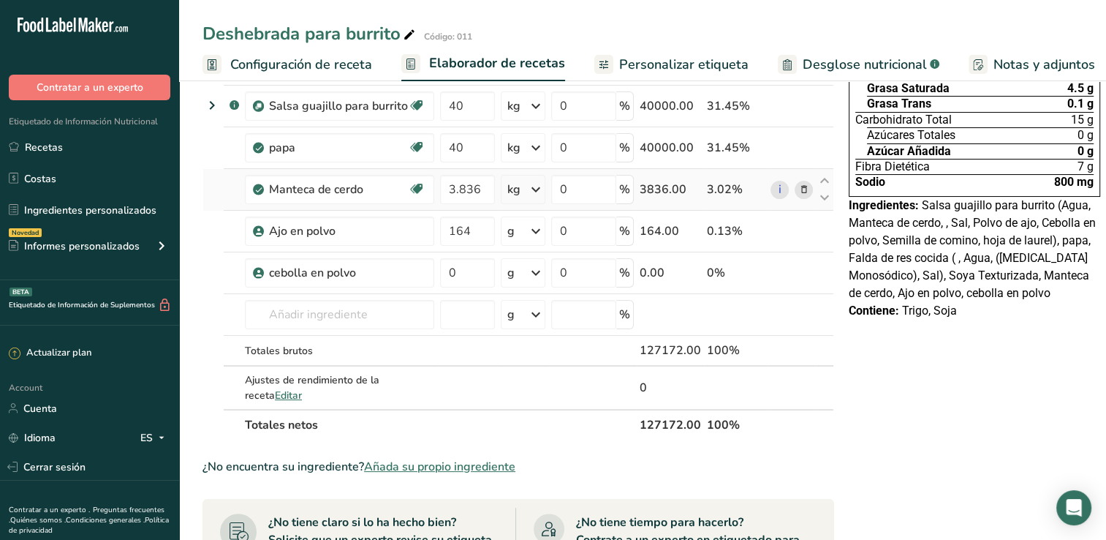
scroll to position [219, 0]
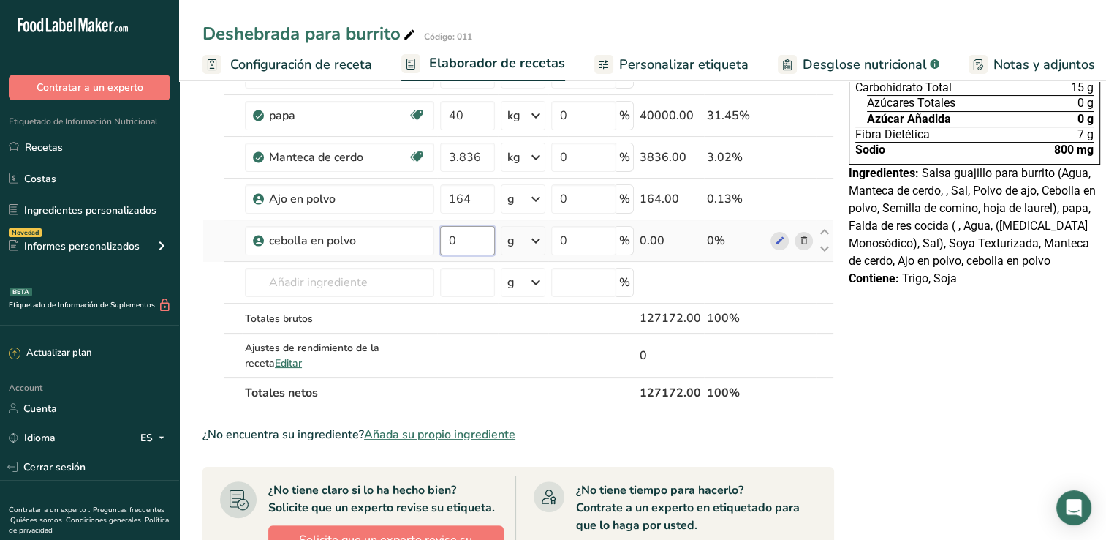
click at [480, 238] on input "0" at bounding box center [467, 240] width 55 height 29
type input "164"
click at [307, 268] on div "Ingrediente * Cantidad * Unidad * Desperdicio * .a-a{fill:#347362;}.b-a{fill:#f…" at bounding box center [519, 174] width 632 height 470
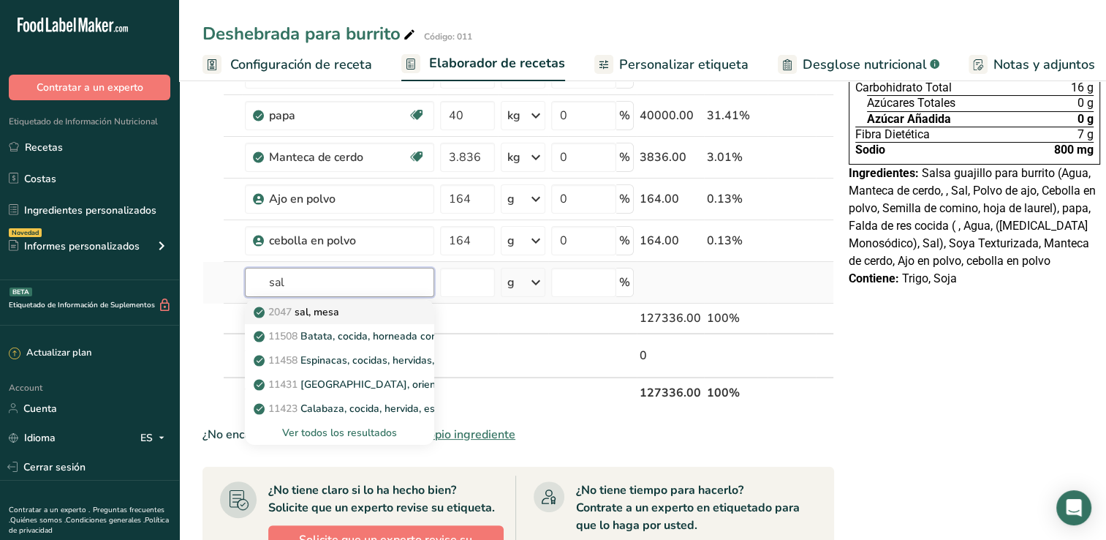
type input "sal"
click at [325, 309] on p "2047 sal, mesa" at bounding box center [298, 311] width 83 height 15
type input "Salt, table"
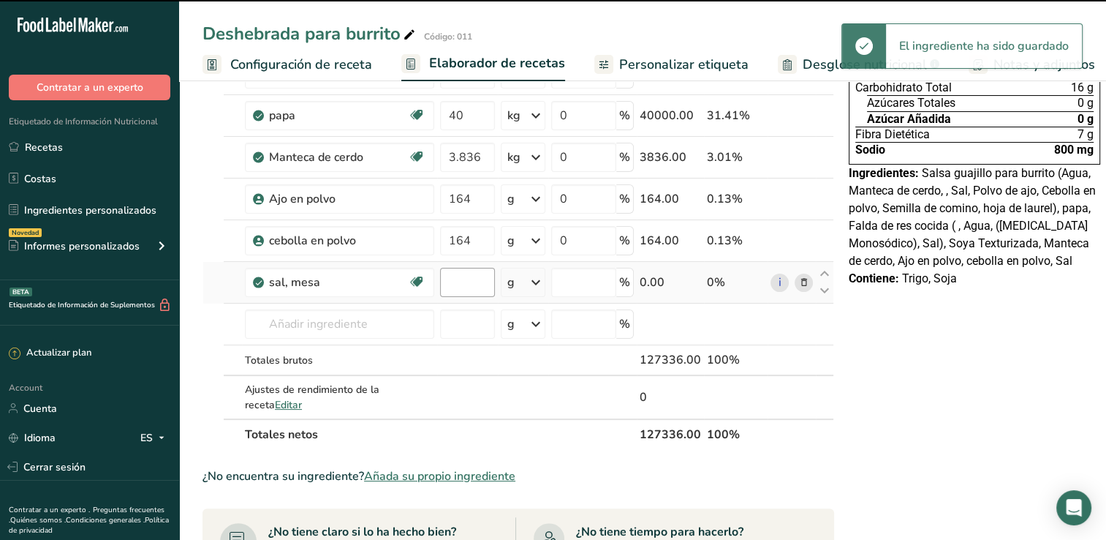
type input "0"
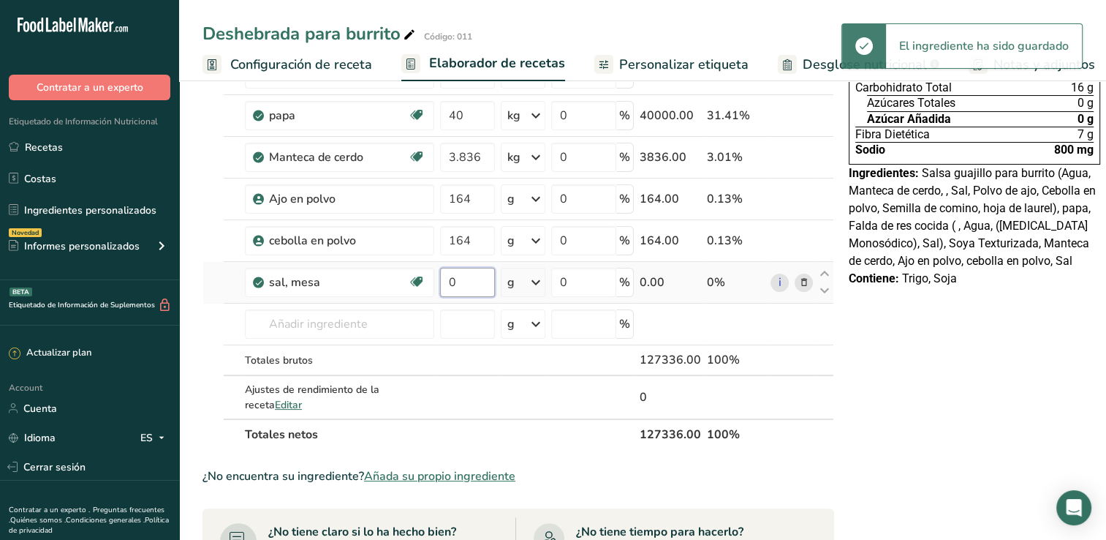
click at [458, 282] on input "0" at bounding box center [467, 282] width 55 height 29
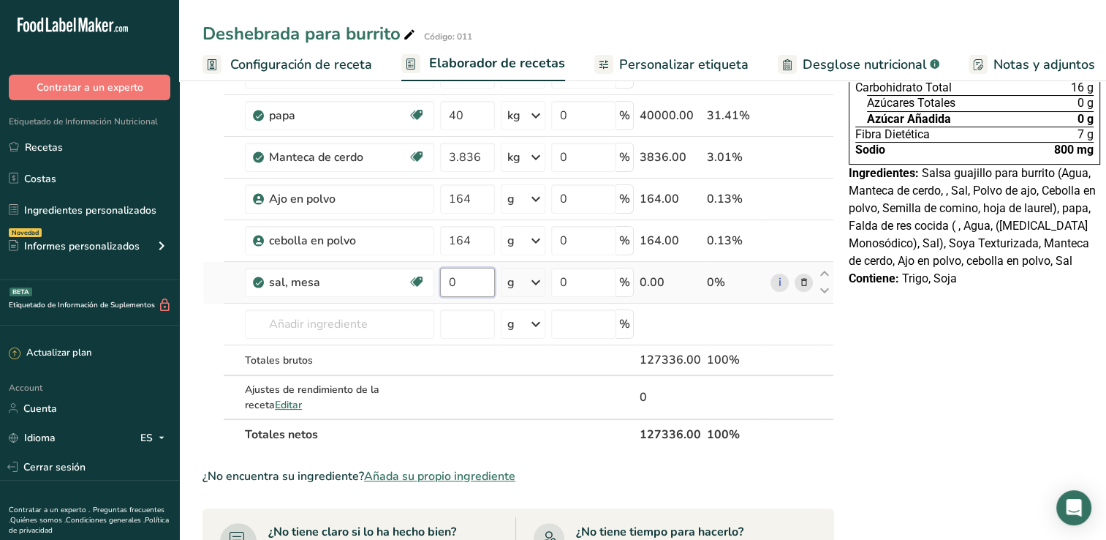
type input "3"
type input "628"
click at [377, 320] on div "Ingrediente * Cantidad * Unidad * Desperdicio * .a-a{fill:#347362;}.b-a{fill:#f…" at bounding box center [519, 194] width 632 height 511
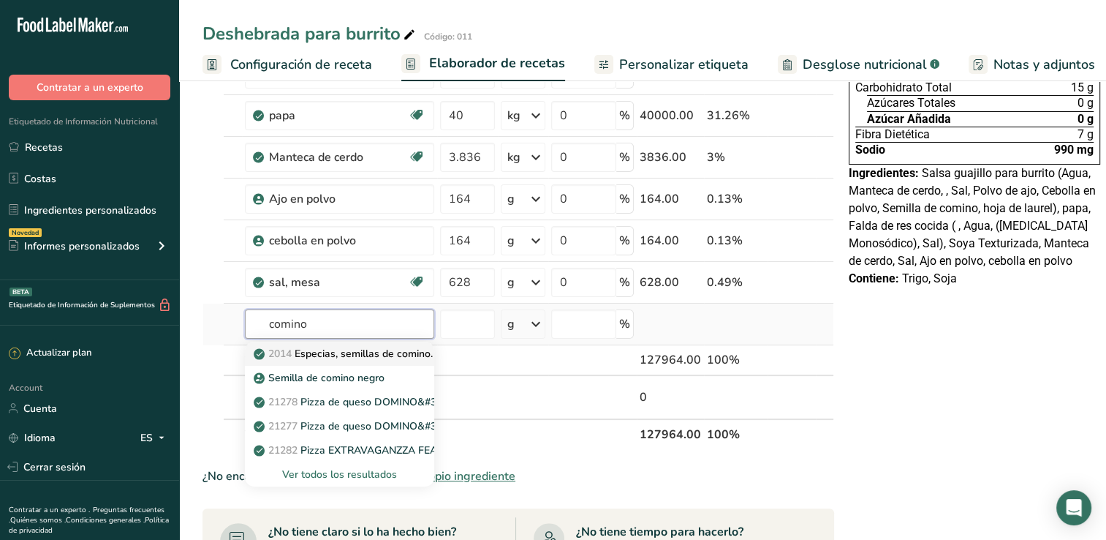
type input "comino"
click at [333, 350] on p "2014 Especias, semillas de comino." at bounding box center [345, 353] width 176 height 15
type input "Spices, cumin seed"
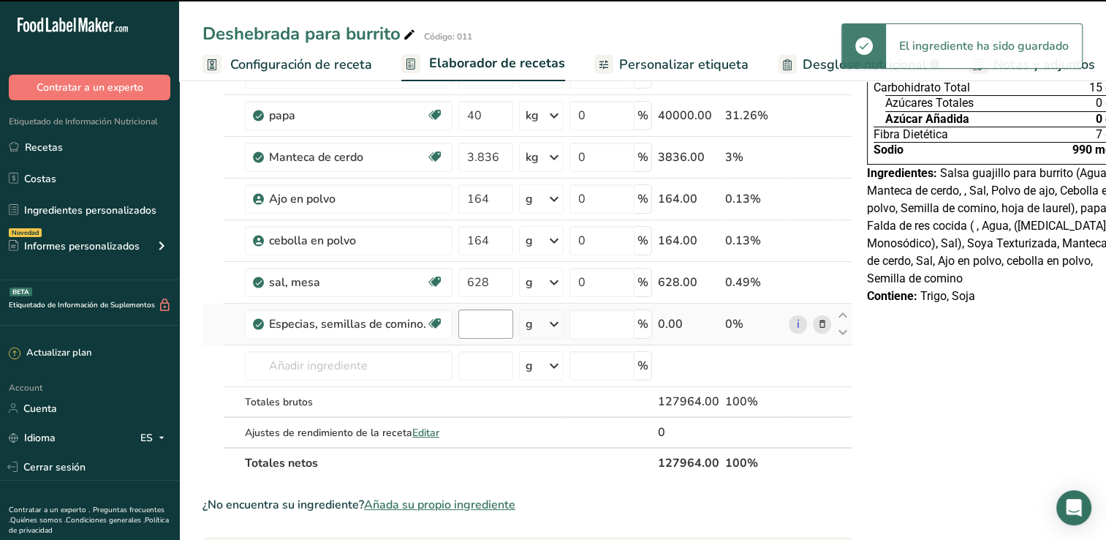
type input "0"
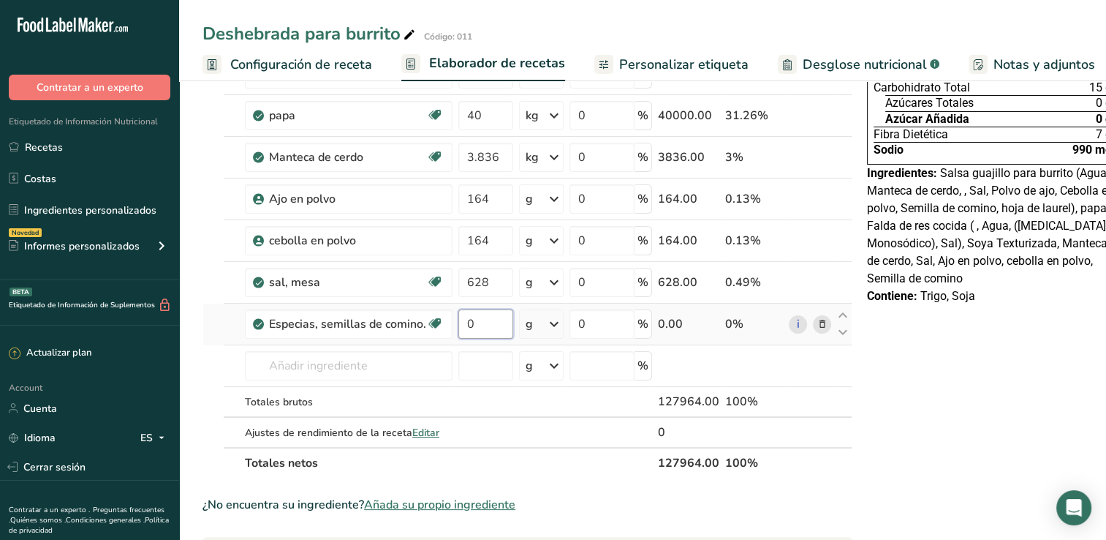
click at [475, 322] on input "0" at bounding box center [486, 323] width 55 height 29
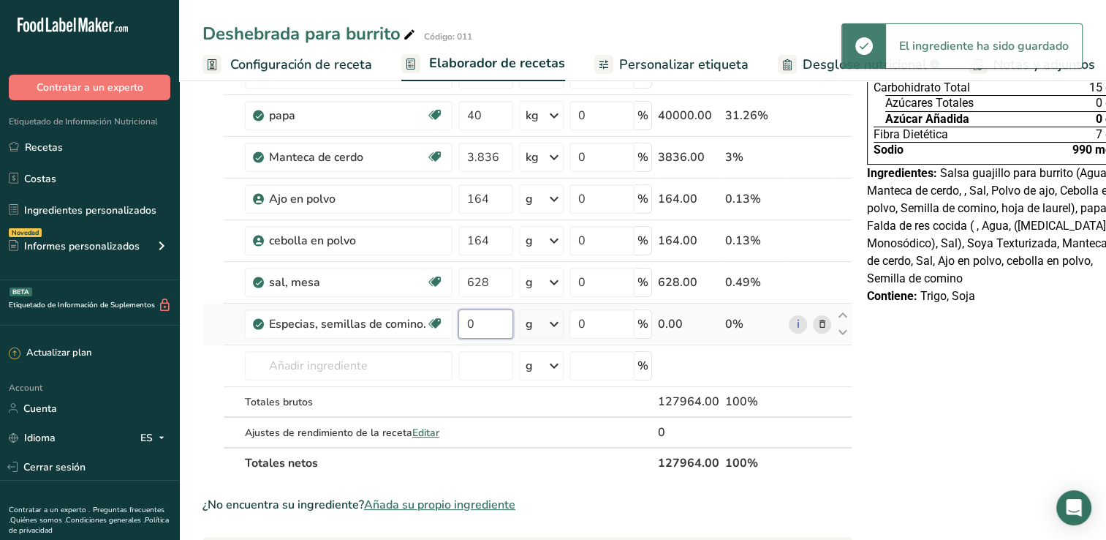
click at [476, 320] on input "0" at bounding box center [486, 323] width 55 height 29
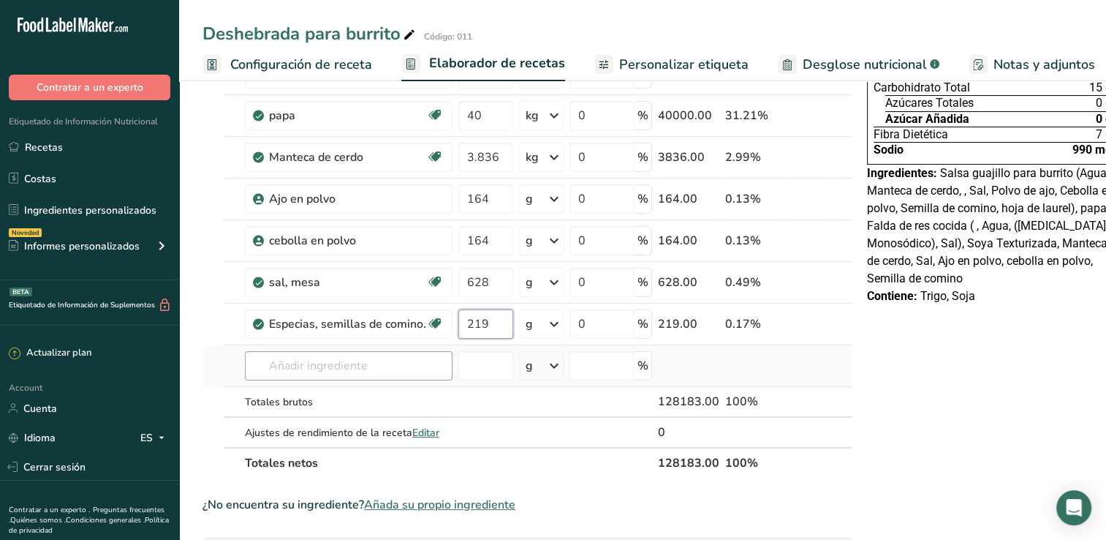
type input "219"
click at [323, 363] on div "Ingrediente * Cantidad * Unidad * Desperdicio * .a-a{fill:#347362;}.b-a{fill:#f…" at bounding box center [528, 209] width 650 height 540
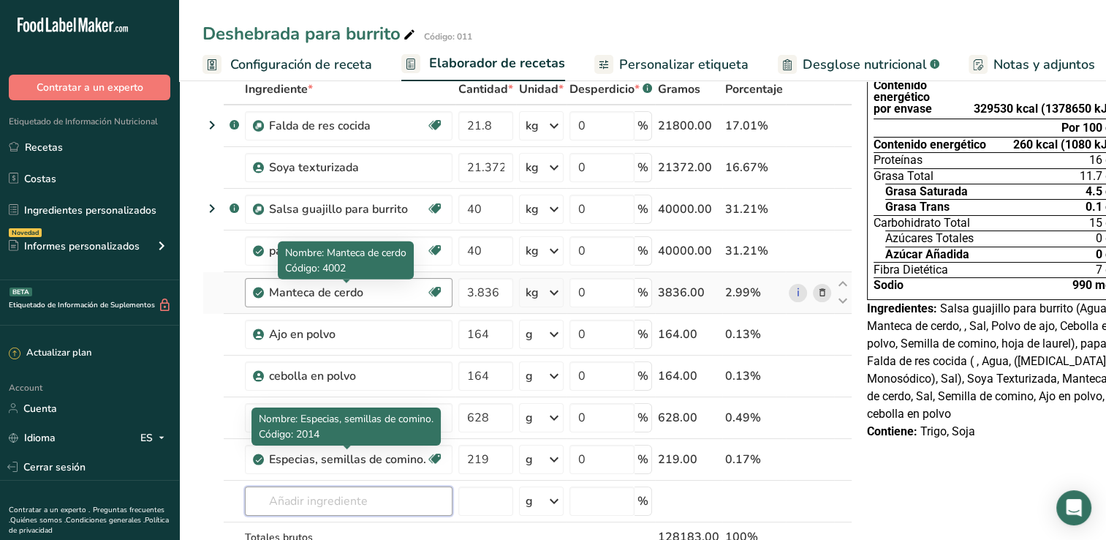
scroll to position [73, 0]
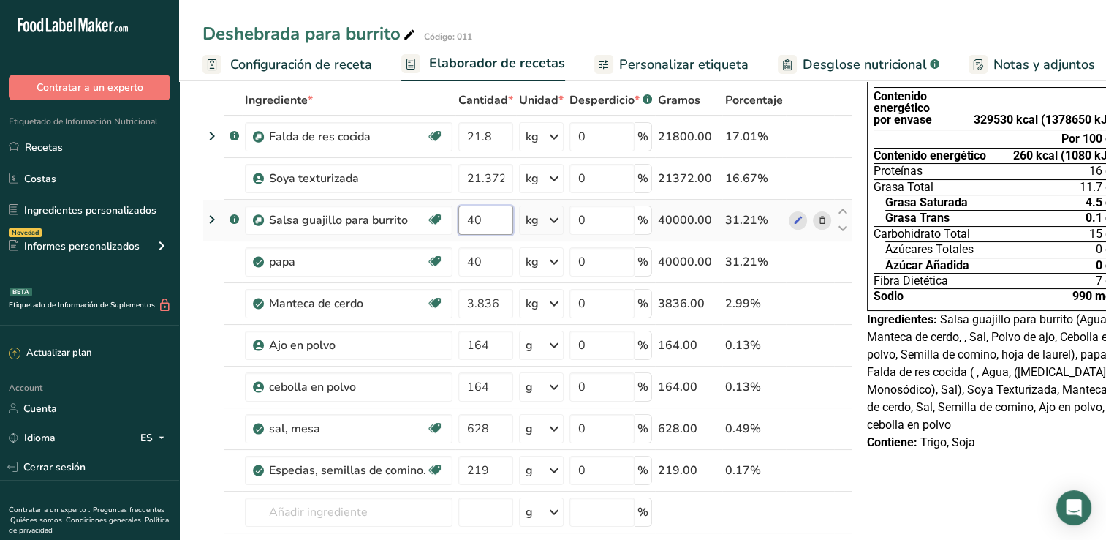
click at [494, 220] on input "40" at bounding box center [486, 219] width 55 height 29
type input "41"
click at [489, 261] on div "Ingrediente * Cantidad * Unidad * Desperdicio * .a-a{fill:#347362;}.b-a{fill:#f…" at bounding box center [528, 355] width 650 height 540
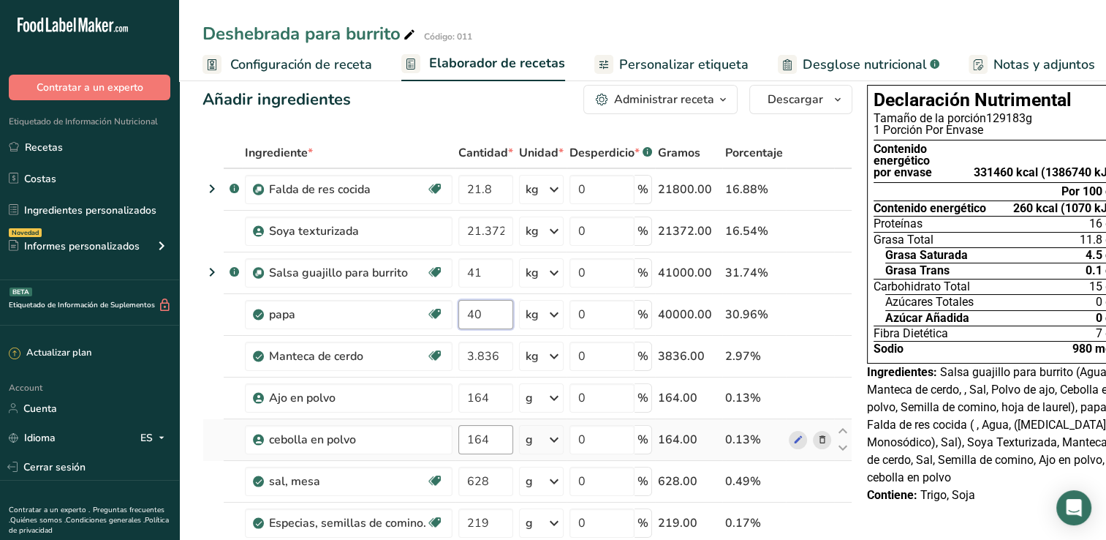
scroll to position [0, 0]
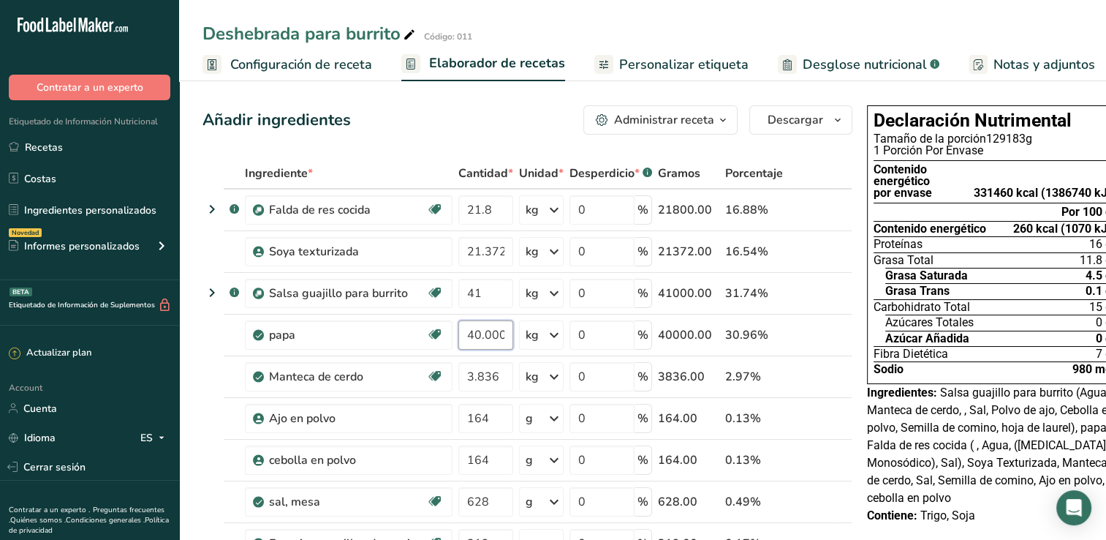
type input "40.000001"
drag, startPoint x: 328, startPoint y: 64, endPoint x: 350, endPoint y: 71, distance: 23.1
click at [328, 64] on span "Configuración de receta" at bounding box center [301, 65] width 142 height 20
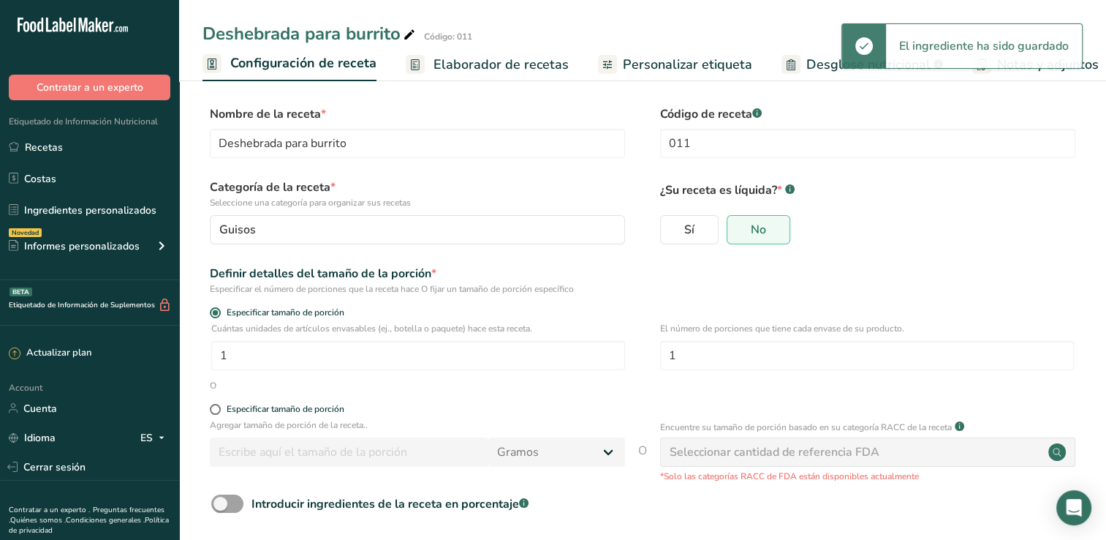
scroll to position [0, 5]
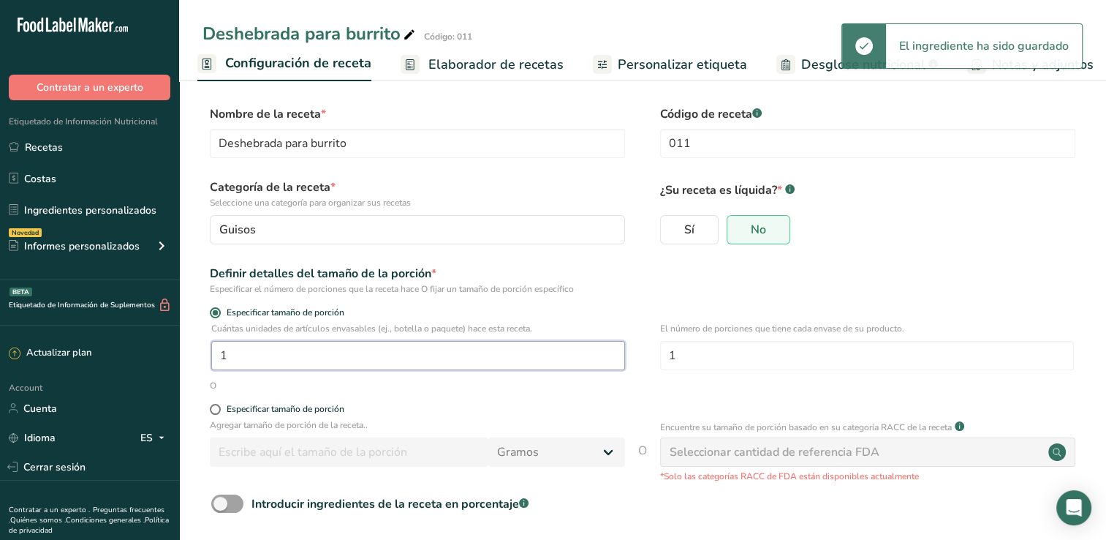
click at [328, 352] on input "1" at bounding box center [418, 355] width 414 height 29
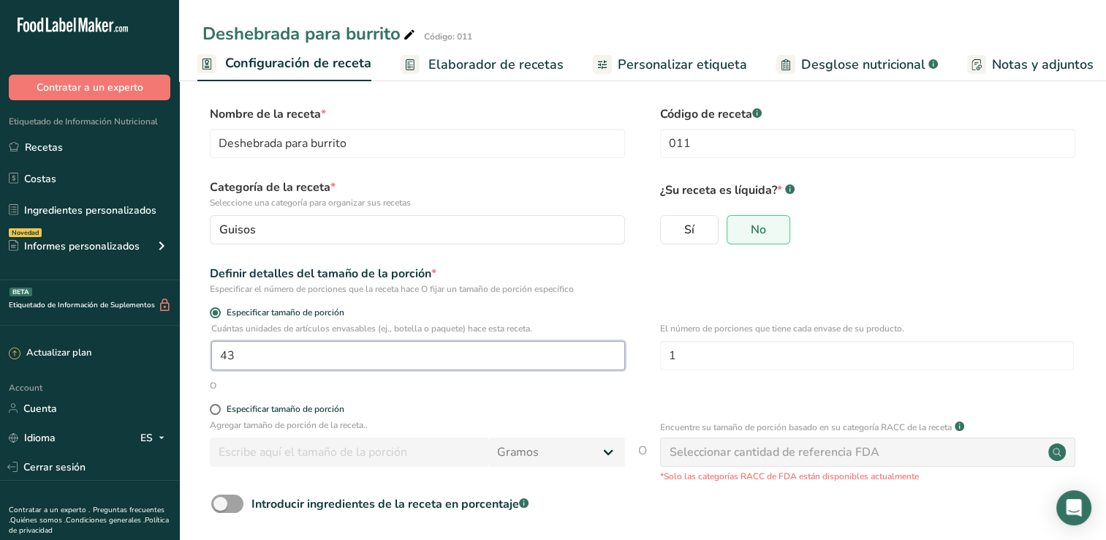
scroll to position [67, 0]
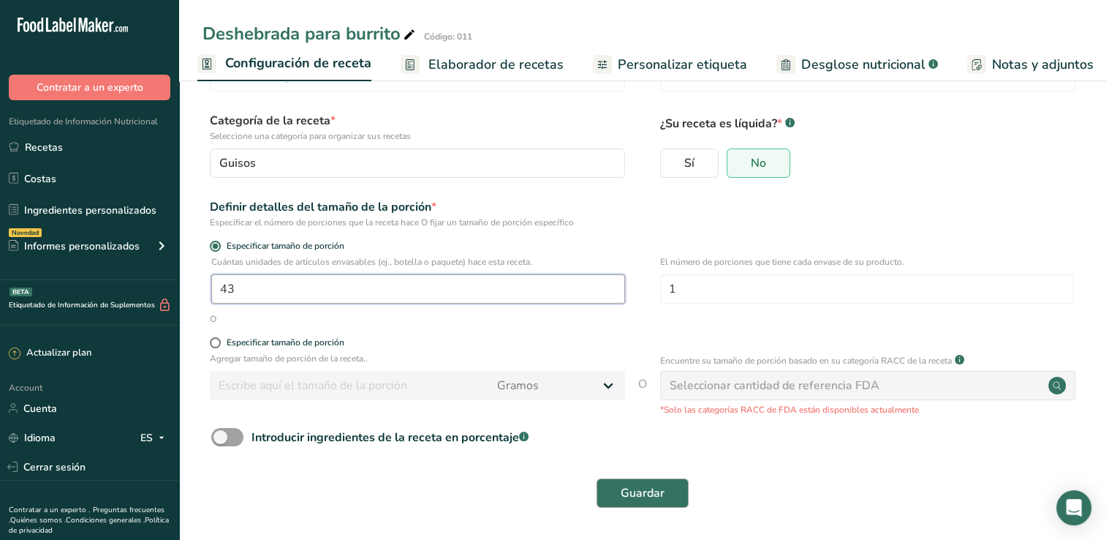
type input "43"
click at [660, 494] on span "Guardar" at bounding box center [643, 493] width 44 height 18
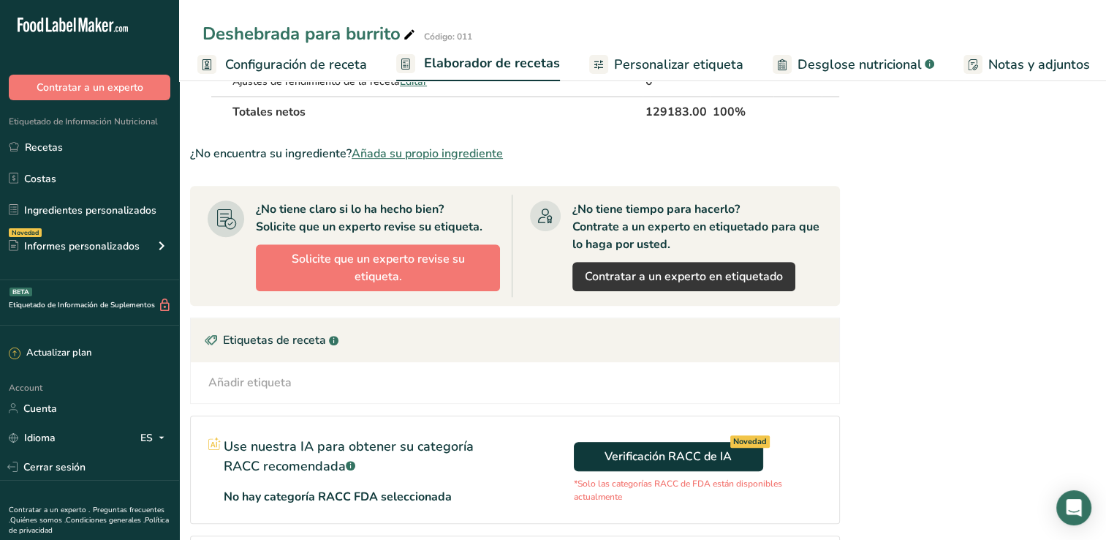
scroll to position [361, 0]
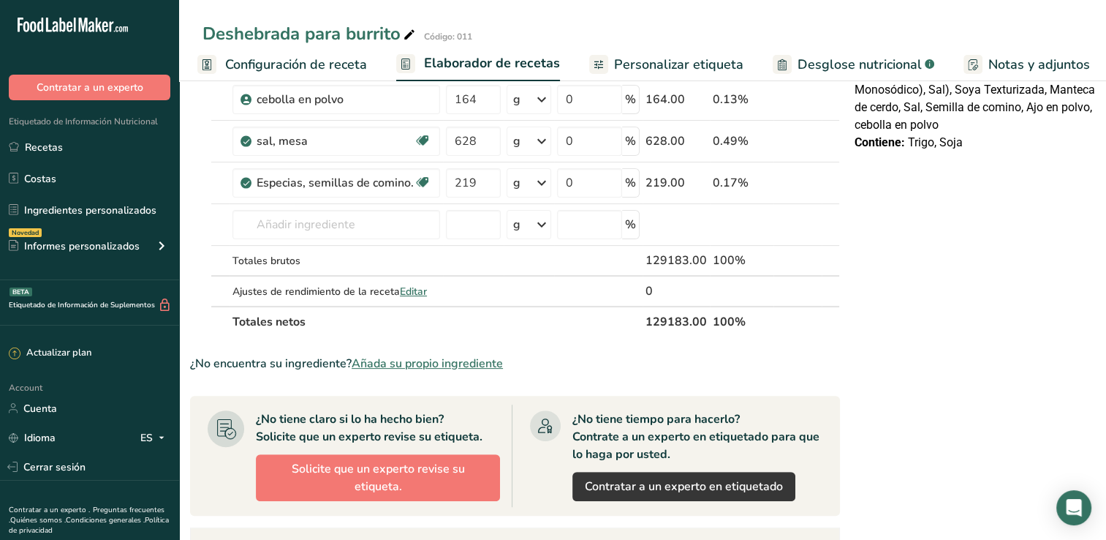
drag, startPoint x: 814, startPoint y: 68, endPoint x: 802, endPoint y: 72, distance: 13.2
click at [814, 68] on span "Desglose nutricional" at bounding box center [860, 65] width 124 height 20
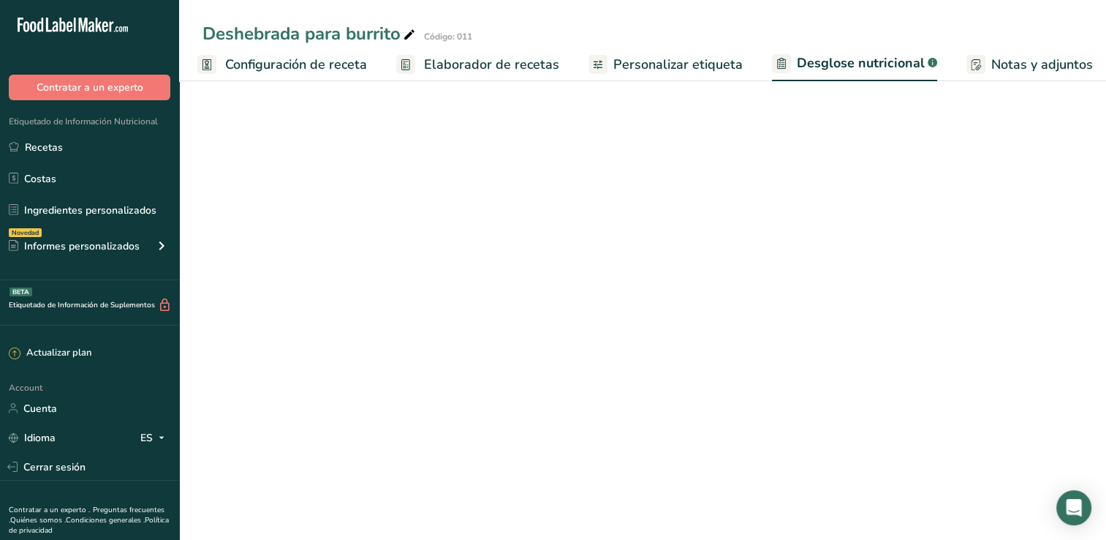
select select "Calories"
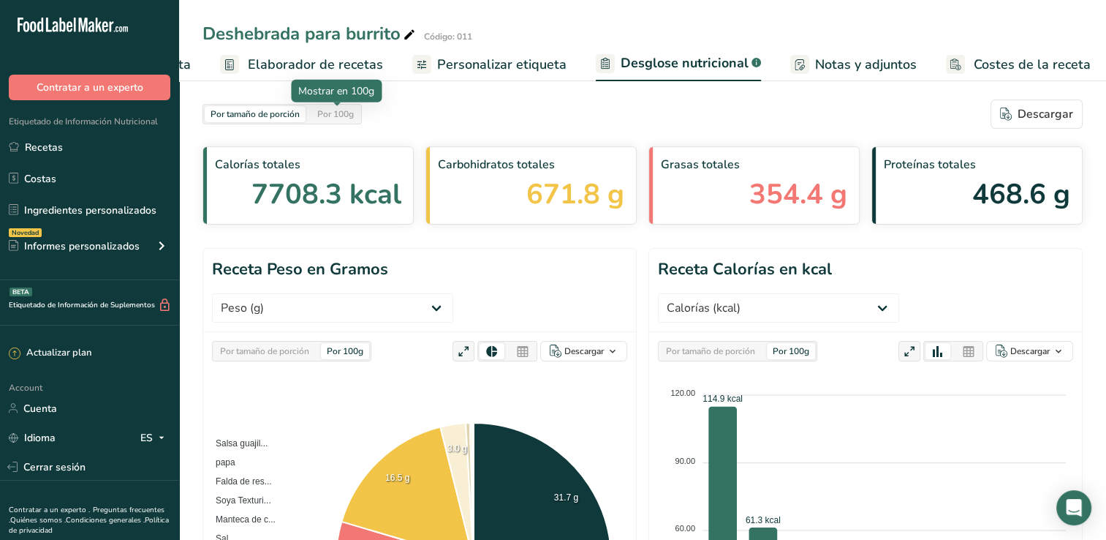
click at [344, 118] on div "Por 100g" at bounding box center [336, 114] width 48 height 16
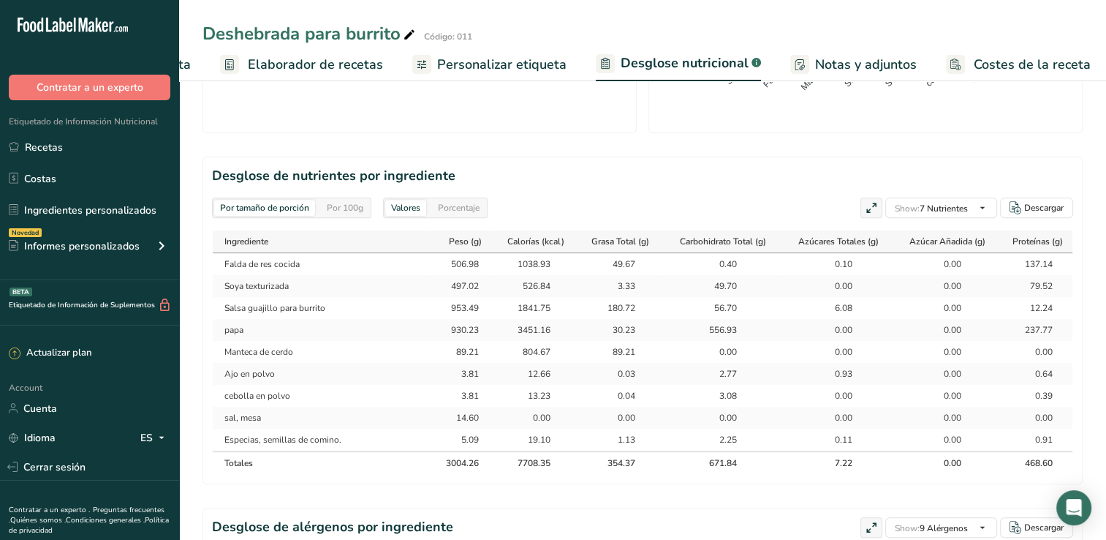
scroll to position [658, 0]
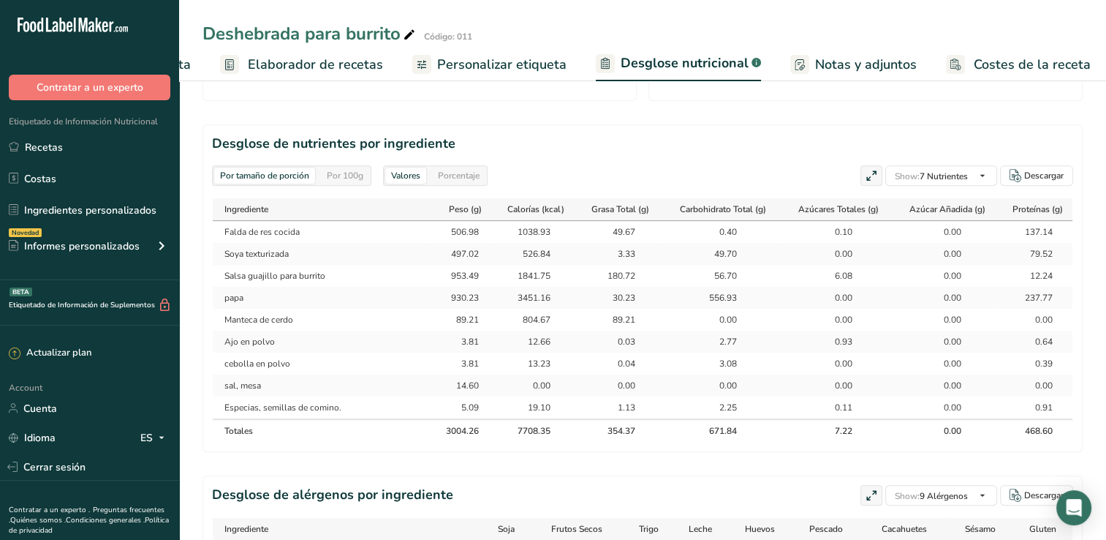
click at [477, 167] on div "Porcentaje" at bounding box center [458, 175] width 53 height 16
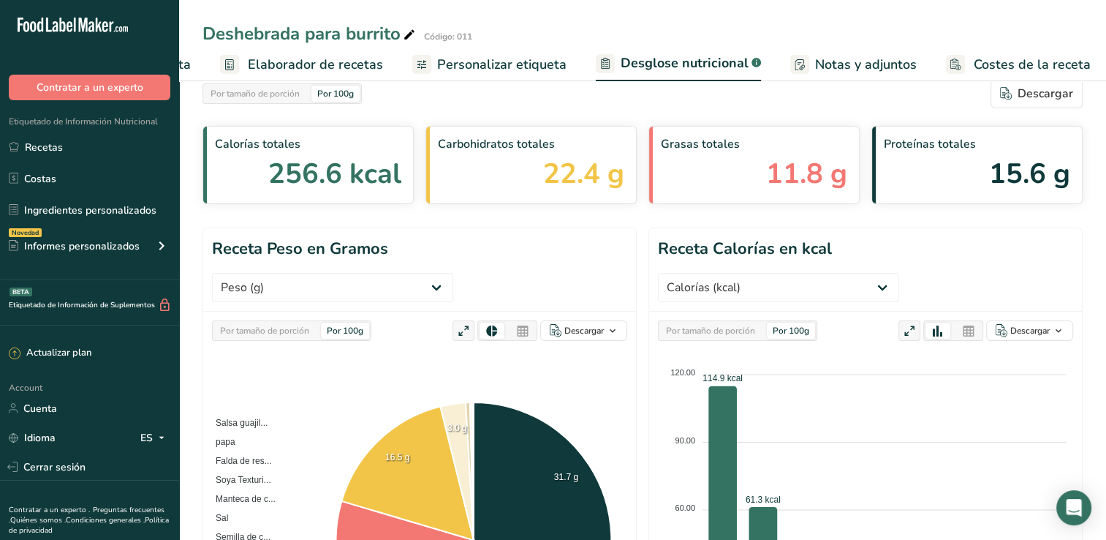
scroll to position [0, 0]
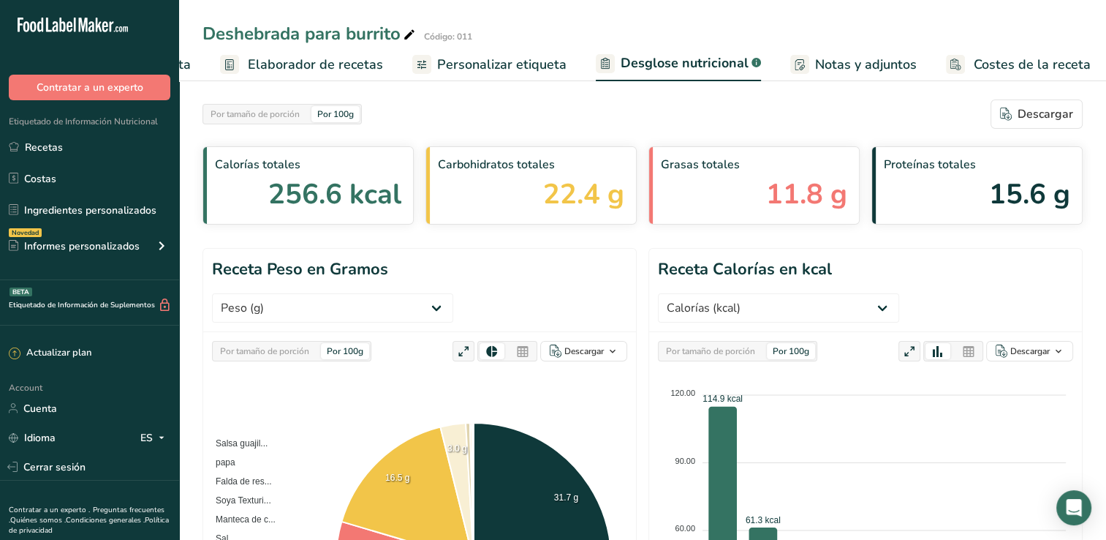
click at [505, 64] on span "Personalizar etiqueta" at bounding box center [501, 65] width 129 height 20
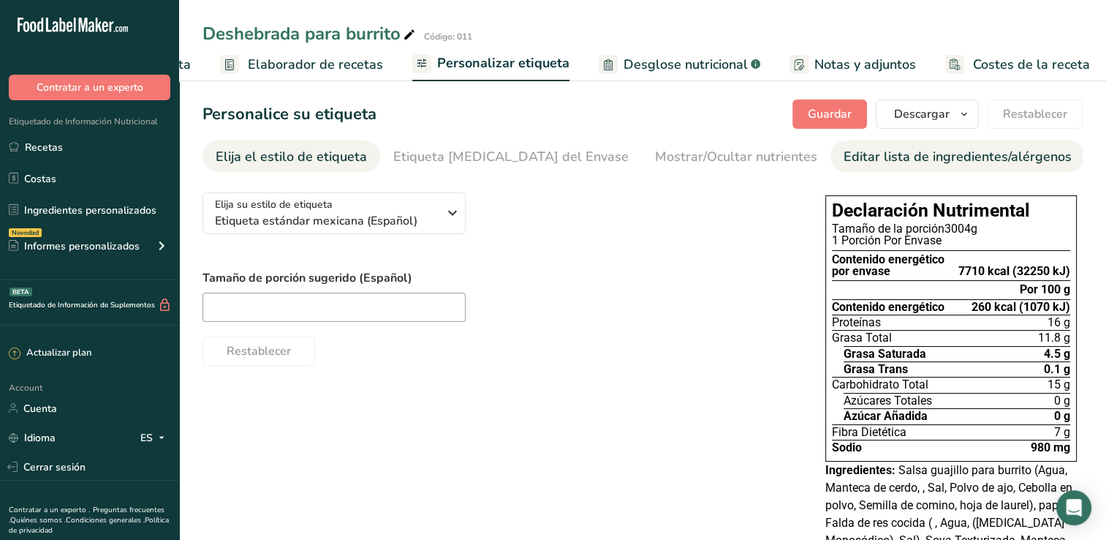
click at [844, 159] on div "Editar lista de ingredientes/alérgenos" at bounding box center [958, 157] width 228 height 20
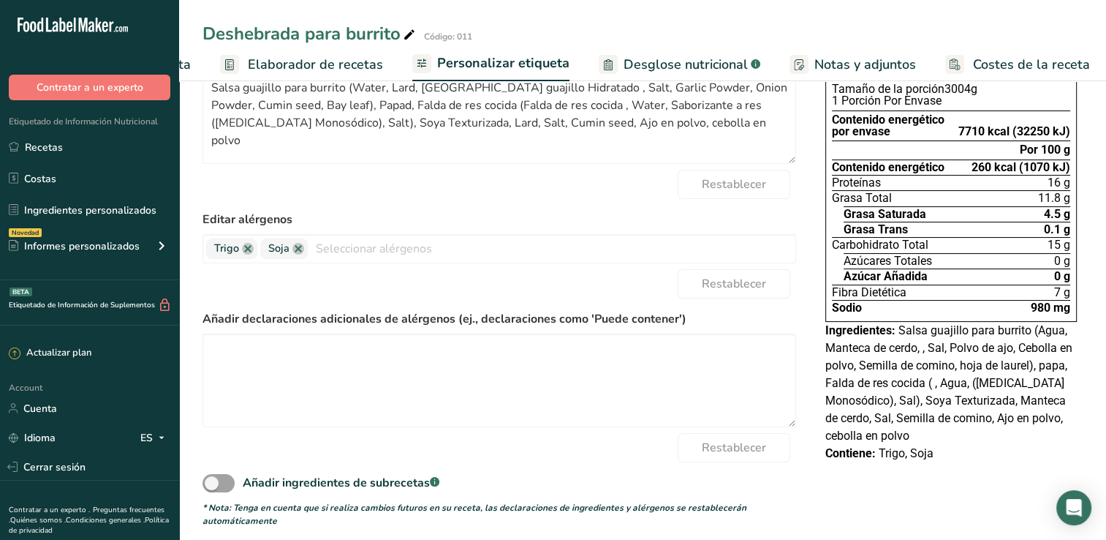
scroll to position [146, 0]
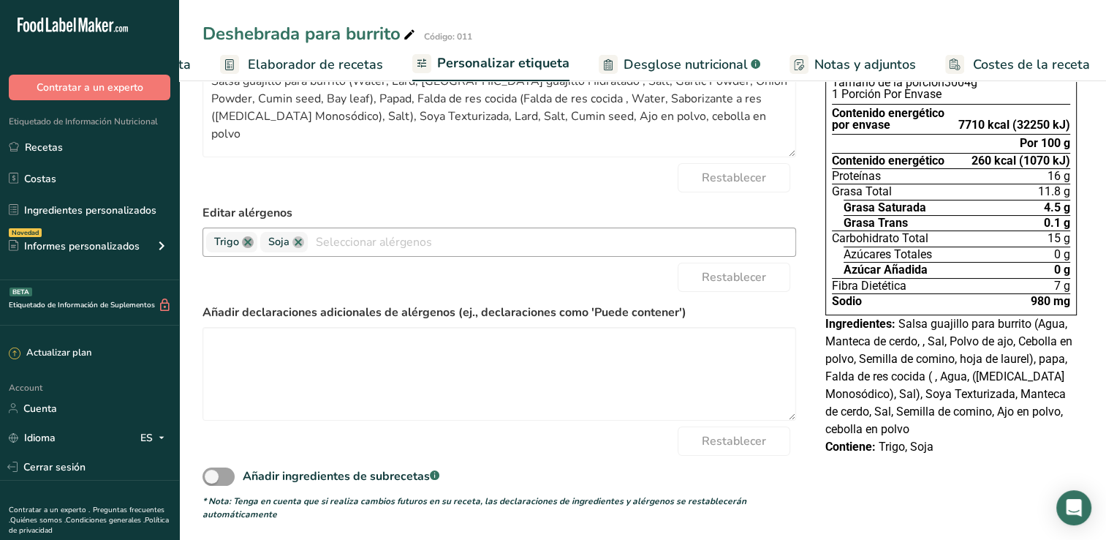
click at [248, 248] on link at bounding box center [248, 242] width 12 height 12
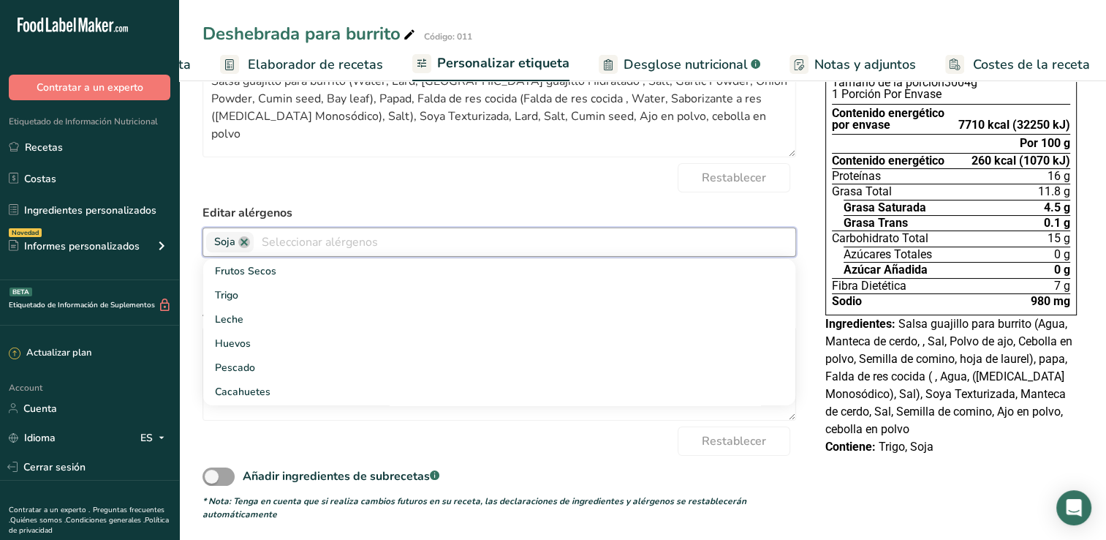
click at [360, 192] on div "Restablecer" at bounding box center [500, 177] width 594 height 29
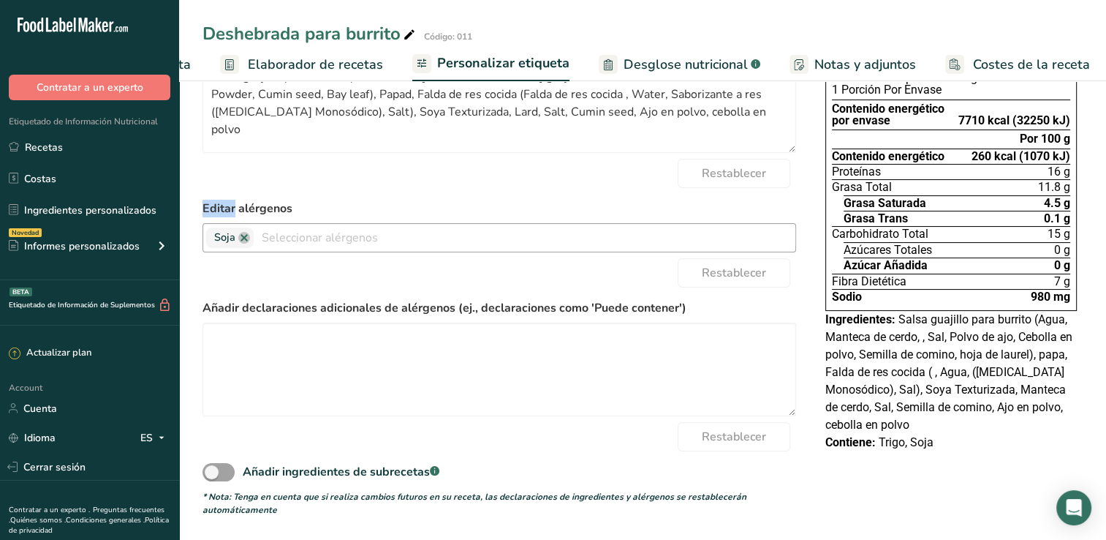
scroll to position [154, 0]
click at [455, 191] on form "Editar lista de ingredientes Salsa guajillo para burrito (Water, Lard, Chile gu…" at bounding box center [500, 276] width 594 height 480
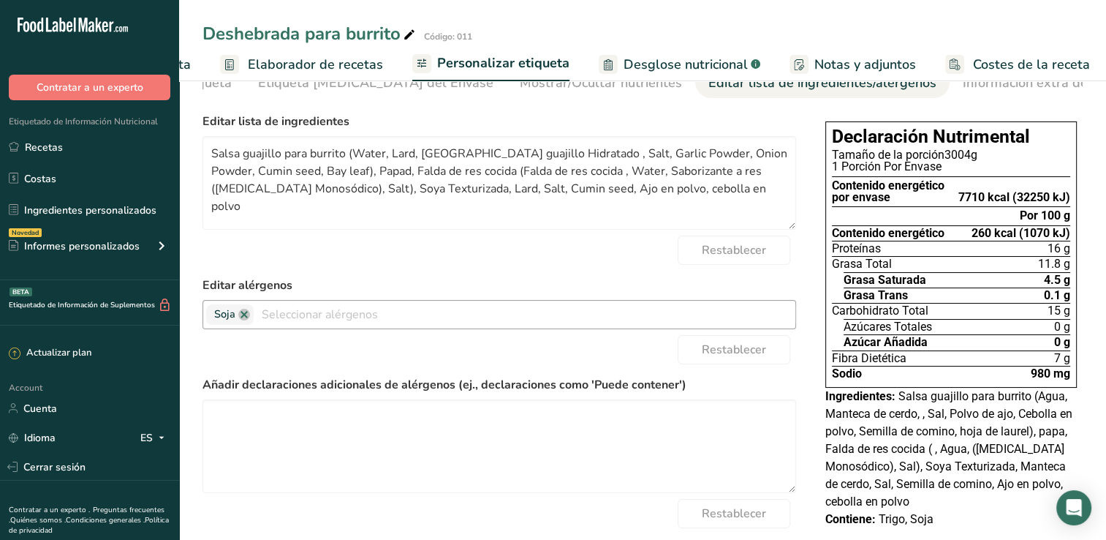
scroll to position [0, 0]
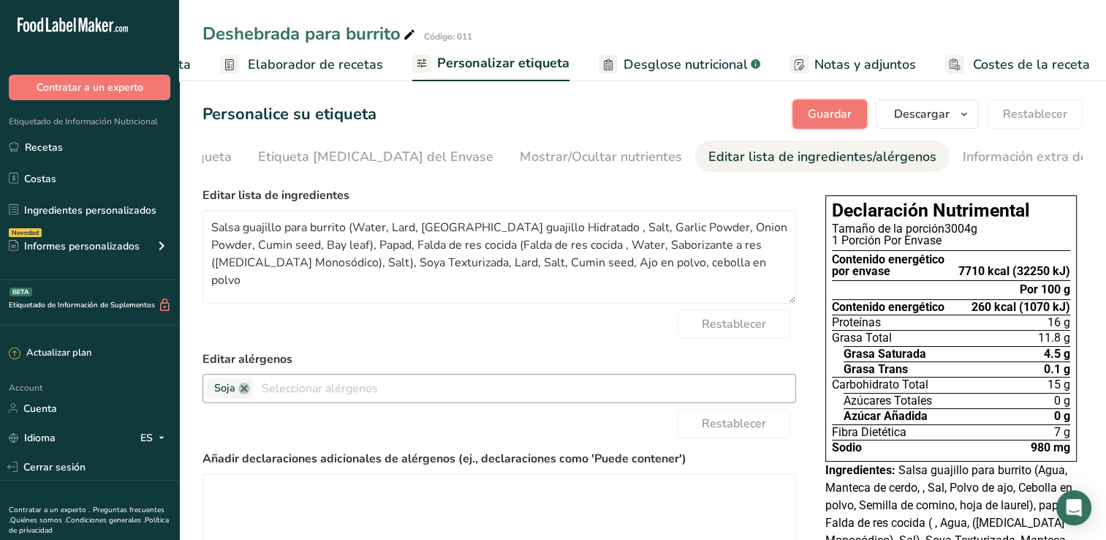
click at [850, 107] on span "Guardar" at bounding box center [830, 114] width 44 height 18
drag, startPoint x: 644, startPoint y: 59, endPoint x: 699, endPoint y: 117, distance: 80.2
click at [644, 60] on span "Desglose nutricional" at bounding box center [686, 65] width 124 height 20
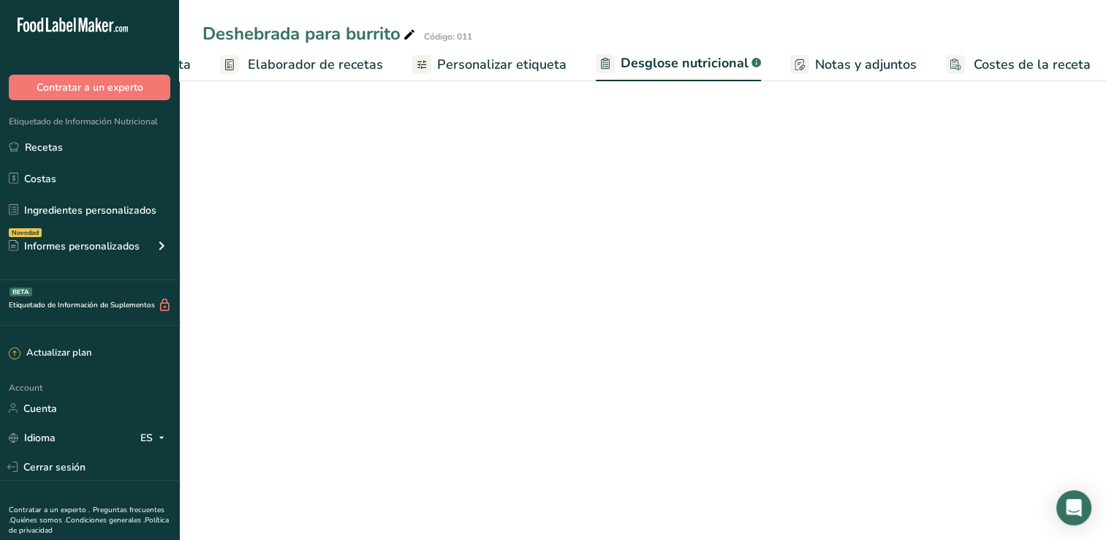
select select "Calories"
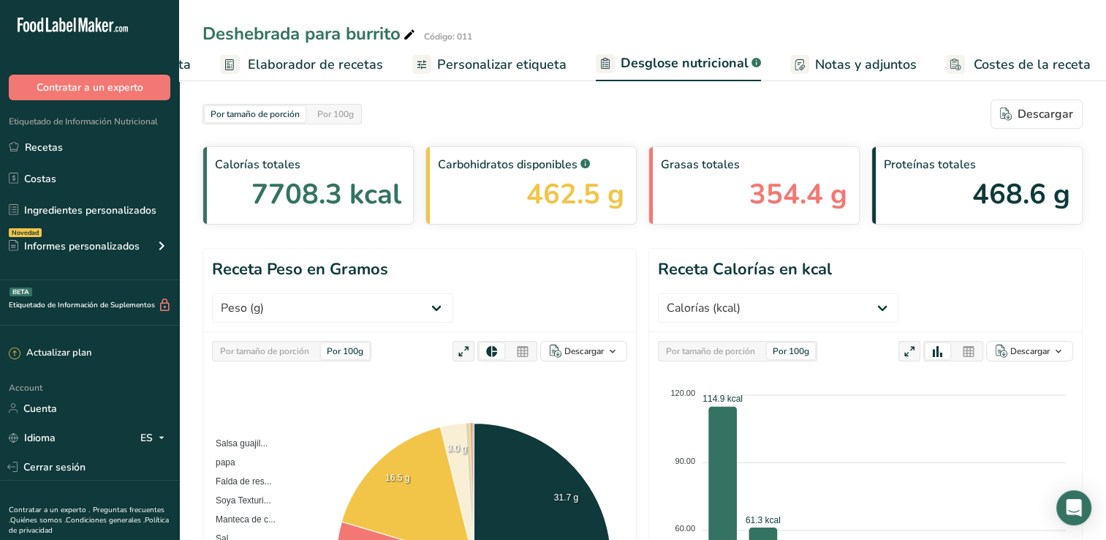
click at [322, 67] on span "Elaborador de recetas" at bounding box center [315, 65] width 135 height 20
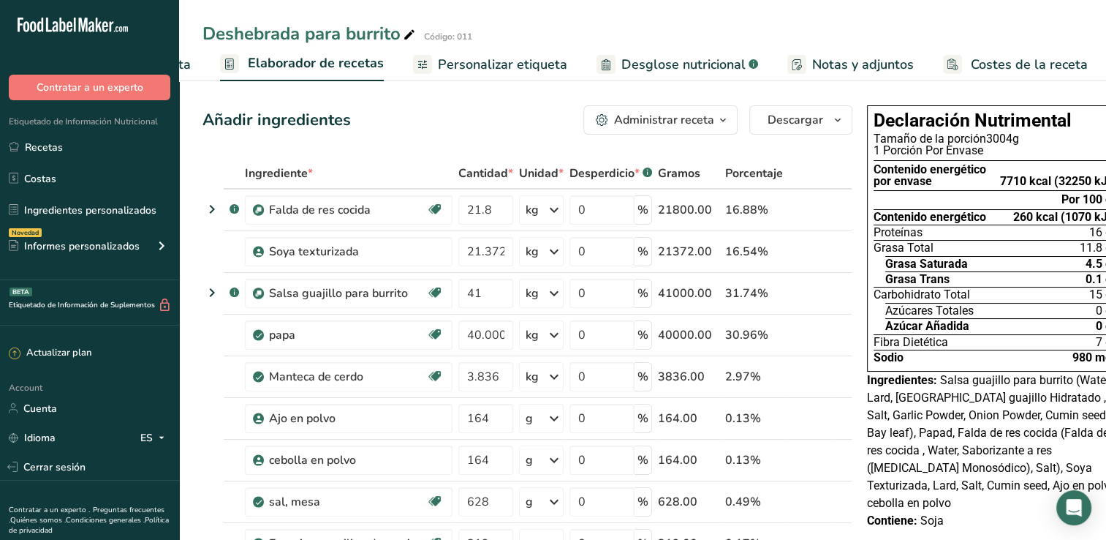
click at [717, 121] on icon "button" at bounding box center [723, 120] width 12 height 18
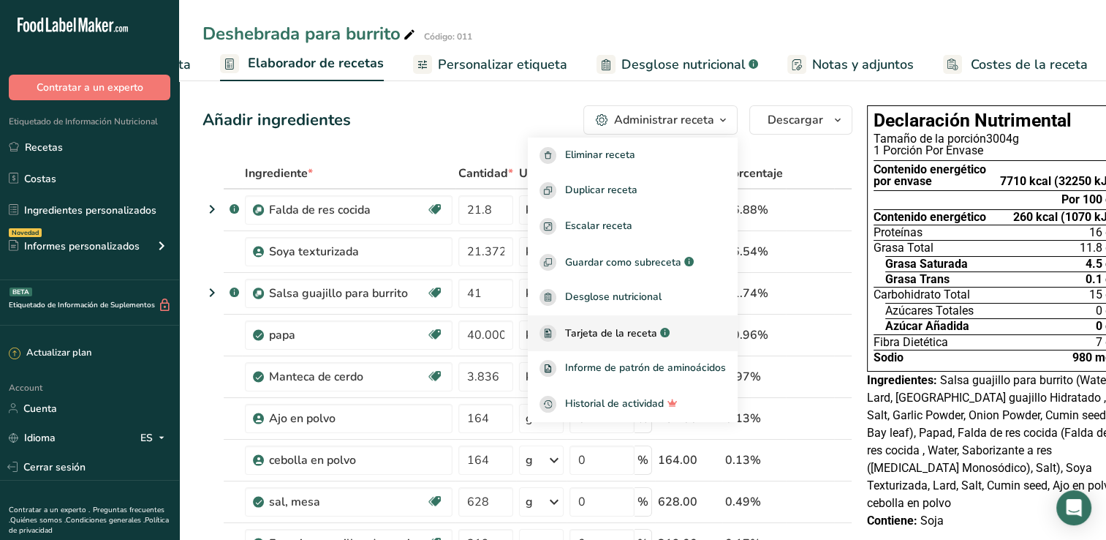
click at [635, 326] on span "Tarjeta de la receta" at bounding box center [611, 332] width 92 height 15
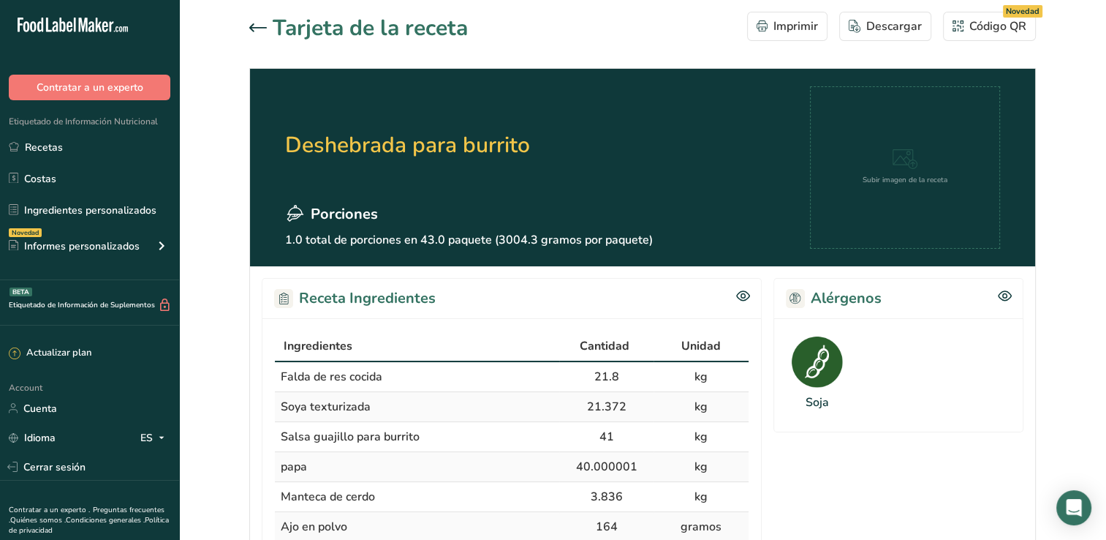
click at [249, 29] on icon at bounding box center [258, 27] width 18 height 9
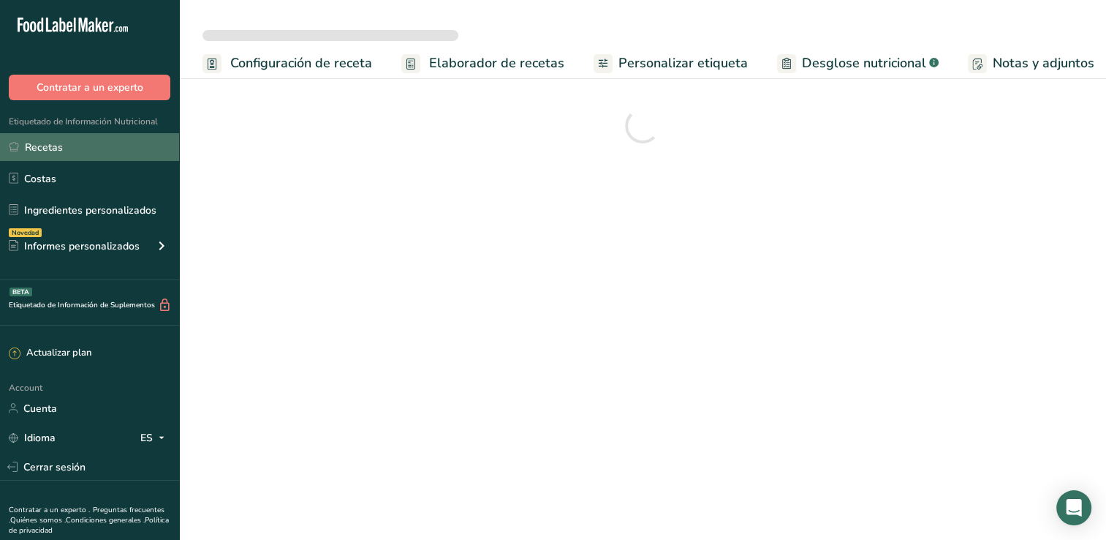
click at [63, 148] on link "Recetas" at bounding box center [89, 147] width 179 height 28
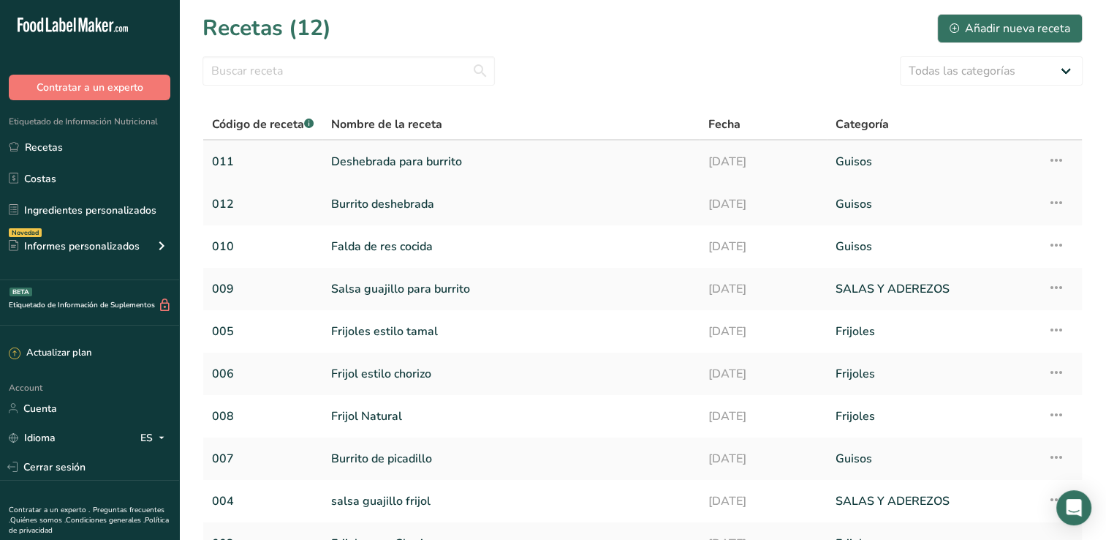
click at [412, 160] on link "Deshebrada para burrito" at bounding box center [511, 161] width 360 height 31
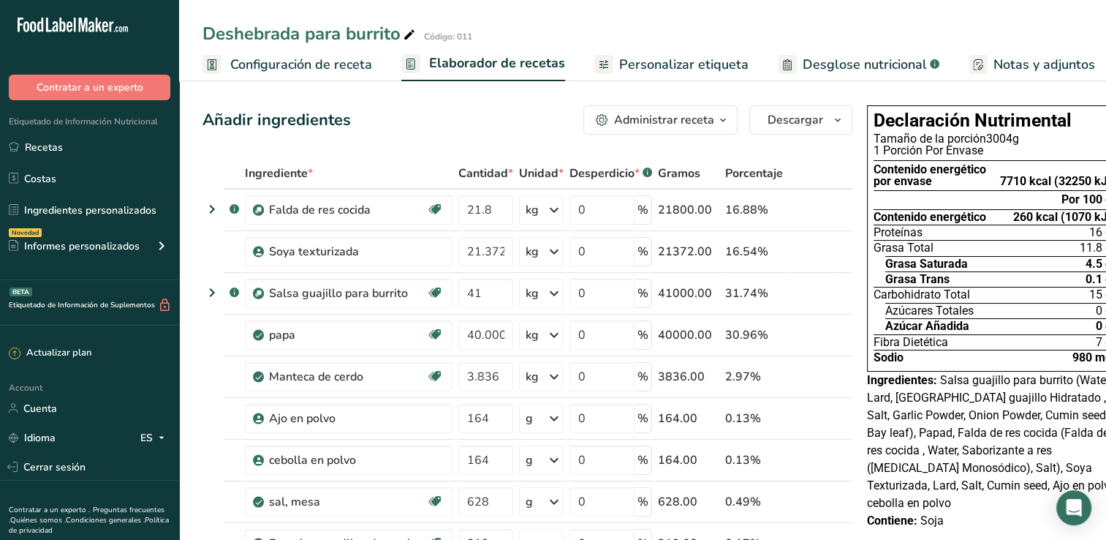
click at [720, 124] on icon "button" at bounding box center [723, 120] width 12 height 18
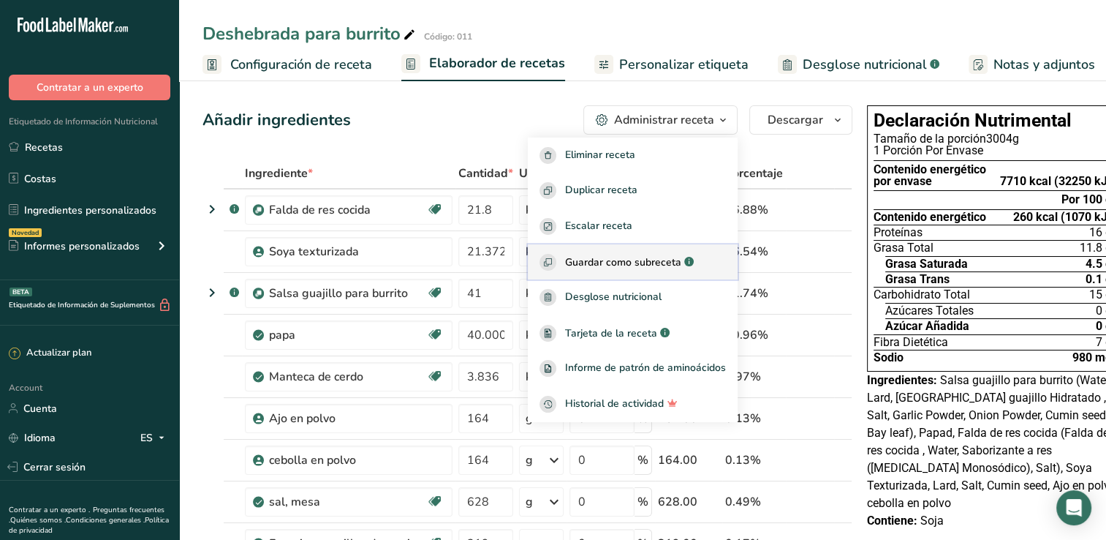
click at [626, 265] on span "Guardar como subreceta" at bounding box center [623, 261] width 116 height 15
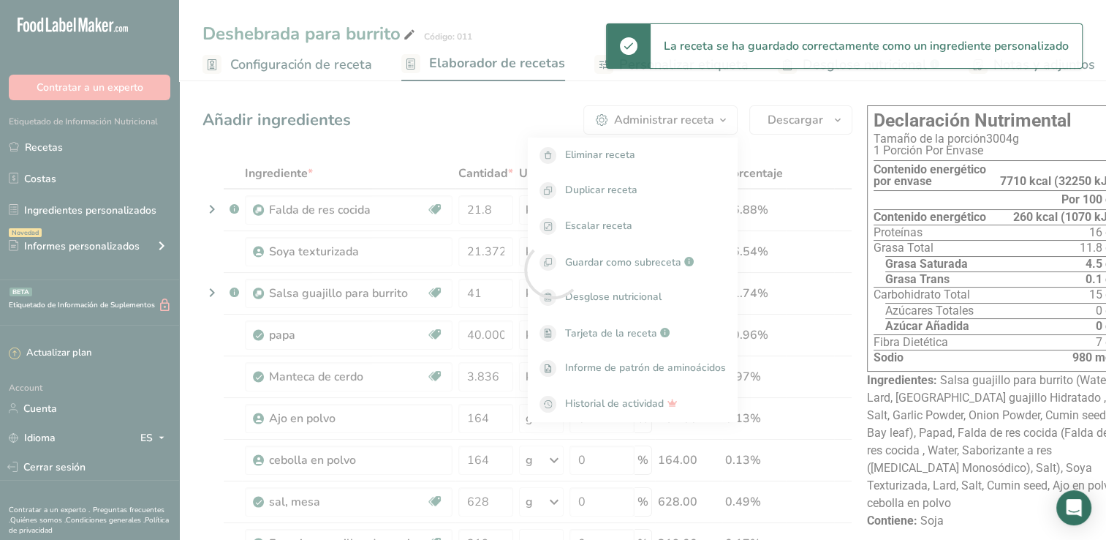
select select "30"
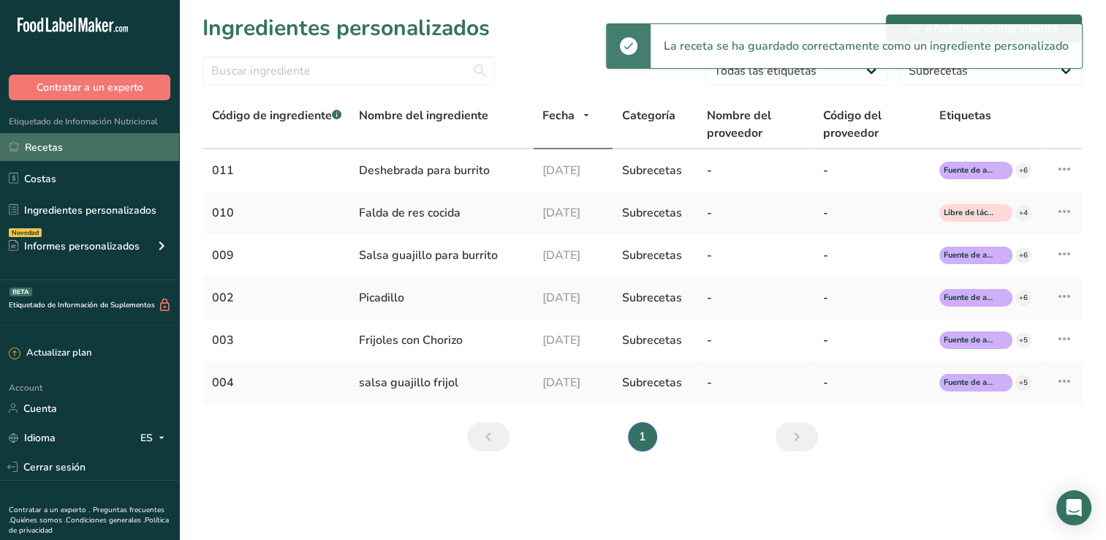
click at [105, 145] on link "Recetas" at bounding box center [89, 147] width 179 height 28
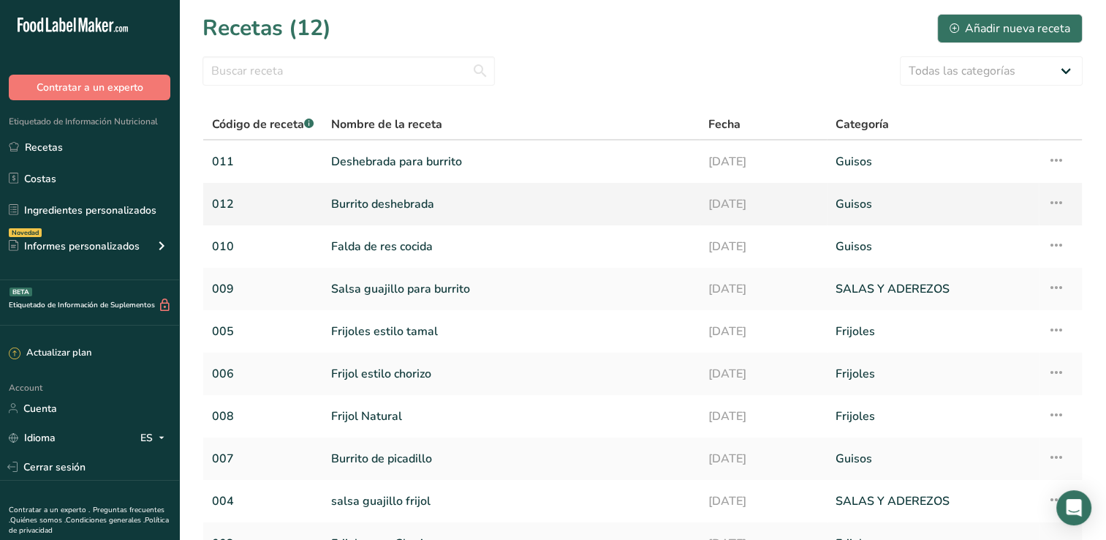
click at [284, 201] on link "012" at bounding box center [263, 204] width 102 height 31
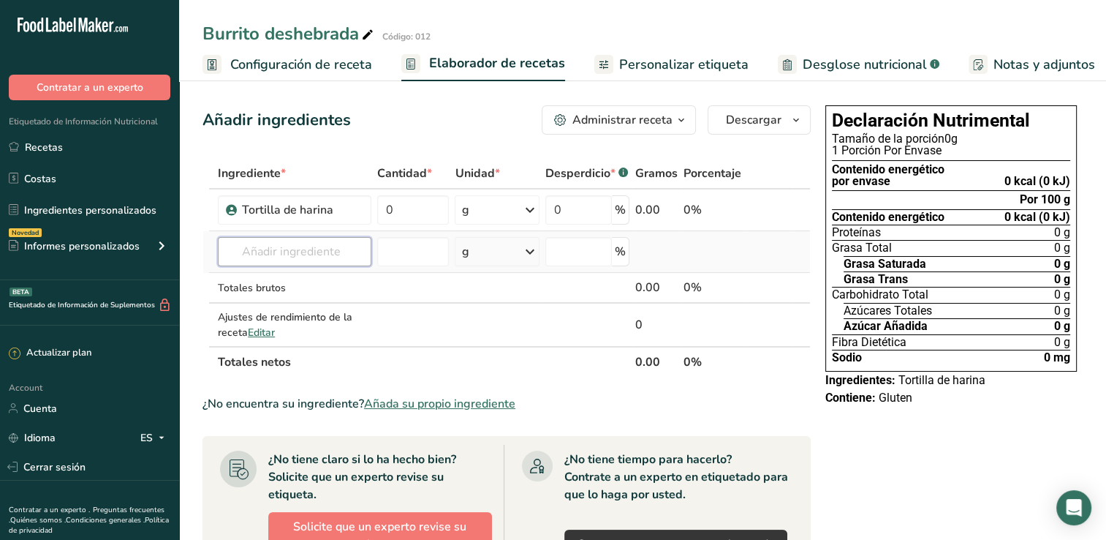
click at [333, 253] on input "text" at bounding box center [295, 251] width 154 height 29
type input "desheb"
click at [347, 281] on p "011 Deshebrada para burrito" at bounding box center [304, 281] width 148 height 15
type input "Deshebrada para burrito"
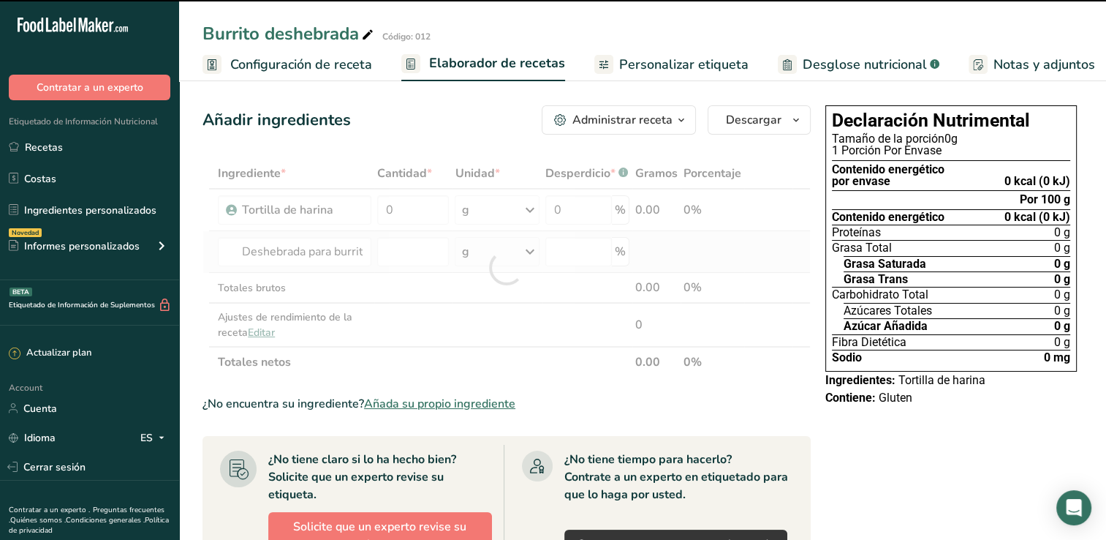
type input "0"
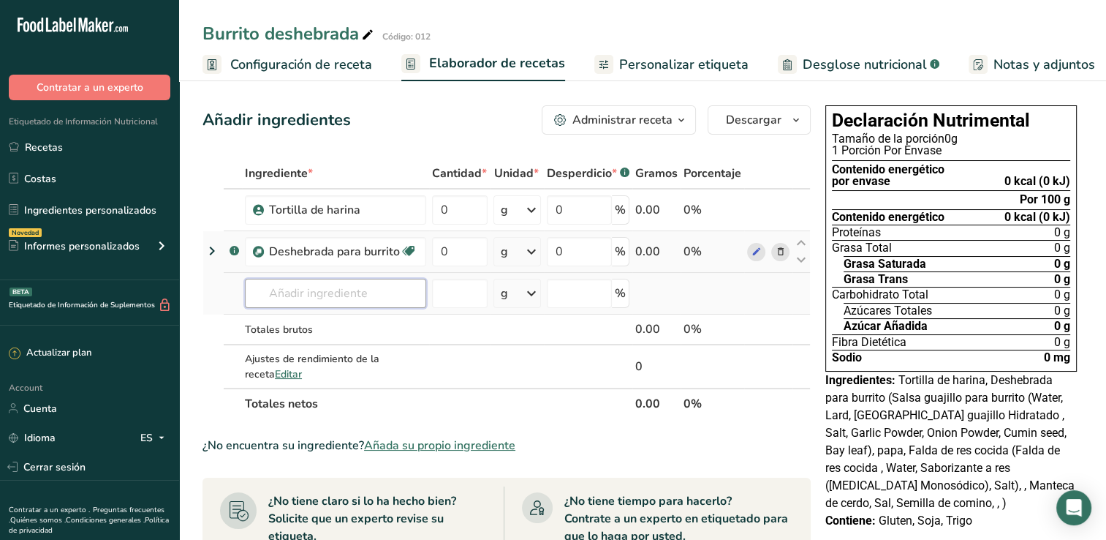
click at [301, 292] on input "text" at bounding box center [335, 293] width 181 height 29
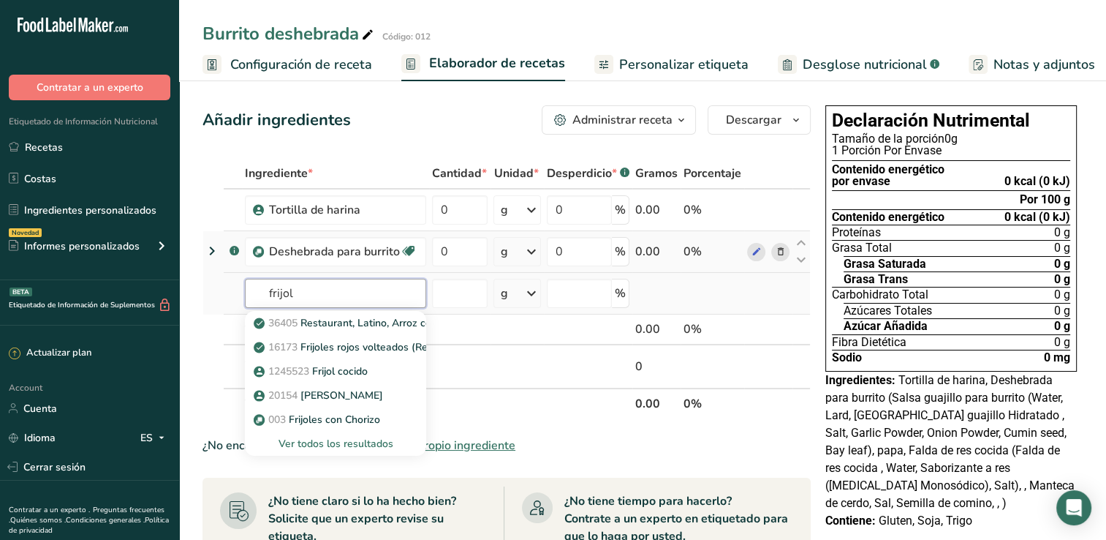
type input "frijol"
click at [211, 282] on td at bounding box center [213, 294] width 20 height 42
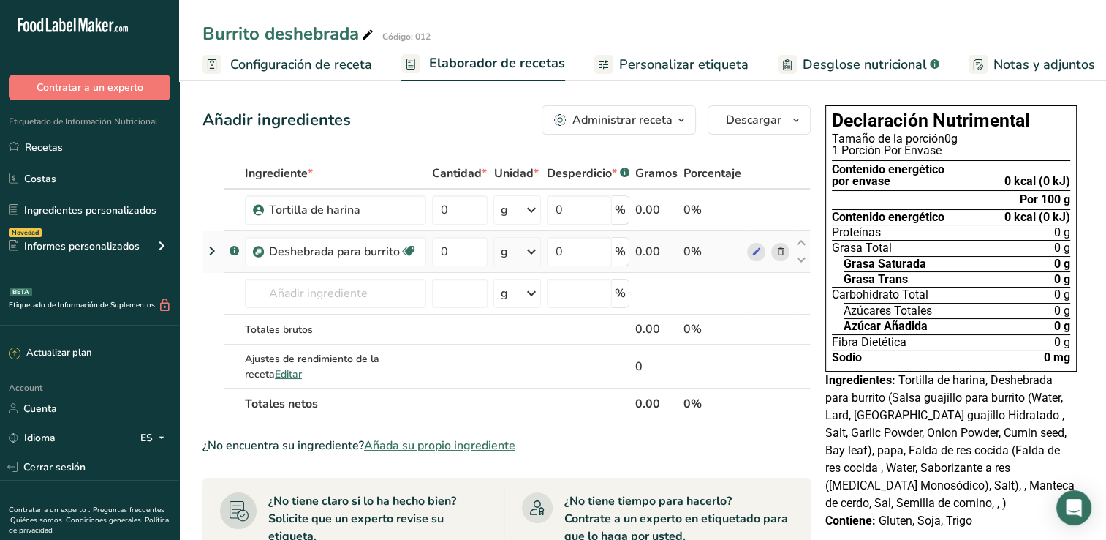
drag, startPoint x: 70, startPoint y: 151, endPoint x: 211, endPoint y: 177, distance: 142.7
click at [70, 151] on link "Recetas" at bounding box center [89, 147] width 179 height 28
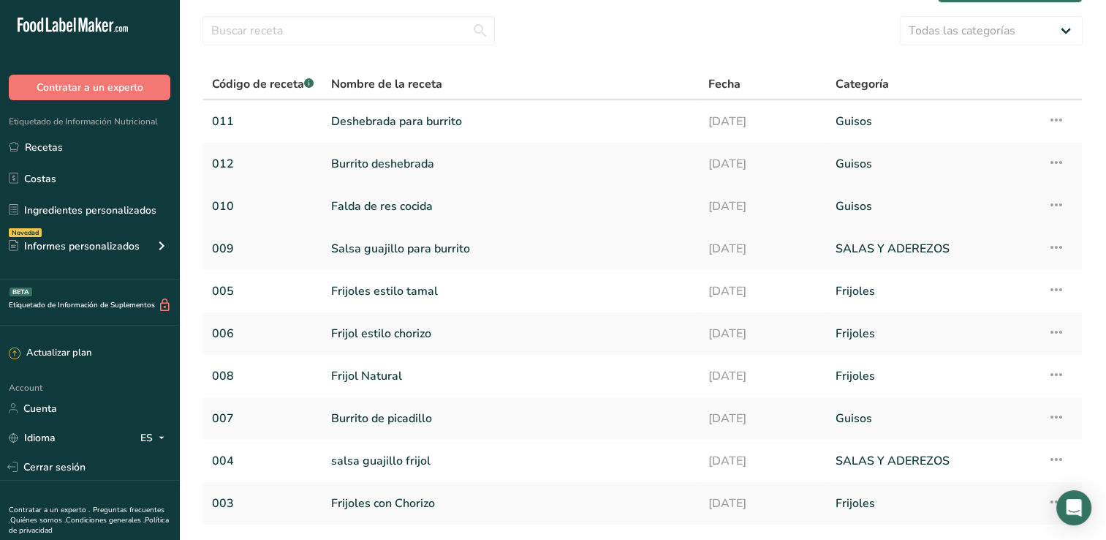
scroll to position [73, 0]
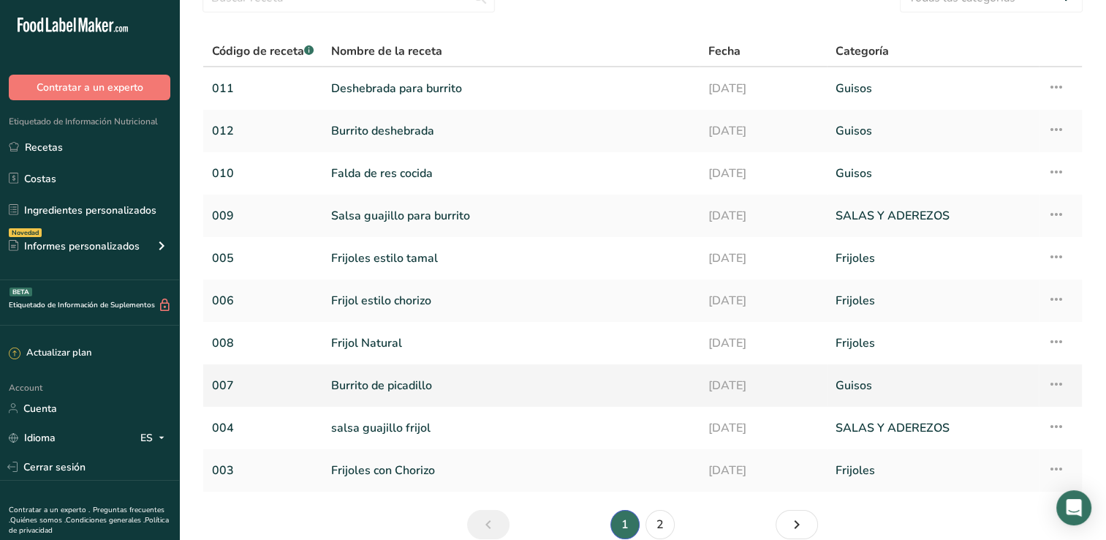
click at [387, 382] on link "Burrito de picadillo" at bounding box center [511, 385] width 360 height 31
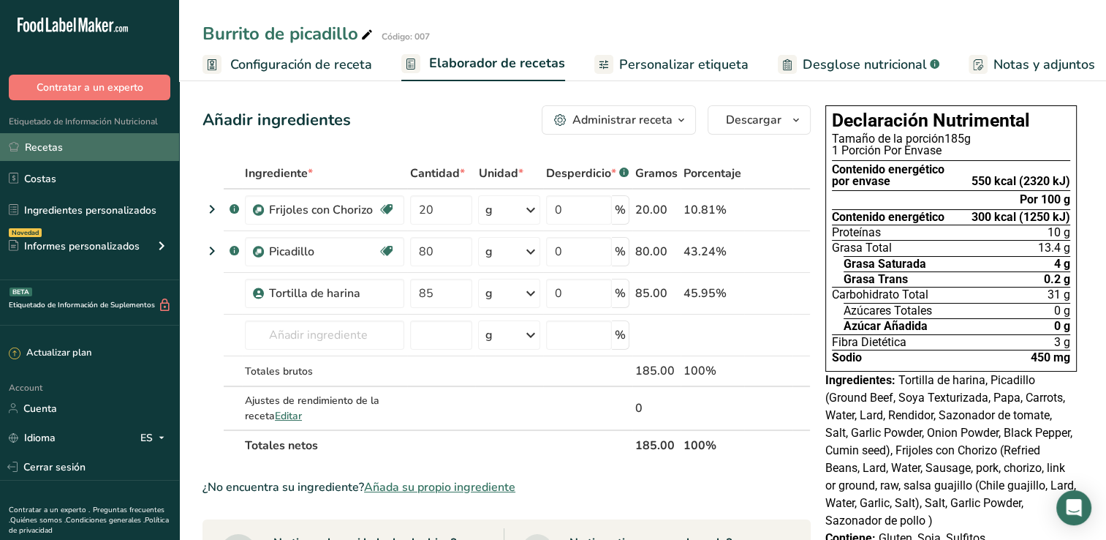
click at [78, 146] on link "Recetas" at bounding box center [89, 147] width 179 height 28
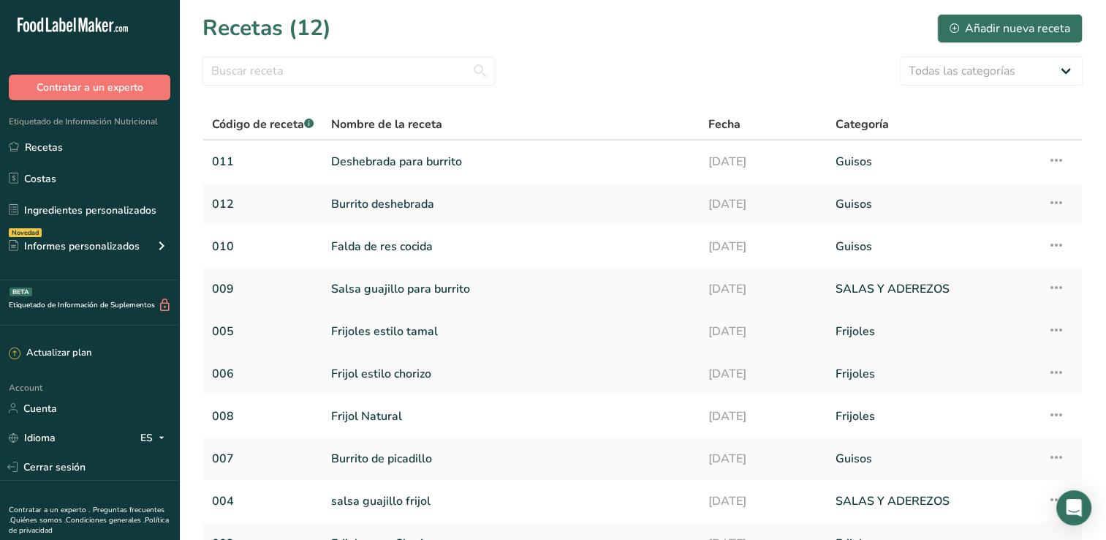
click at [403, 333] on link "Frijoles estilo tamal" at bounding box center [511, 331] width 360 height 31
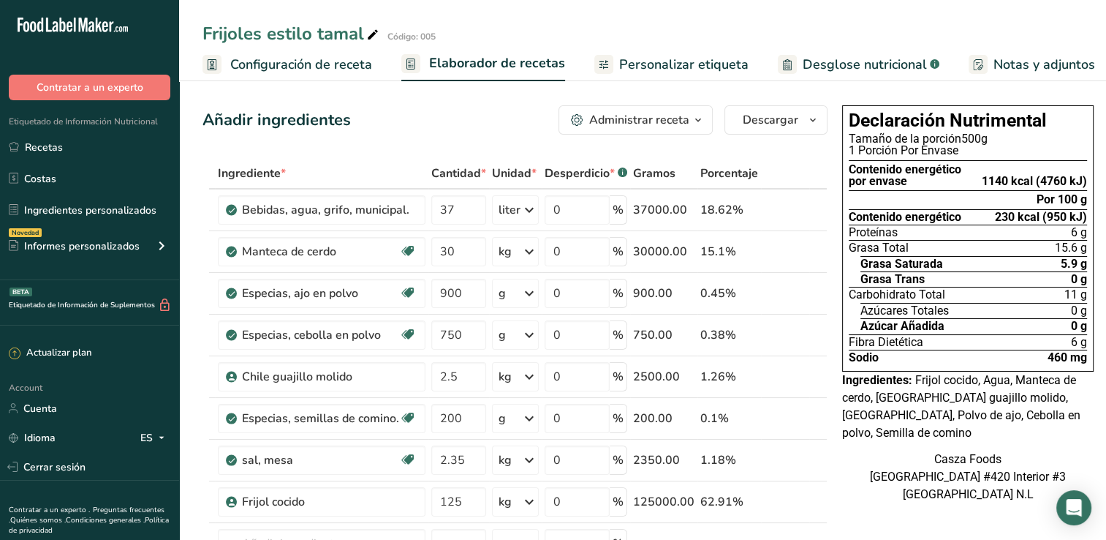
click at [682, 121] on div "Administrar receta" at bounding box center [639, 120] width 100 height 18
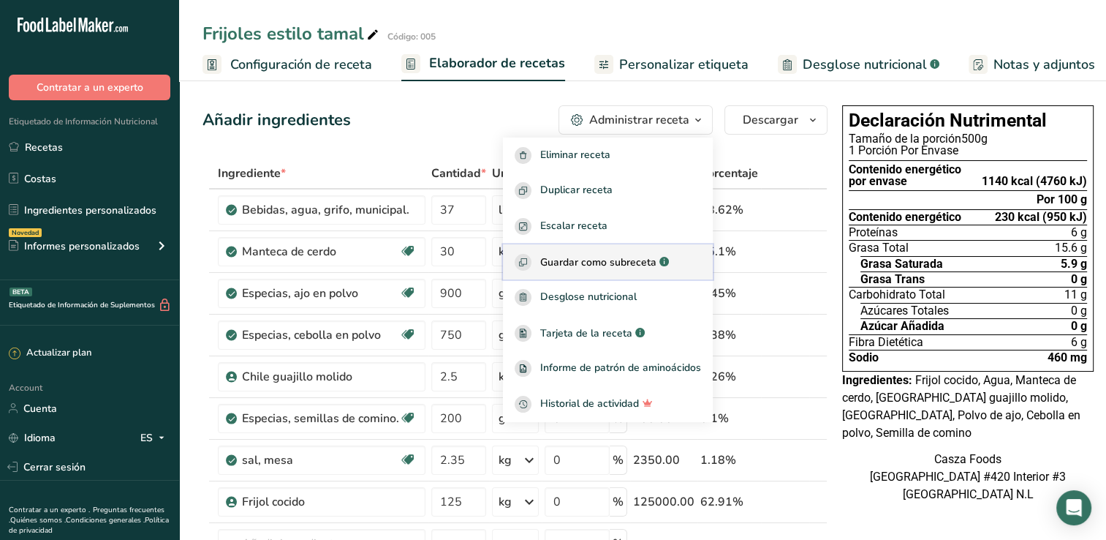
click at [595, 258] on span "Guardar como subreceta" at bounding box center [598, 261] width 116 height 15
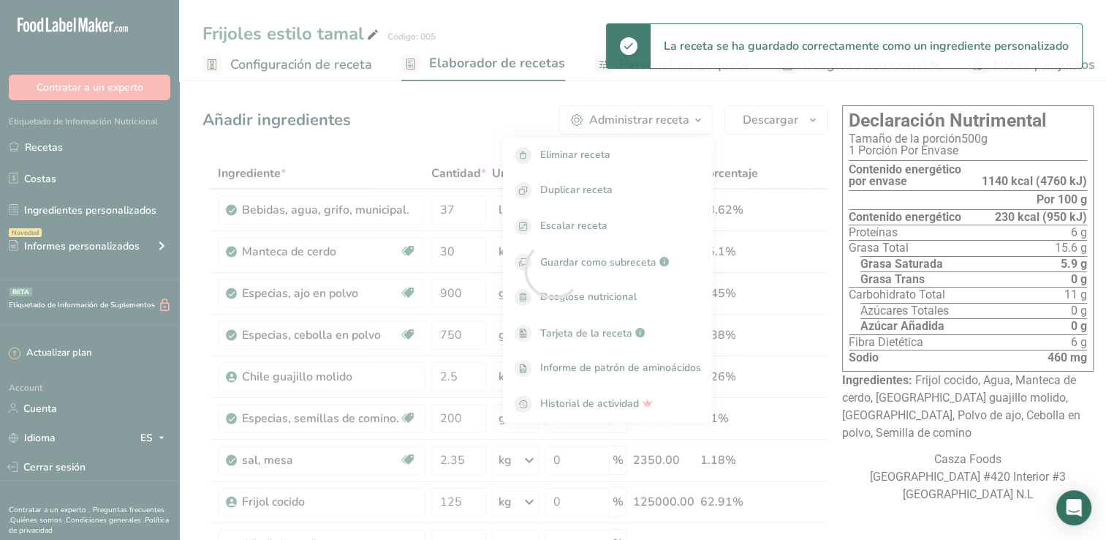
select select "30"
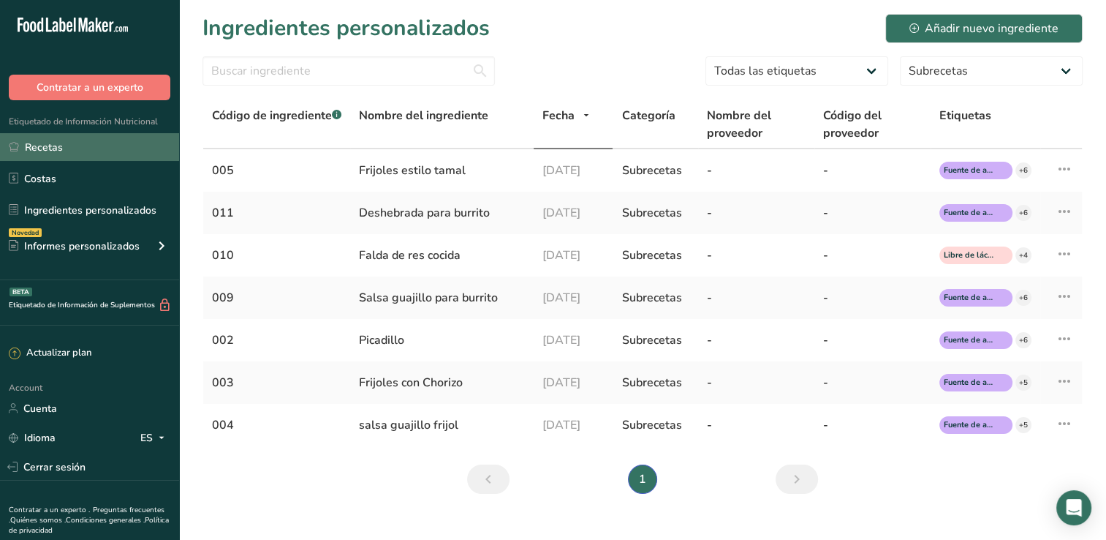
click at [100, 145] on link "Recetas" at bounding box center [89, 147] width 179 height 28
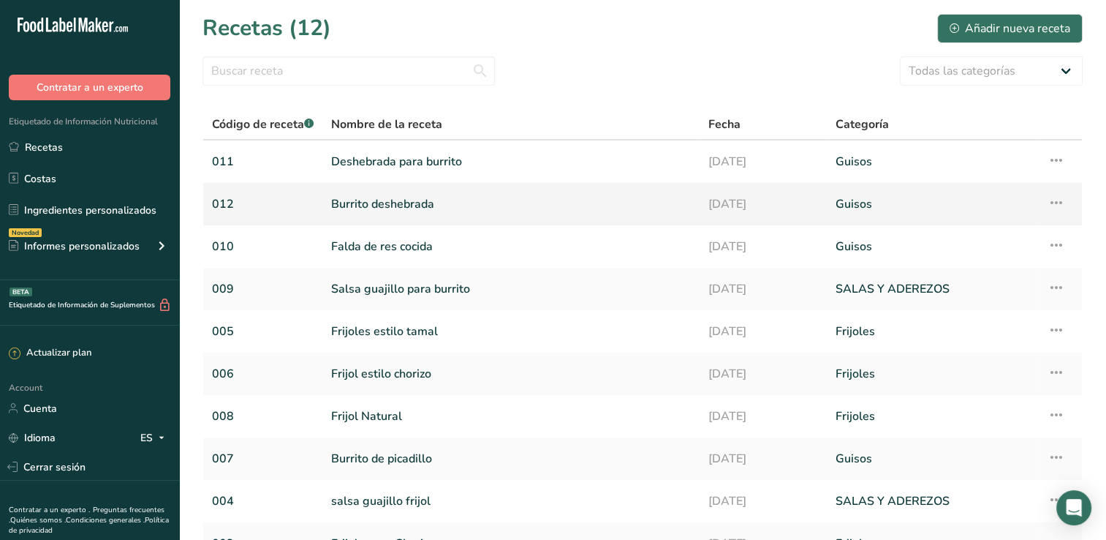
click at [380, 203] on link "Burrito deshebrada" at bounding box center [511, 204] width 360 height 31
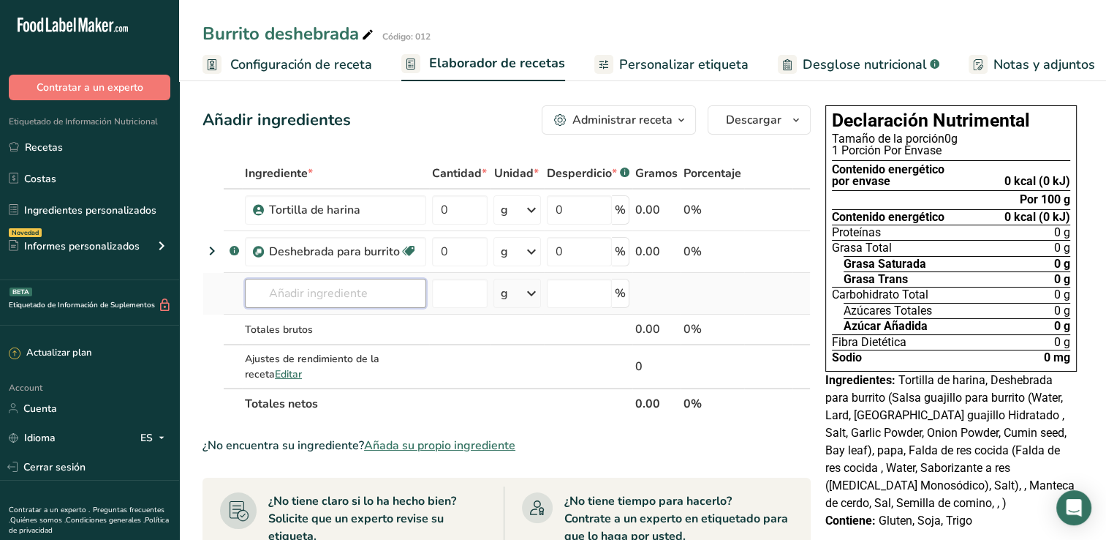
click at [328, 291] on input "text" at bounding box center [335, 293] width 181 height 29
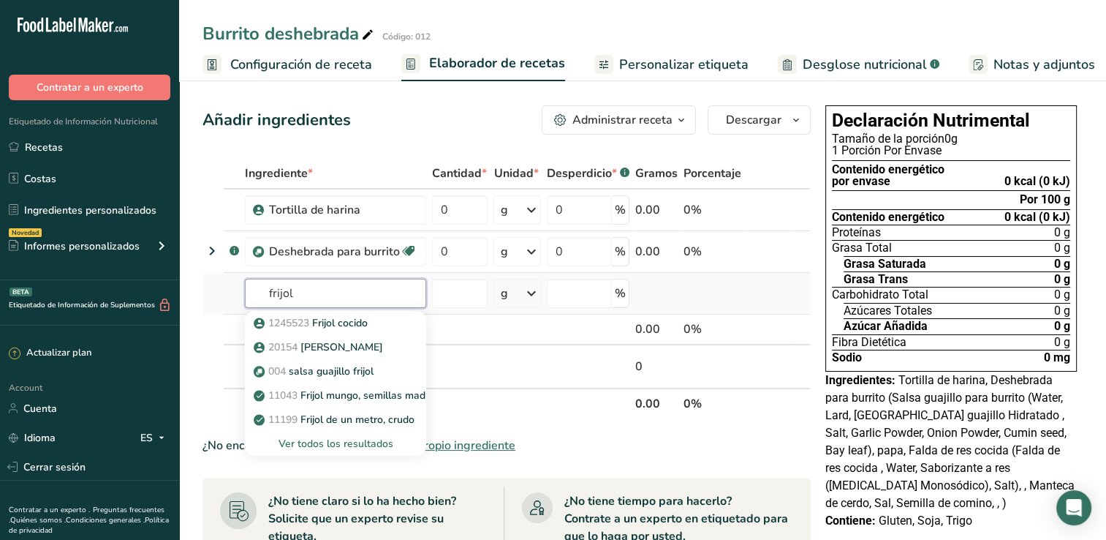
type input "frijol"
click at [314, 440] on div "Ver todos los resultados" at bounding box center [336, 443] width 158 height 15
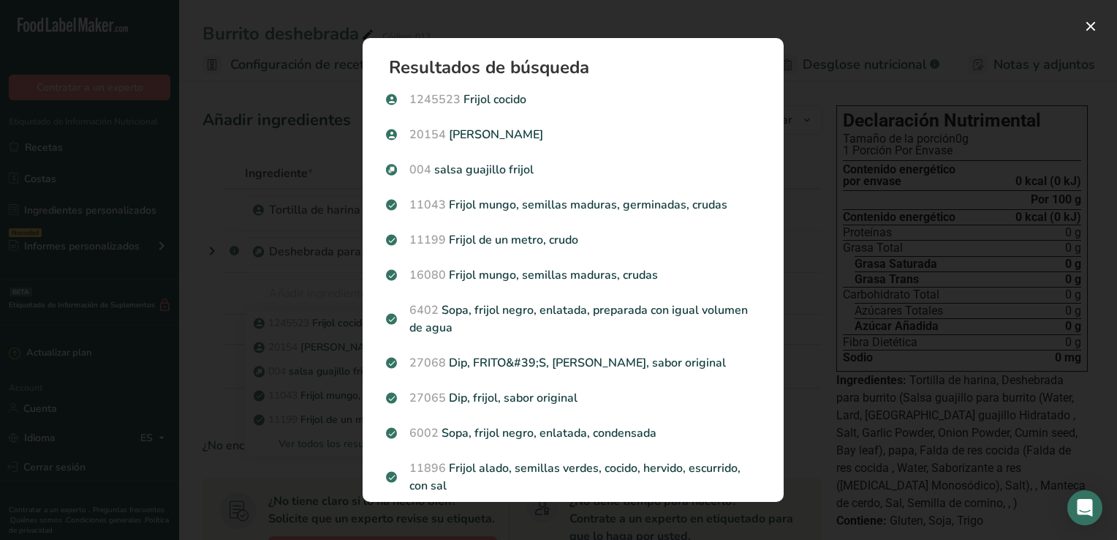
click at [204, 145] on div "Search results modal" at bounding box center [558, 270] width 1117 height 540
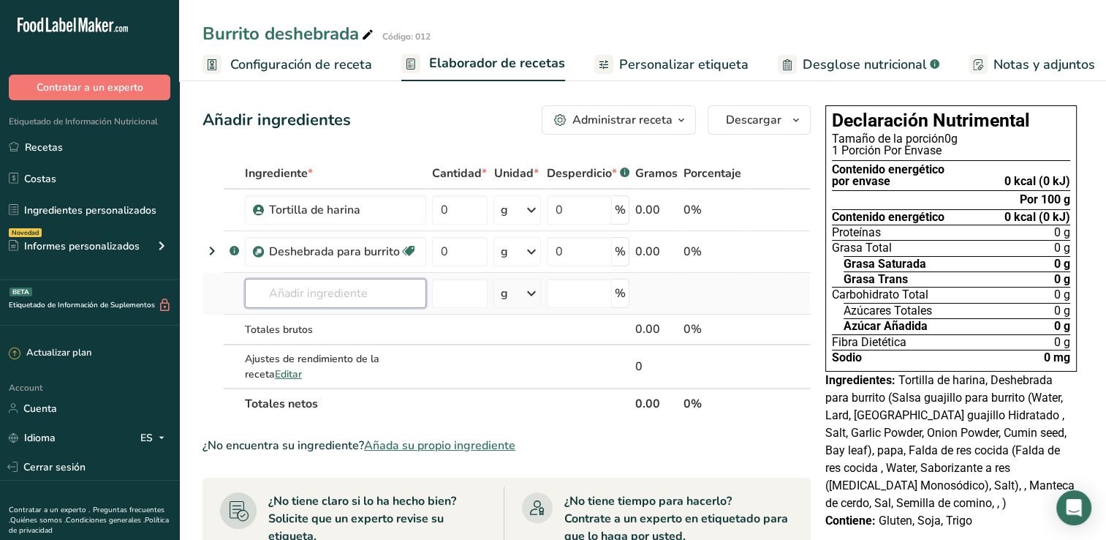
click at [301, 288] on input "text" at bounding box center [335, 293] width 181 height 29
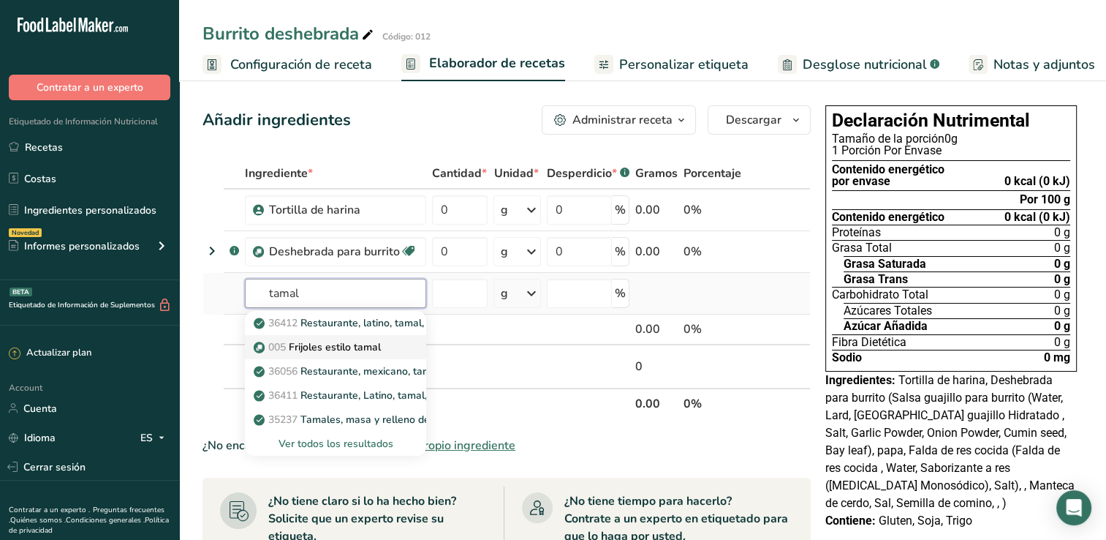
type input "tamal"
click at [351, 349] on p "005 Frijoles estilo tamal" at bounding box center [319, 346] width 124 height 15
type input "Frijoles estilo tamal"
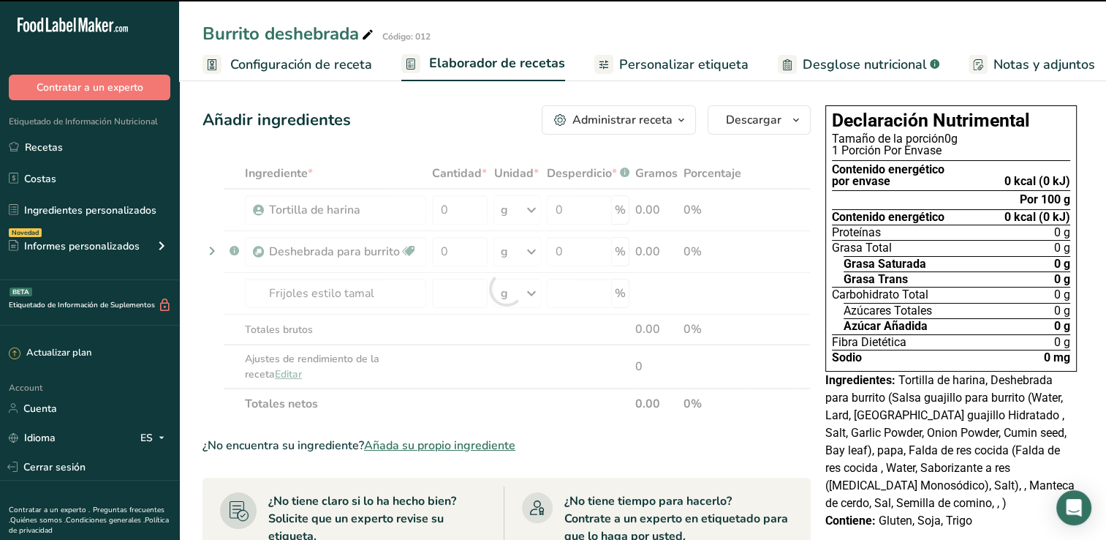
type input "0"
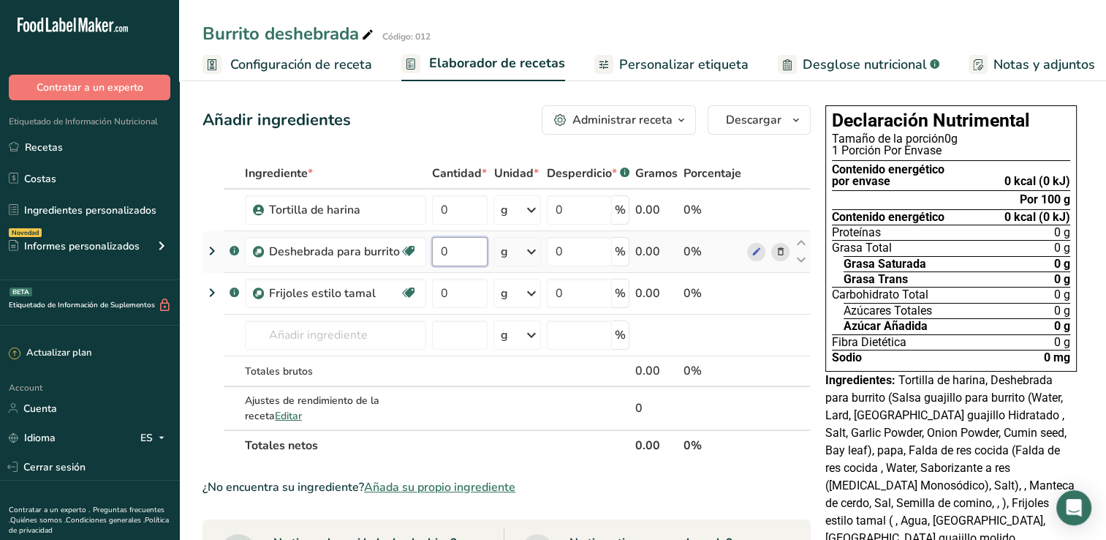
click at [467, 246] on input "0" at bounding box center [460, 251] width 56 height 29
type input "80"
click at [462, 282] on div "Ingrediente * Cantidad * Unidad * Desperdicio * .a-a{fill:#347362;}.b-a{fill:#f…" at bounding box center [507, 309] width 608 height 303
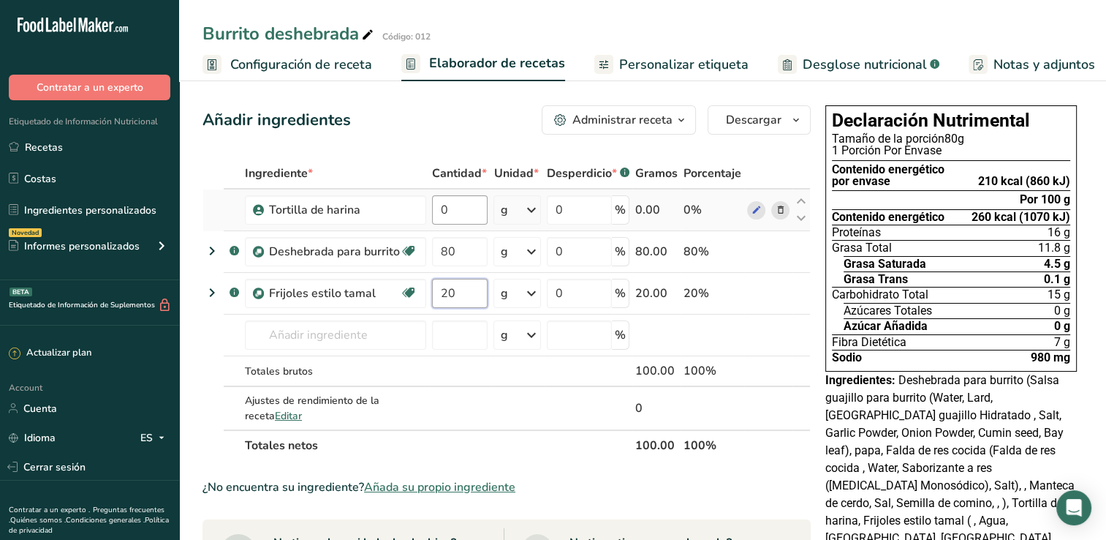
type input "20"
click at [462, 214] on div "Ingrediente * Cantidad * Unidad * Desperdicio * .a-a{fill:#347362;}.b-a{fill:#f…" at bounding box center [507, 309] width 608 height 303
click at [457, 209] on input "0" at bounding box center [460, 209] width 56 height 29
type input "85"
click at [399, 174] on div "Ingrediente * Cantidad * Unidad * Desperdicio * .a-a{fill:#347362;}.b-a{fill:#f…" at bounding box center [507, 309] width 608 height 303
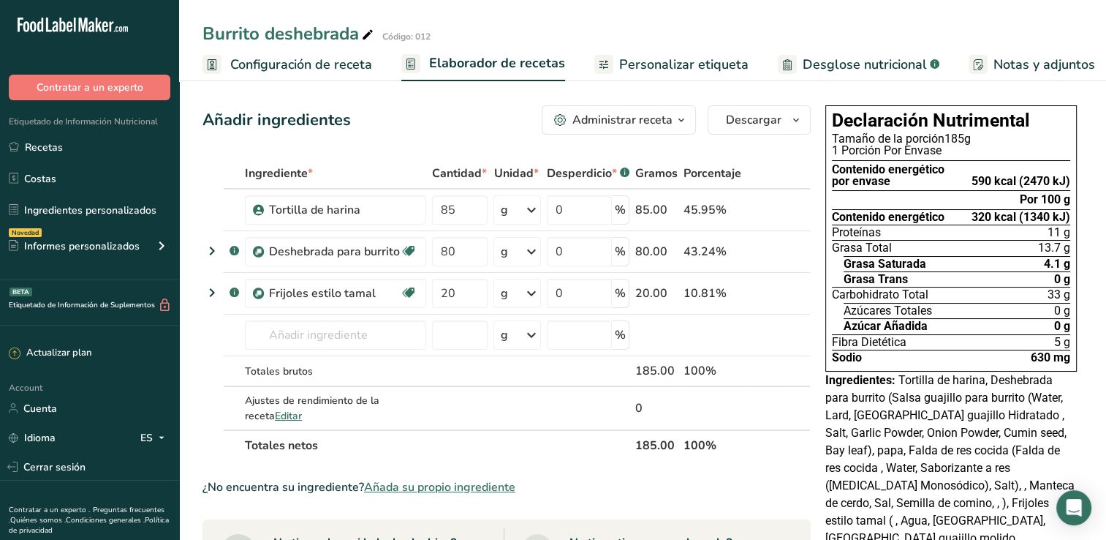
drag, startPoint x: 640, startPoint y: 64, endPoint x: 816, endPoint y: 56, distance: 176.4
click at [640, 64] on span "Personalizar etiqueta" at bounding box center [683, 65] width 129 height 20
click at [815, 64] on span "Desglose nutricional" at bounding box center [865, 65] width 124 height 20
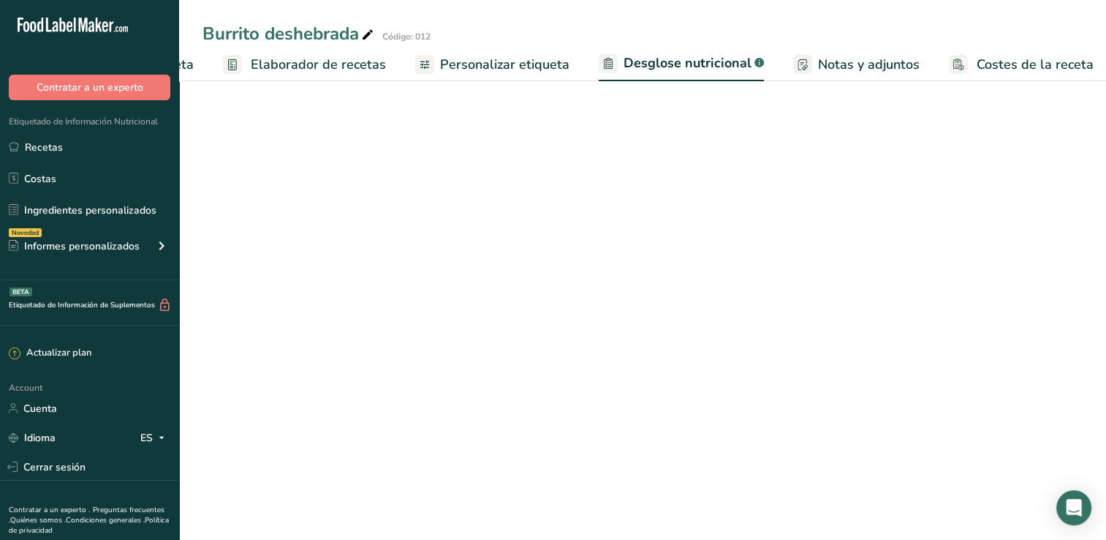
select select "Calories"
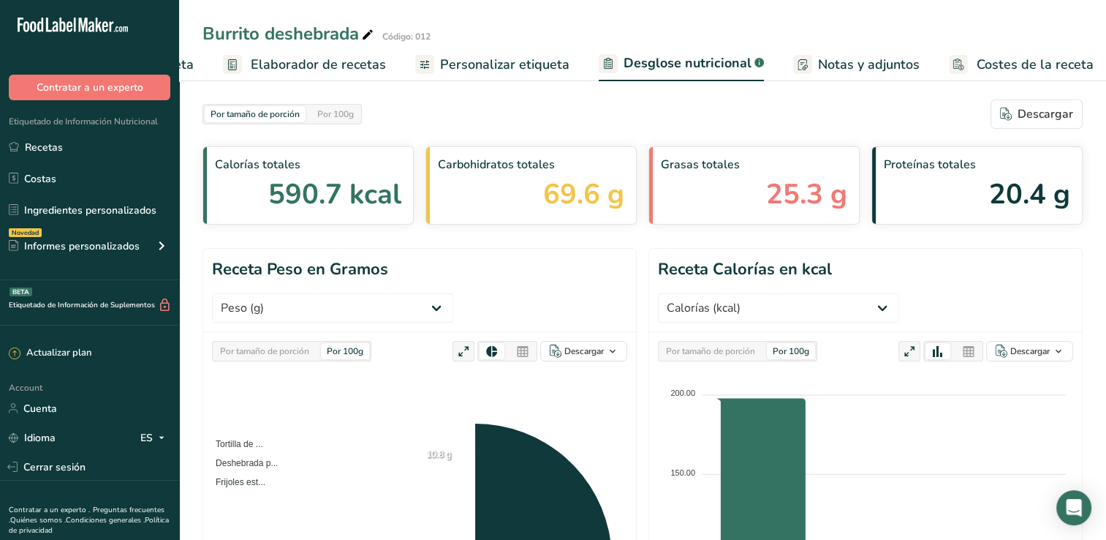
scroll to position [0, 181]
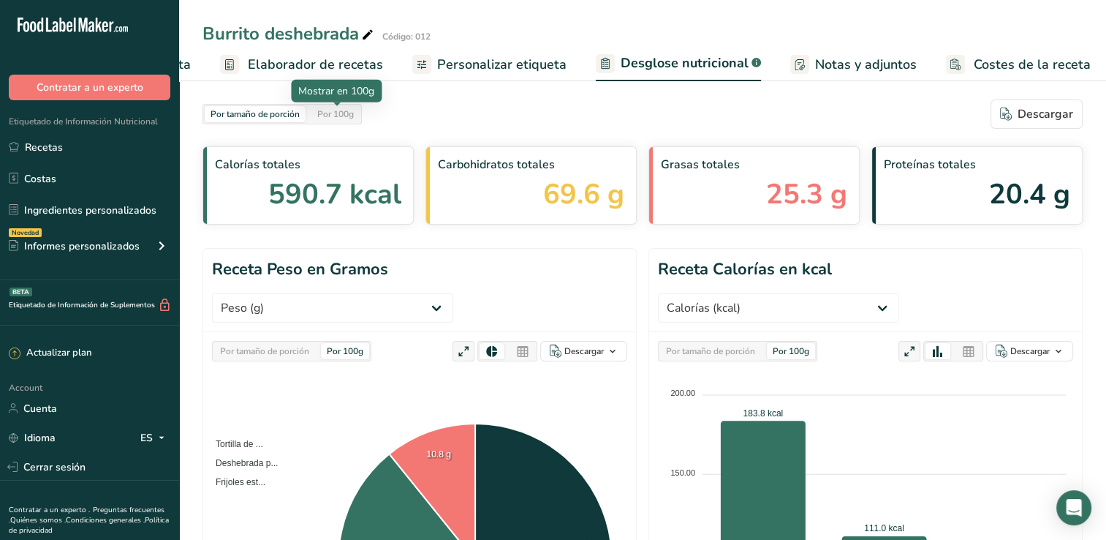
click at [358, 119] on div "Por 100g" at bounding box center [336, 114] width 48 height 16
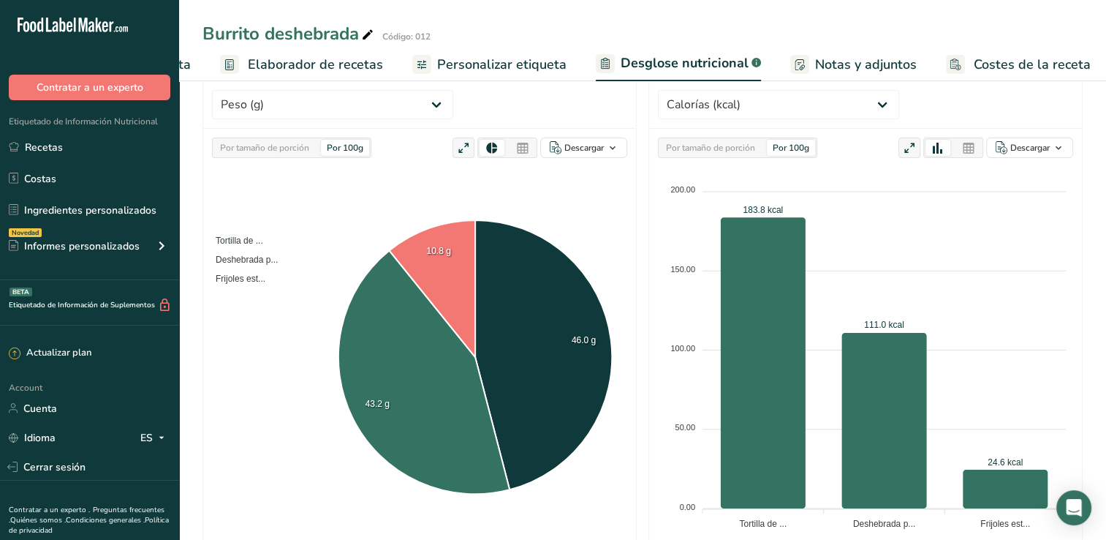
scroll to position [0, 0]
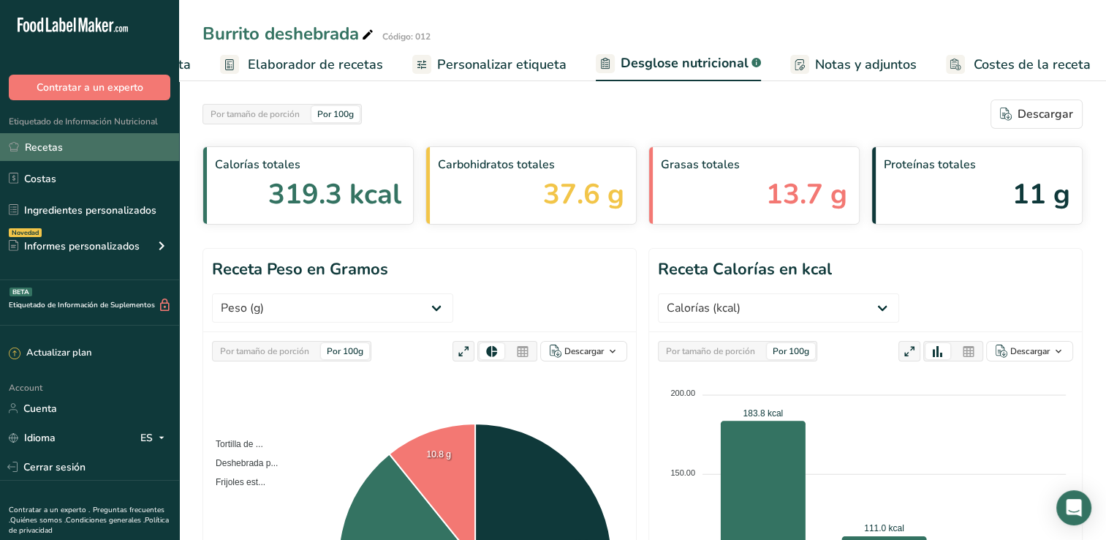
click at [104, 151] on link "Recetas" at bounding box center [89, 147] width 179 height 28
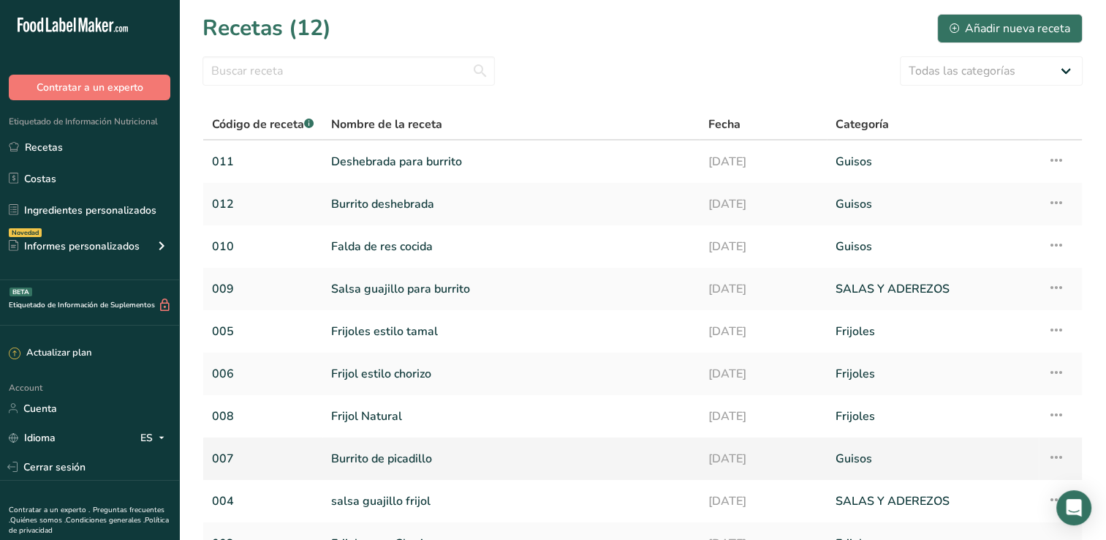
click at [377, 461] on link "Burrito de picadillo" at bounding box center [511, 458] width 360 height 31
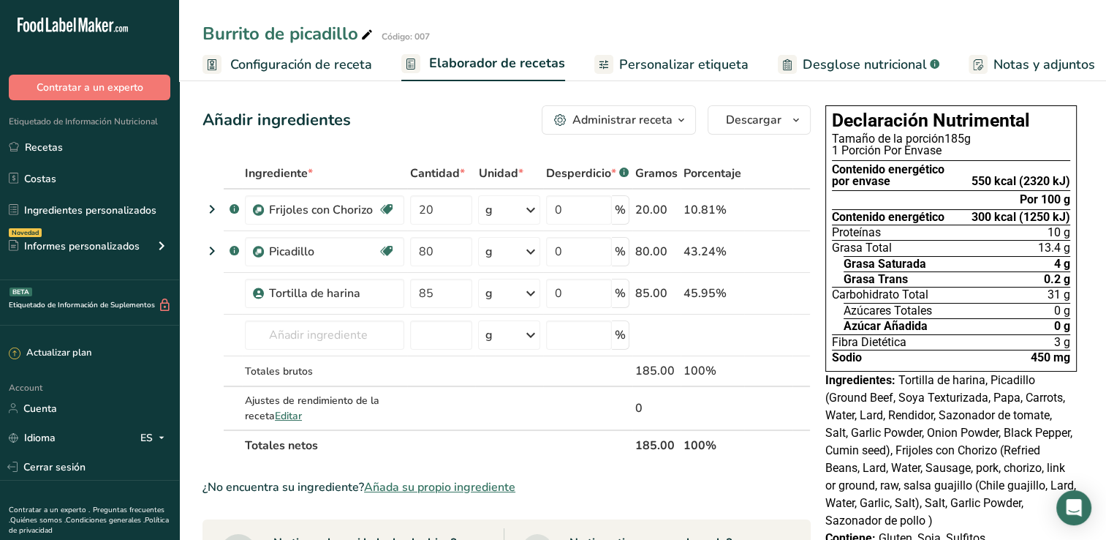
click at [845, 56] on span "Desglose nutricional" at bounding box center [865, 65] width 124 height 20
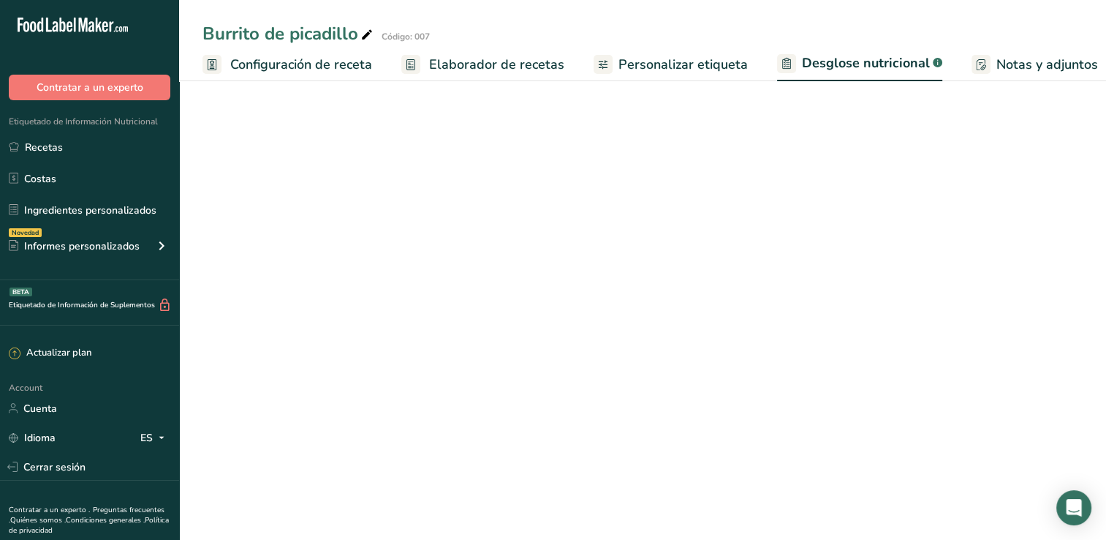
scroll to position [0, 111]
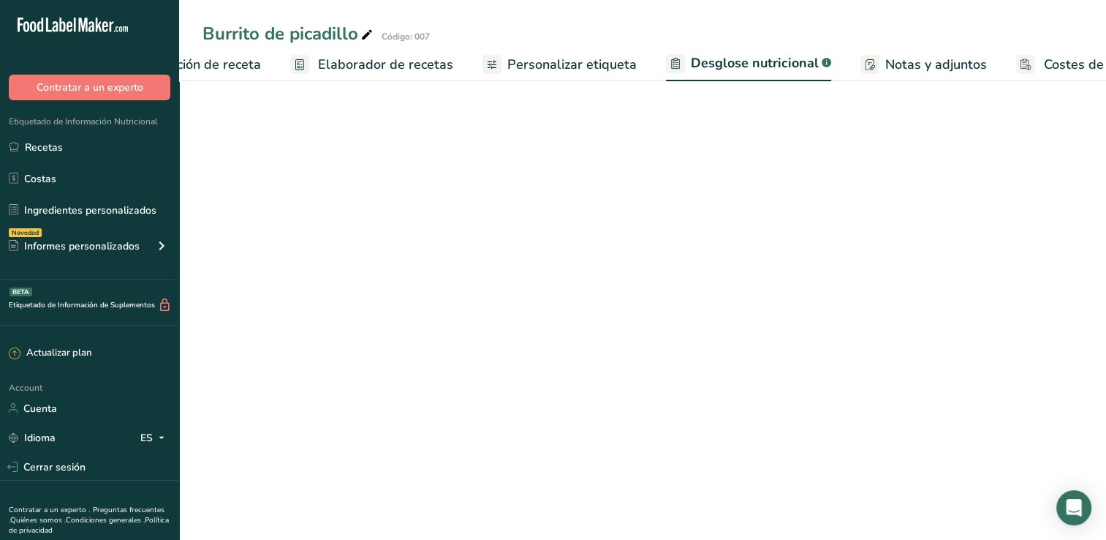
select select "Calories"
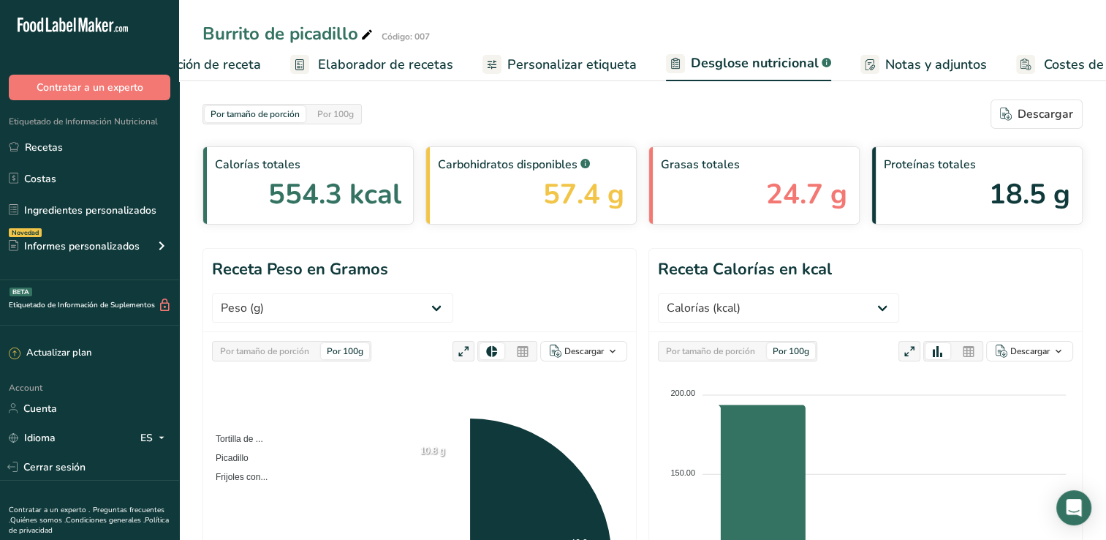
scroll to position [0, 181]
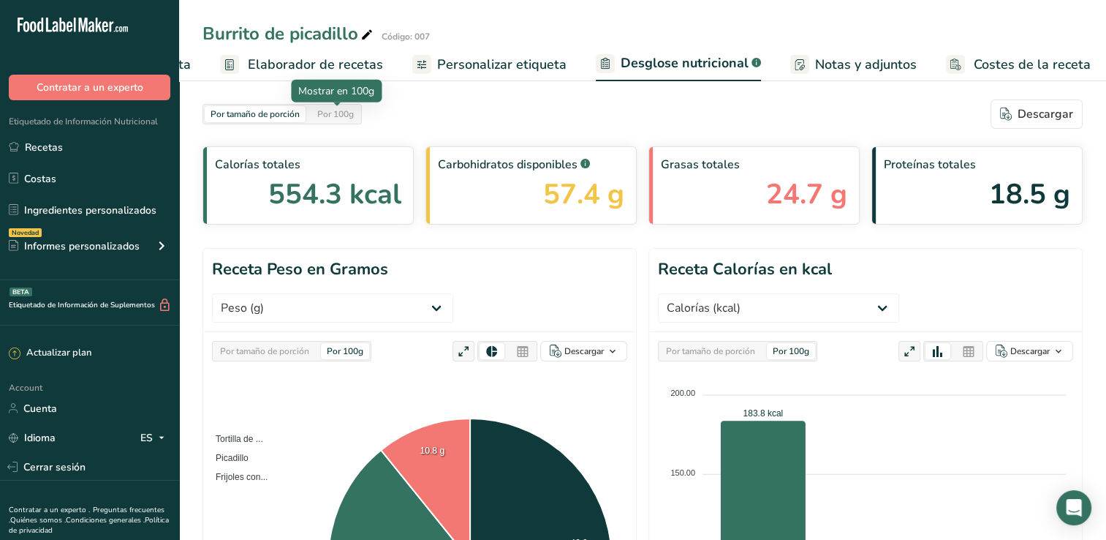
click at [332, 118] on div "Por 100g" at bounding box center [336, 114] width 48 height 16
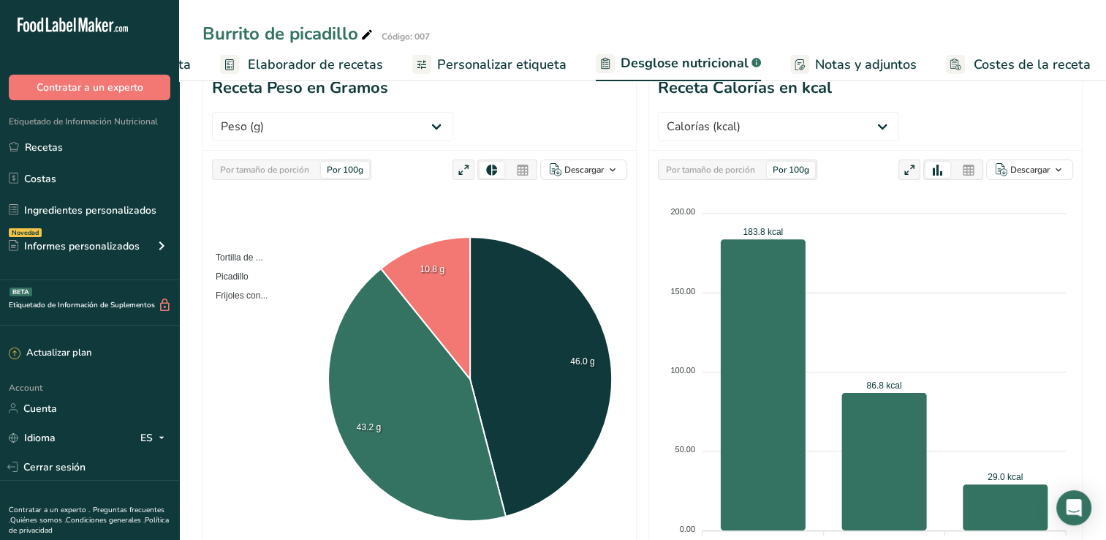
scroll to position [0, 0]
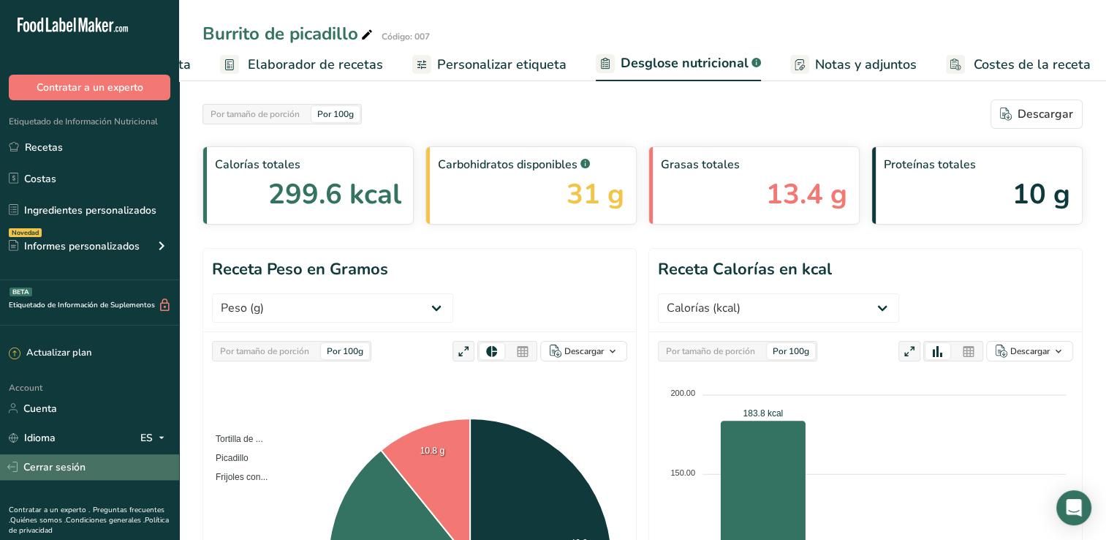
click at [76, 470] on link "Cerrar sesión" at bounding box center [89, 467] width 179 height 26
